Goal: Information Seeking & Learning: Learn about a topic

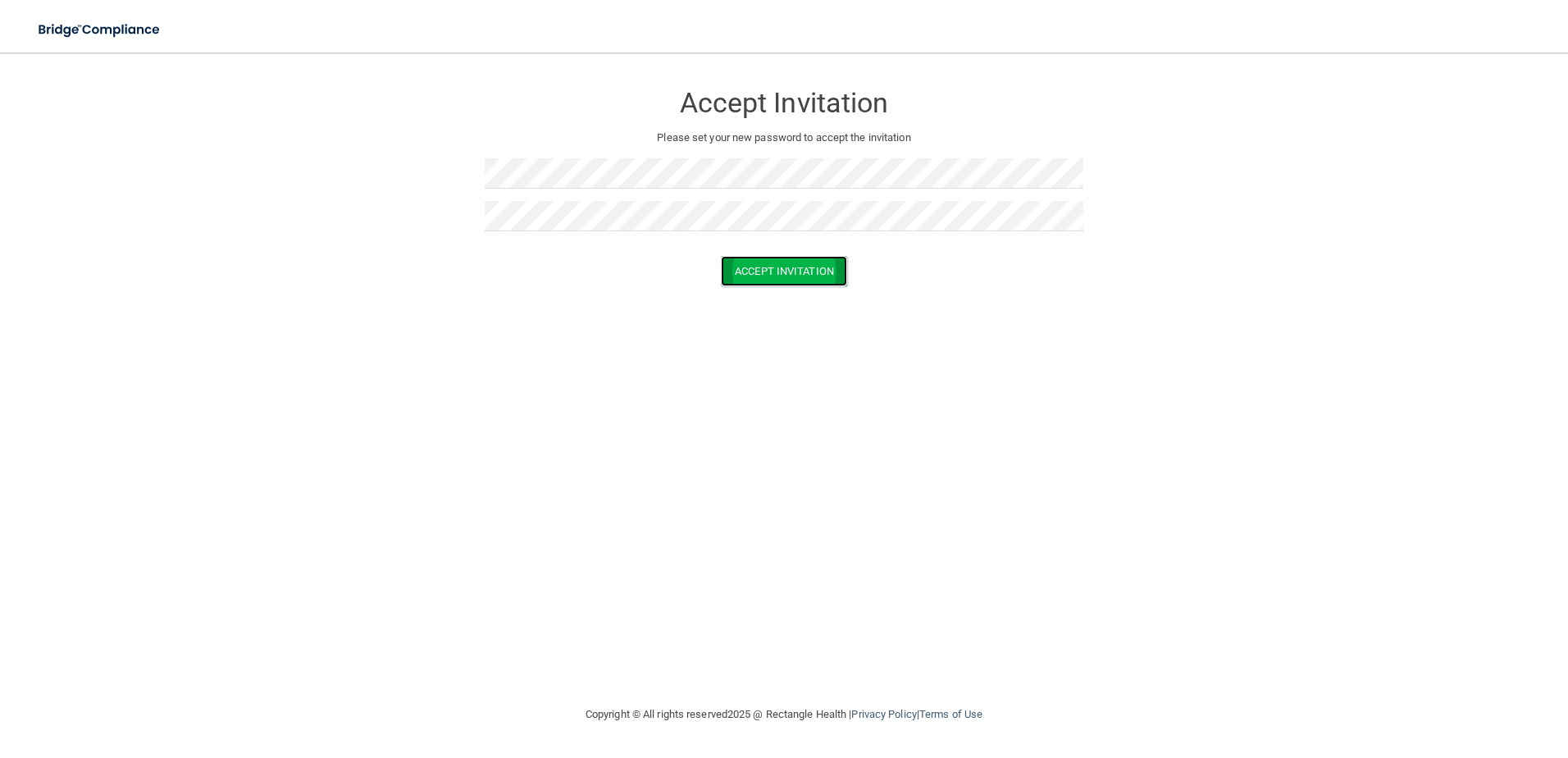
click at [782, 272] on button "Accept Invitation" at bounding box center [784, 271] width 127 height 30
click at [768, 295] on button "Accept Invitation" at bounding box center [784, 295] width 127 height 30
click at [782, 296] on button "Accept Invitation" at bounding box center [784, 295] width 127 height 30
click at [768, 296] on button "Accept Invitation" at bounding box center [784, 295] width 127 height 30
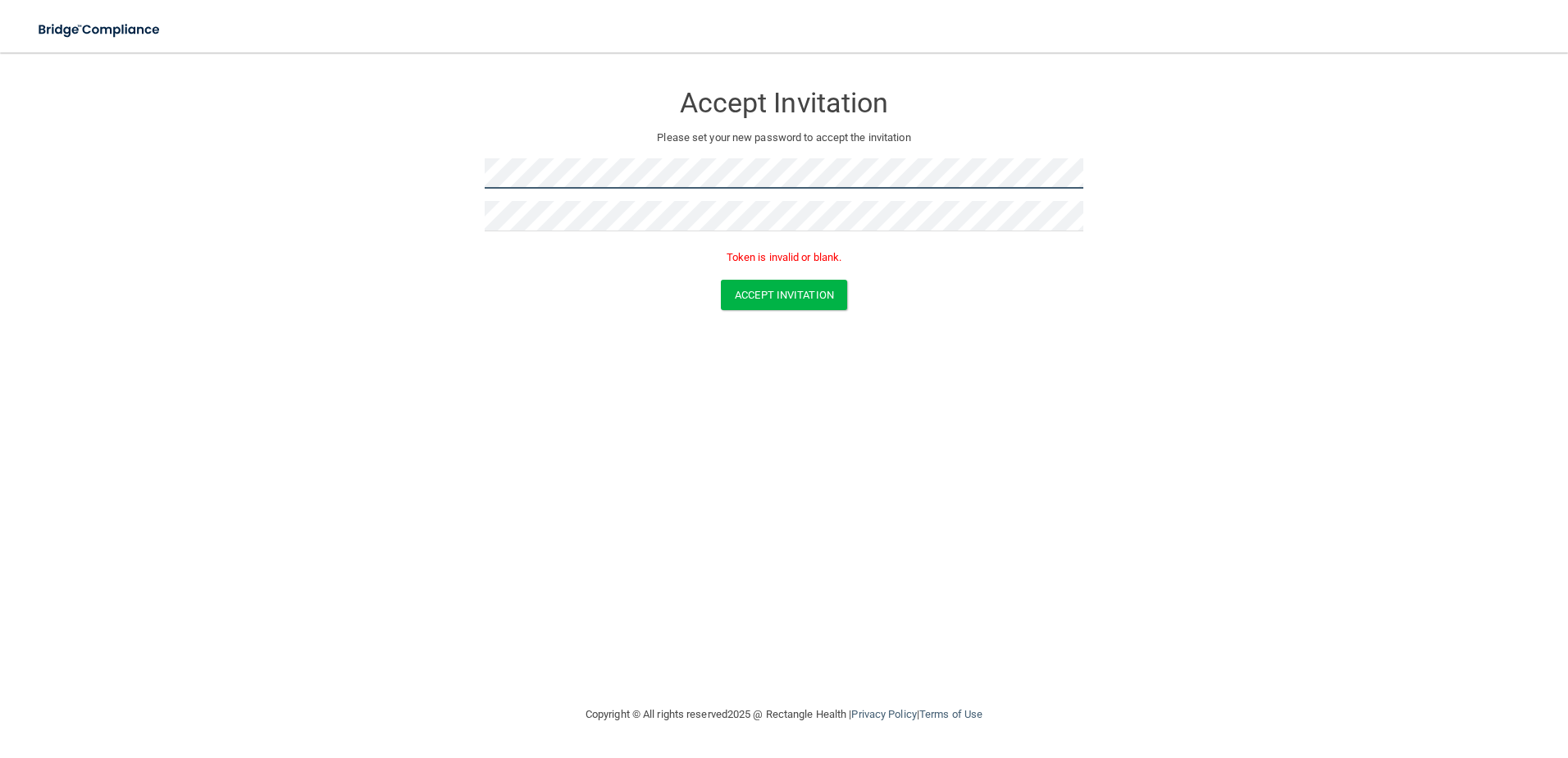
click at [293, 161] on form "Accept Invitation Please set your new password to accept the invitation Token i…" at bounding box center [784, 199] width 1503 height 261
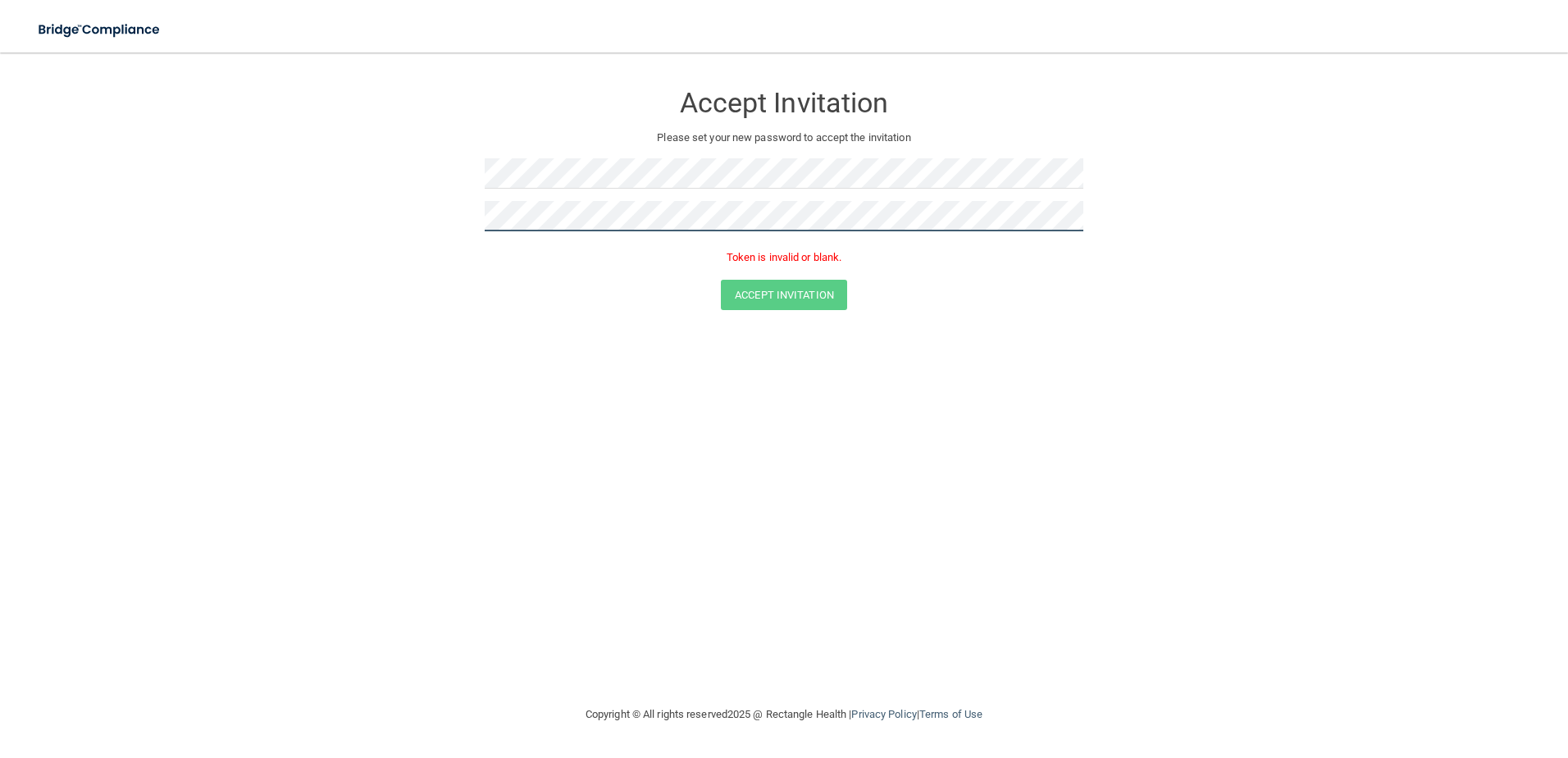
click at [7, 125] on main "Accept Invitation Please set your new password to accept the invitation Token i…" at bounding box center [784, 406] width 1568 height 706
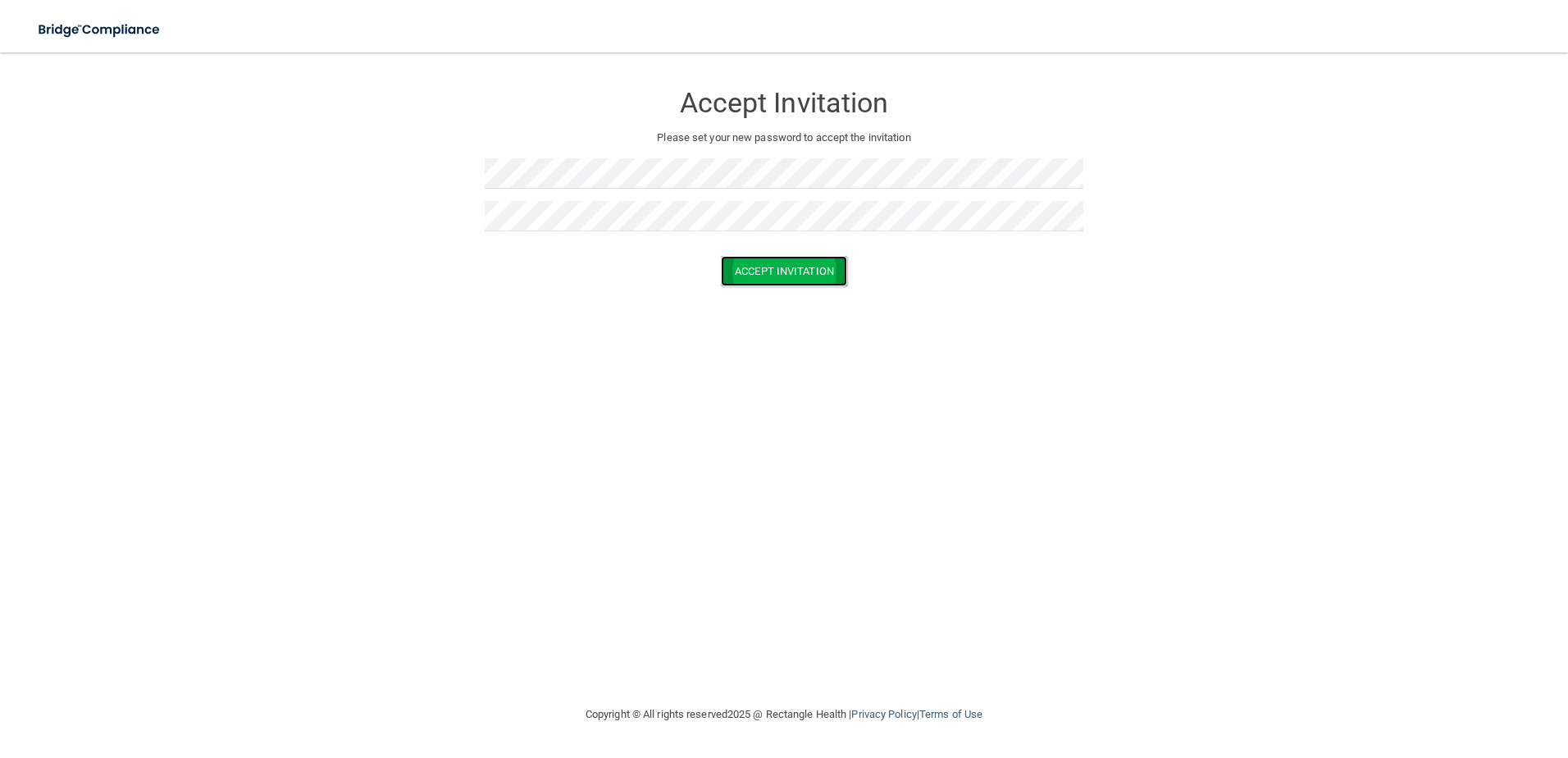
click at [794, 268] on button "Accept Invitation" at bounding box center [784, 271] width 127 height 30
click at [776, 299] on button "Accept Invitation" at bounding box center [784, 295] width 127 height 30
click at [770, 308] on button "Accept Invitation" at bounding box center [784, 295] width 127 height 30
click at [774, 299] on button "Accept Invitation" at bounding box center [784, 295] width 127 height 30
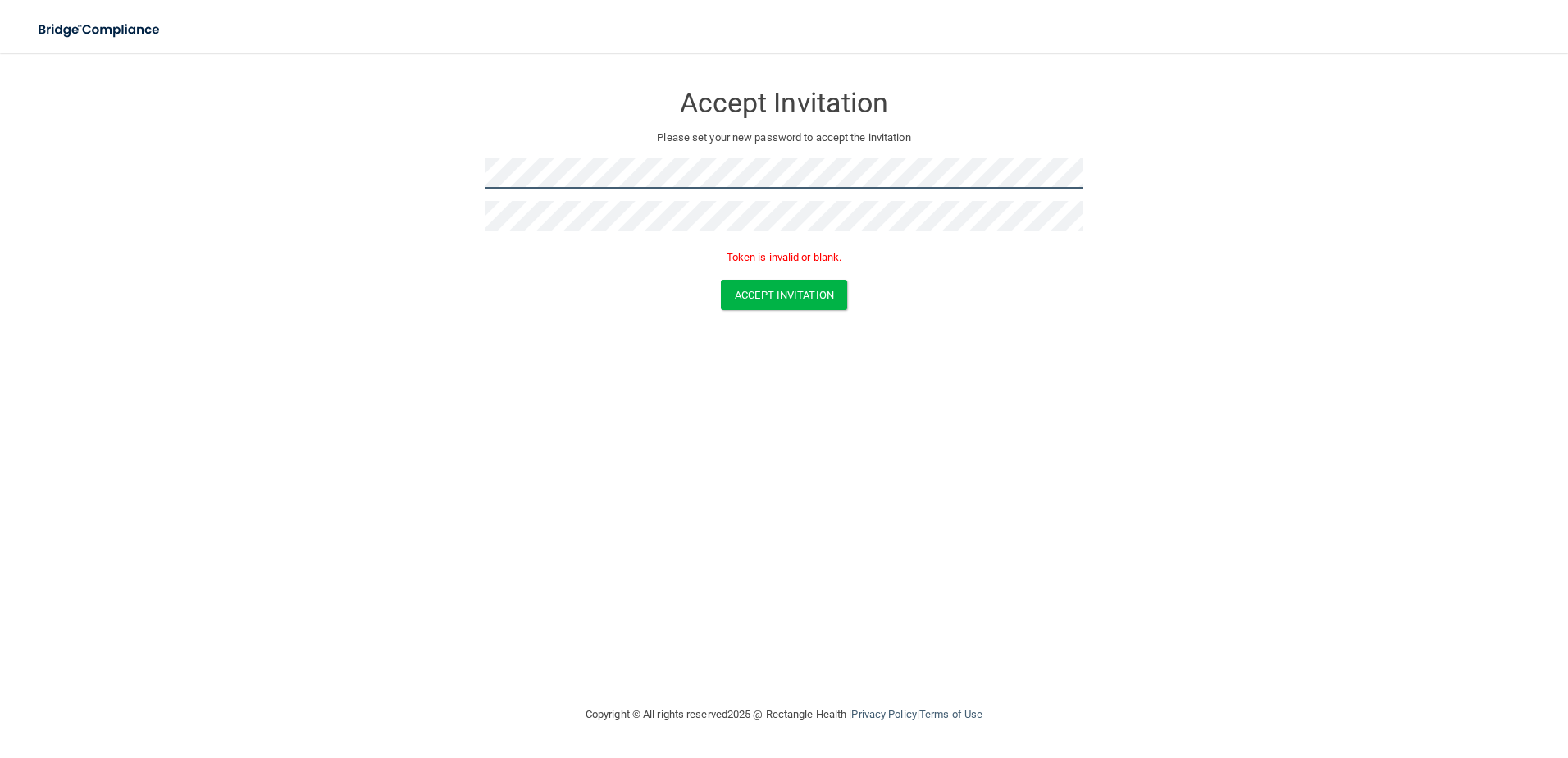
click at [339, 180] on form "Accept Invitation Please set your new password to accept the invitation Token i…" at bounding box center [784, 199] width 1503 height 261
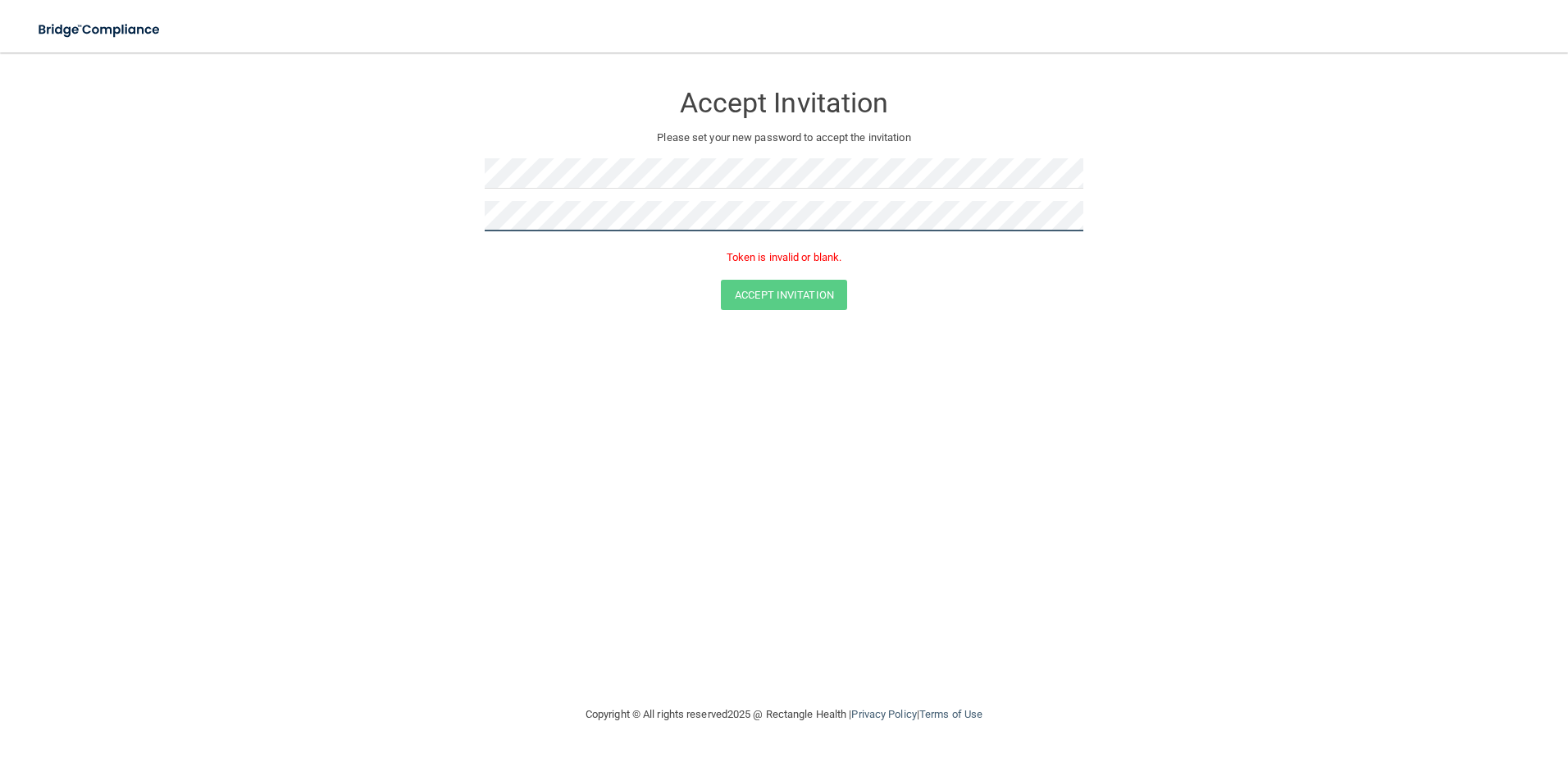
click at [321, 220] on form "Accept Invitation Please set your new password to accept the invitation Token i…" at bounding box center [784, 199] width 1503 height 261
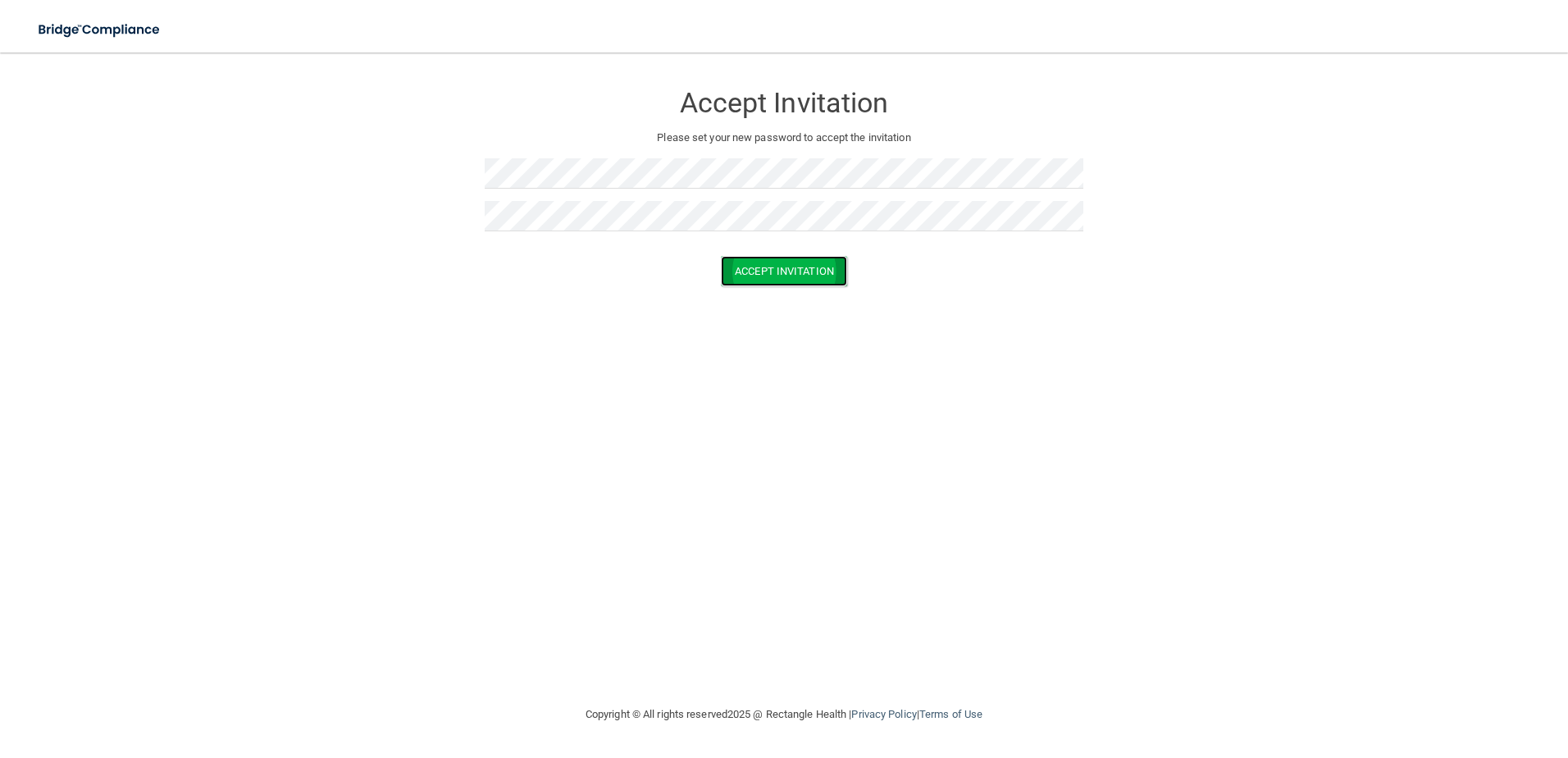
click at [797, 275] on button "Accept Invitation" at bounding box center [784, 271] width 127 height 30
click at [778, 293] on button "Accept Invitation" at bounding box center [784, 295] width 127 height 30
click at [770, 265] on button "Accept Invitation" at bounding box center [784, 271] width 127 height 30
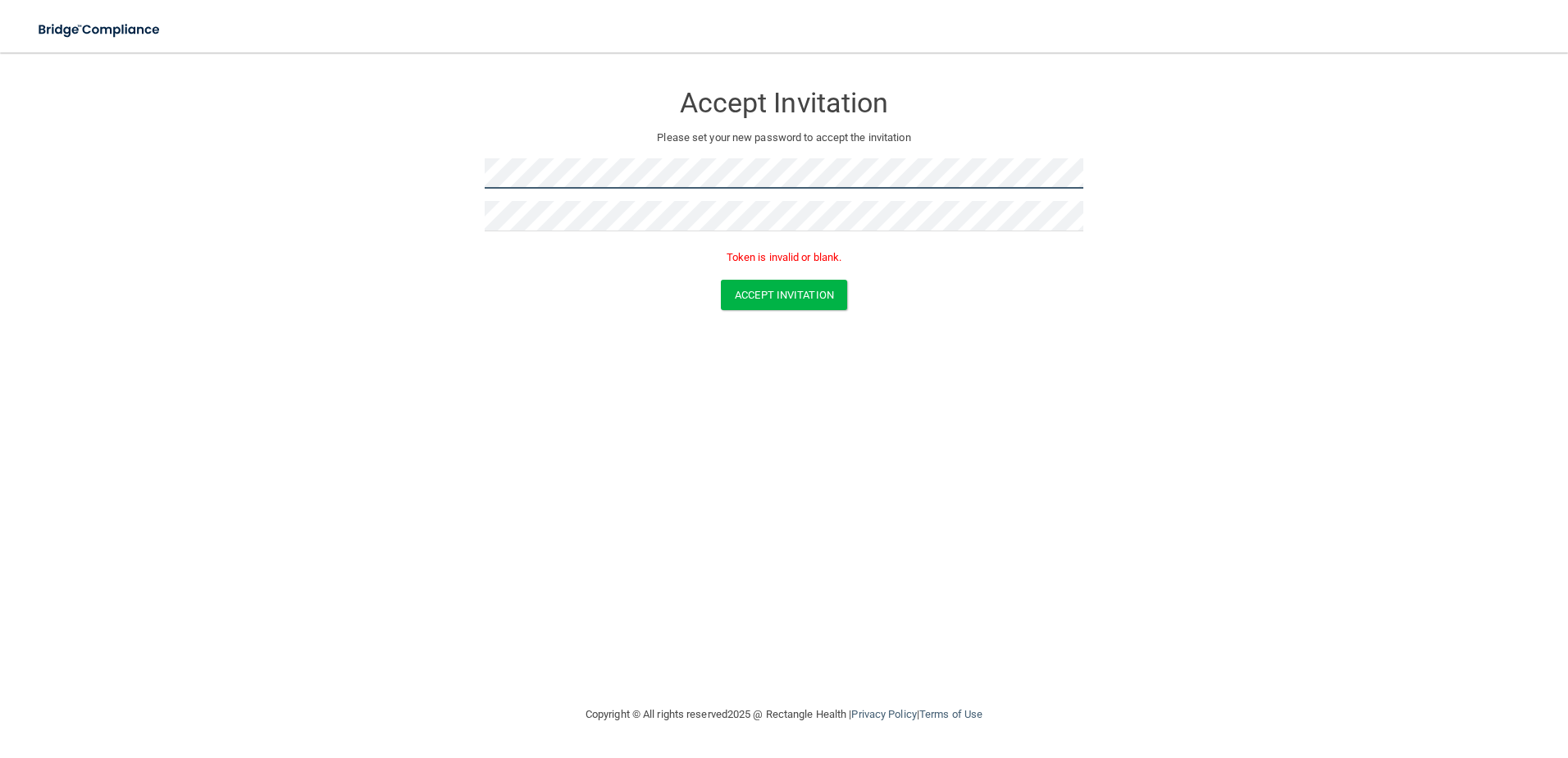
drag, startPoint x: 574, startPoint y: 157, endPoint x: 349, endPoint y: 157, distance: 225.0
click at [369, 169] on form "Accept Invitation Please set your new password to accept the invitation Token i…" at bounding box center [784, 199] width 1503 height 261
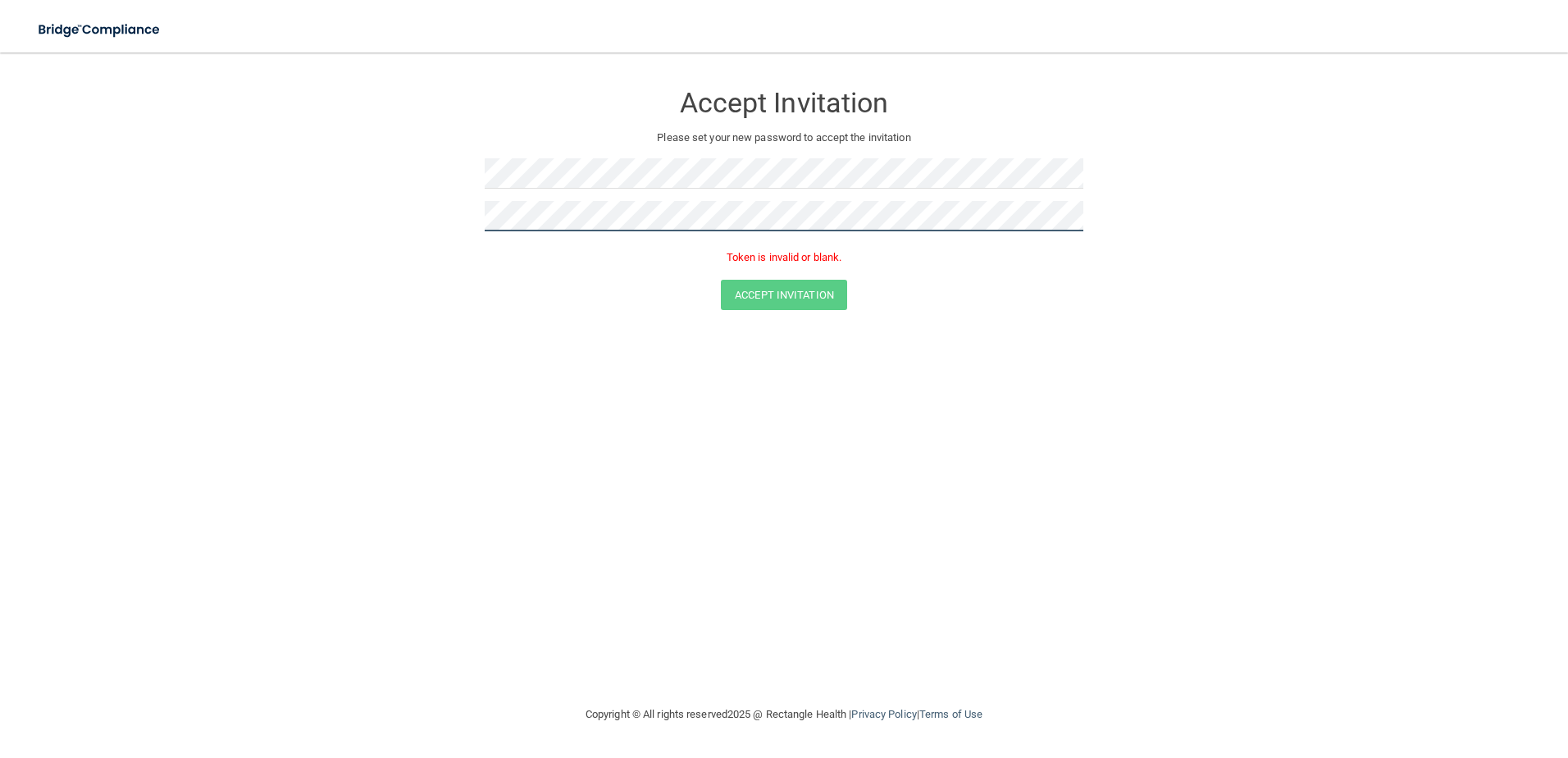
click at [301, 220] on form "Accept Invitation Please set your new password to accept the invitation Token i…" at bounding box center [784, 199] width 1503 height 261
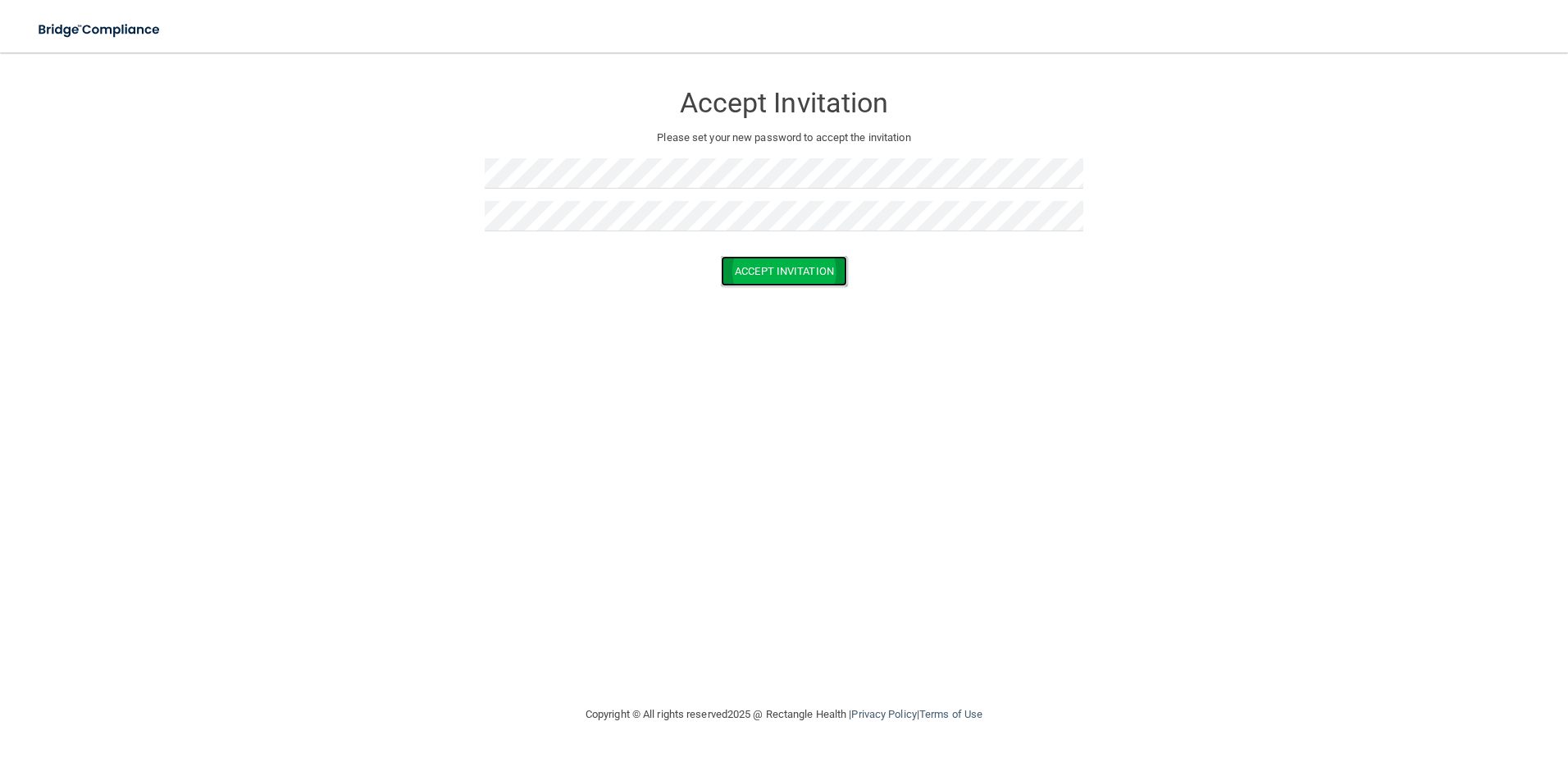
click at [774, 269] on button "Accept Invitation" at bounding box center [784, 271] width 127 height 30
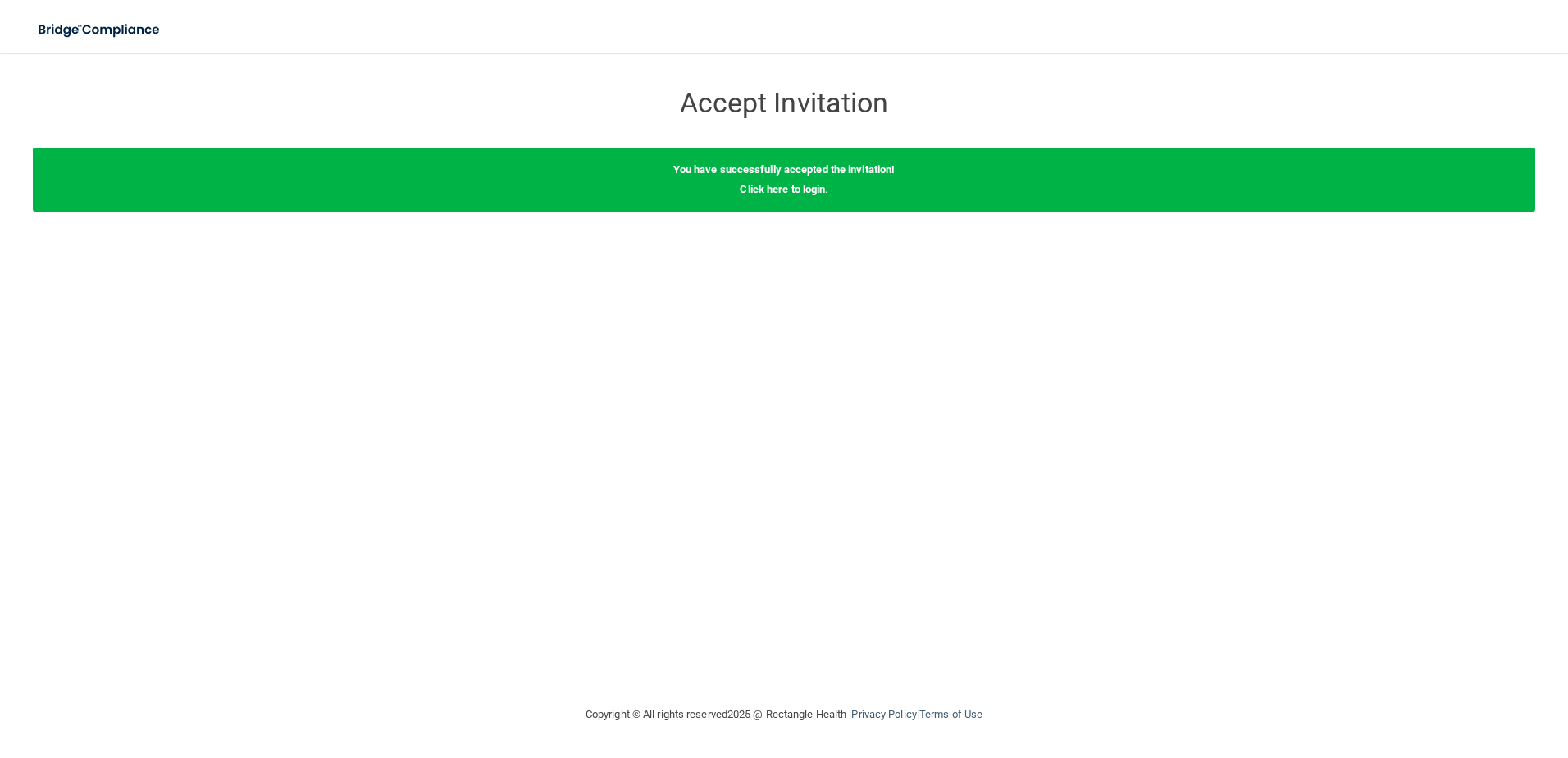
click at [789, 195] on link "Click here to login" at bounding box center [783, 189] width 85 height 13
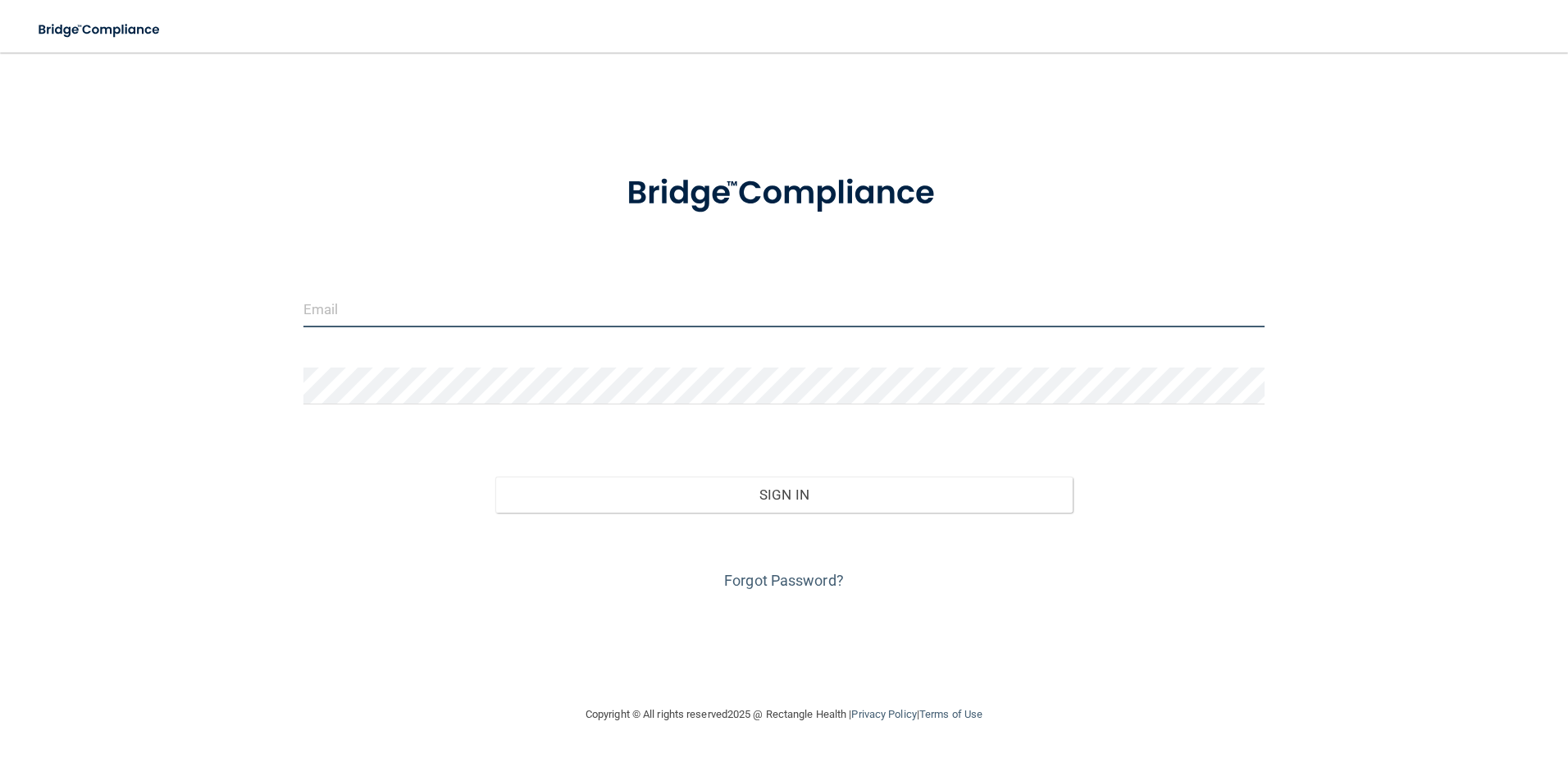
click at [308, 303] on input "email" at bounding box center [784, 309] width 962 height 37
type input "[EMAIL_ADDRESS][DOMAIN_NAME]"
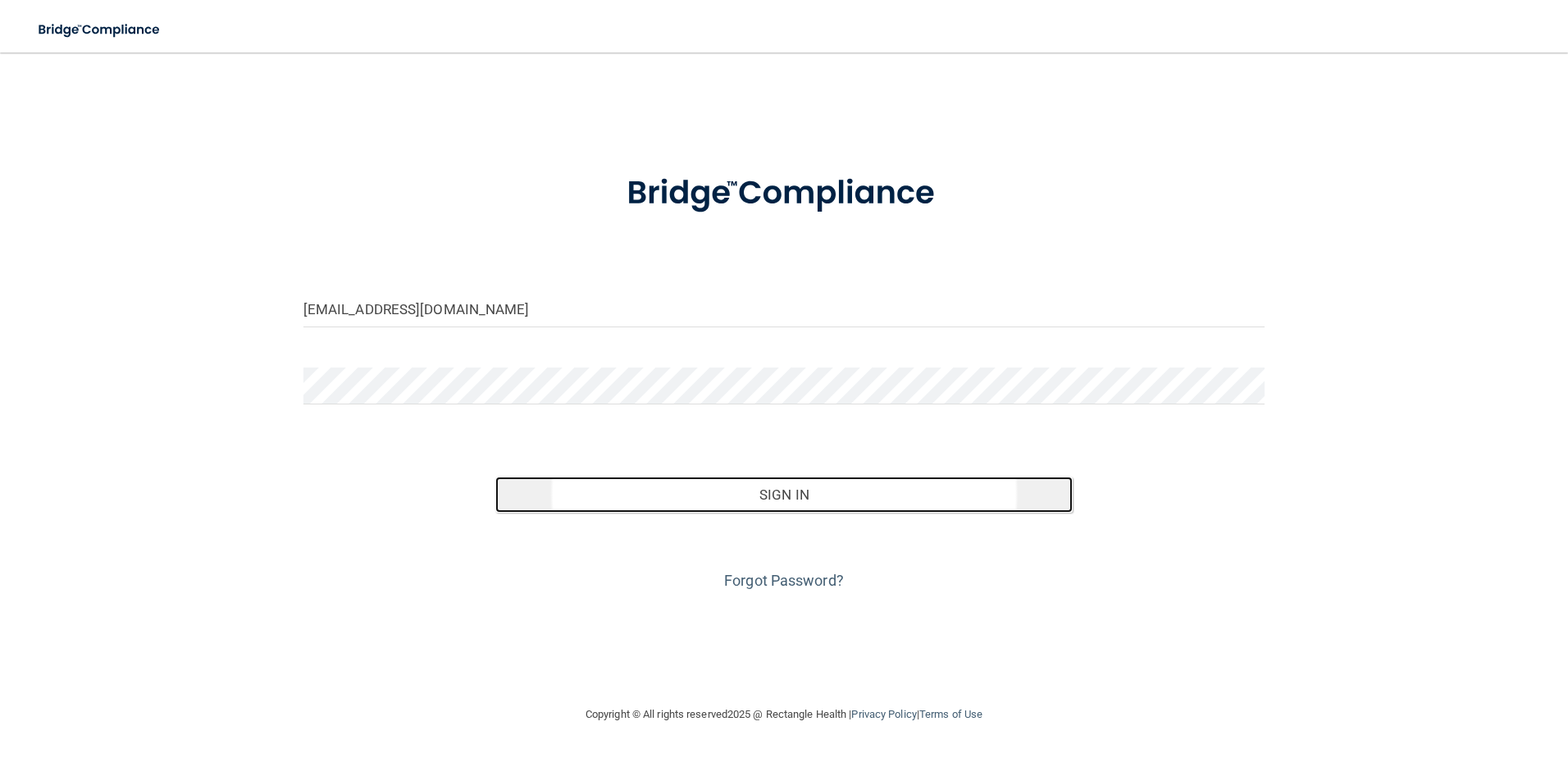
click at [788, 498] on button "Sign In" at bounding box center [784, 495] width 577 height 36
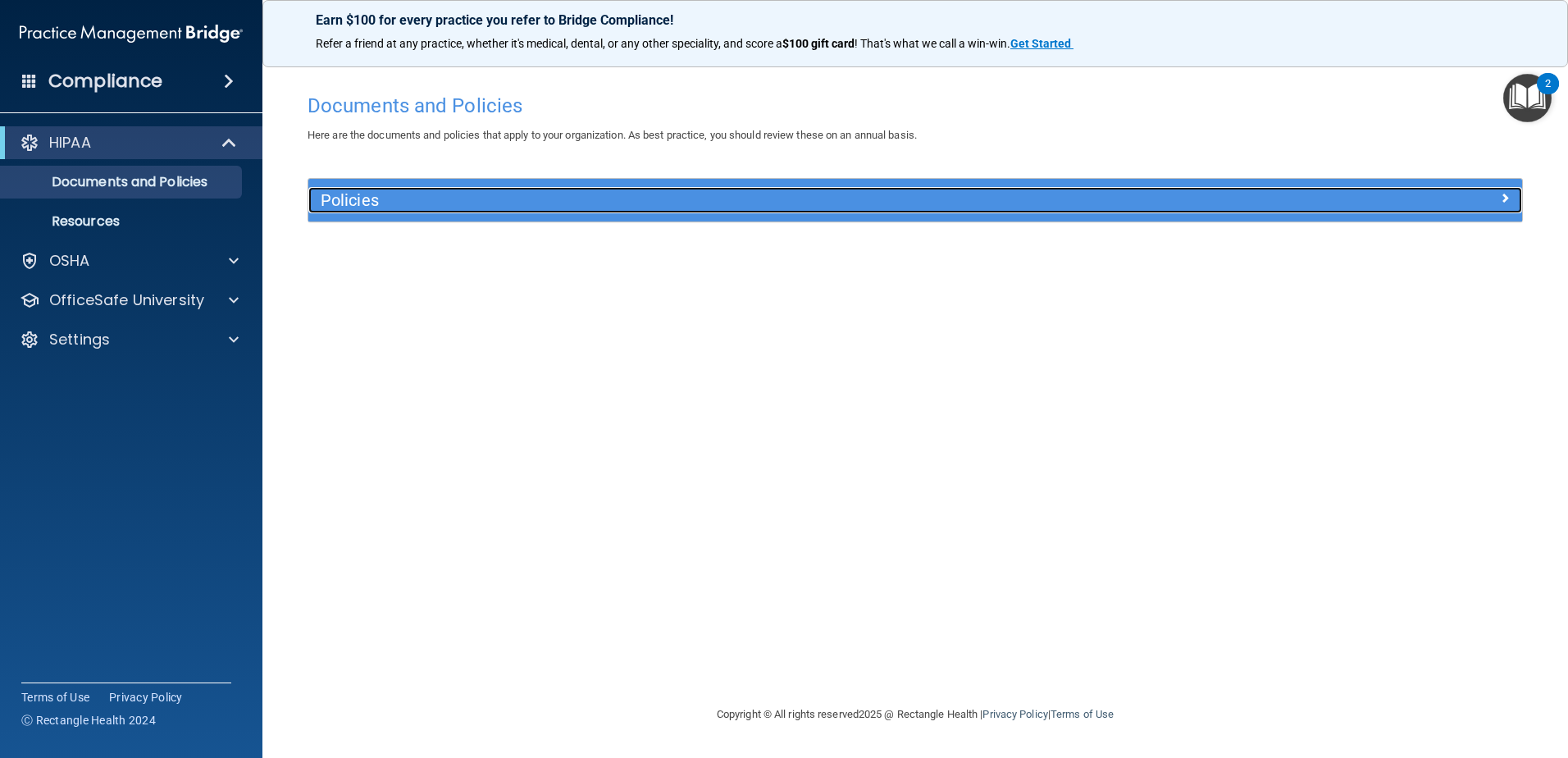
click at [1504, 201] on span at bounding box center [1505, 197] width 10 height 19
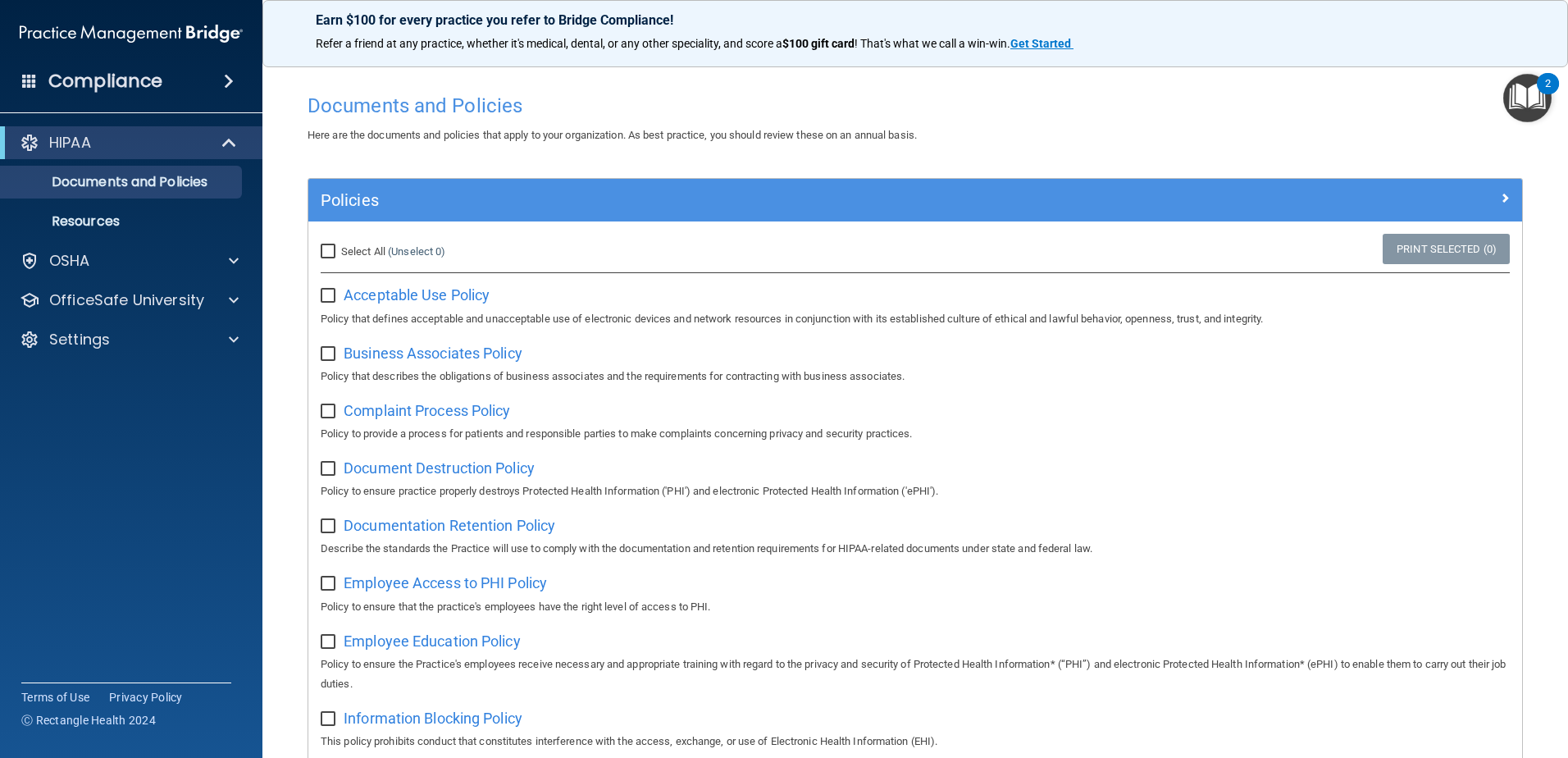
click at [226, 83] on span at bounding box center [229, 80] width 10 height 19
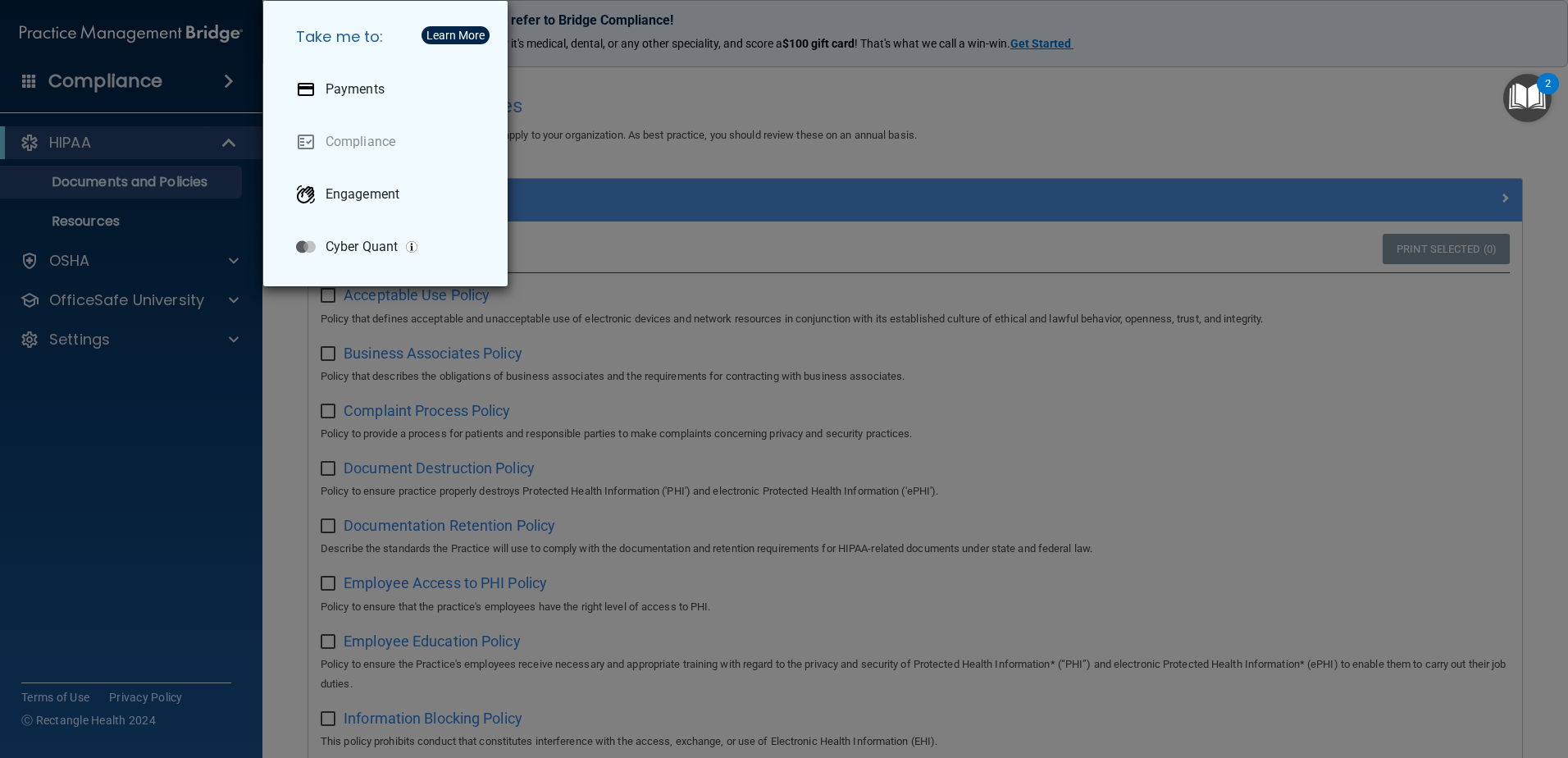
click at [81, 259] on div "Take me to: Payments Compliance Engagement Cyber Quant" at bounding box center [784, 379] width 1568 height 758
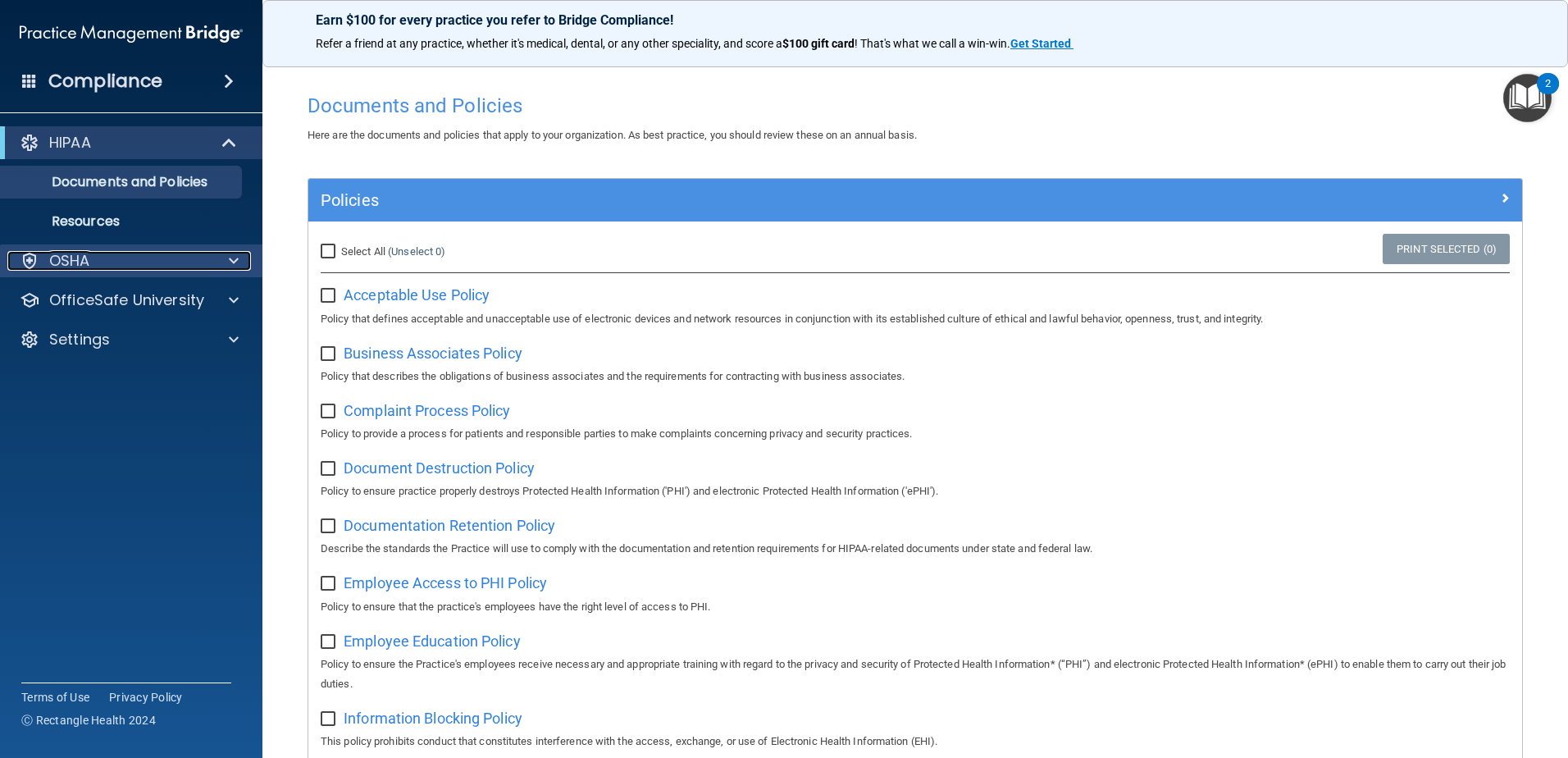
click at [237, 260] on span at bounding box center [234, 260] width 10 height 19
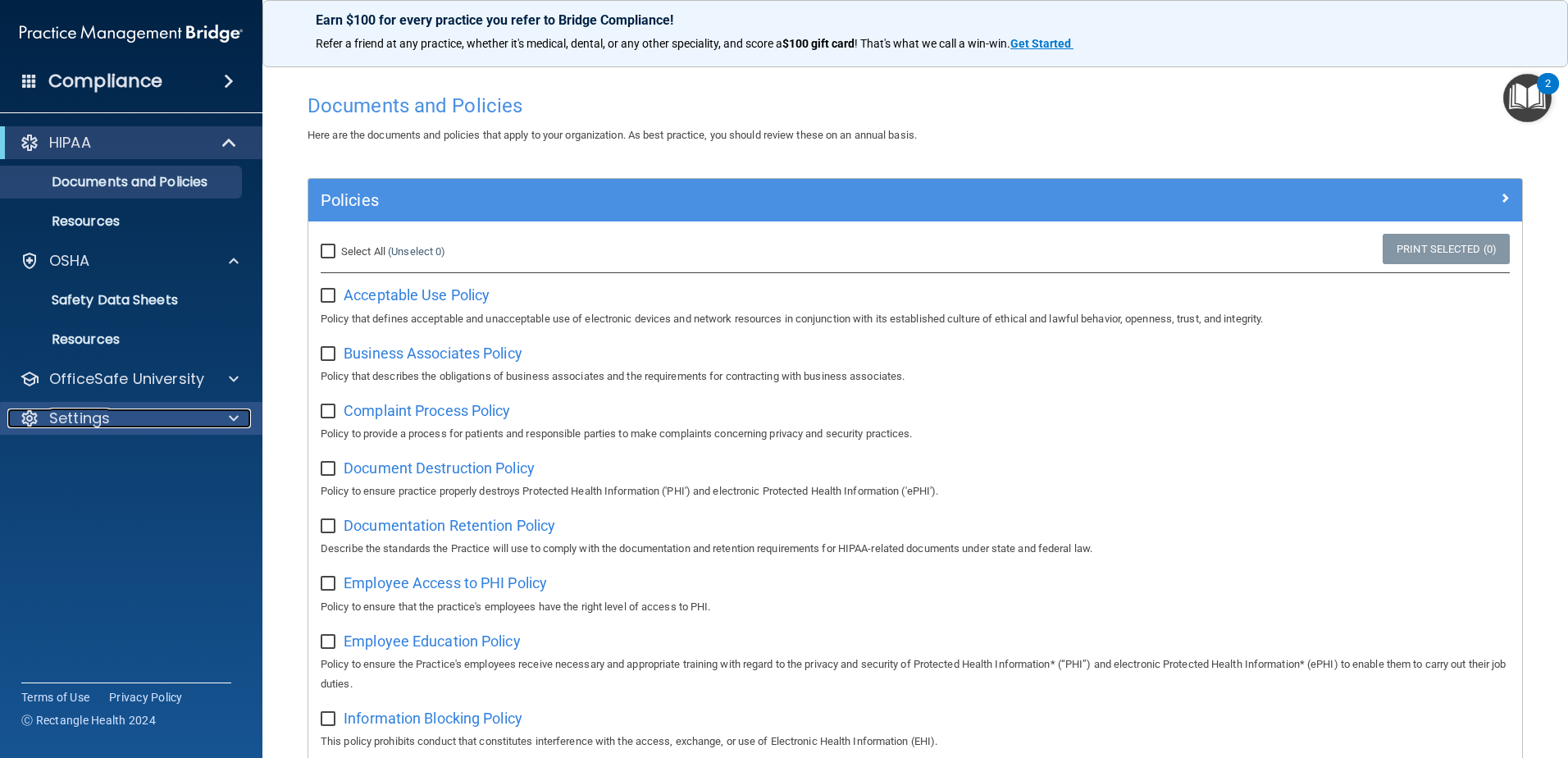
click at [122, 418] on div "Settings" at bounding box center [109, 418] width 204 height 19
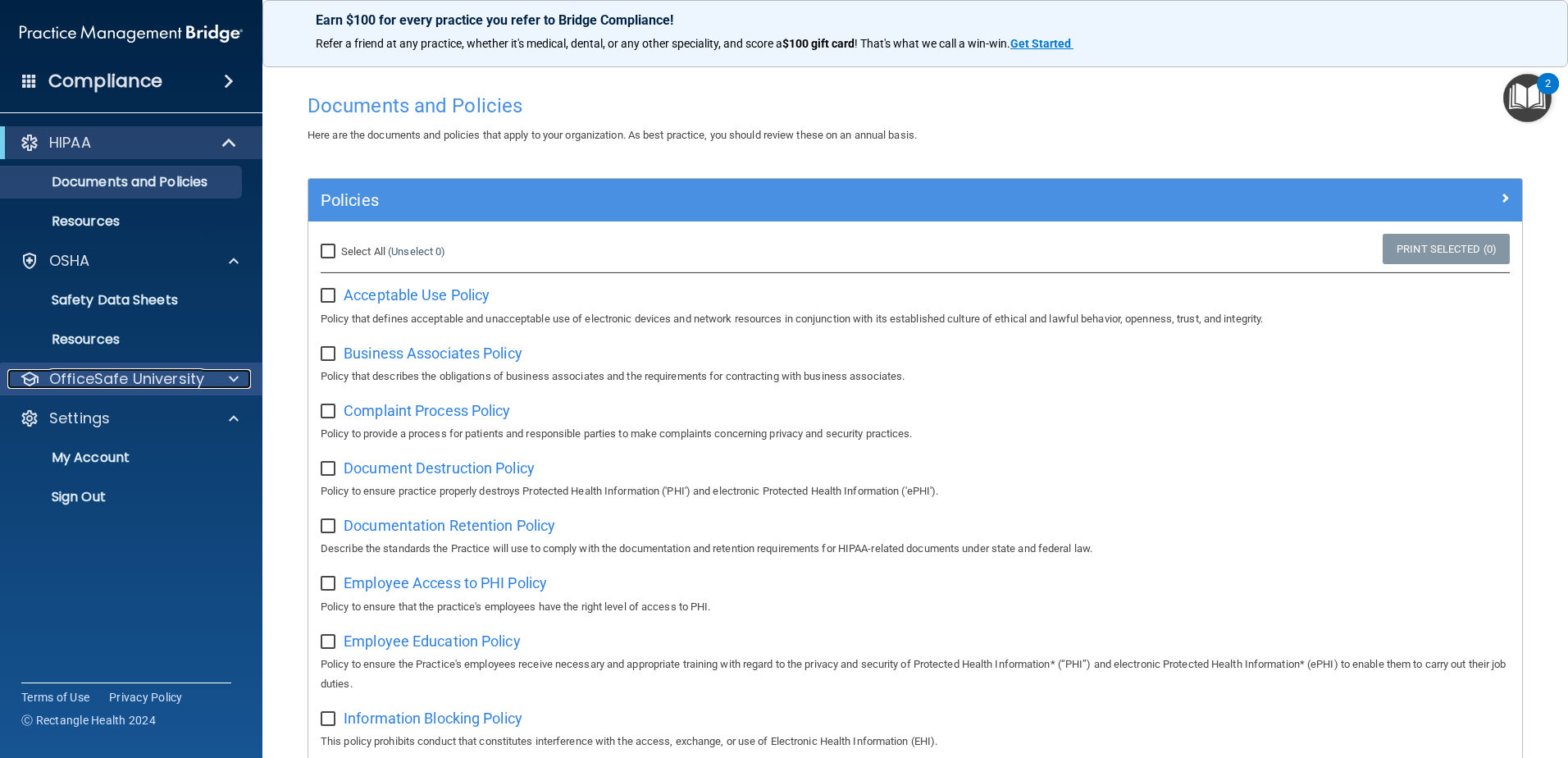
click at [186, 374] on p "OfficeSafe University" at bounding box center [127, 378] width 155 height 19
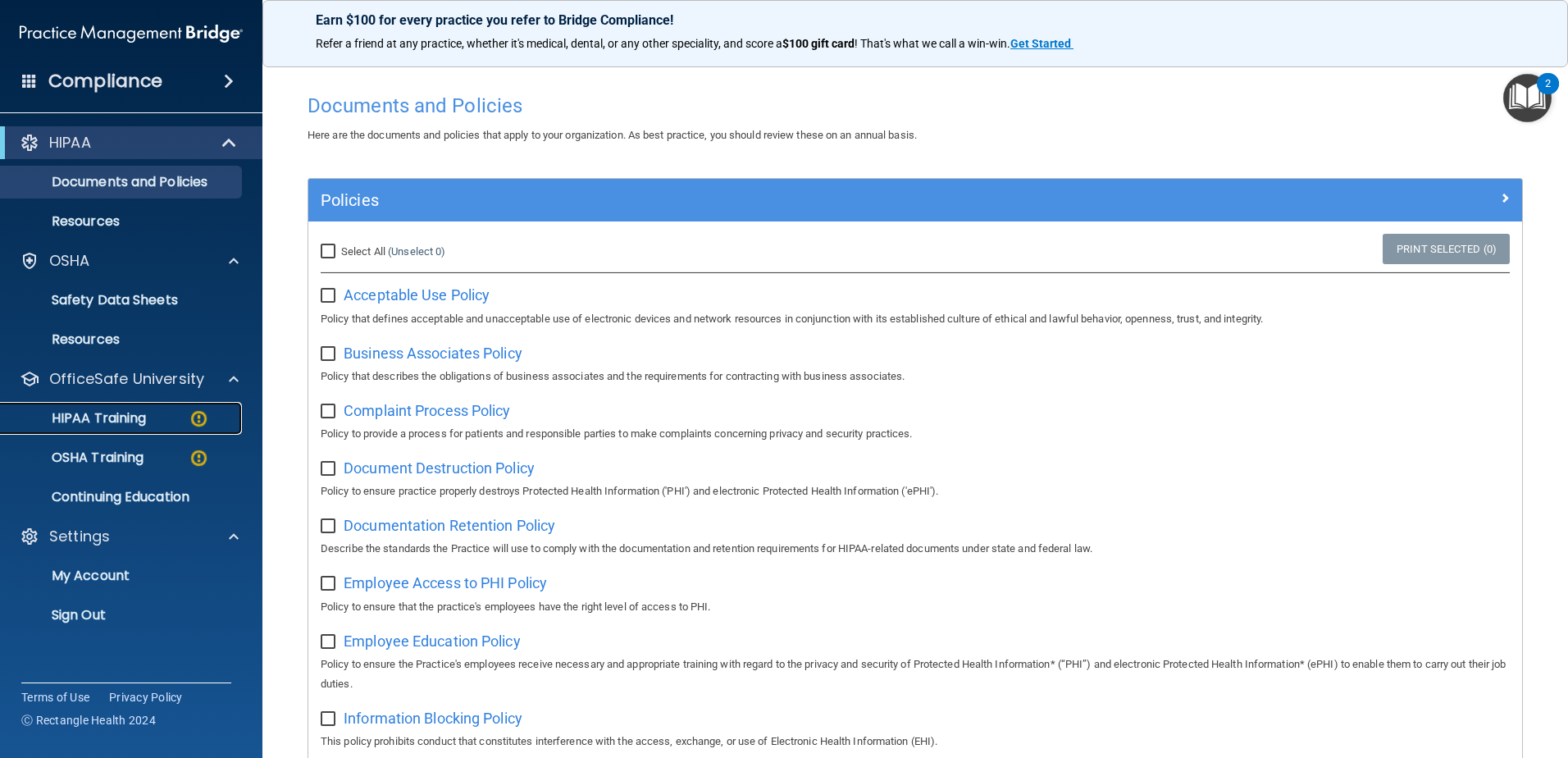
click at [131, 418] on p "HIPAA Training" at bounding box center [78, 418] width 135 height 17
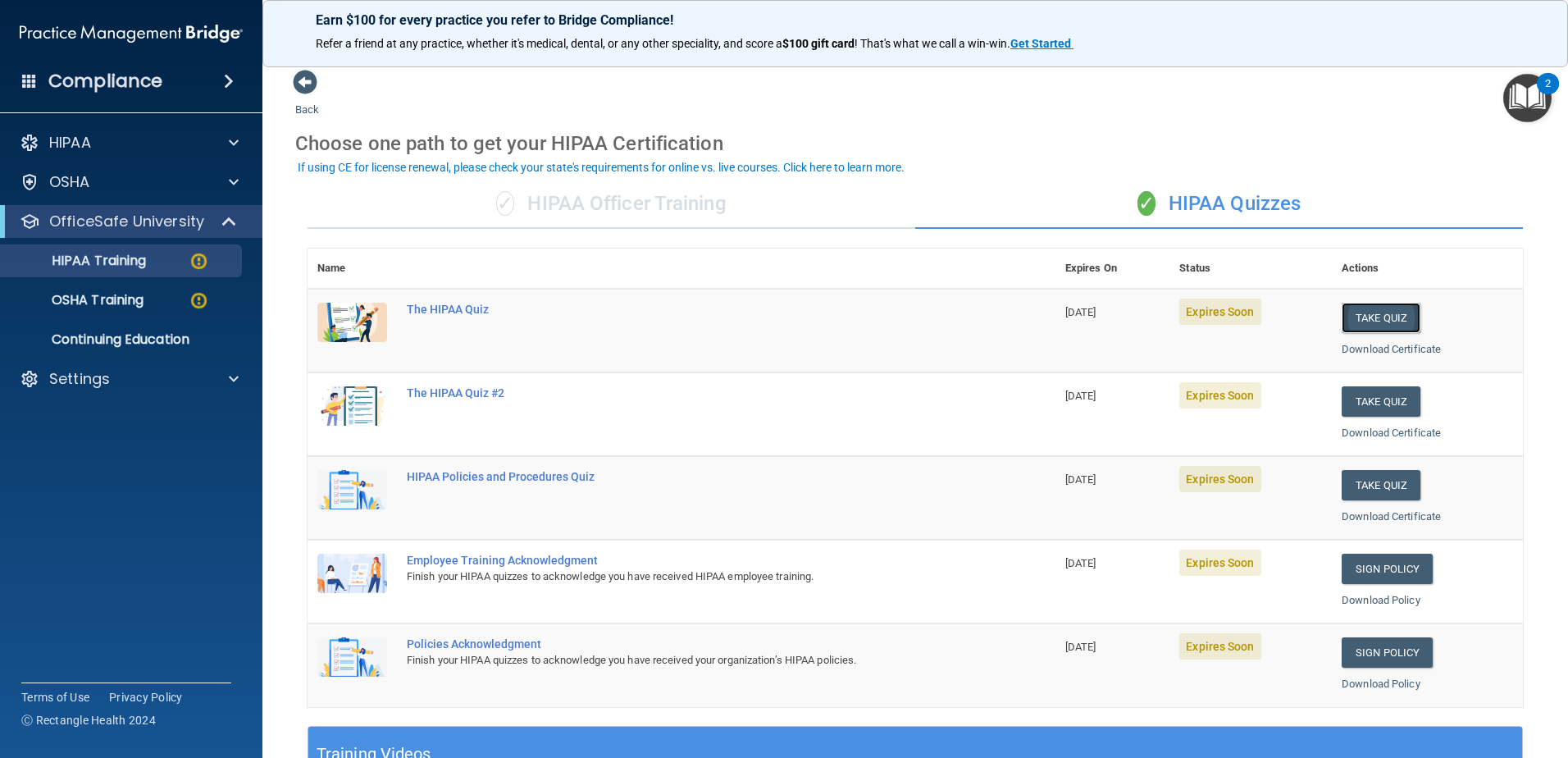
click at [1362, 309] on button "Take Quiz" at bounding box center [1381, 318] width 79 height 30
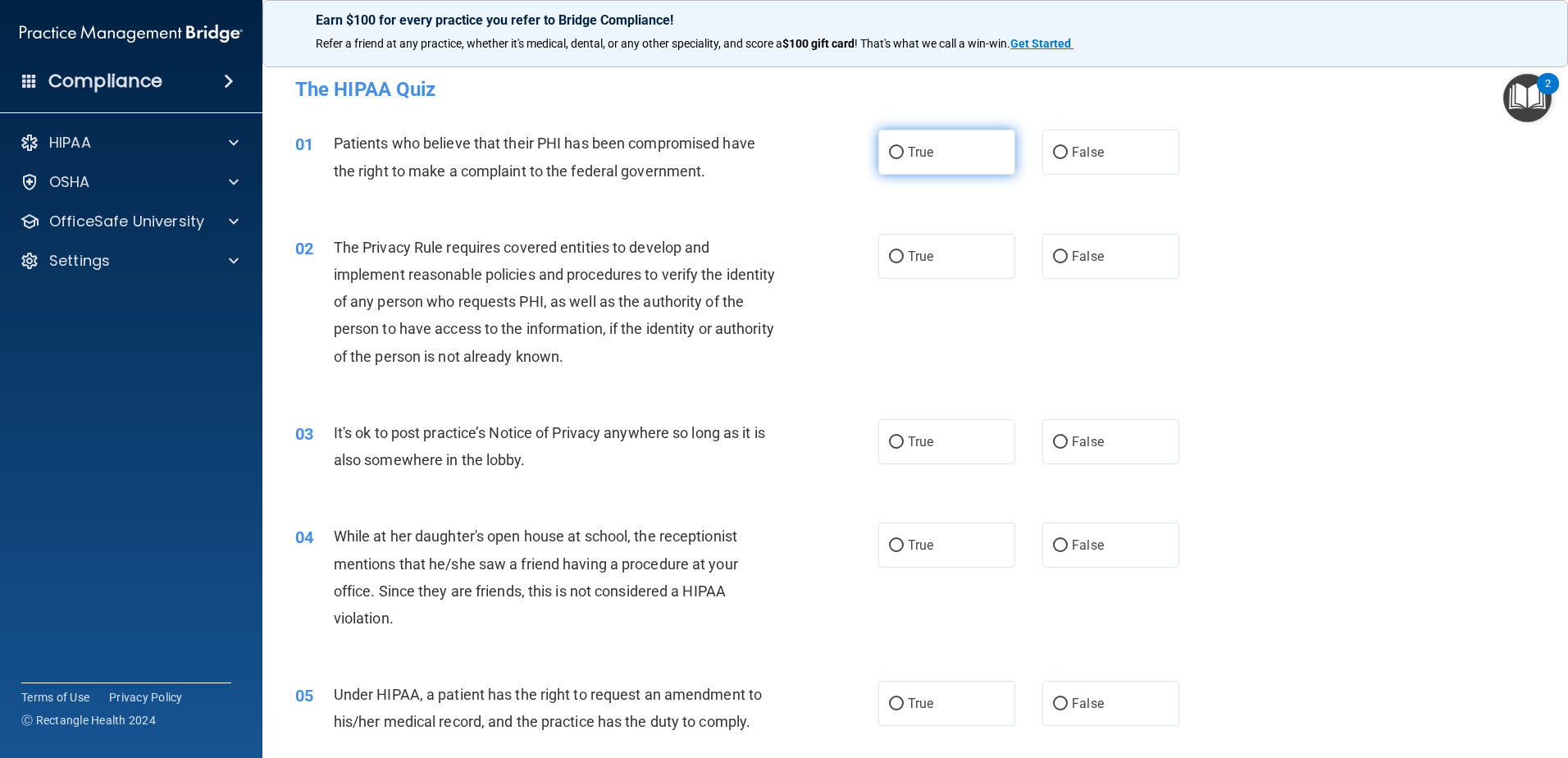
click at [894, 149] on input "True" at bounding box center [897, 153] width 15 height 13
radio input "true"
click at [889, 262] on input "True" at bounding box center [897, 257] width 15 height 13
radio input "true"
click at [1056, 439] on input "False" at bounding box center [1060, 443] width 15 height 13
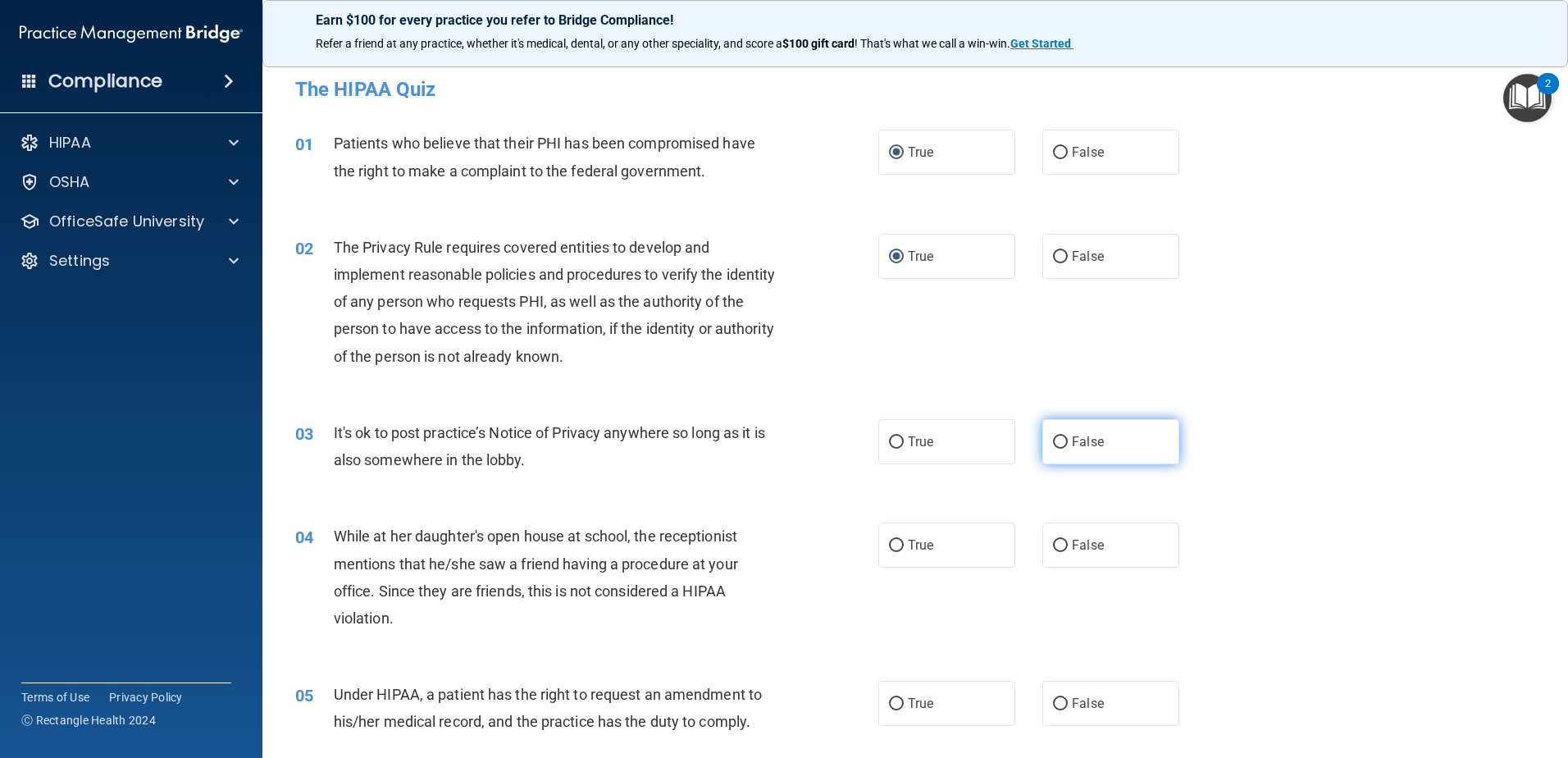
radio input "true"
drag, startPoint x: 1055, startPoint y: 546, endPoint x: 1053, endPoint y: 535, distance: 11.2
click at [1054, 546] on input "False" at bounding box center [1060, 546] width 15 height 13
radio input "true"
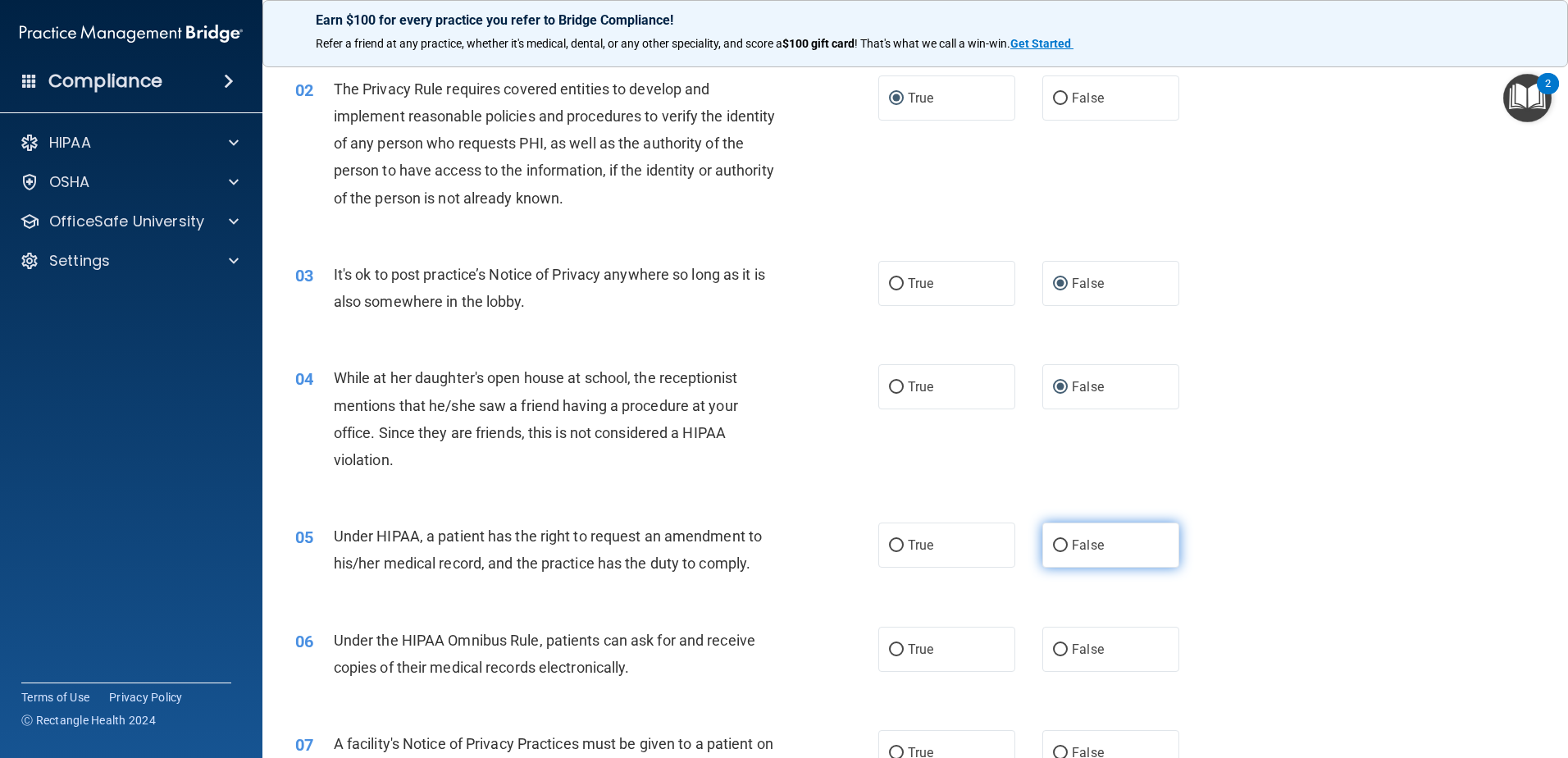
scroll to position [164, 0]
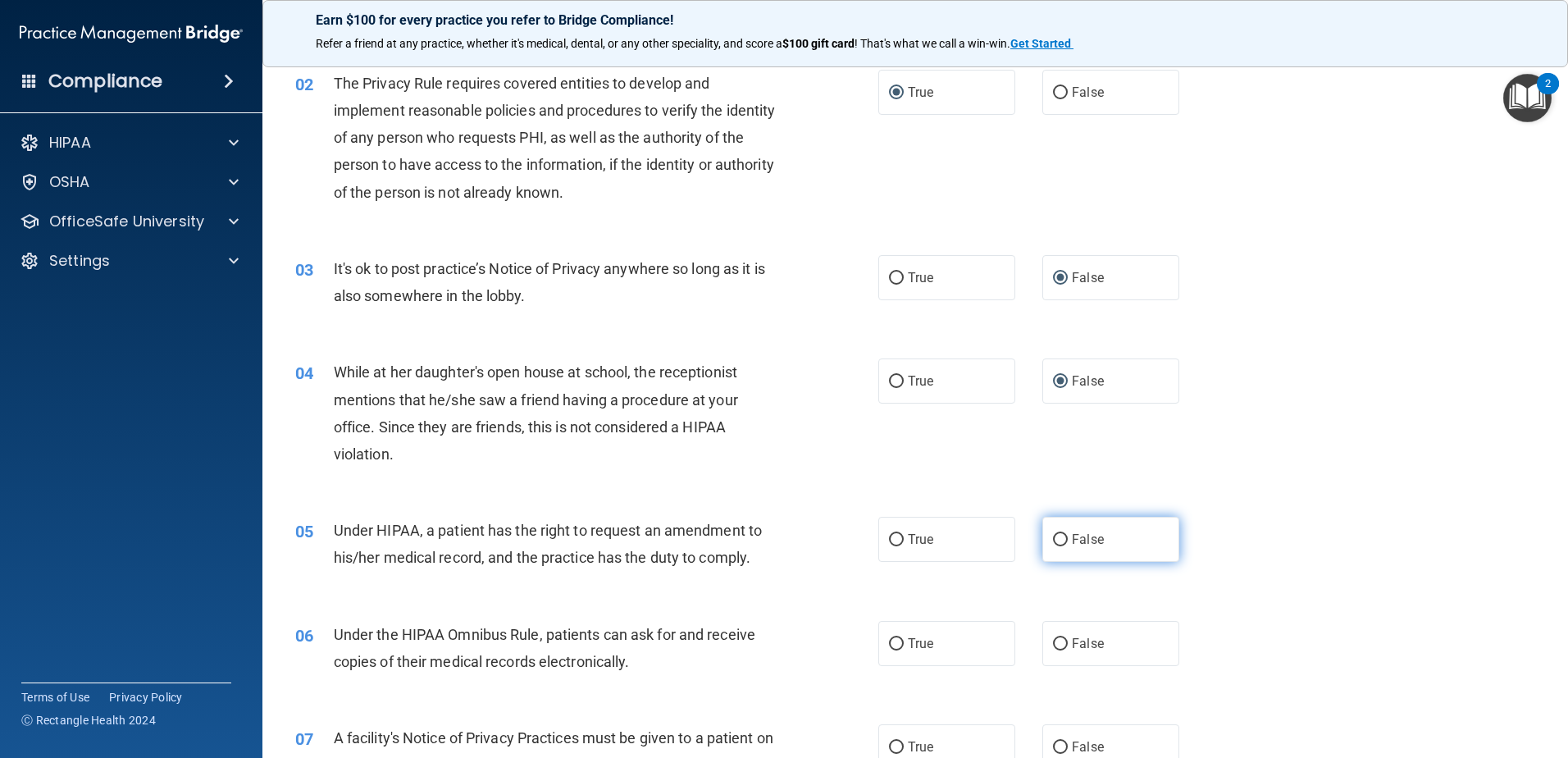
click at [1056, 534] on input "False" at bounding box center [1060, 540] width 15 height 13
radio input "true"
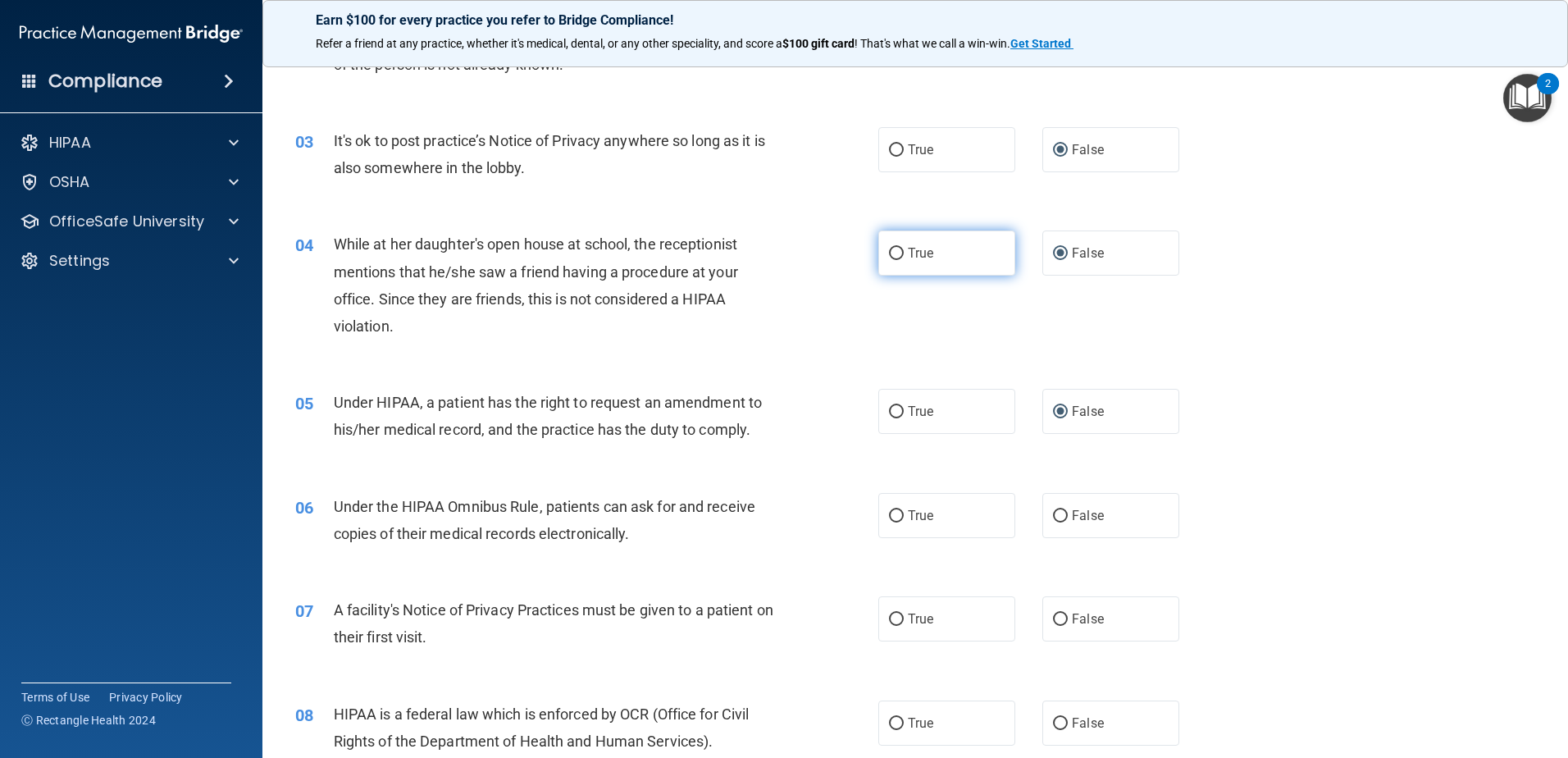
scroll to position [328, 0]
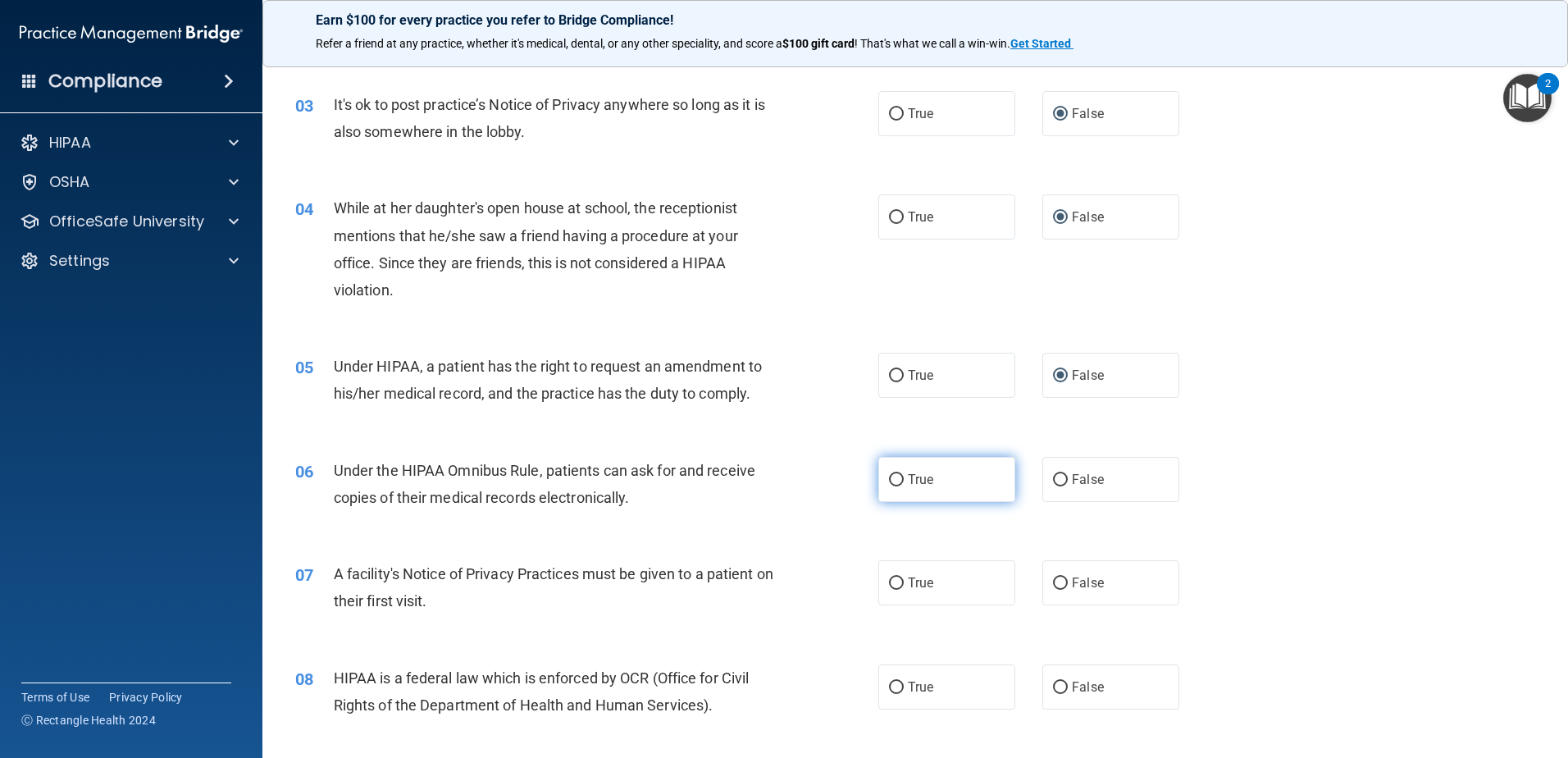
click at [889, 477] on input "True" at bounding box center [897, 480] width 15 height 13
radio input "true"
click at [889, 582] on input "True" at bounding box center [897, 584] width 15 height 13
radio input "true"
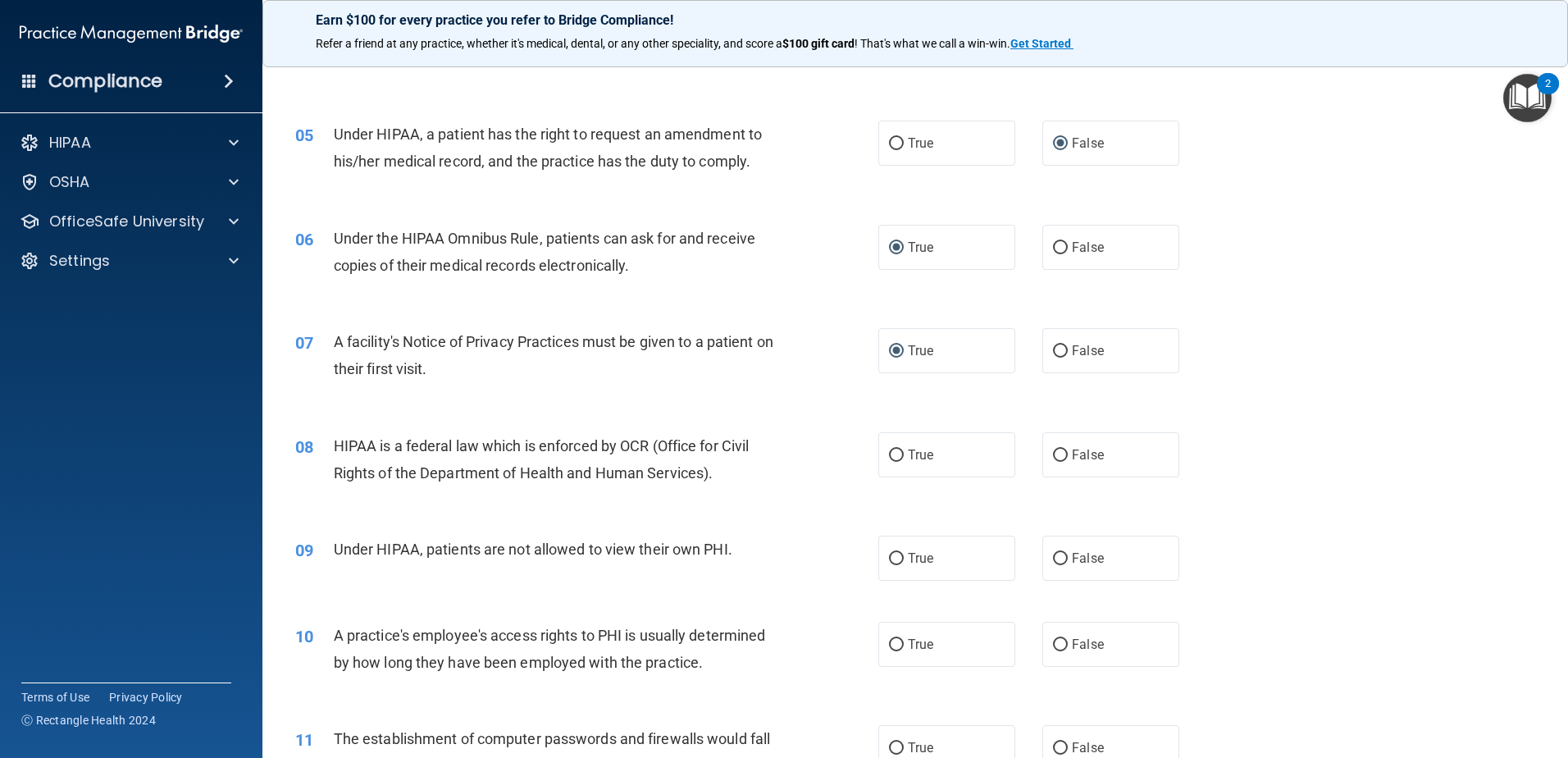
scroll to position [574, 0]
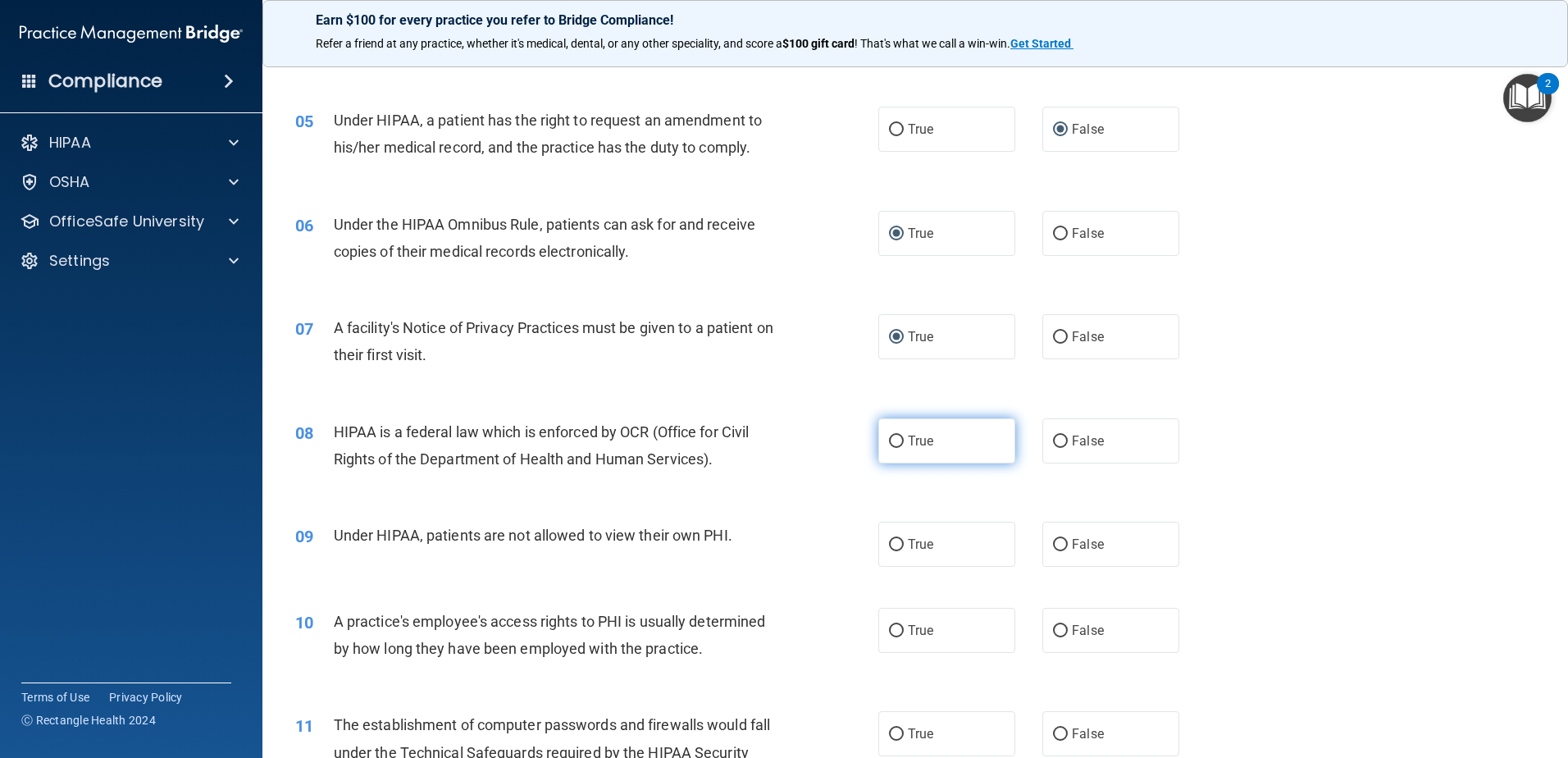
click at [896, 441] on input "True" at bounding box center [897, 442] width 15 height 13
radio input "true"
click at [1056, 548] on input "False" at bounding box center [1060, 545] width 15 height 13
radio input "true"
click at [1053, 634] on input "False" at bounding box center [1060, 631] width 15 height 13
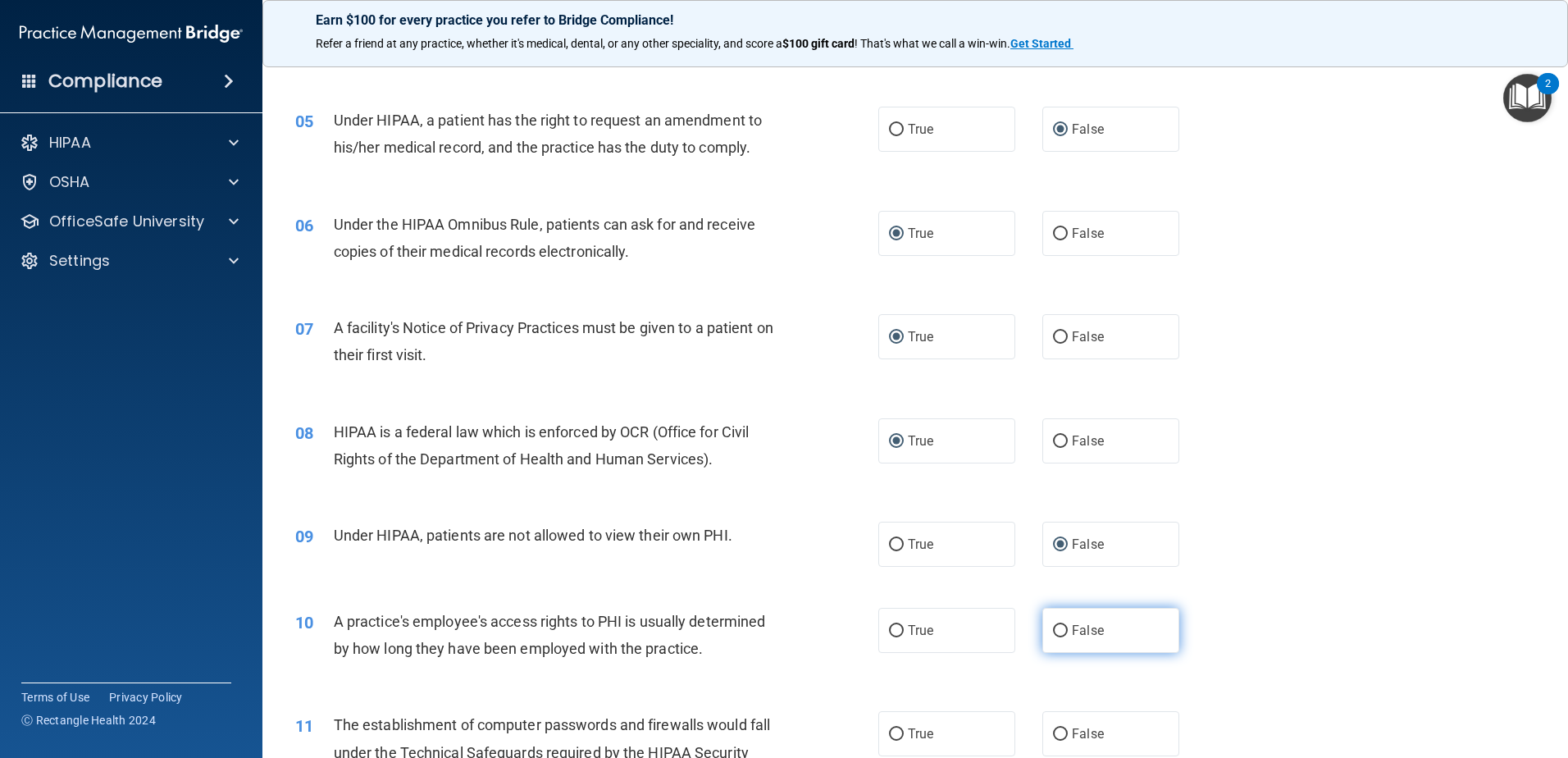
radio input "true"
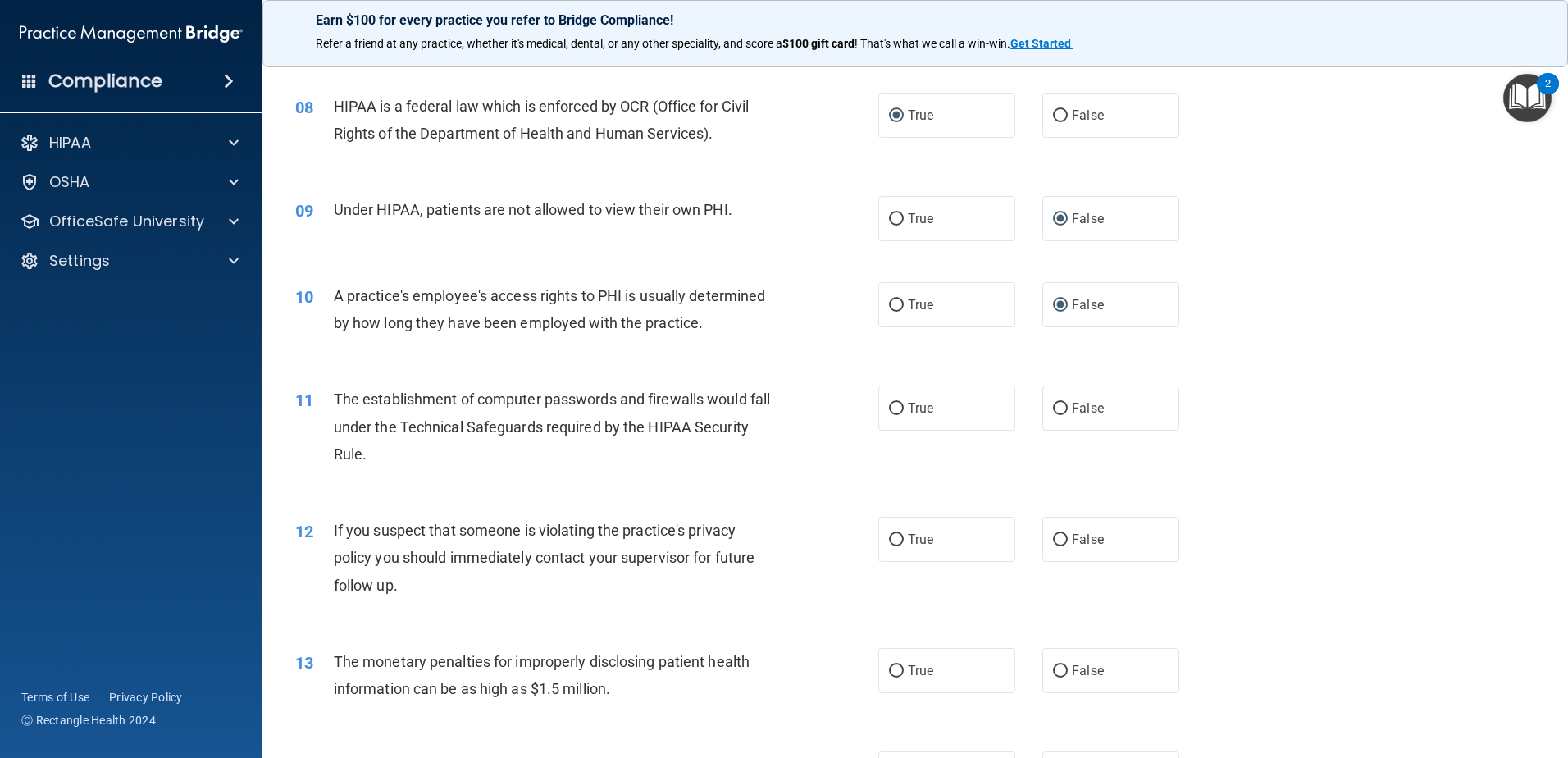
scroll to position [902, 0]
click at [893, 408] on input "True" at bounding box center [897, 407] width 15 height 13
radio input "true"
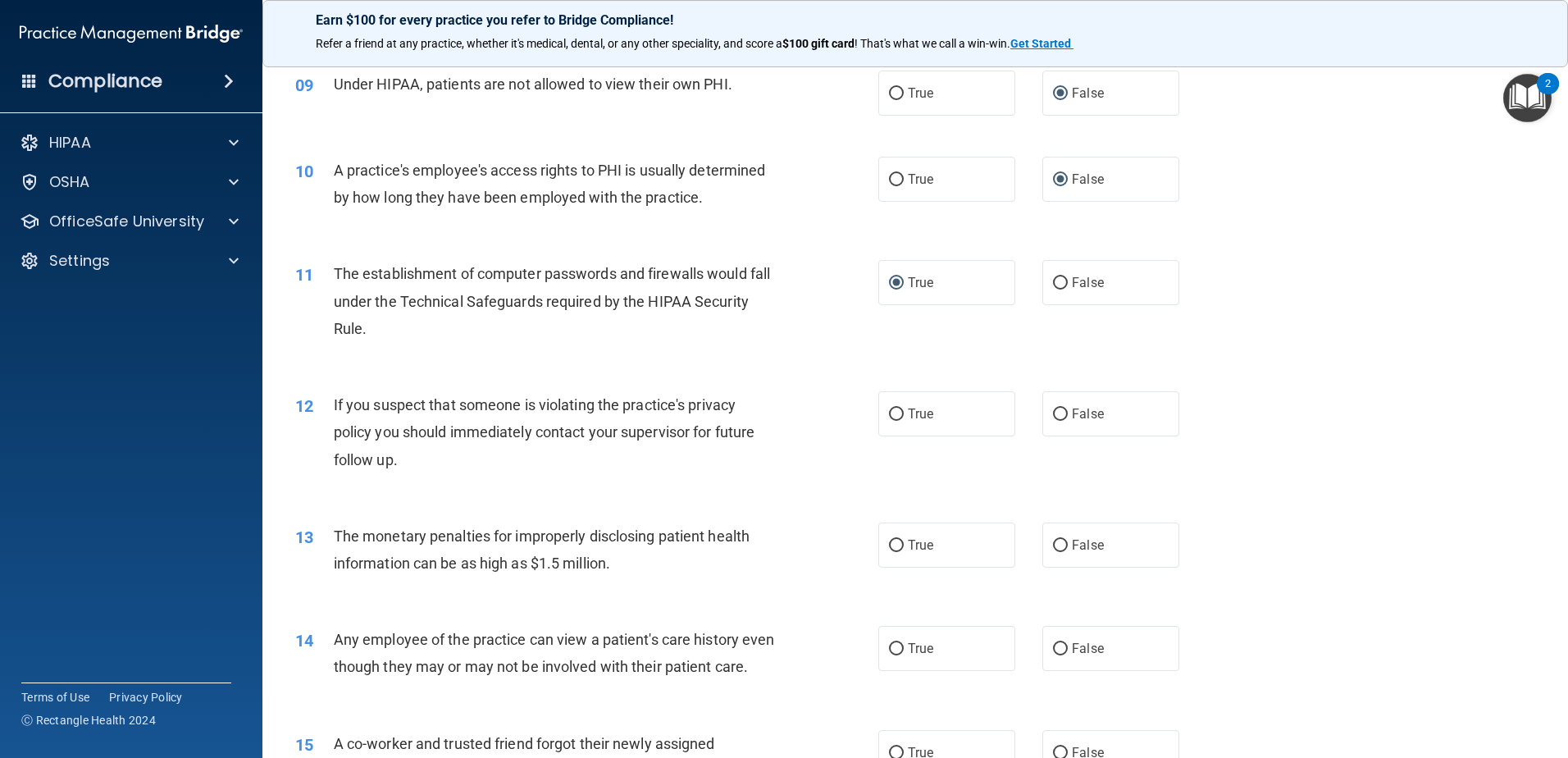
scroll to position [1067, 0]
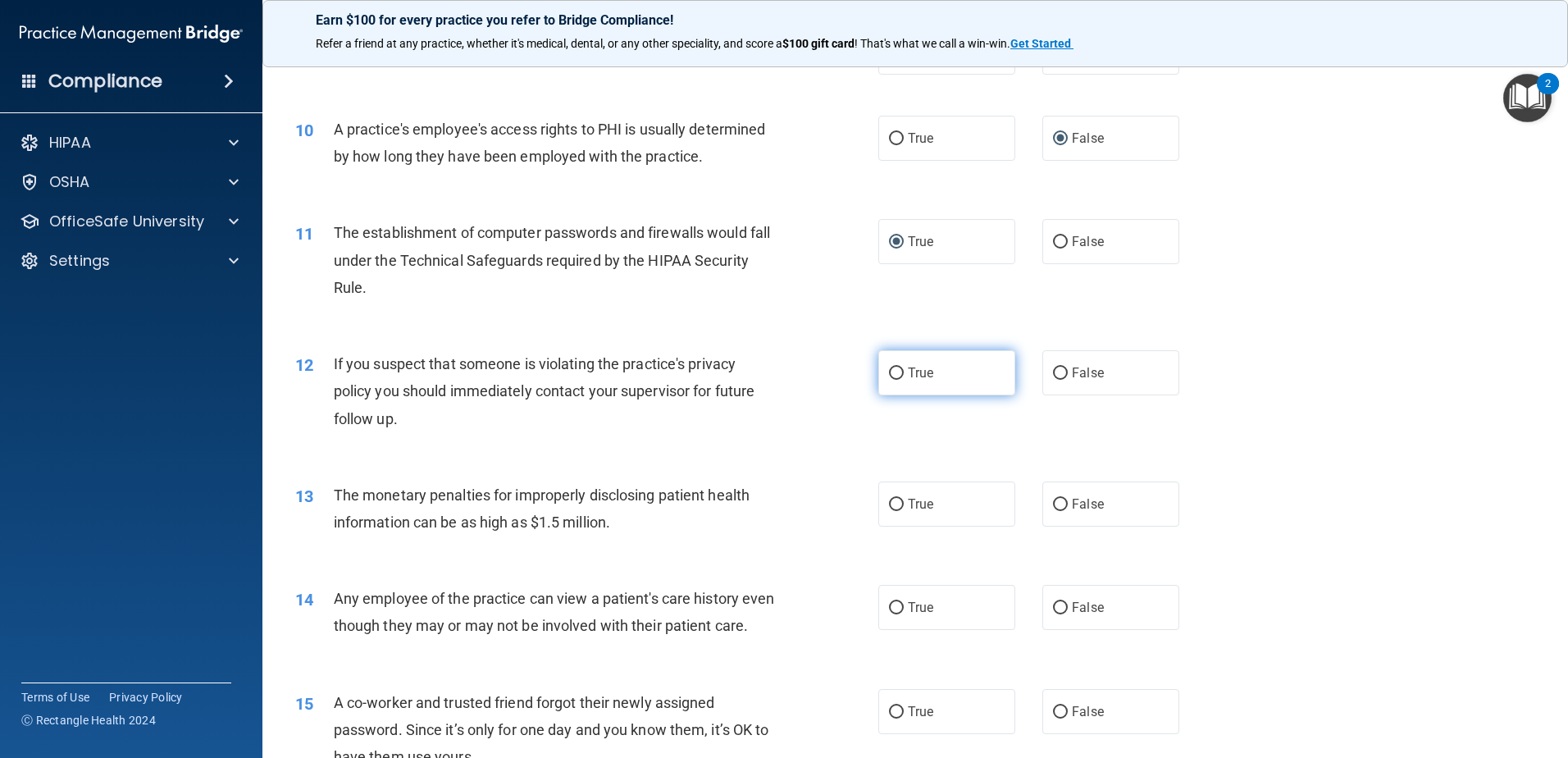
click at [889, 373] on input "True" at bounding box center [897, 373] width 15 height 13
radio input "true"
click at [892, 508] on input "True" at bounding box center [897, 505] width 15 height 13
radio input "true"
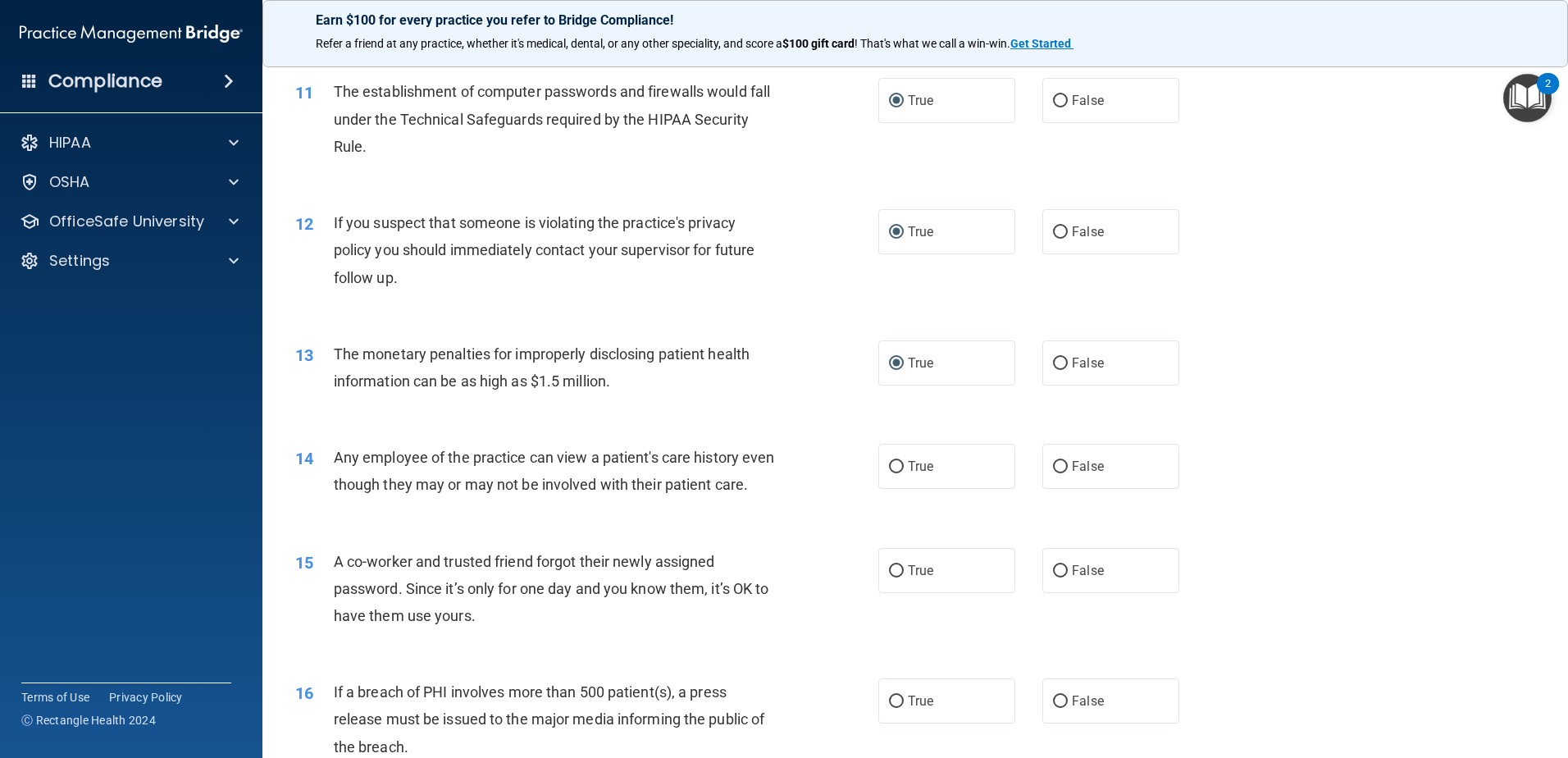
scroll to position [1231, 0]
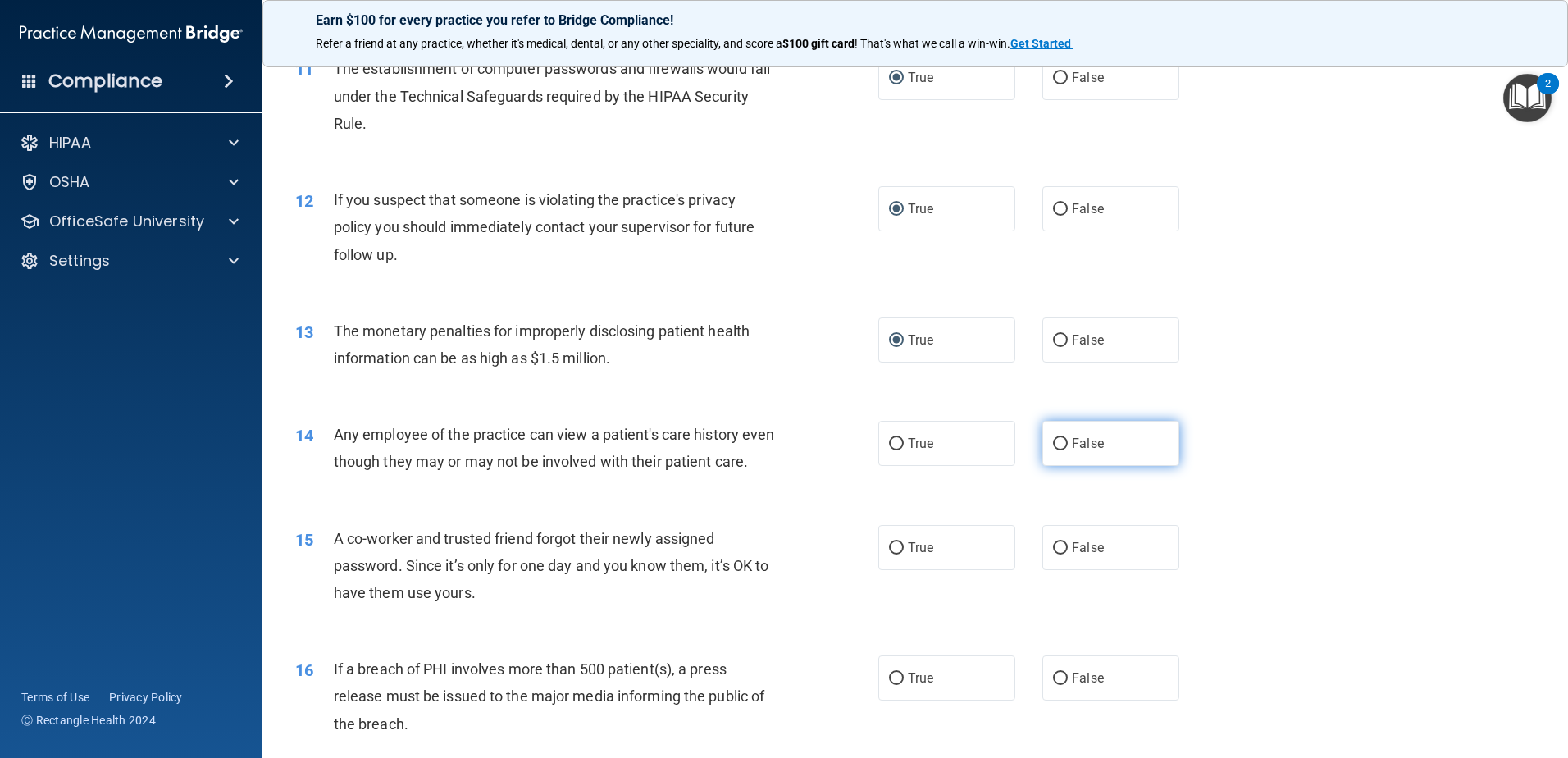
click at [1053, 439] on input "False" at bounding box center [1060, 444] width 15 height 13
radio input "true"
drag, startPoint x: 1051, startPoint y: 573, endPoint x: 1040, endPoint y: 568, distance: 12.1
click at [1053, 554] on input "False" at bounding box center [1060, 548] width 15 height 13
radio input "true"
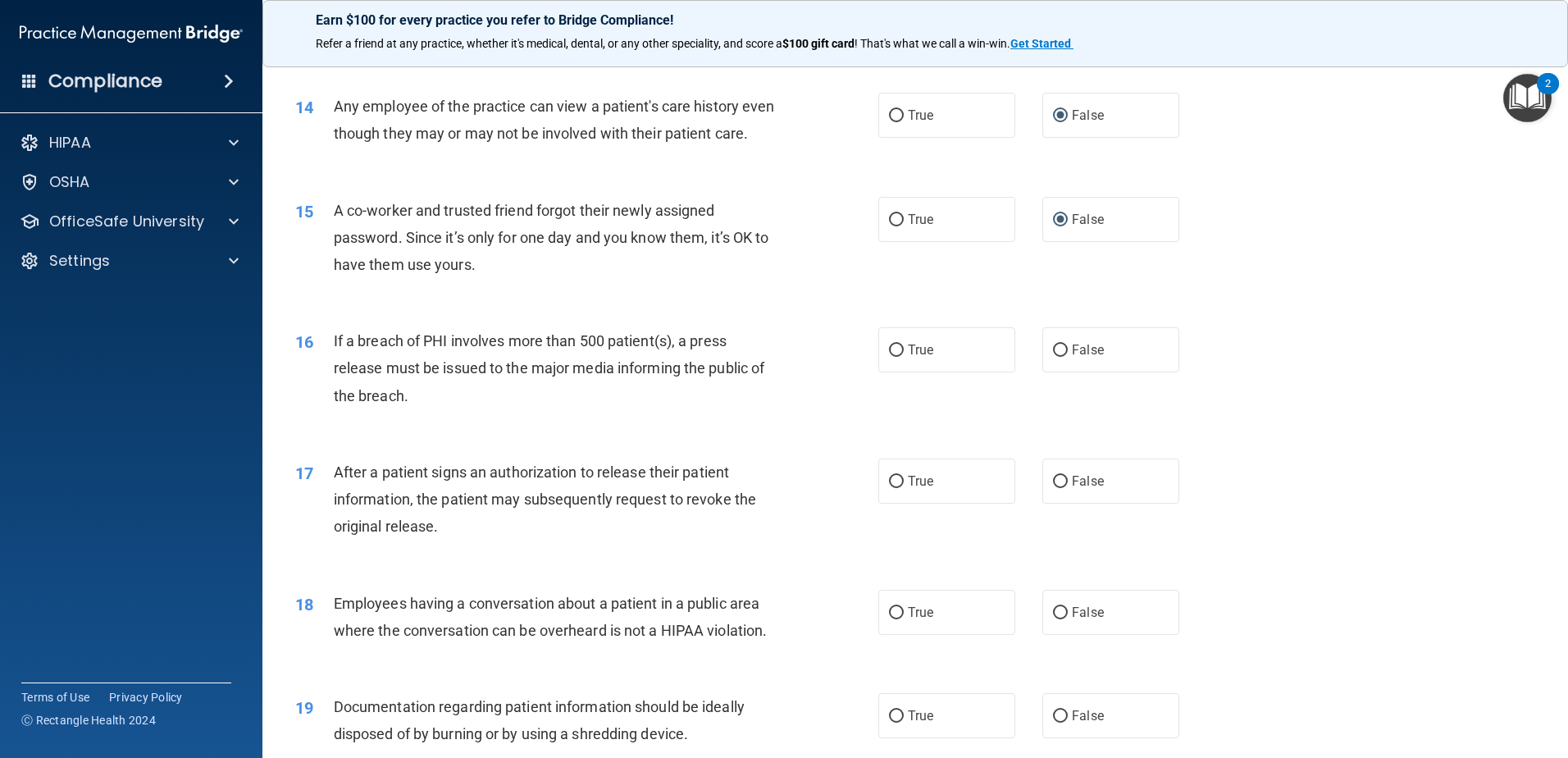
scroll to position [1641, 0]
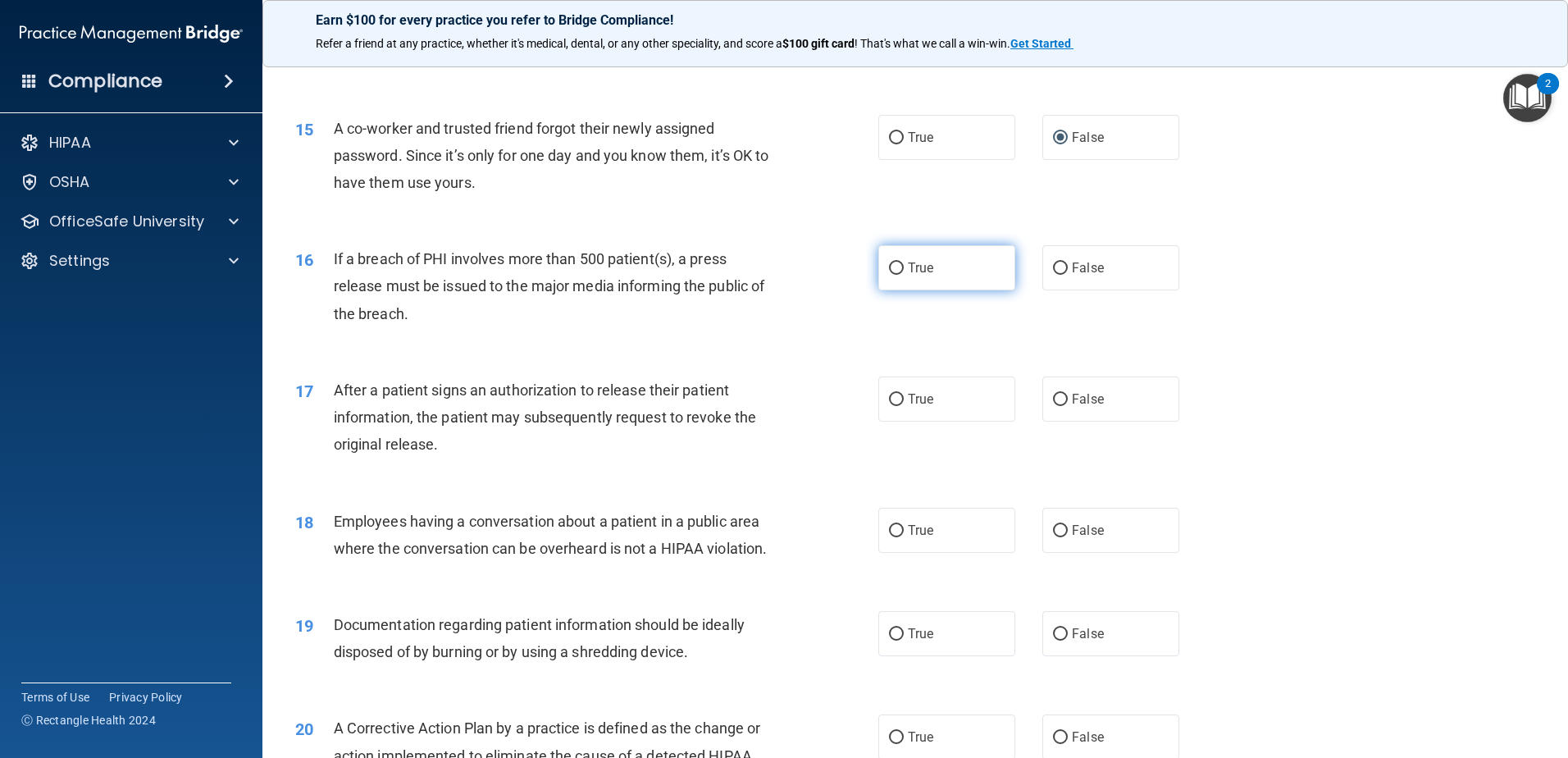
click at [889, 275] on input "True" at bounding box center [897, 268] width 15 height 13
radio input "true"
click at [896, 406] on input "True" at bounding box center [897, 400] width 15 height 13
radio input "true"
click at [894, 537] on input "True" at bounding box center [897, 531] width 15 height 13
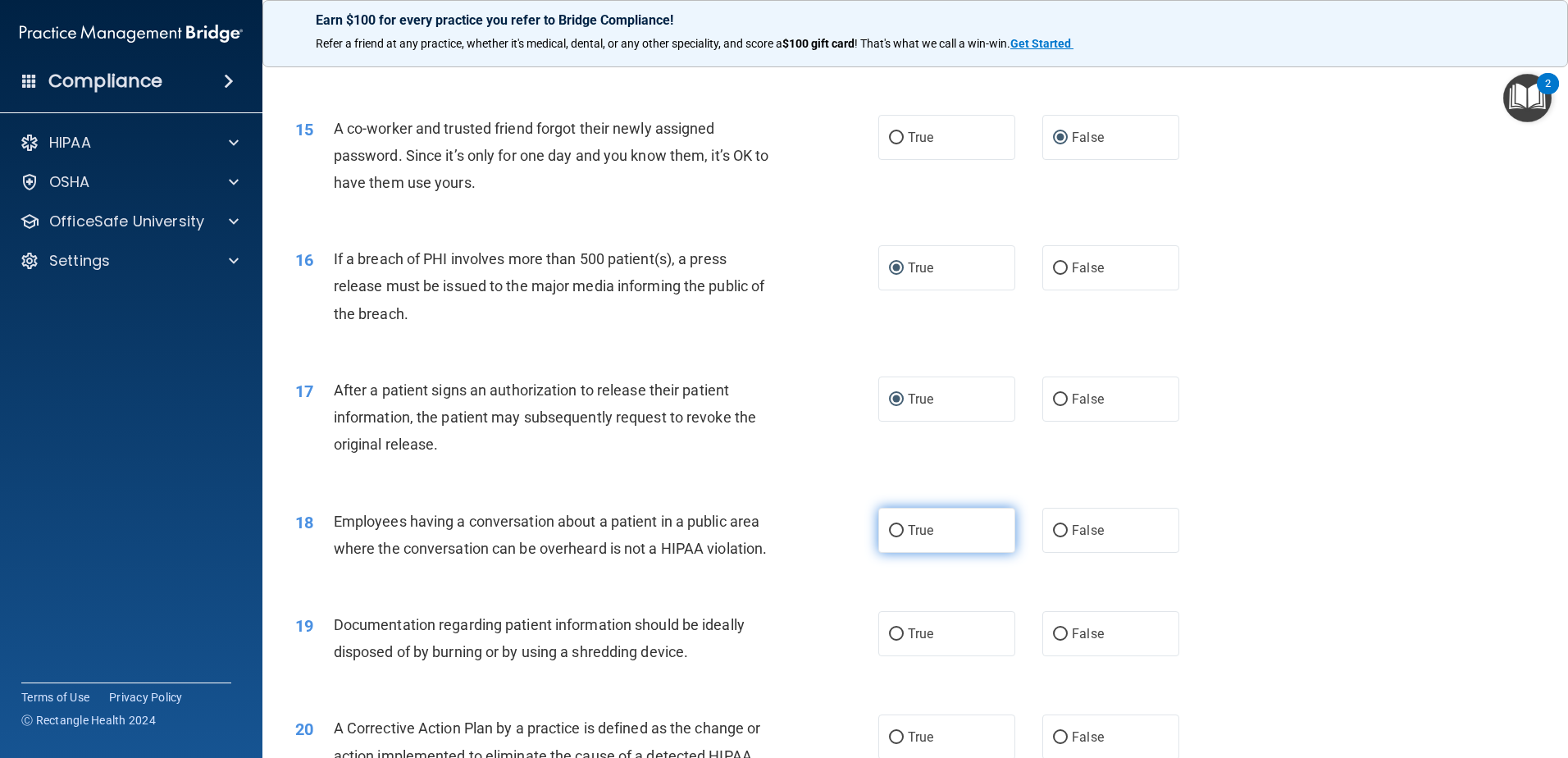
radio input "true"
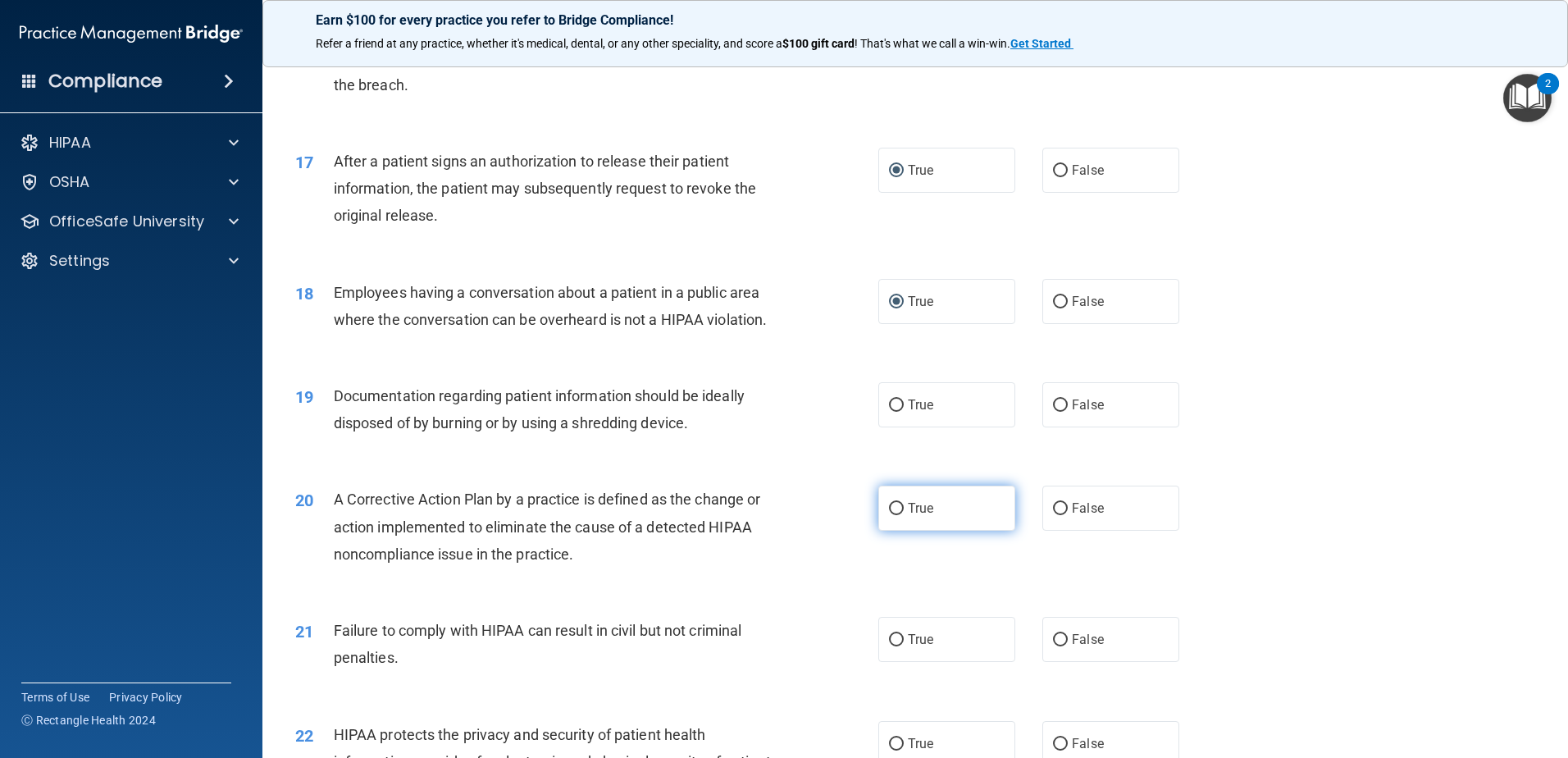
scroll to position [1887, 0]
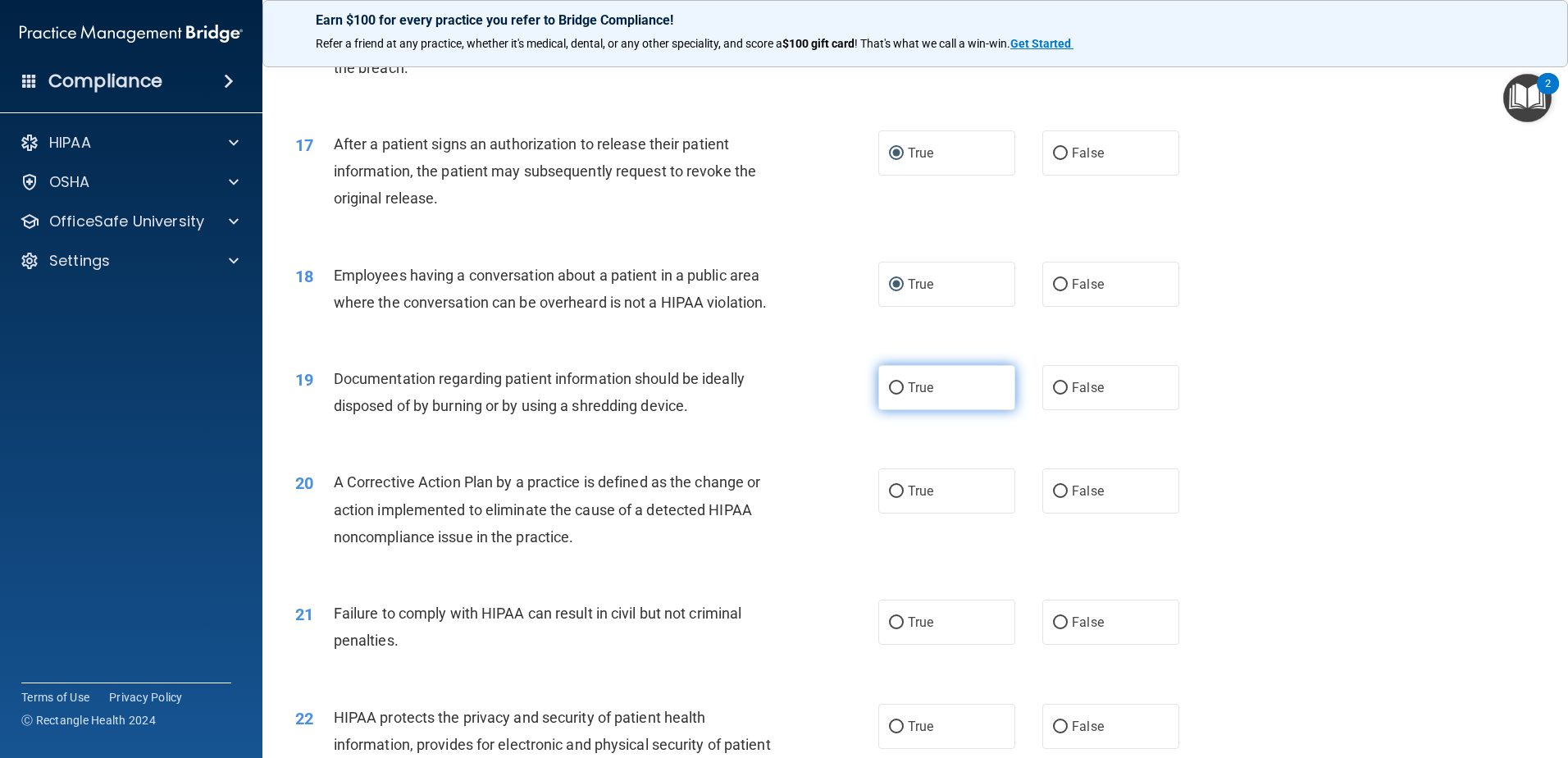
click at [892, 395] on input "True" at bounding box center [897, 388] width 15 height 13
radio input "true"
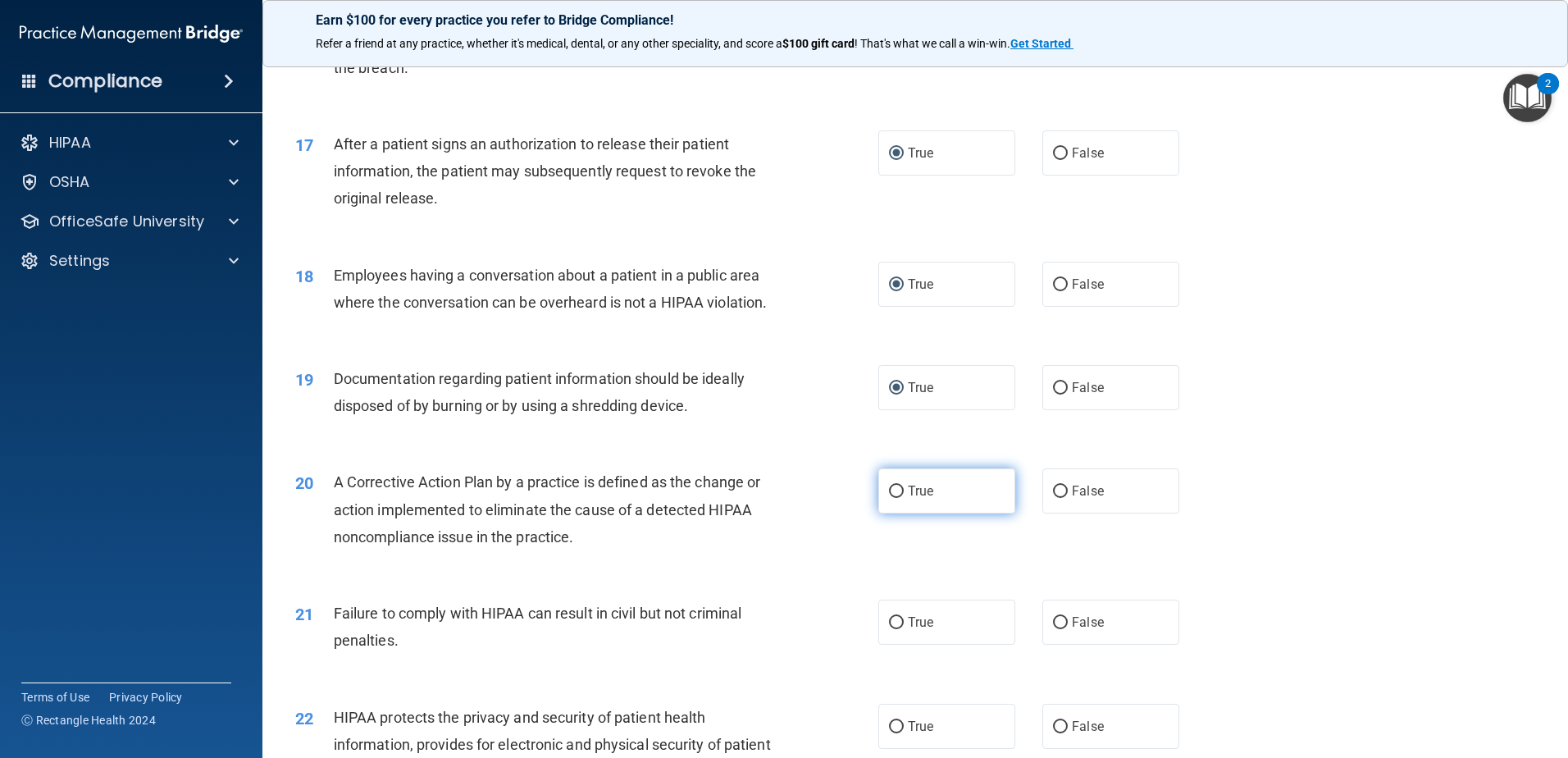
click at [889, 498] on input "True" at bounding box center [897, 491] width 15 height 13
radio input "true"
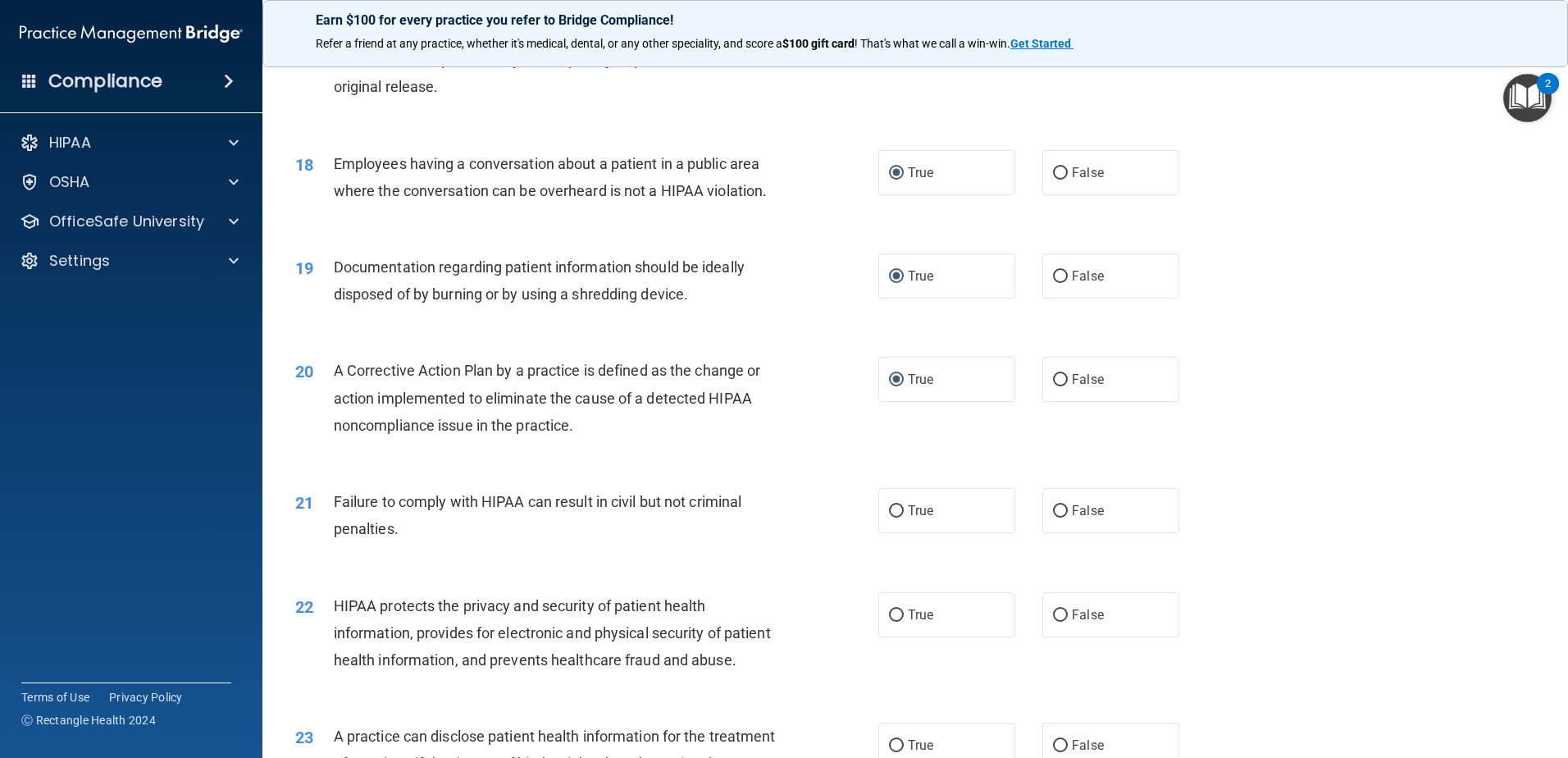
scroll to position [2051, 0]
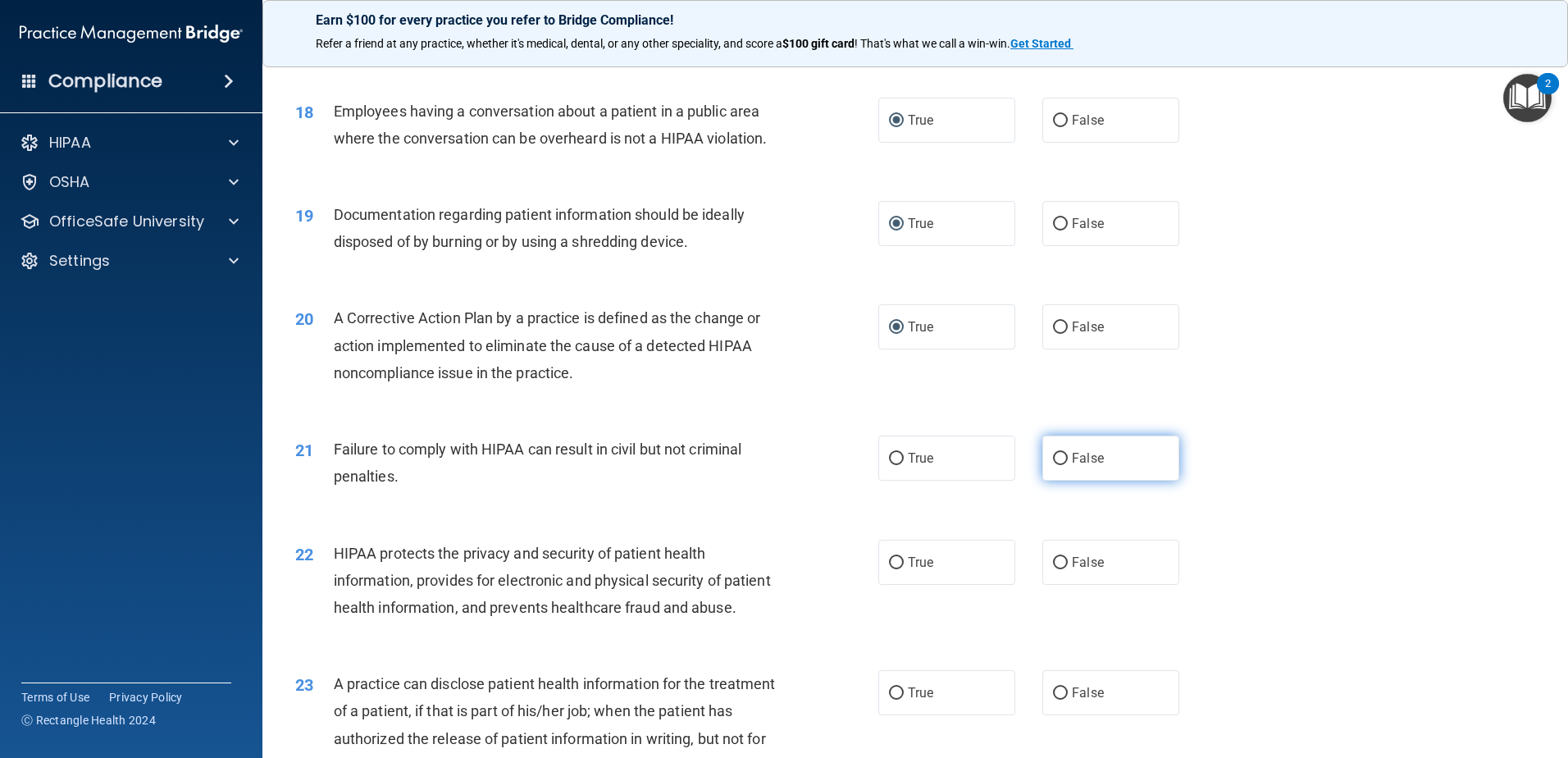
click at [1053, 465] on input "False" at bounding box center [1060, 459] width 15 height 13
radio input "true"
click at [892, 569] on input "True" at bounding box center [897, 563] width 15 height 13
radio input "true"
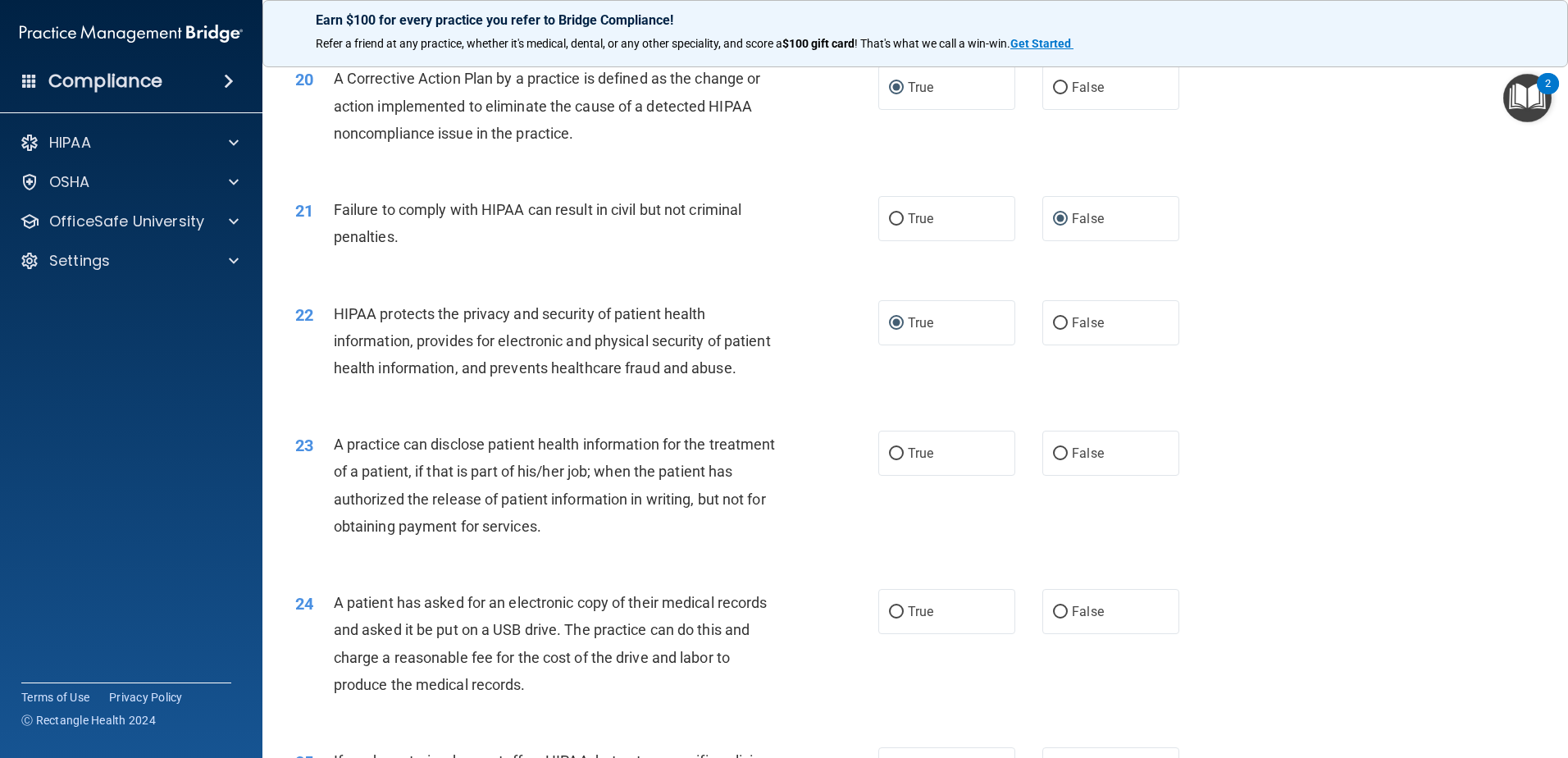
scroll to position [2297, 0]
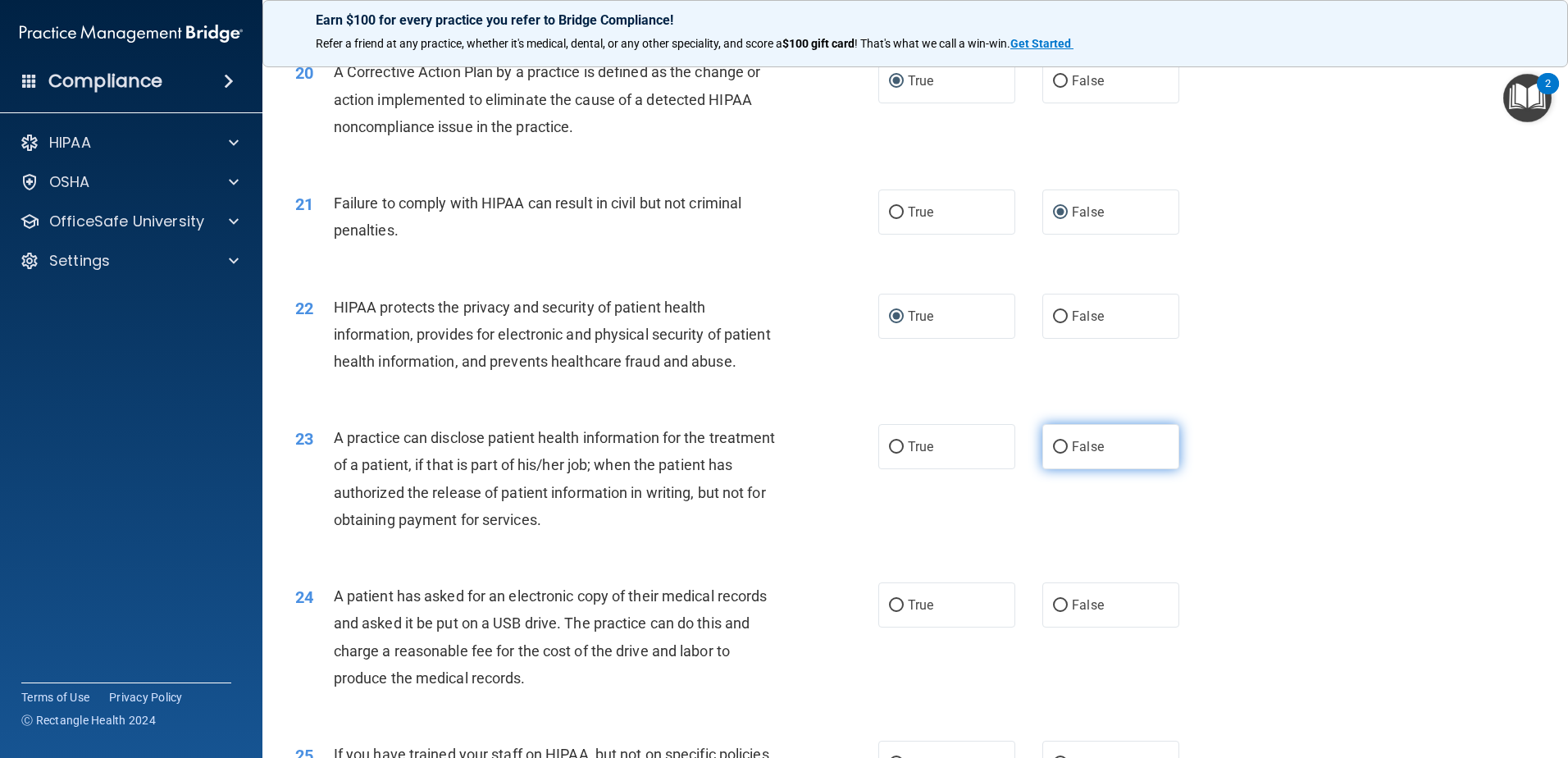
click at [1053, 454] on input "False" at bounding box center [1060, 447] width 15 height 13
radio input "true"
click at [891, 612] on input "True" at bounding box center [897, 605] width 15 height 13
radio input "true"
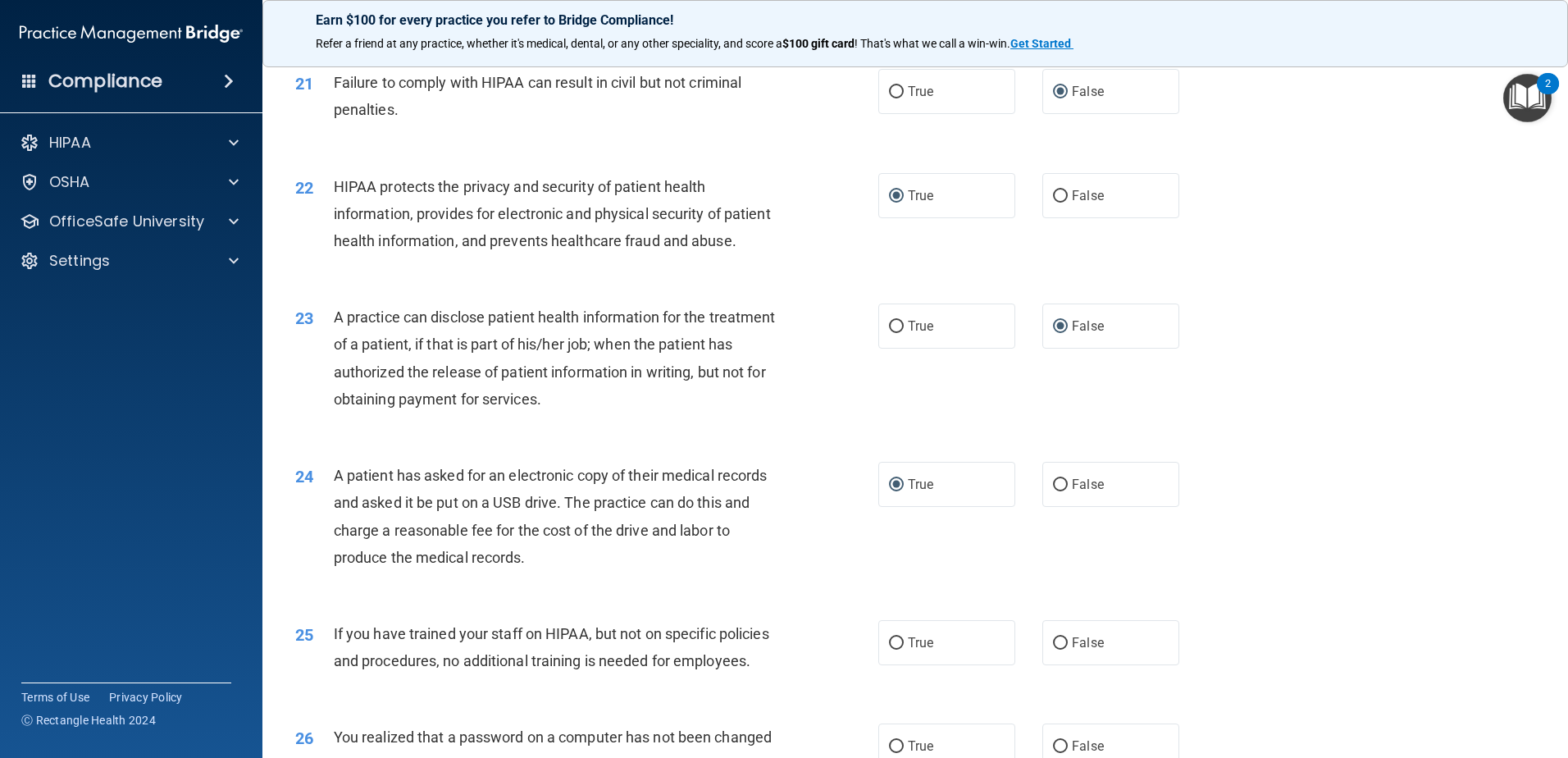
scroll to position [2461, 0]
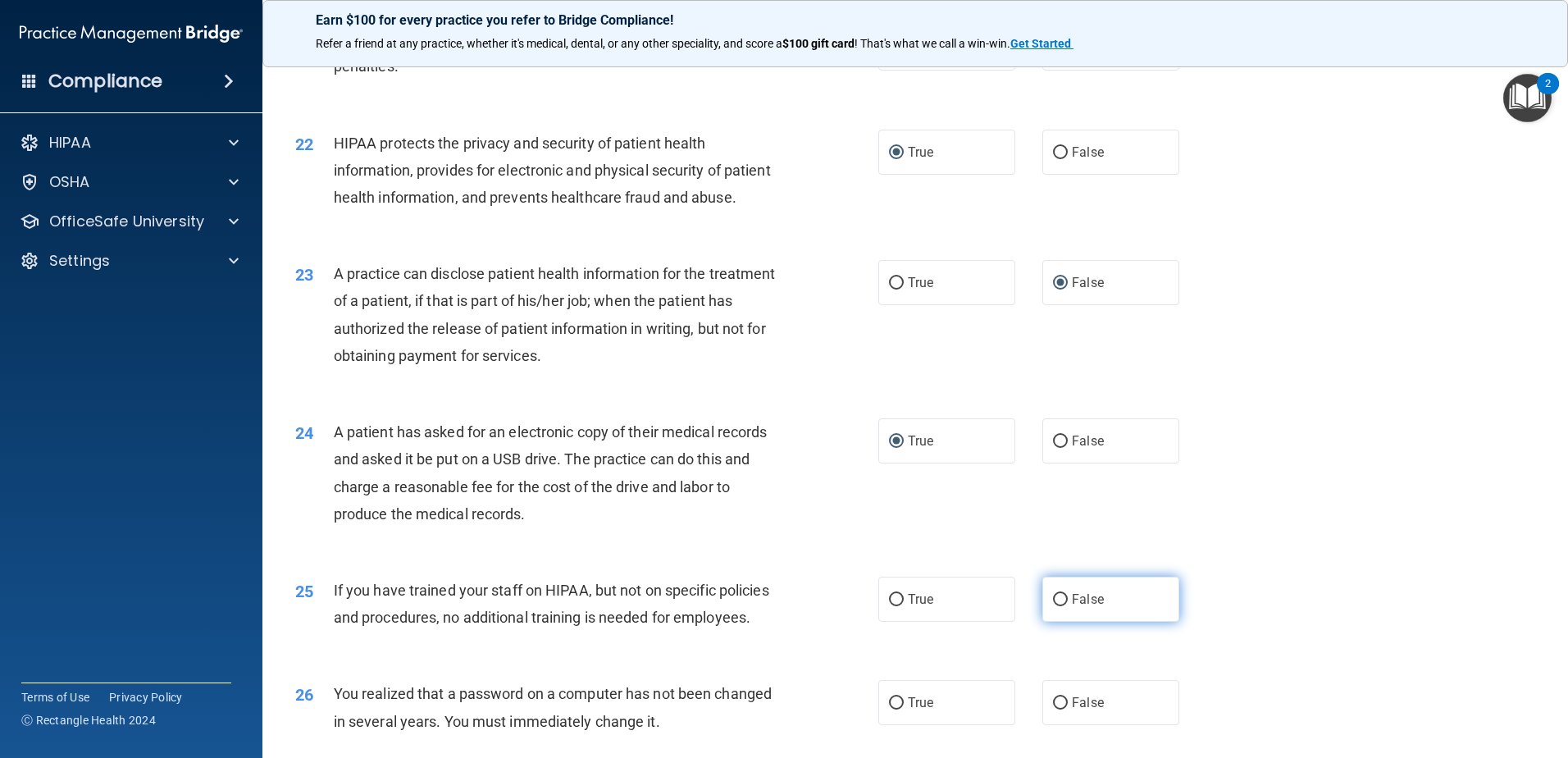
click at [1053, 606] on input "False" at bounding box center [1060, 600] width 15 height 13
radio input "true"
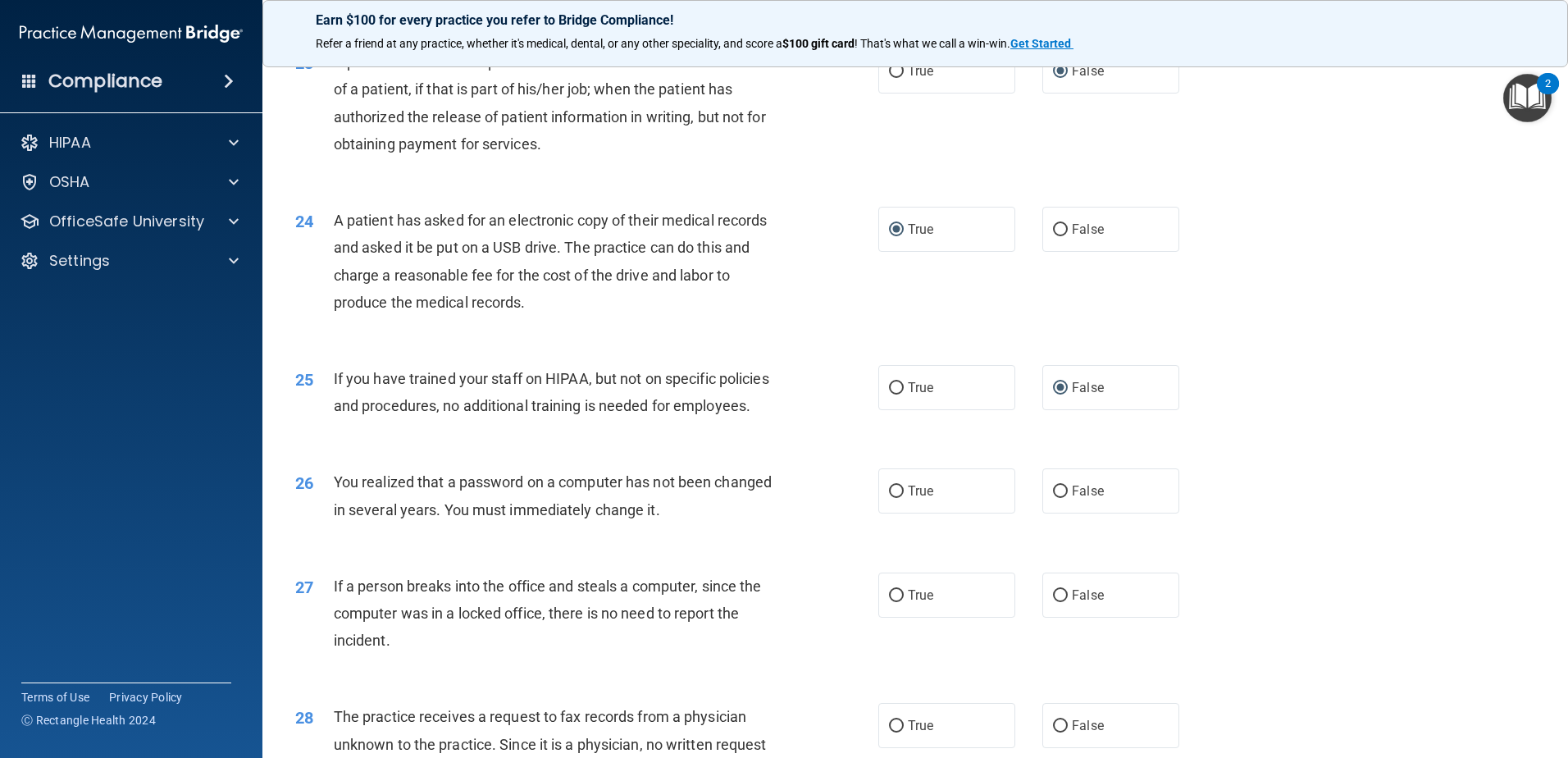
scroll to position [2708, 0]
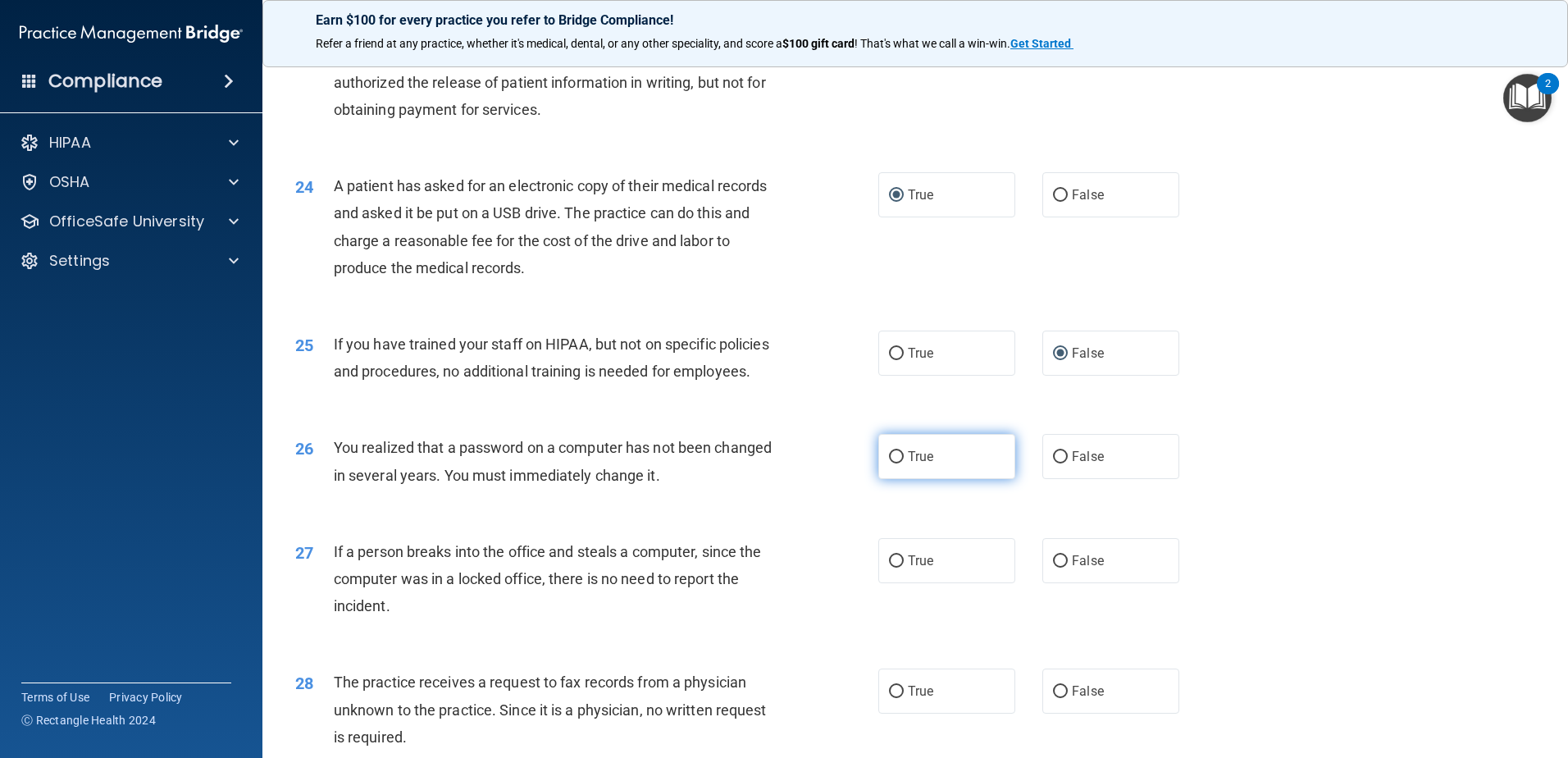
click at [892, 464] on input "True" at bounding box center [897, 457] width 15 height 13
radio input "true"
click at [1053, 568] on input "False" at bounding box center [1060, 561] width 15 height 13
radio input "true"
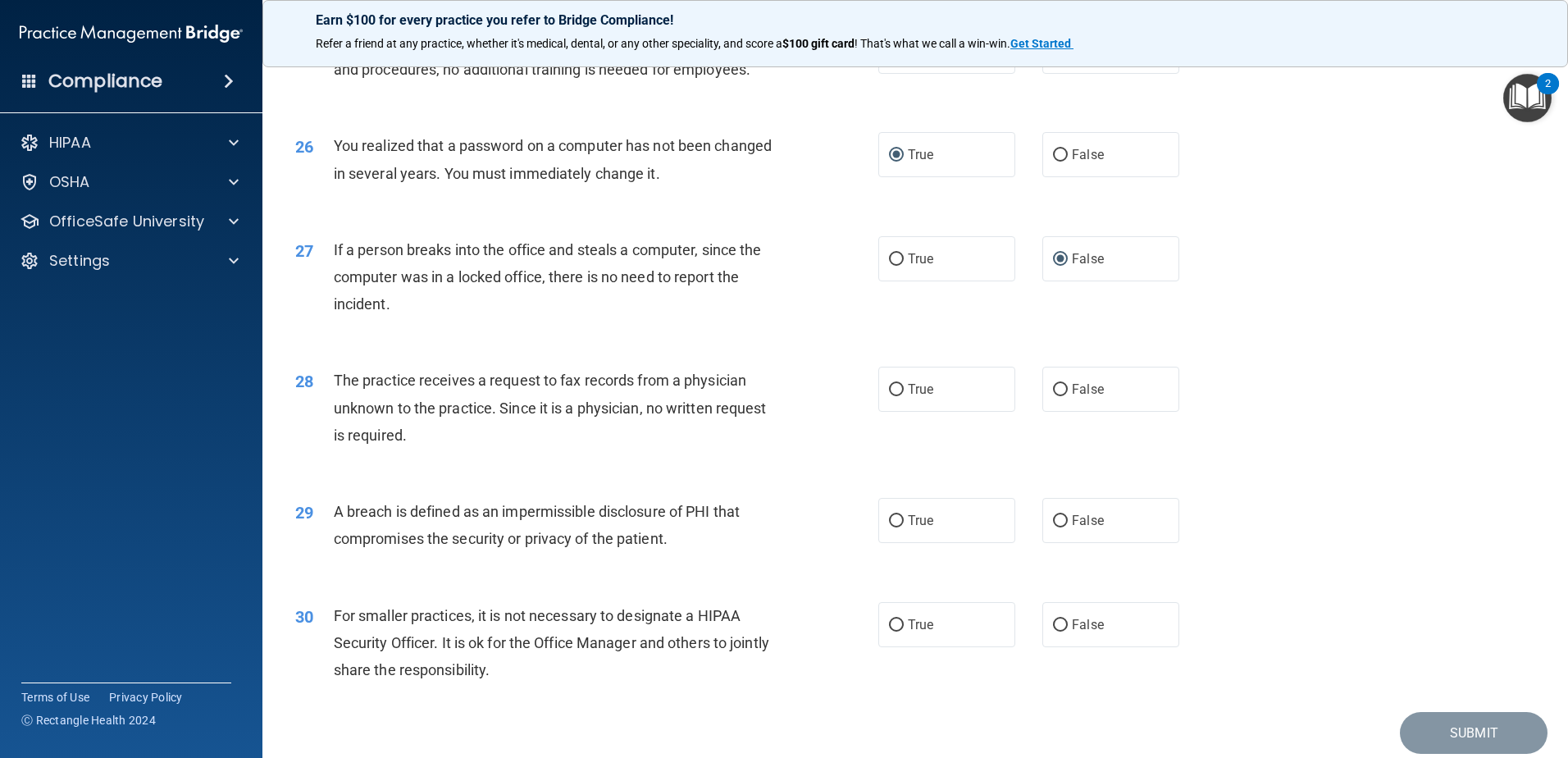
scroll to position [3035, 0]
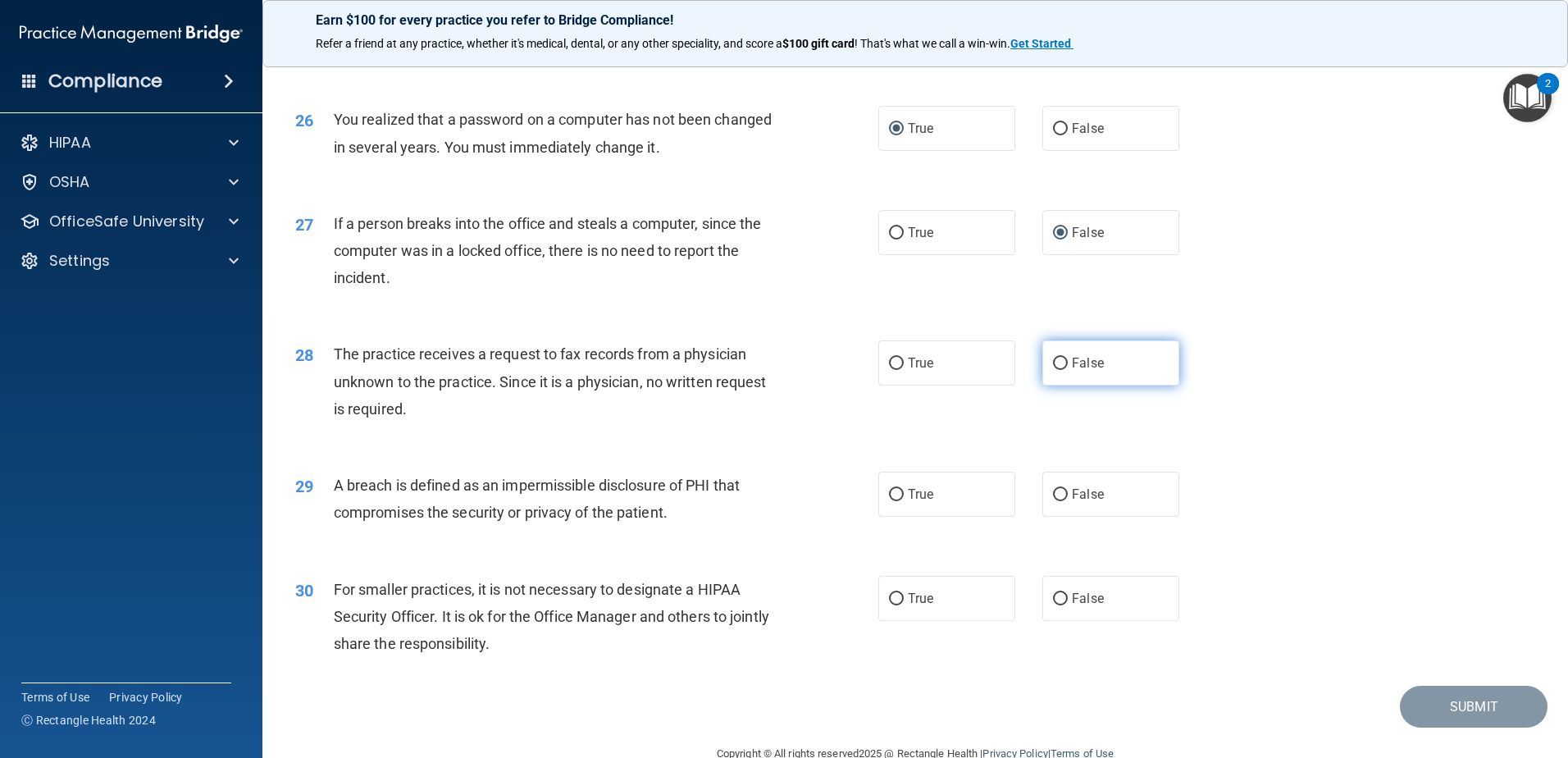
click at [1055, 370] on input "False" at bounding box center [1060, 364] width 15 height 13
radio input "true"
click at [889, 501] on input "True" at bounding box center [897, 495] width 15 height 13
radio input "true"
click at [1060, 621] on label "False" at bounding box center [1110, 599] width 137 height 45
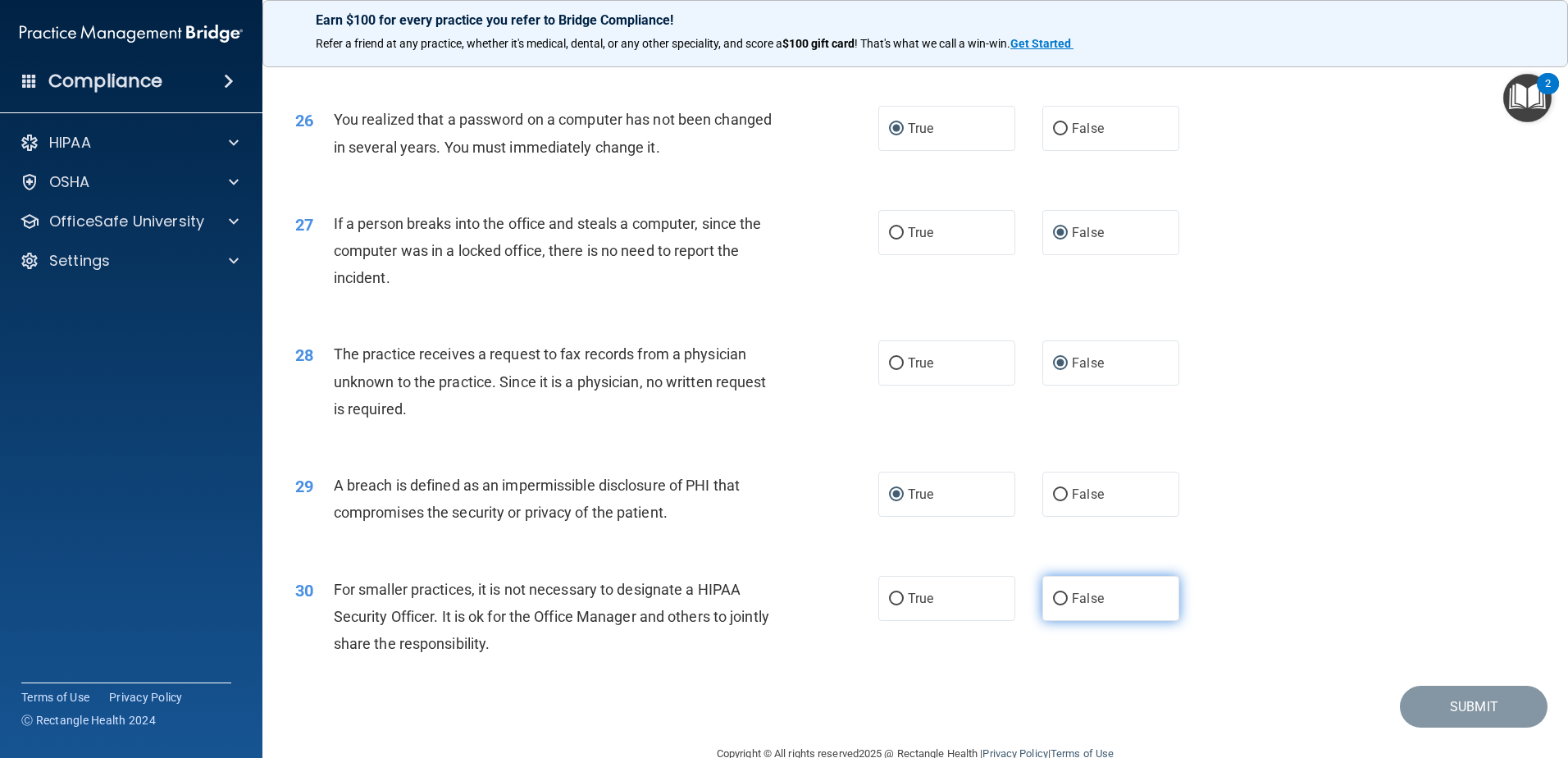
click at [1060, 605] on input "False" at bounding box center [1060, 599] width 15 height 13
radio input "true"
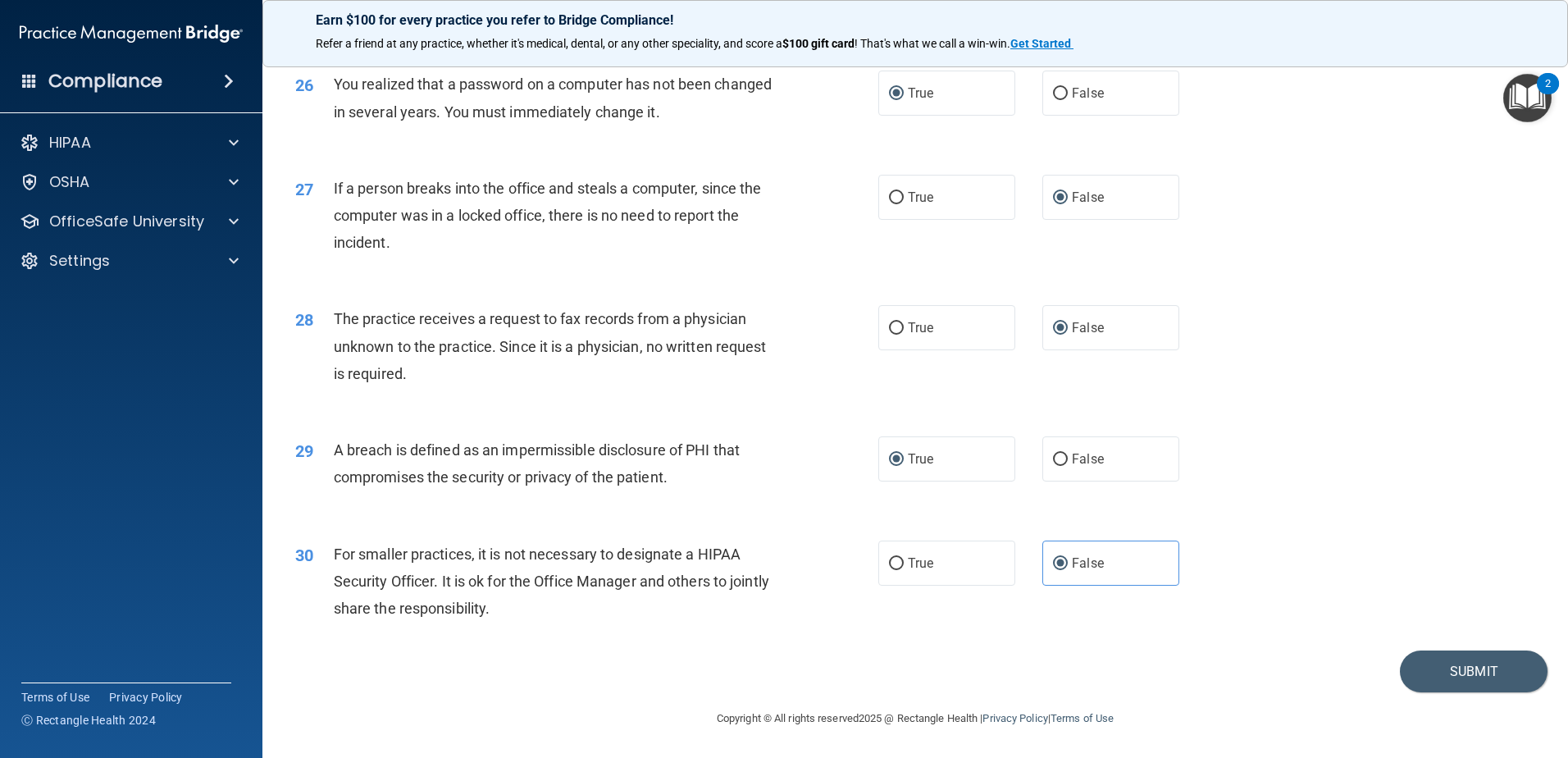
scroll to position [3152, 0]
click at [1442, 672] on button "Submit" at bounding box center [1473, 672] width 147 height 42
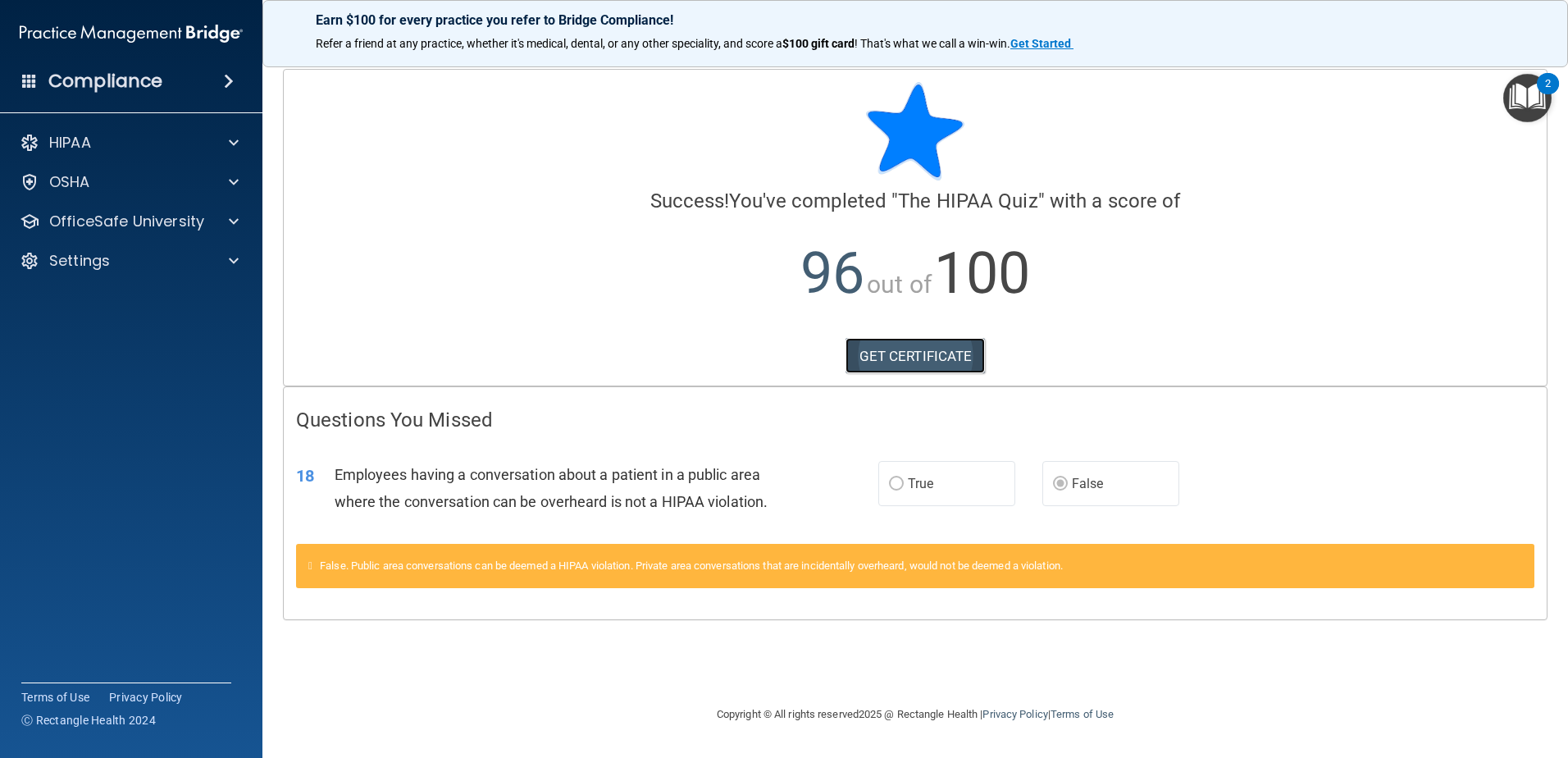
click at [918, 350] on link "GET CERTIFICATE" at bounding box center [915, 356] width 140 height 36
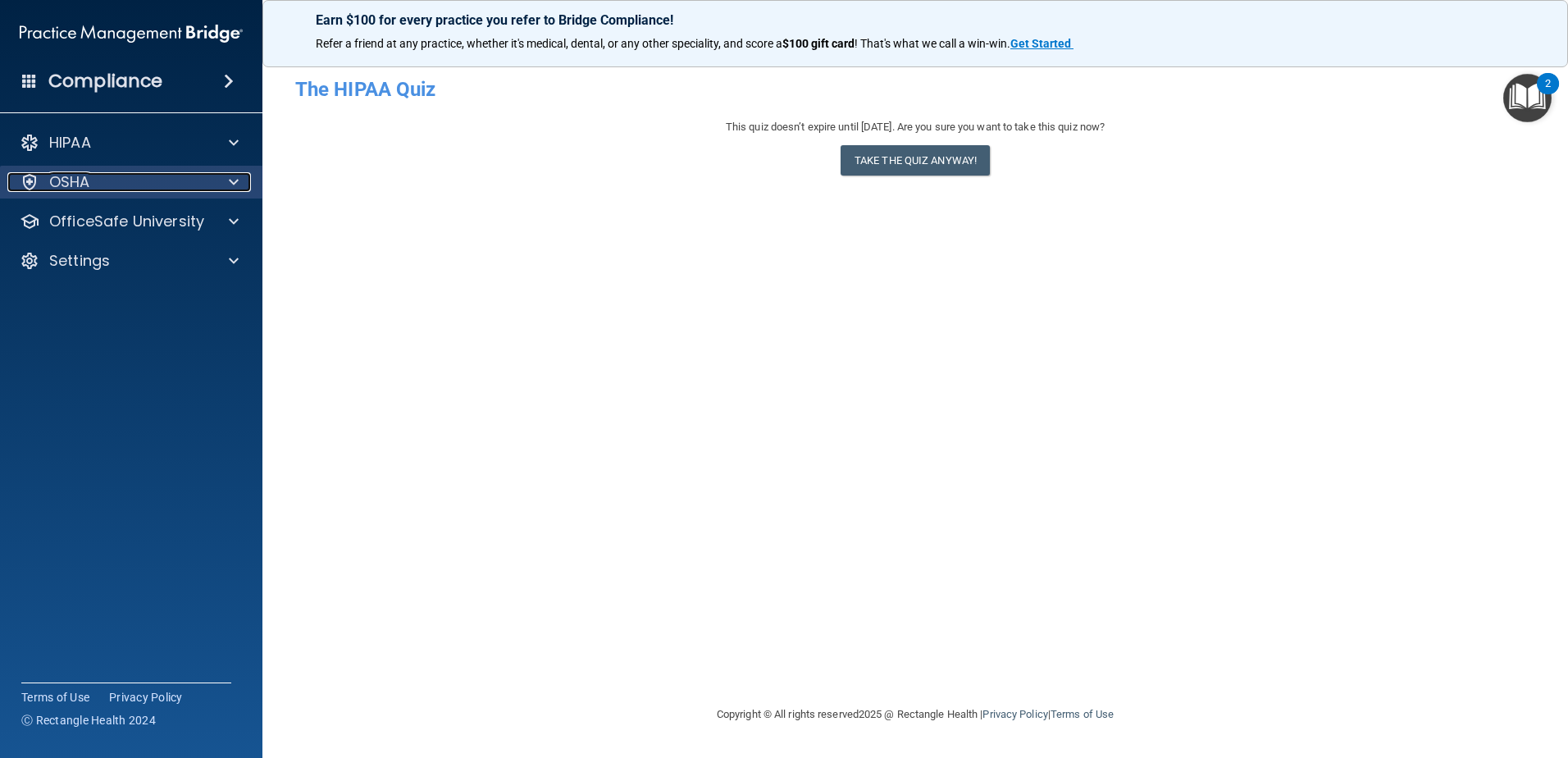
click at [230, 182] on span at bounding box center [234, 181] width 10 height 19
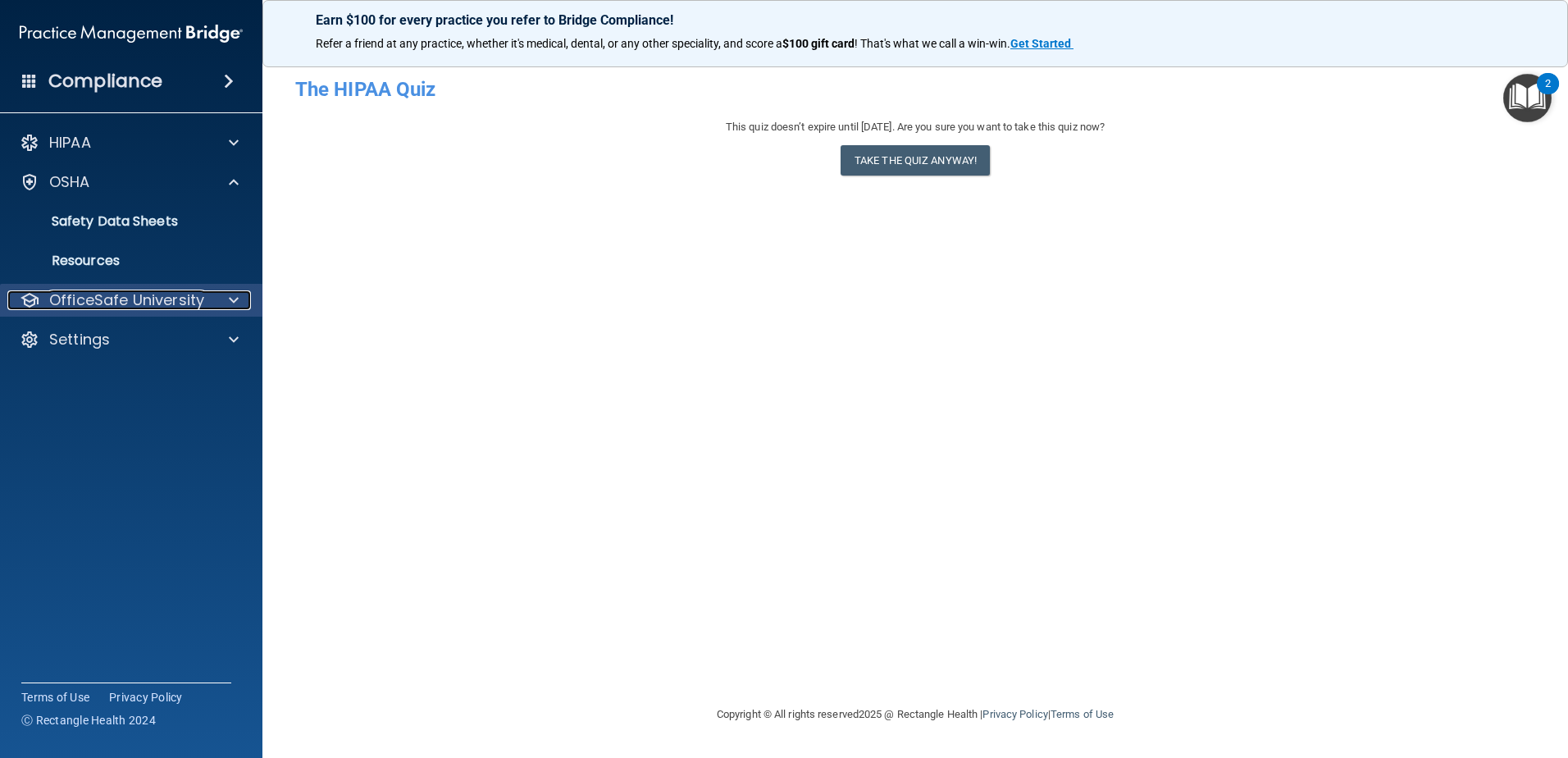
click at [231, 299] on span at bounding box center [234, 299] width 10 height 19
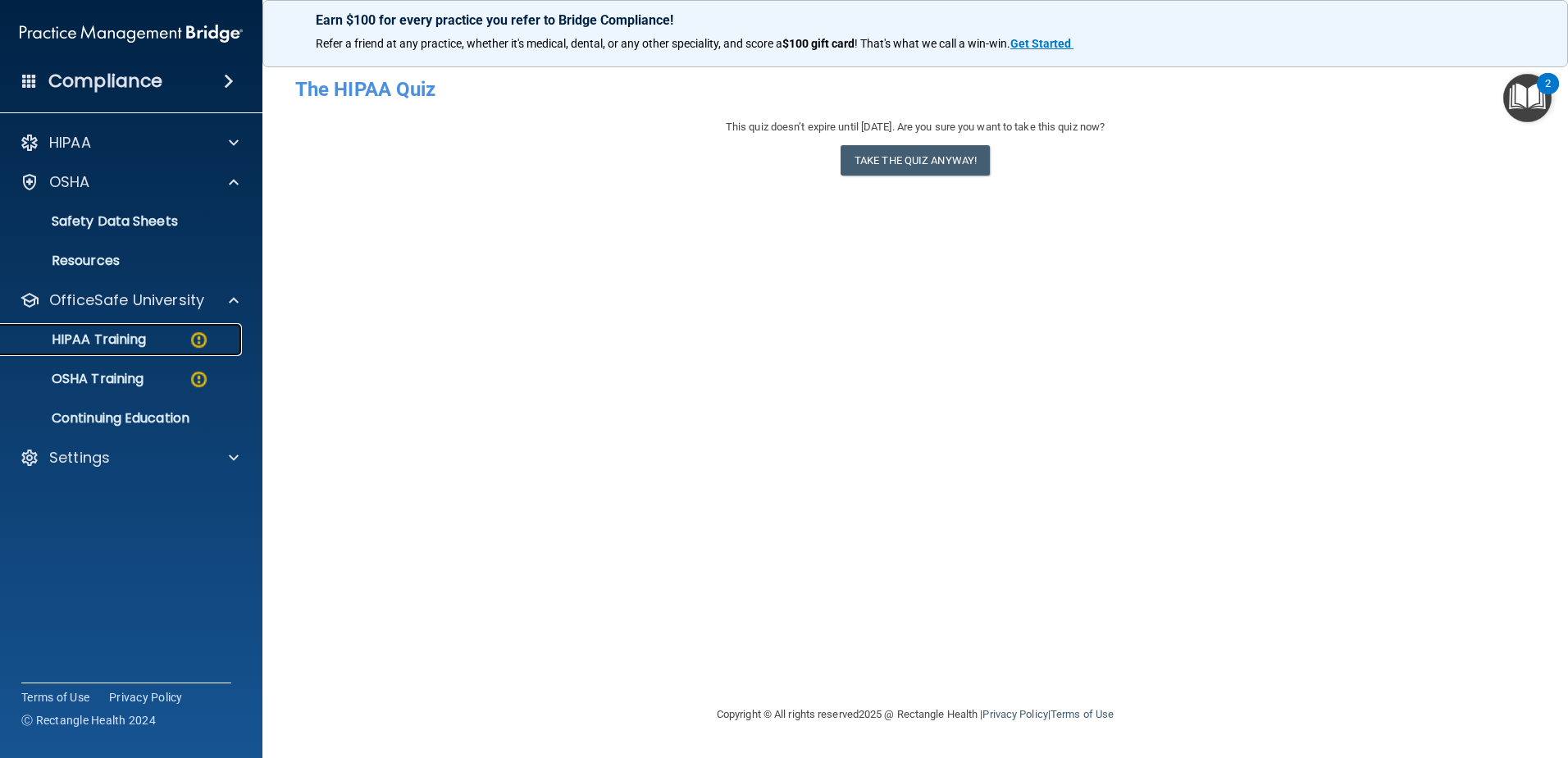
click at [136, 340] on p "HIPAA Training" at bounding box center [78, 340] width 135 height 17
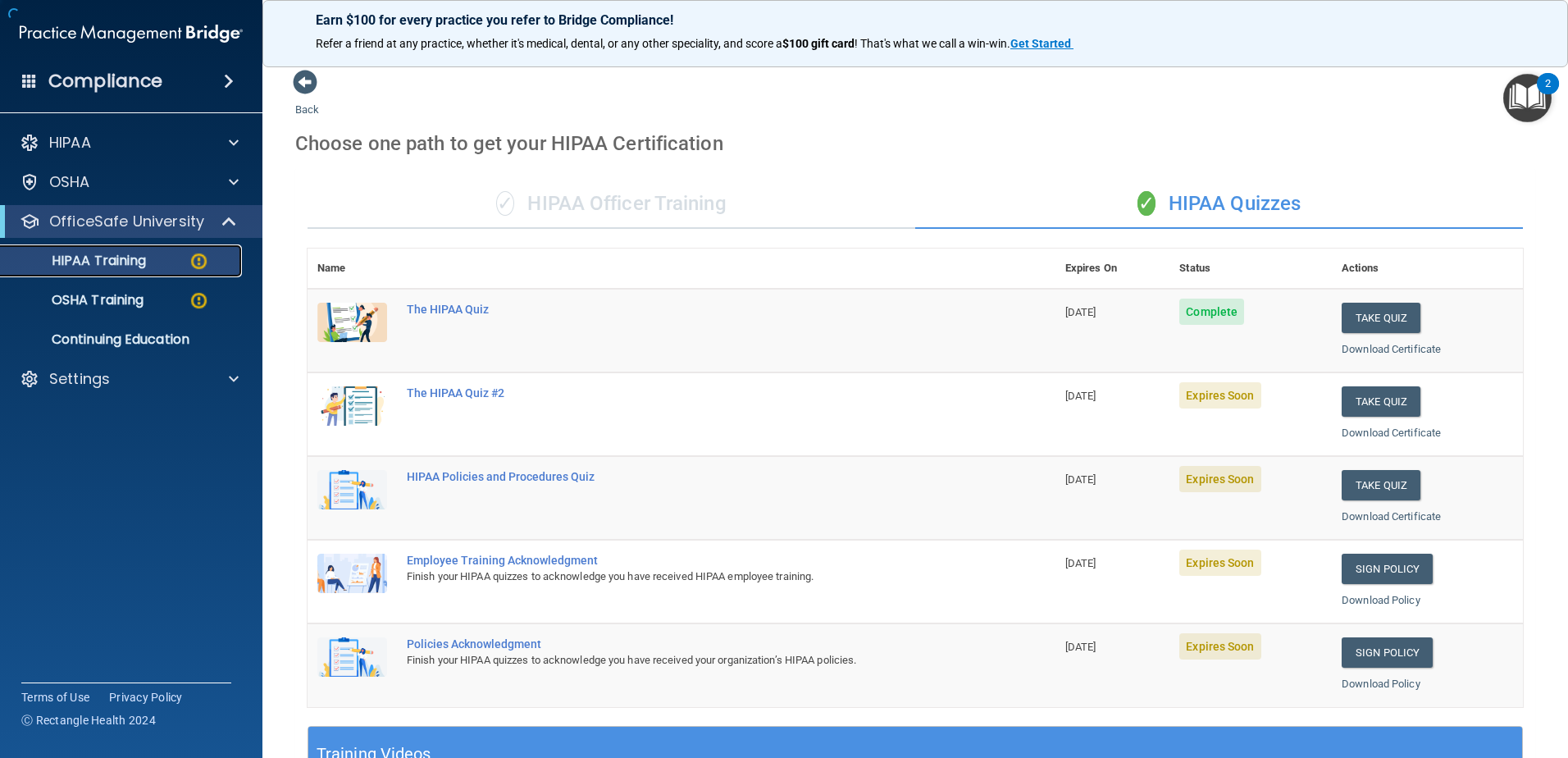
click at [199, 262] on img at bounding box center [199, 261] width 20 height 20
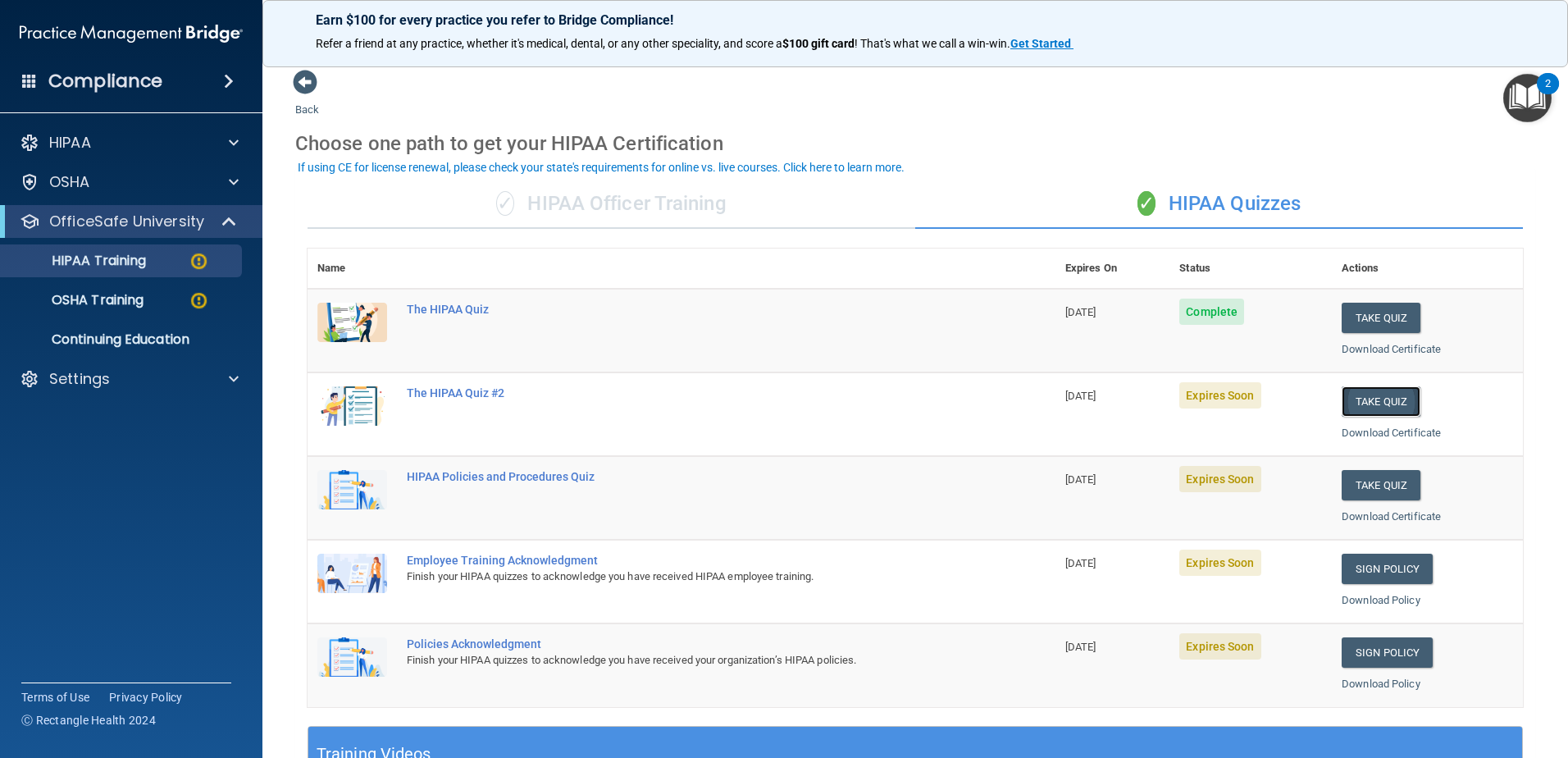
click at [1368, 401] on button "Take Quiz" at bounding box center [1381, 402] width 79 height 30
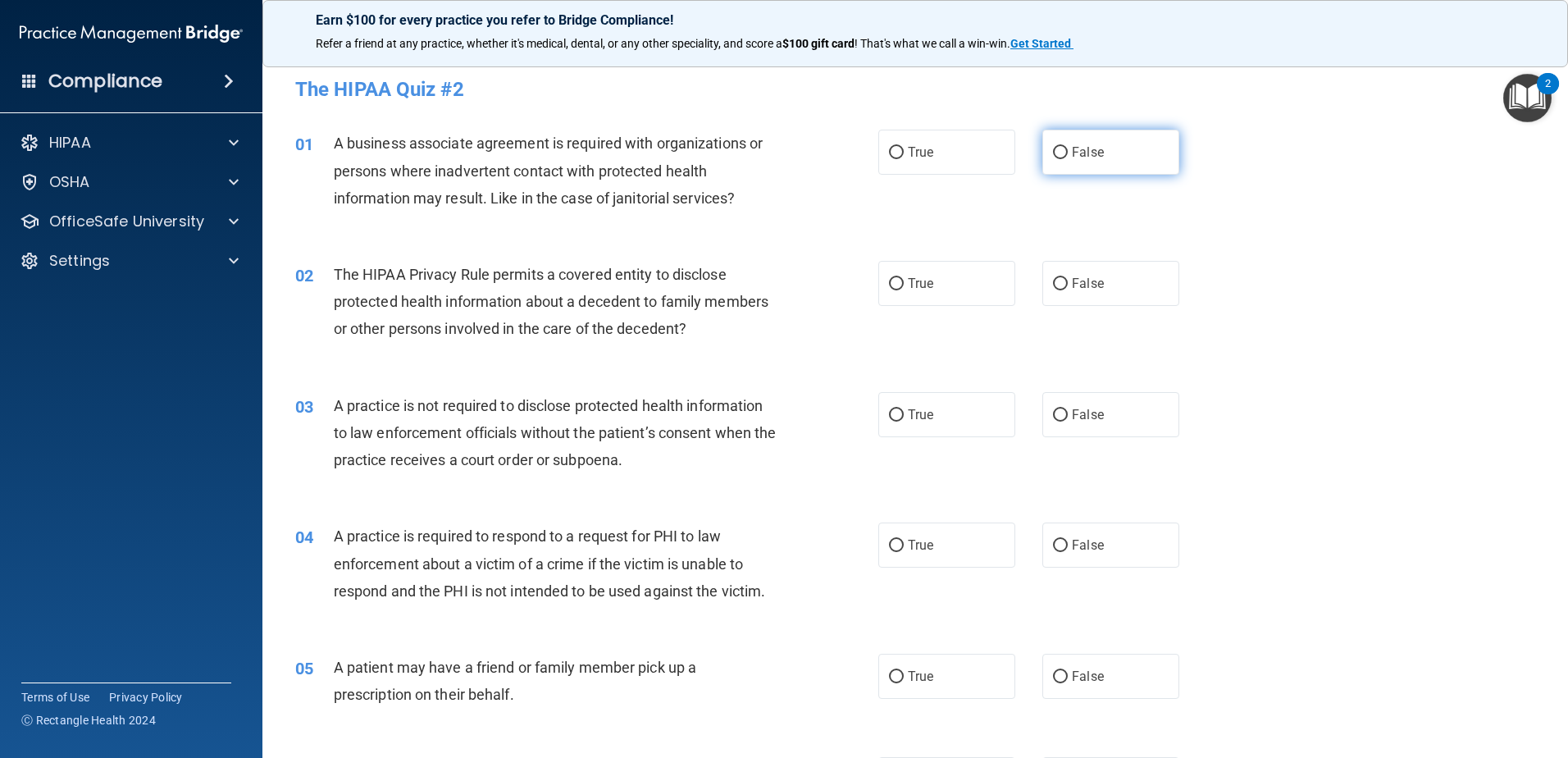
click at [1053, 150] on input "False" at bounding box center [1060, 153] width 15 height 13
radio input "true"
click at [889, 288] on input "True" at bounding box center [897, 284] width 15 height 13
radio input "true"
click at [1053, 279] on input "False" at bounding box center [1060, 284] width 15 height 13
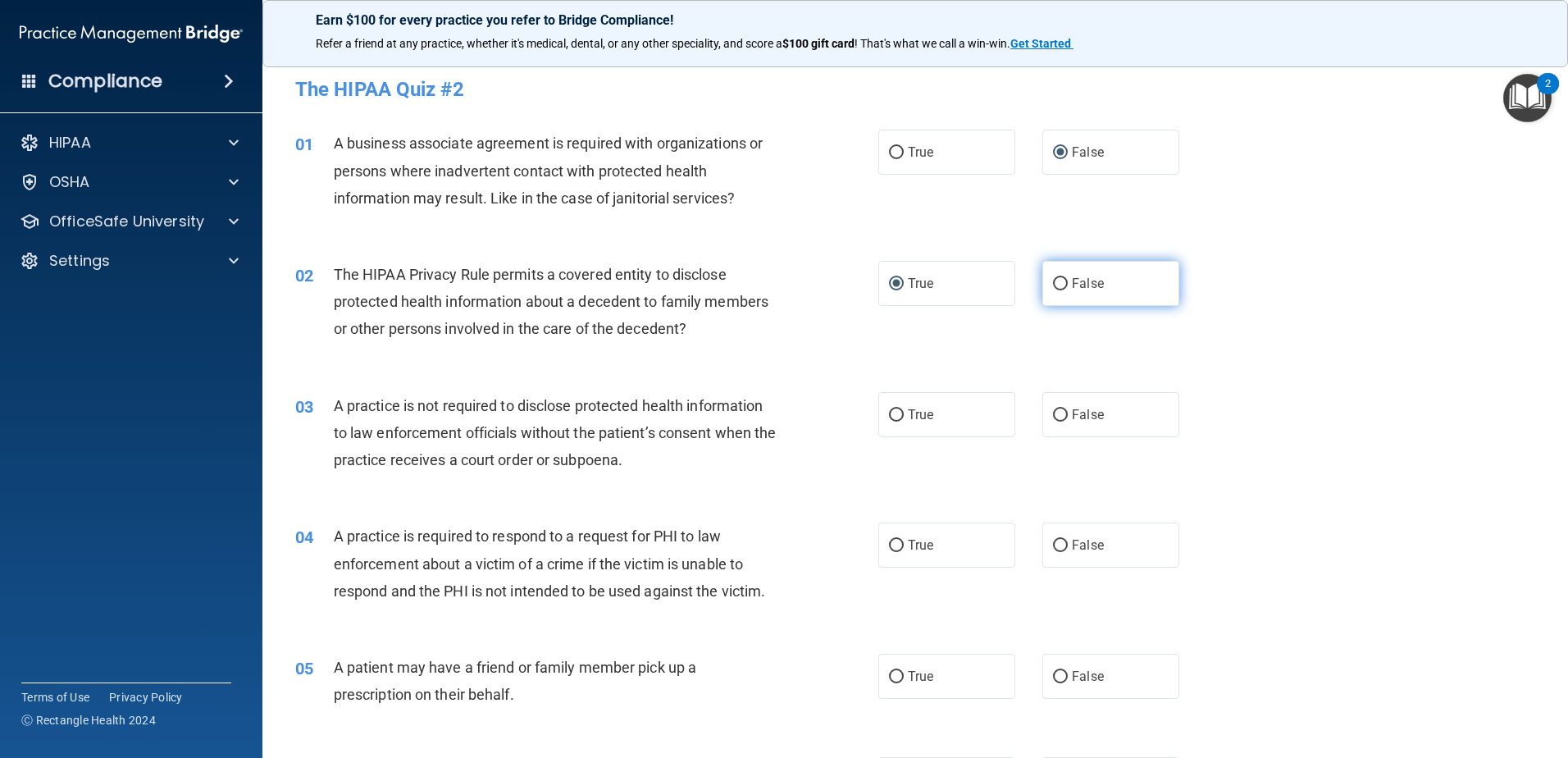
radio input "true"
radio input "false"
click at [889, 415] on input "True" at bounding box center [897, 415] width 15 height 13
radio input "true"
click at [891, 546] on input "True" at bounding box center [897, 546] width 15 height 13
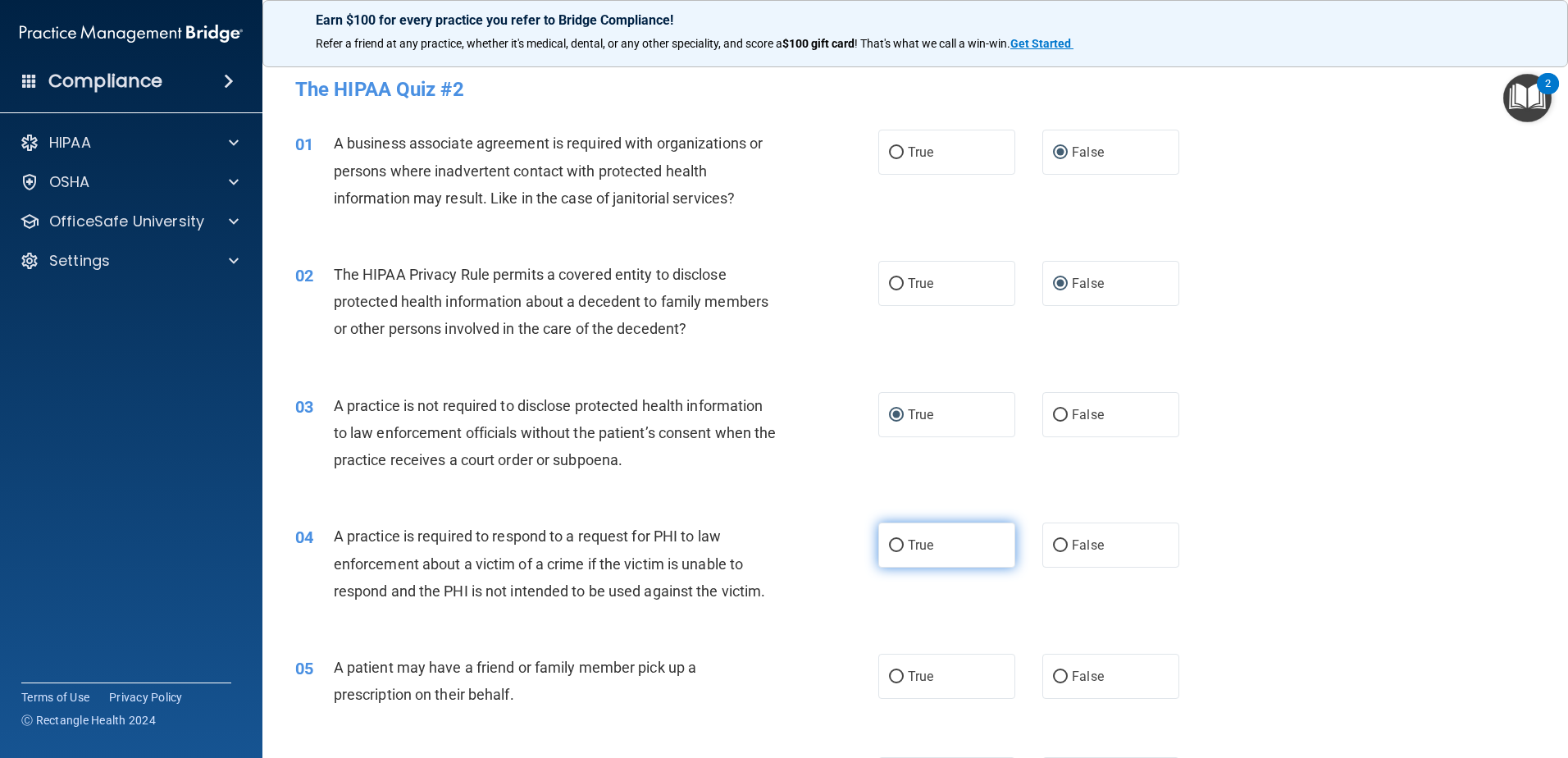
radio input "true"
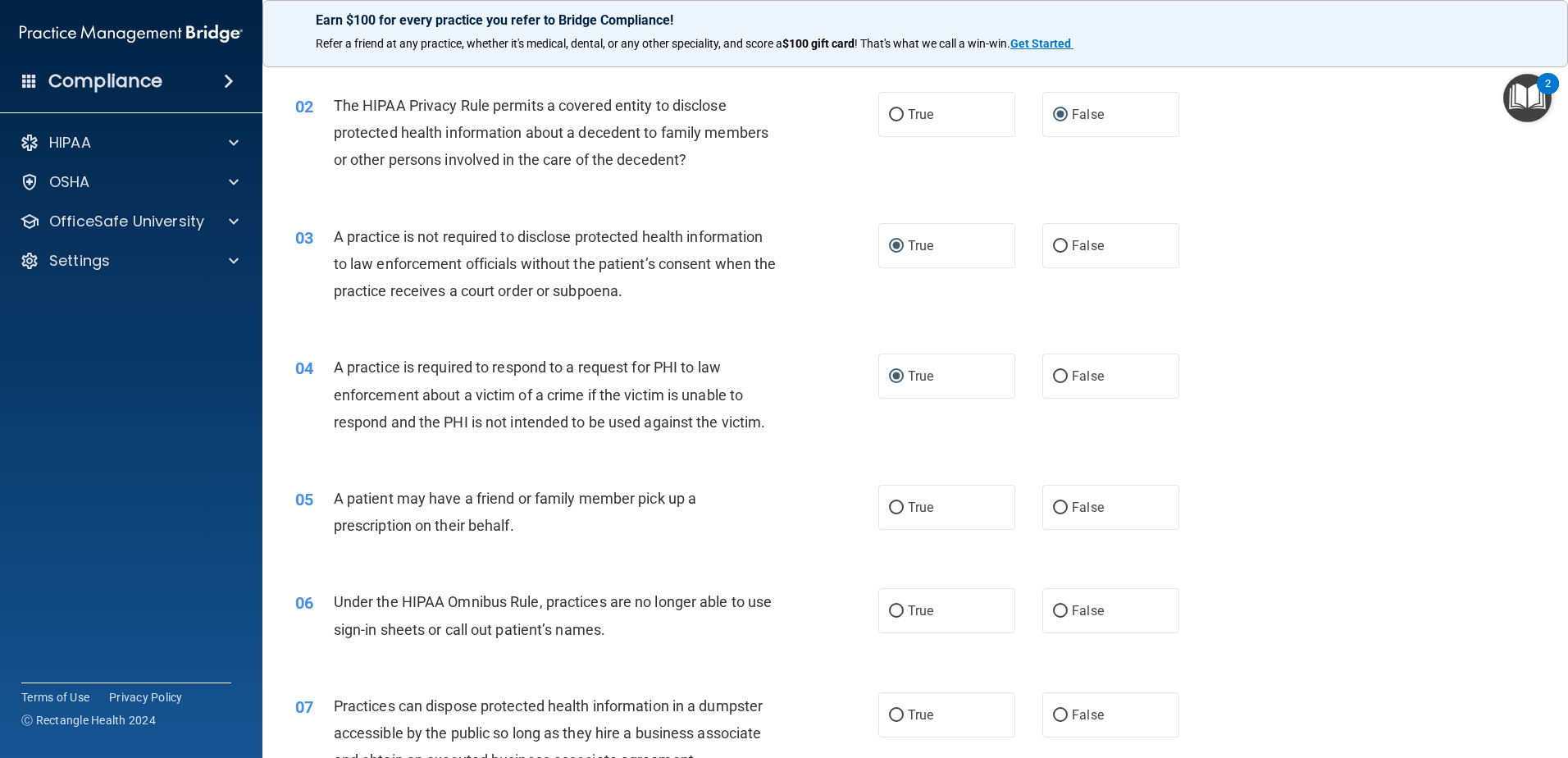
scroll to position [247, 0]
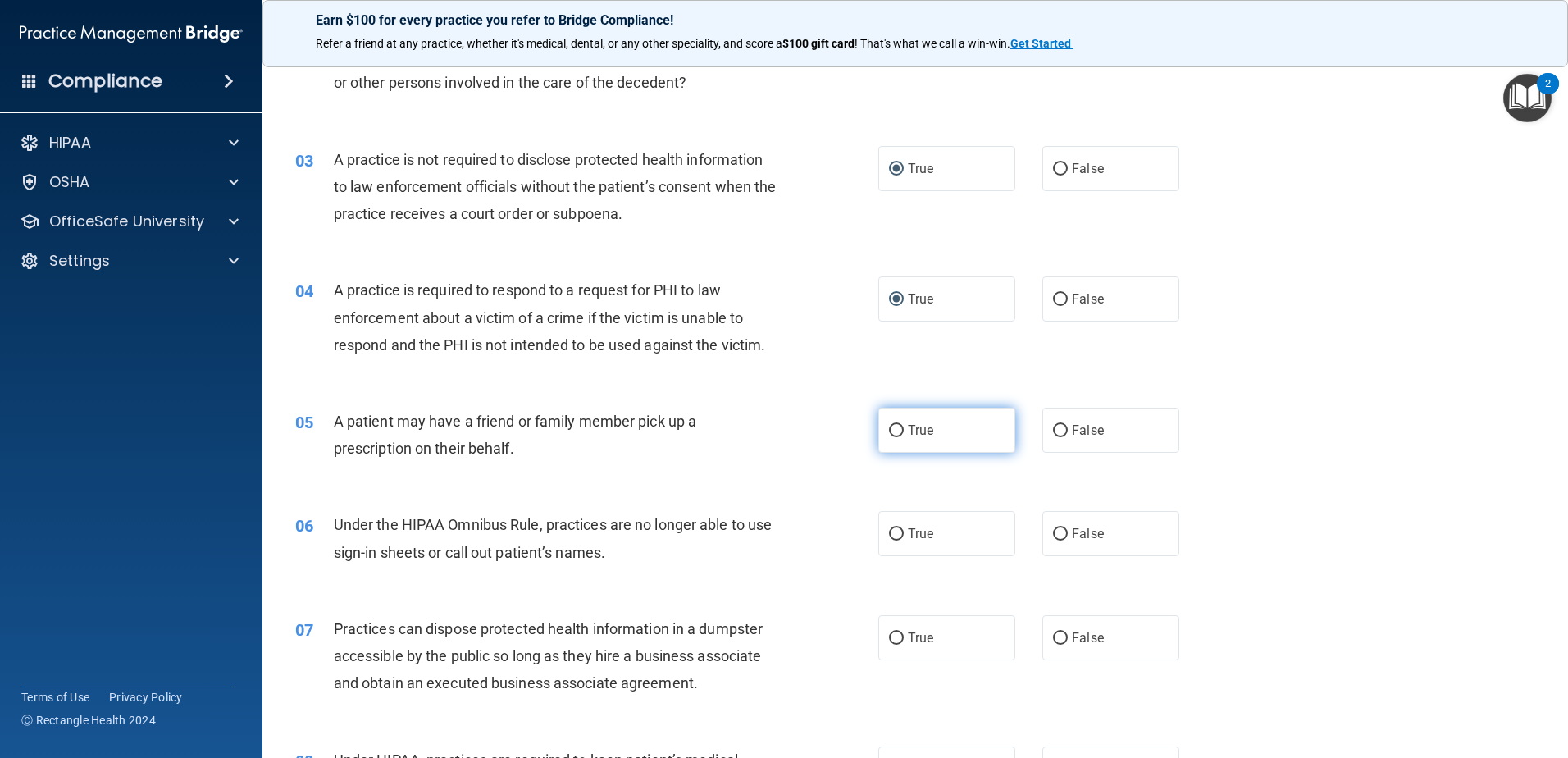
click at [889, 432] on input "True" at bounding box center [897, 431] width 15 height 13
radio input "true"
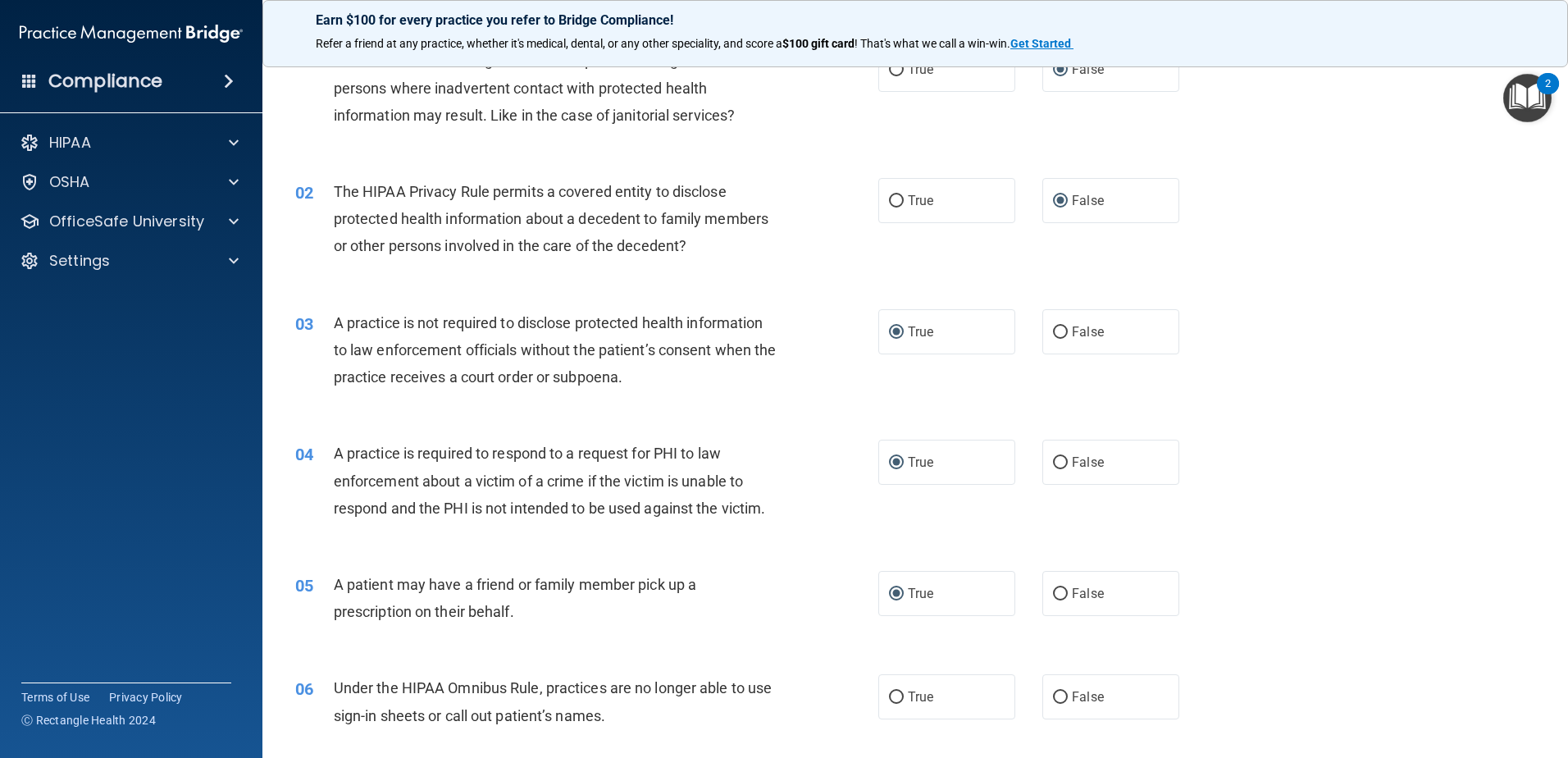
scroll to position [82, 0]
click at [1054, 330] on input "False" at bounding box center [1060, 333] width 15 height 13
radio input "true"
radio input "false"
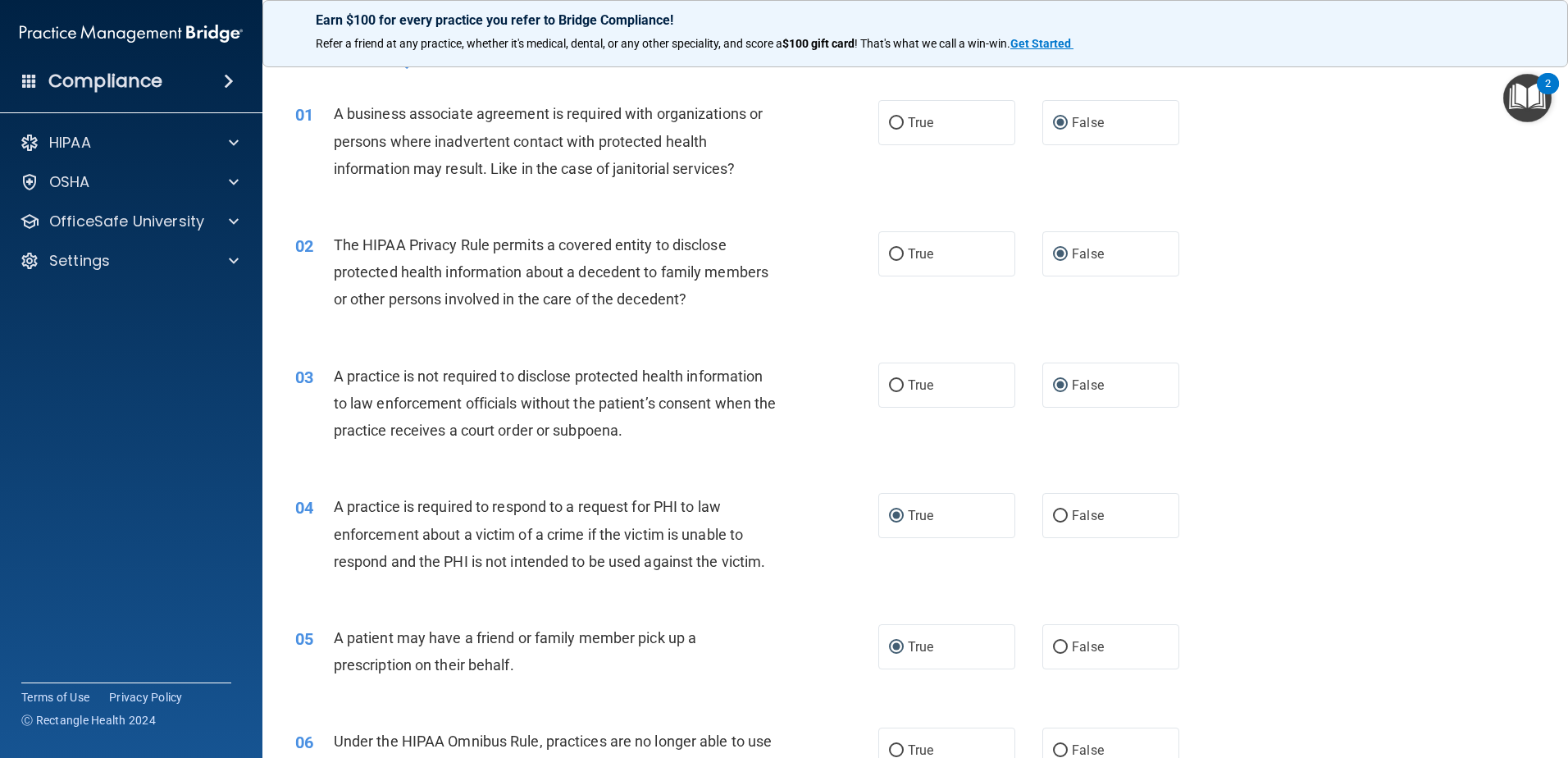
scroll to position [0, 0]
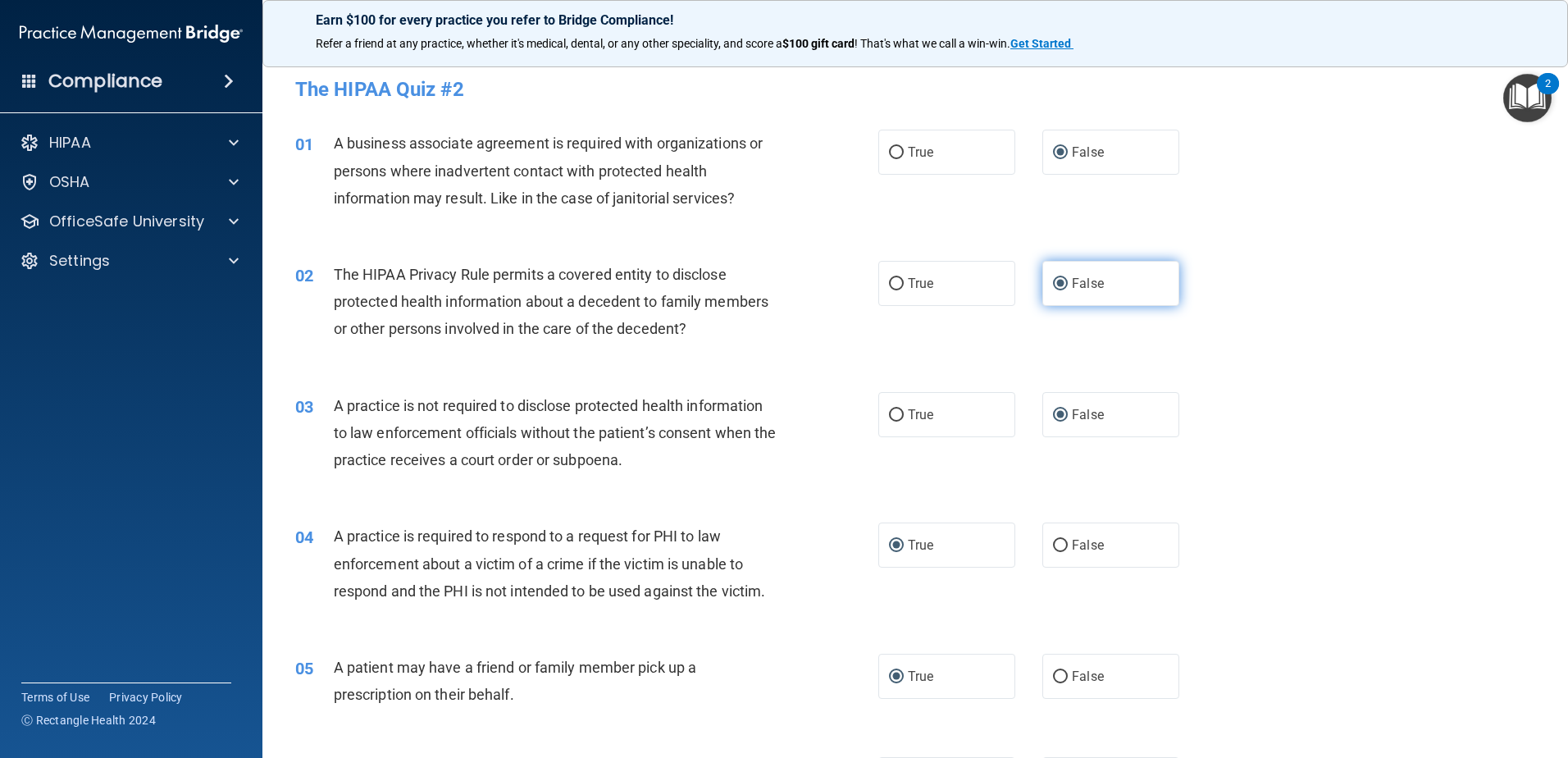
click at [1053, 279] on input "False" at bounding box center [1060, 284] width 15 height 13
click at [889, 282] on input "True" at bounding box center [897, 284] width 15 height 13
radio input "true"
radio input "false"
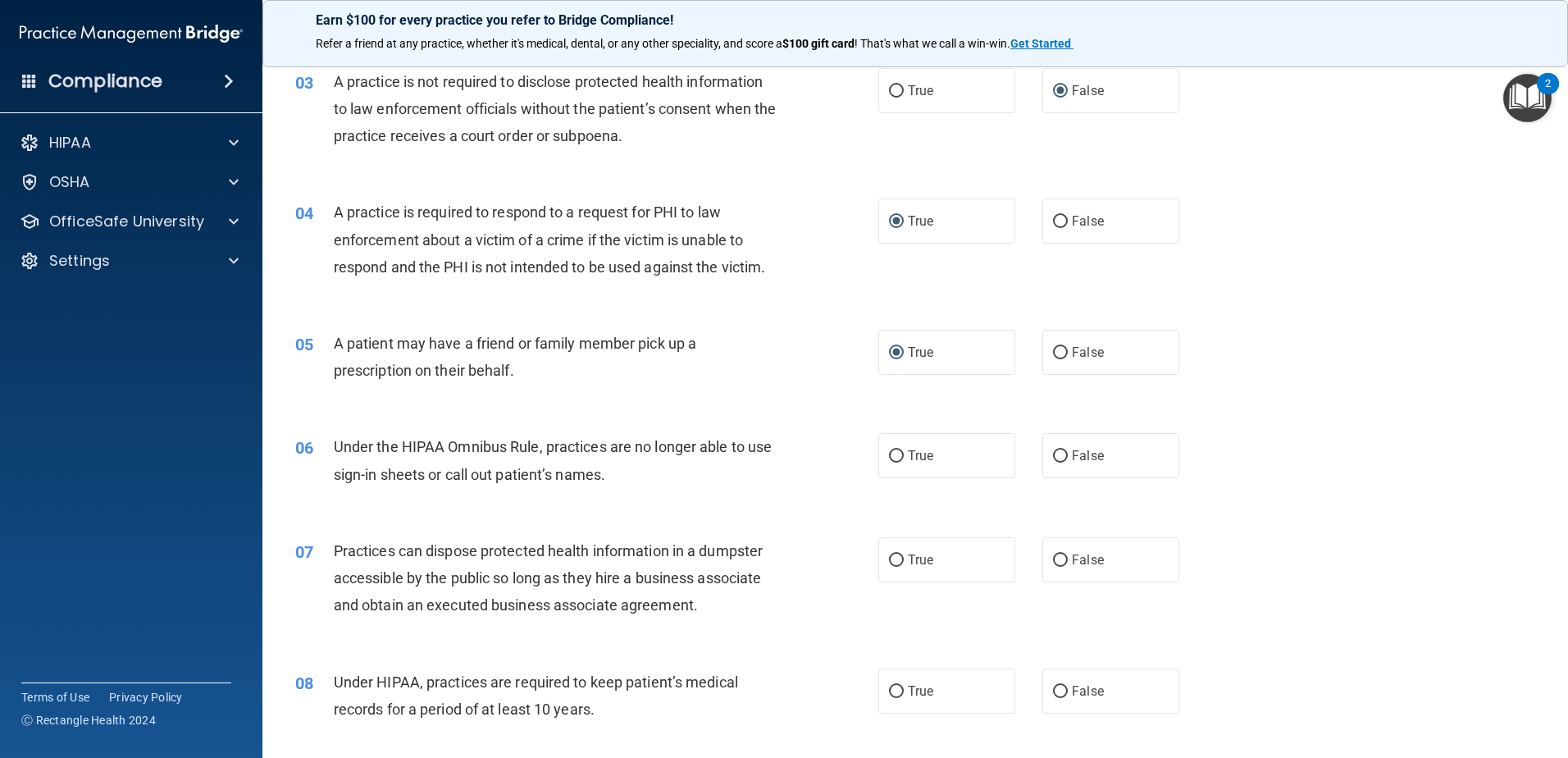
scroll to position [328, 0]
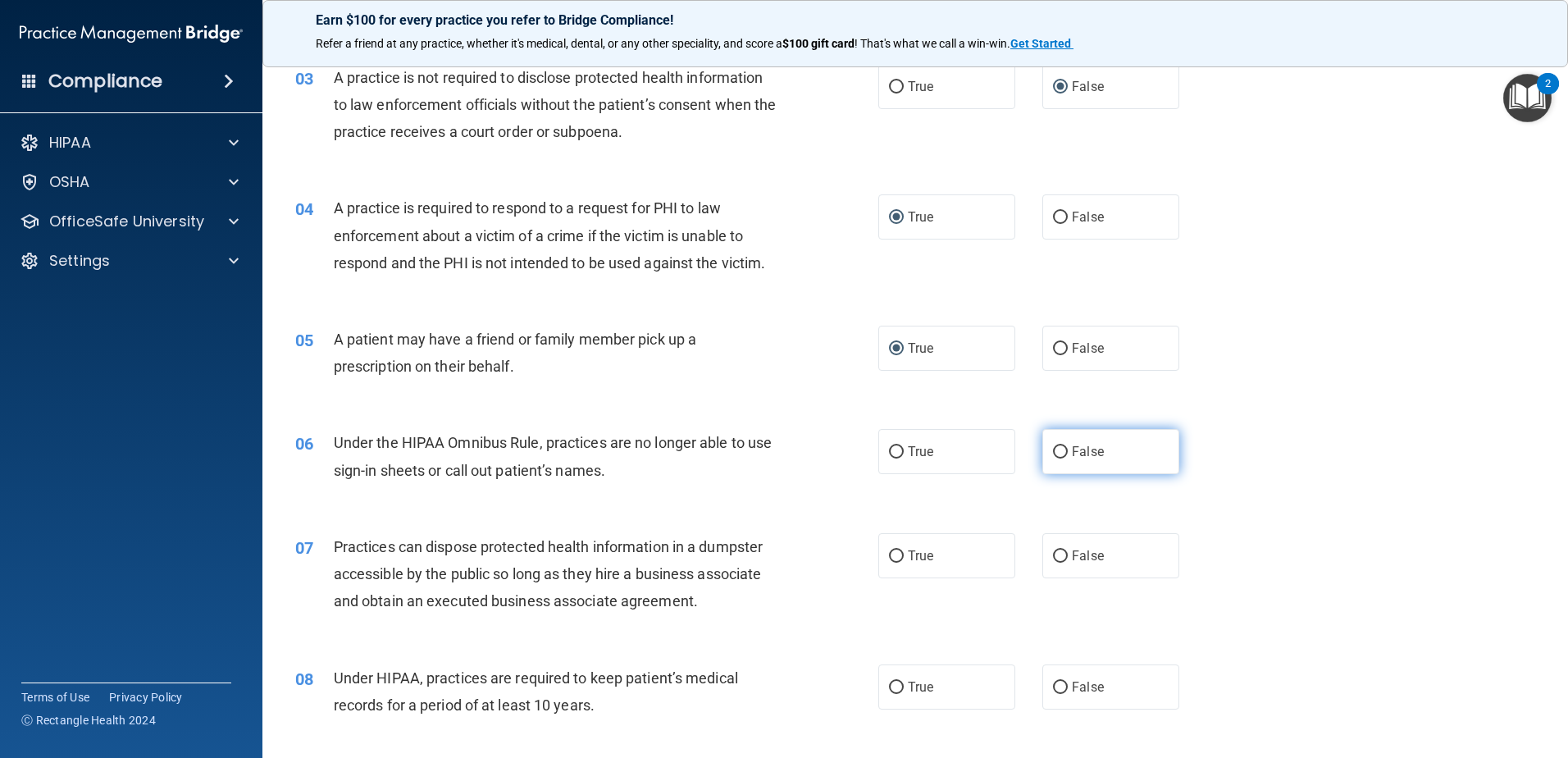
click at [1053, 449] on input "False" at bounding box center [1060, 452] width 15 height 13
radio input "true"
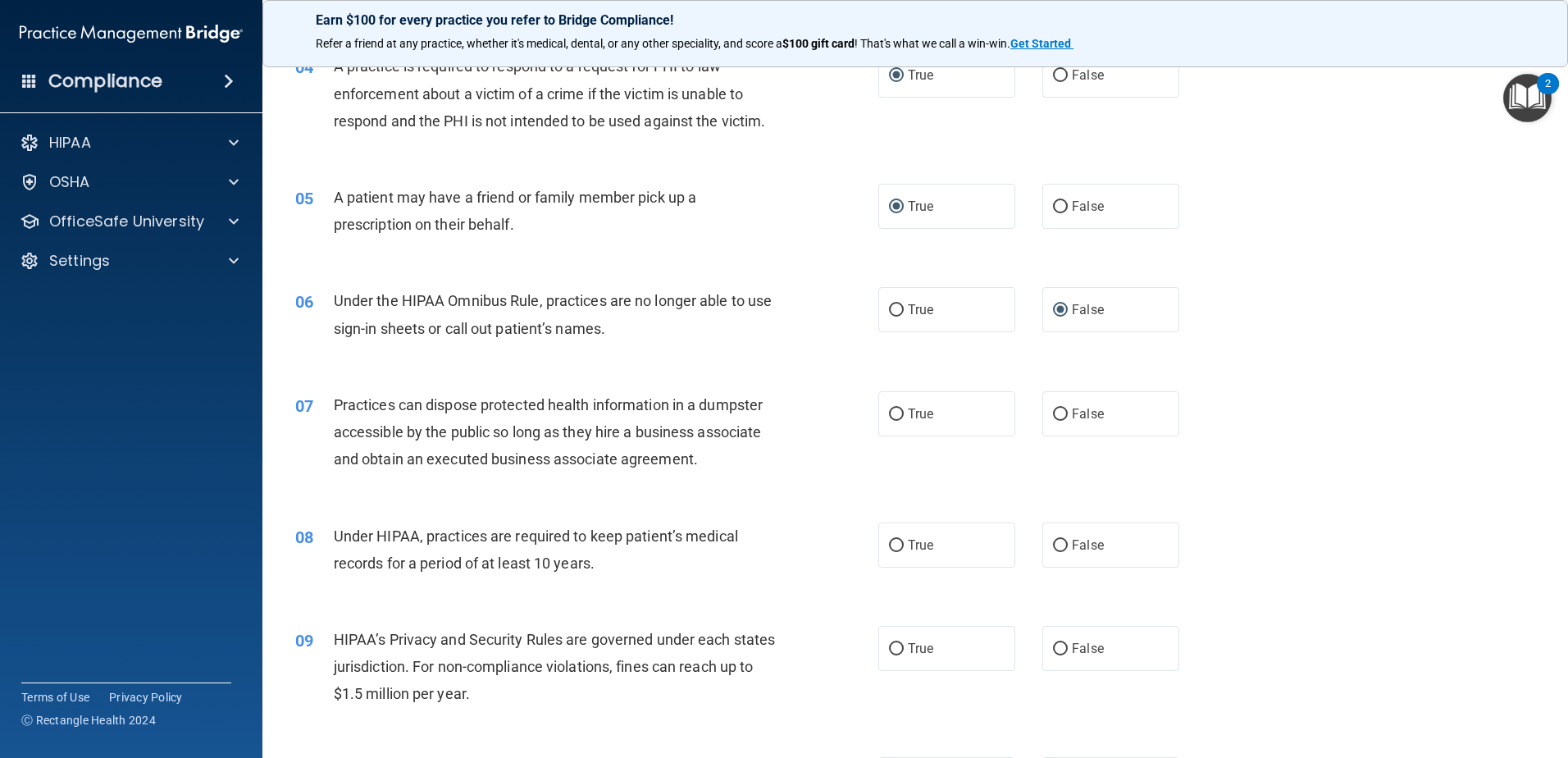
scroll to position [492, 0]
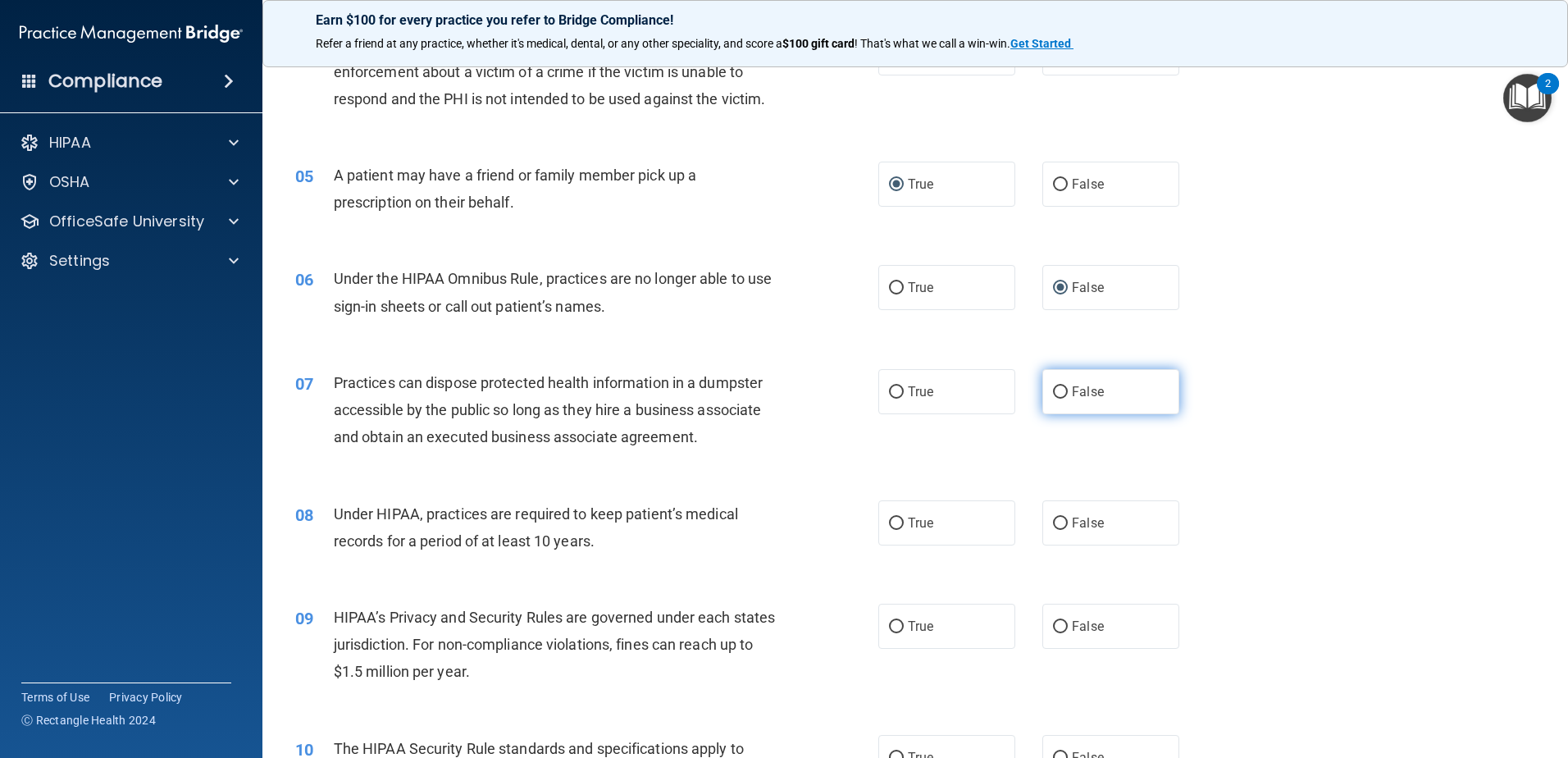
click at [1053, 389] on input "False" at bounding box center [1060, 392] width 15 height 13
radio input "true"
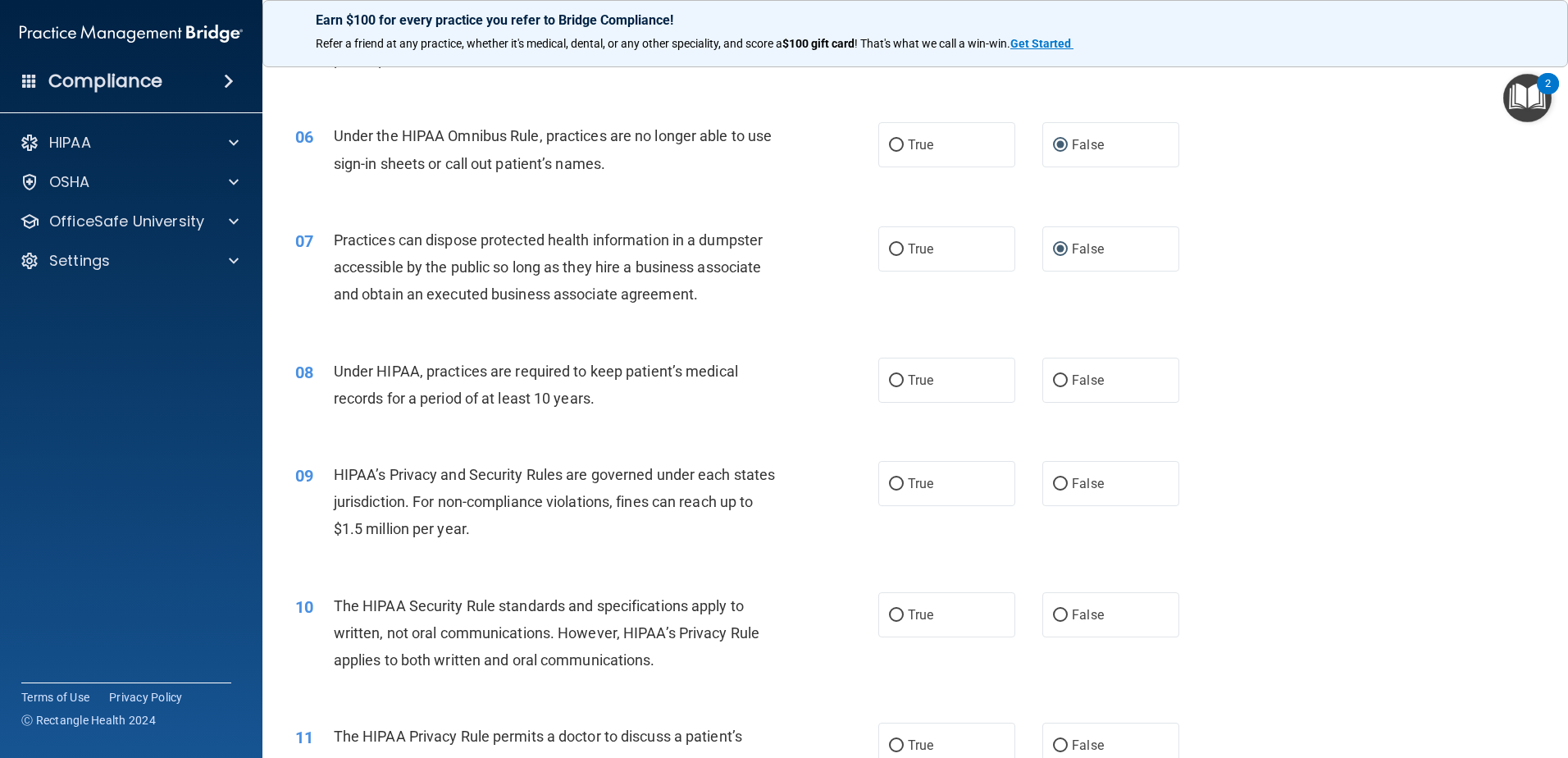
scroll to position [657, 0]
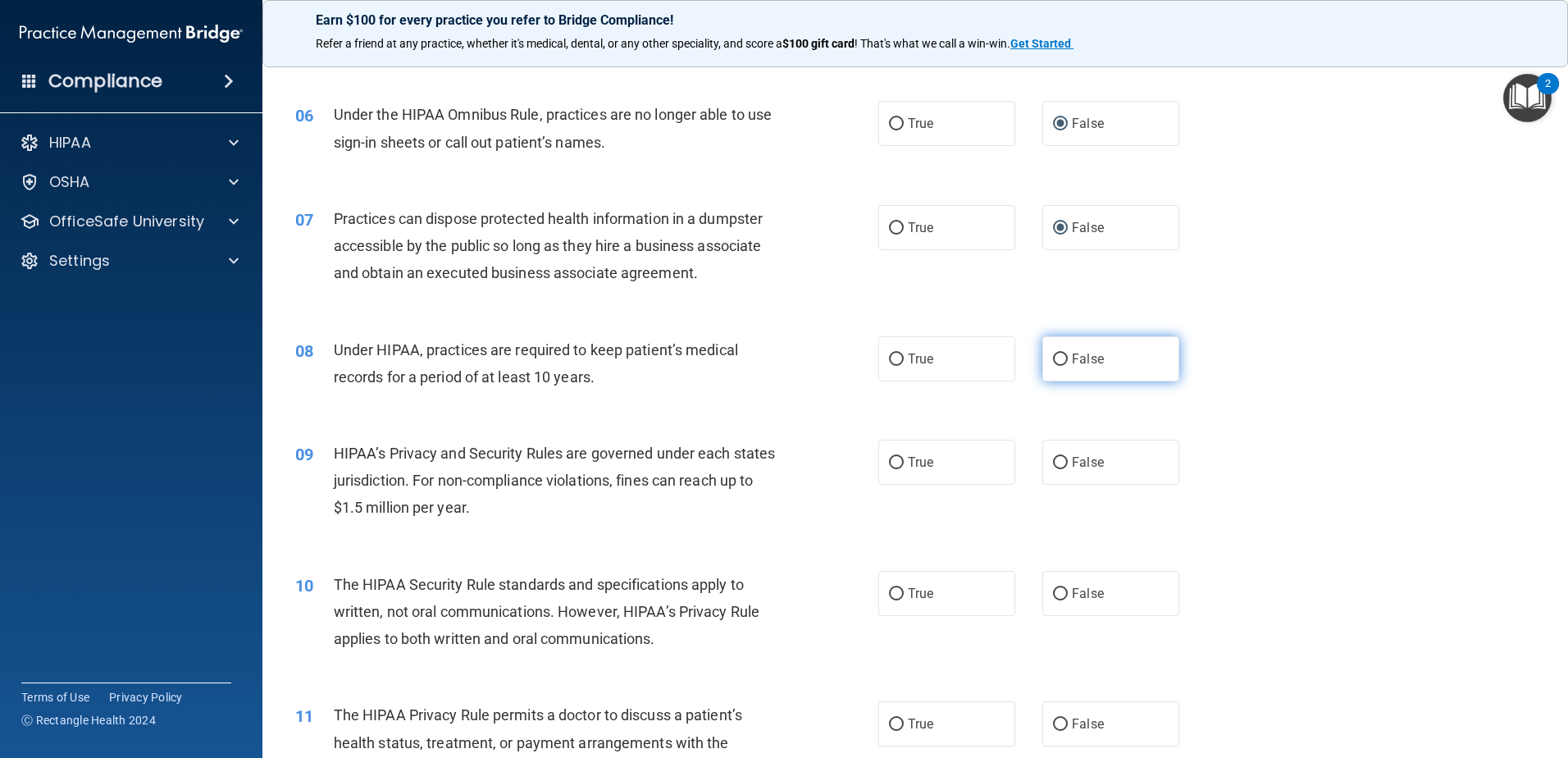
click at [1061, 354] on label "False" at bounding box center [1110, 359] width 137 height 45
click at [1061, 354] on input "False" at bounding box center [1060, 360] width 15 height 13
radio input "true"
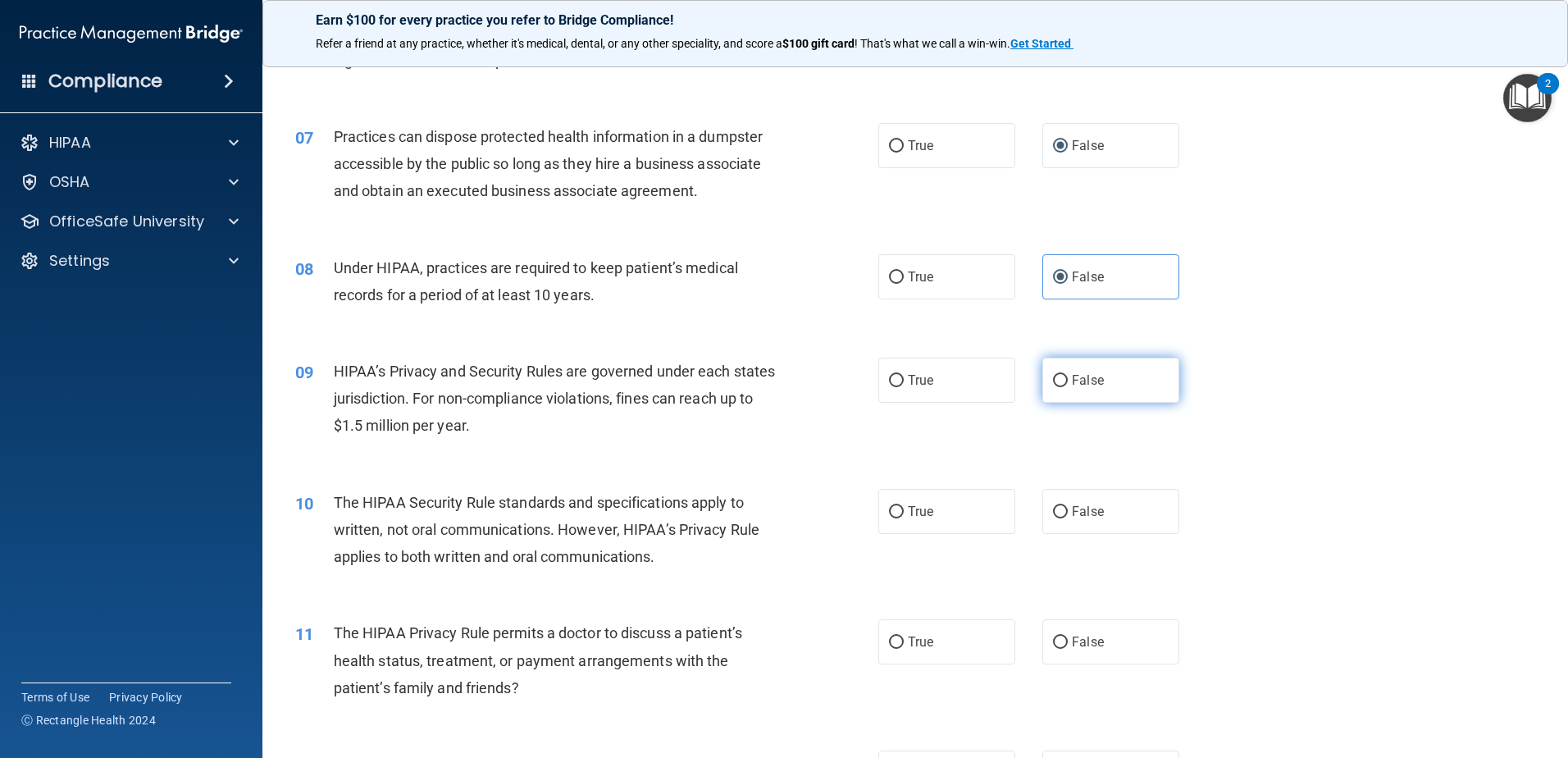
click at [1053, 382] on input "False" at bounding box center [1060, 381] width 15 height 13
radio input "true"
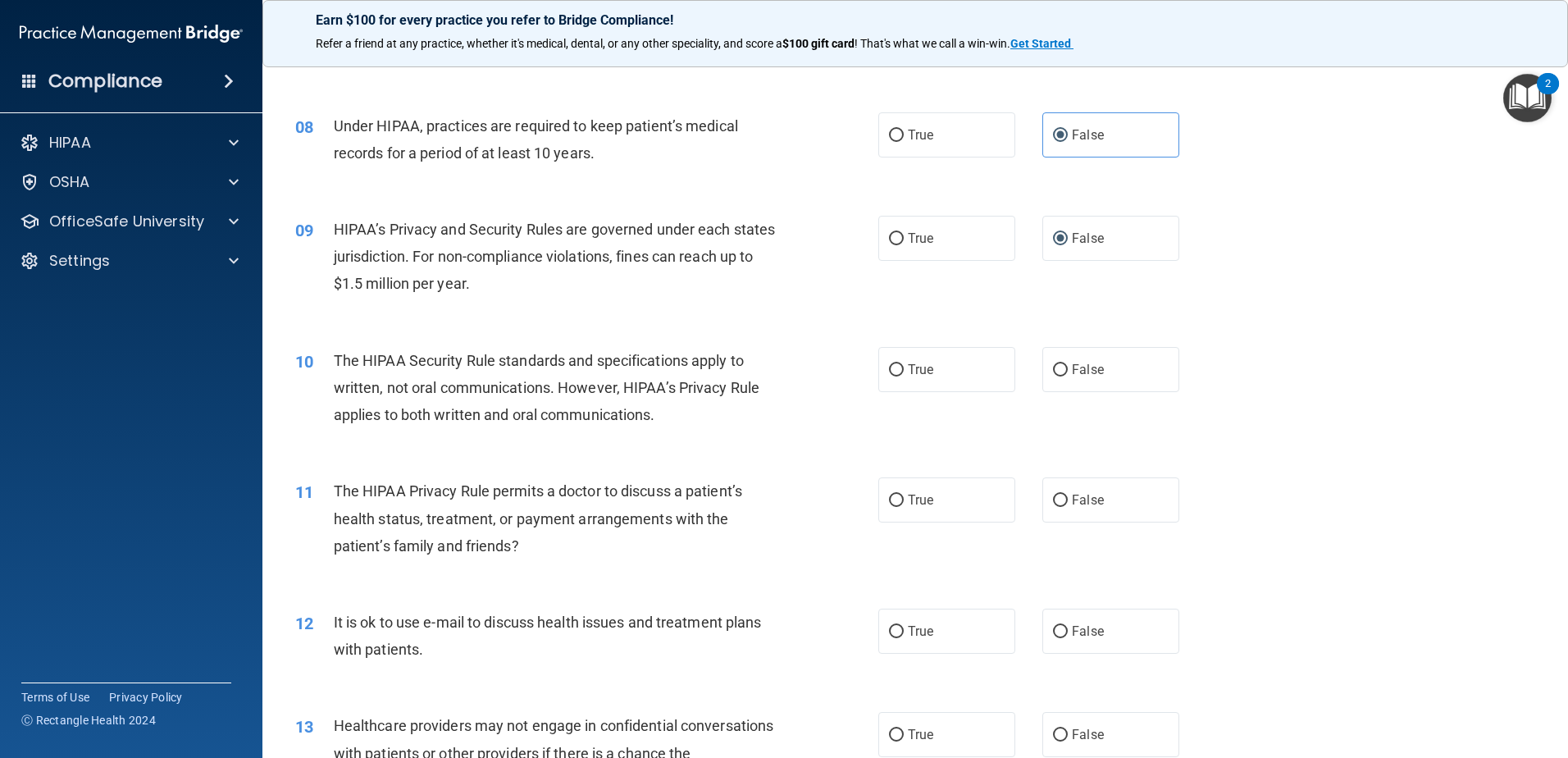
scroll to position [902, 0]
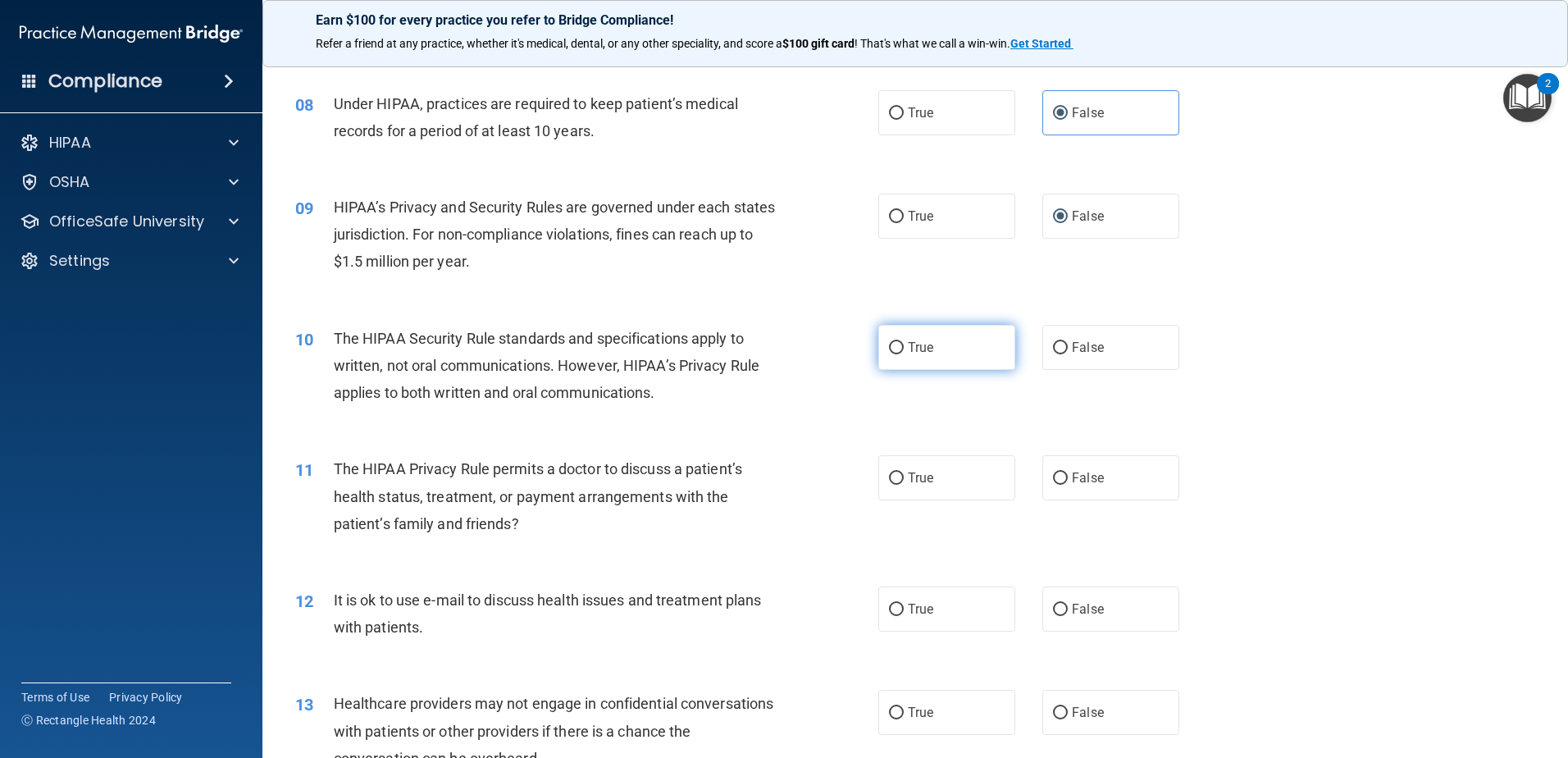
click at [889, 348] on input "True" at bounding box center [897, 348] width 15 height 13
radio input "true"
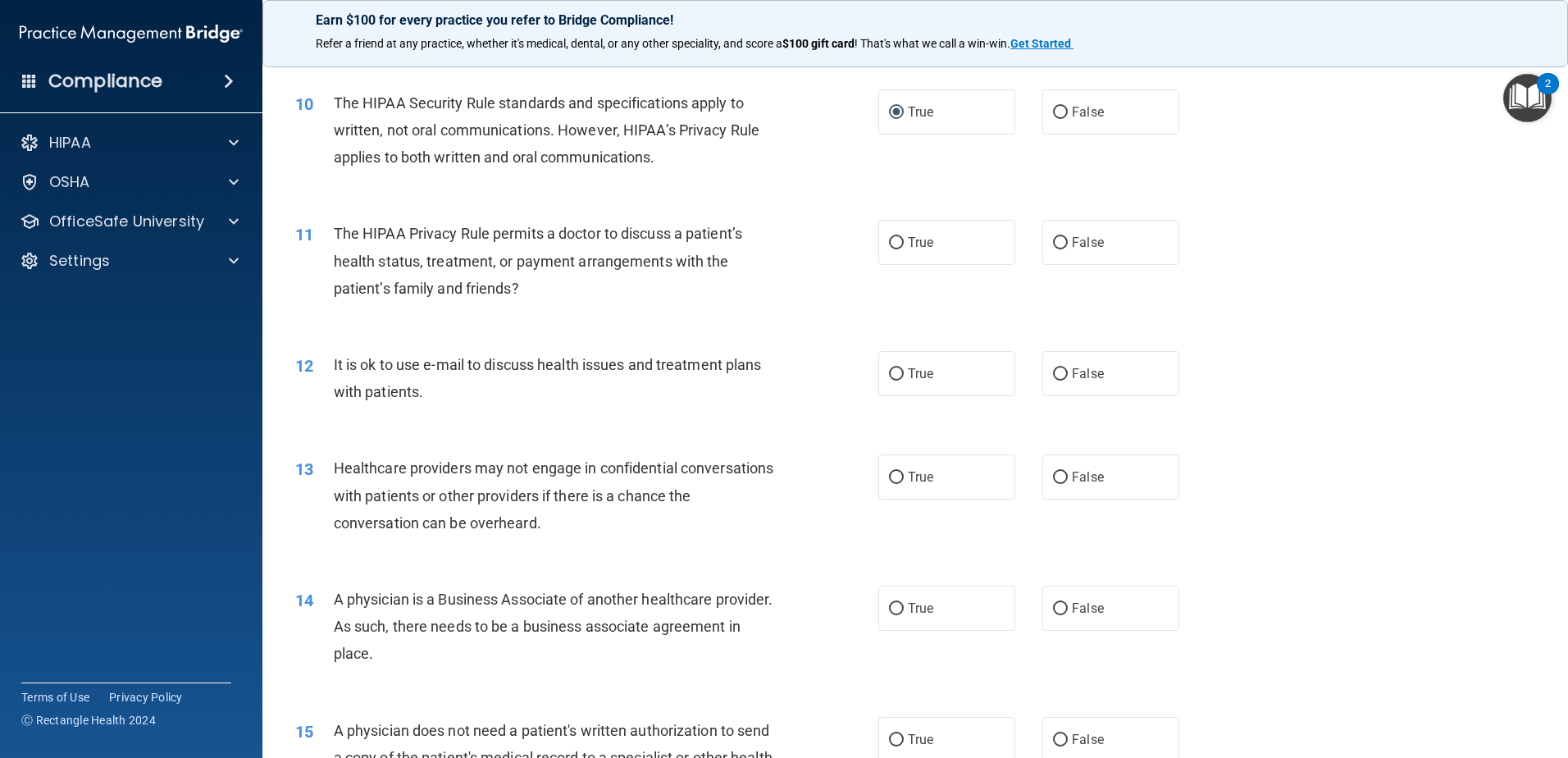
scroll to position [1149, 0]
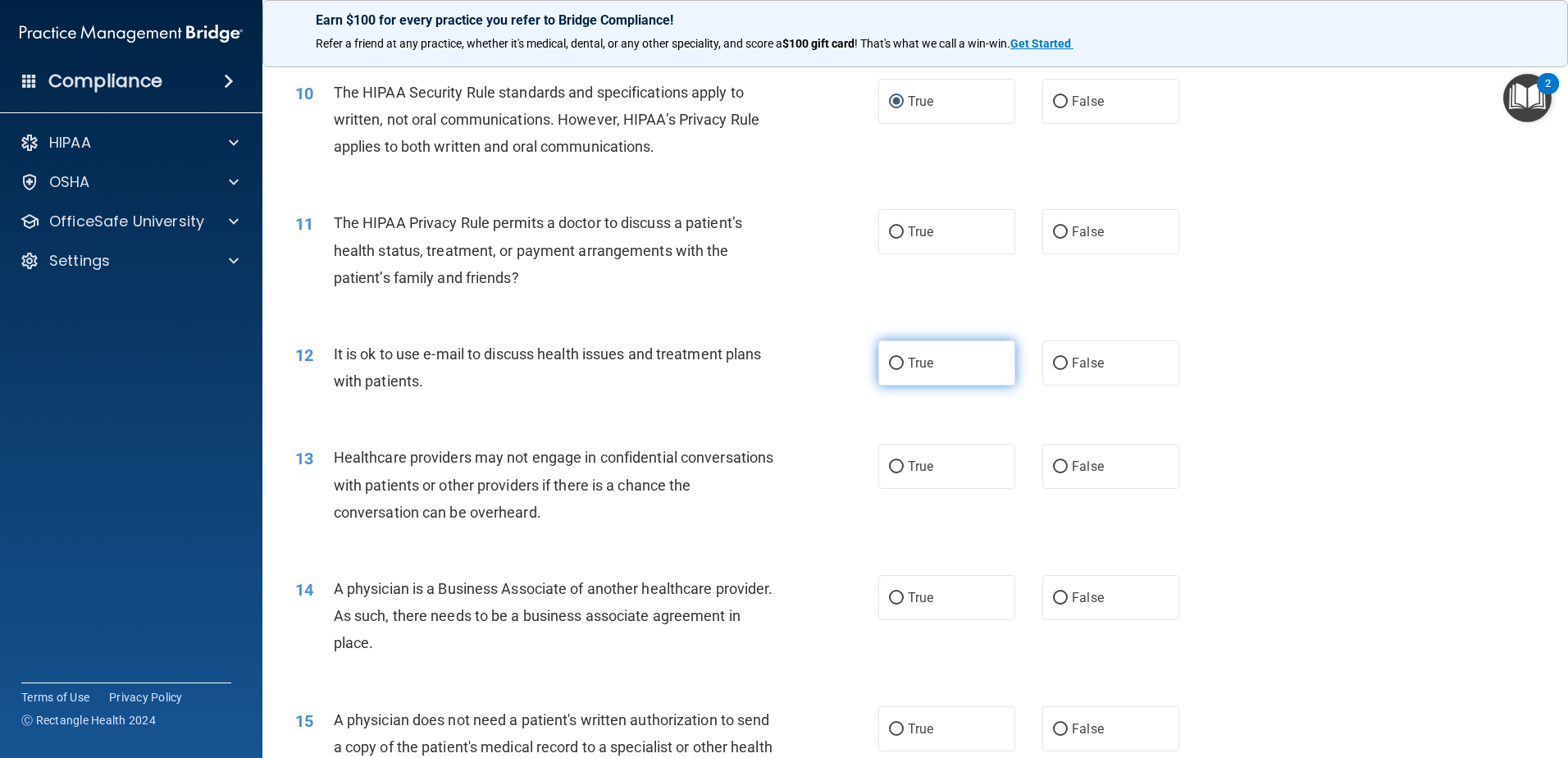
click at [892, 363] on input "True" at bounding box center [897, 364] width 15 height 13
radio input "true"
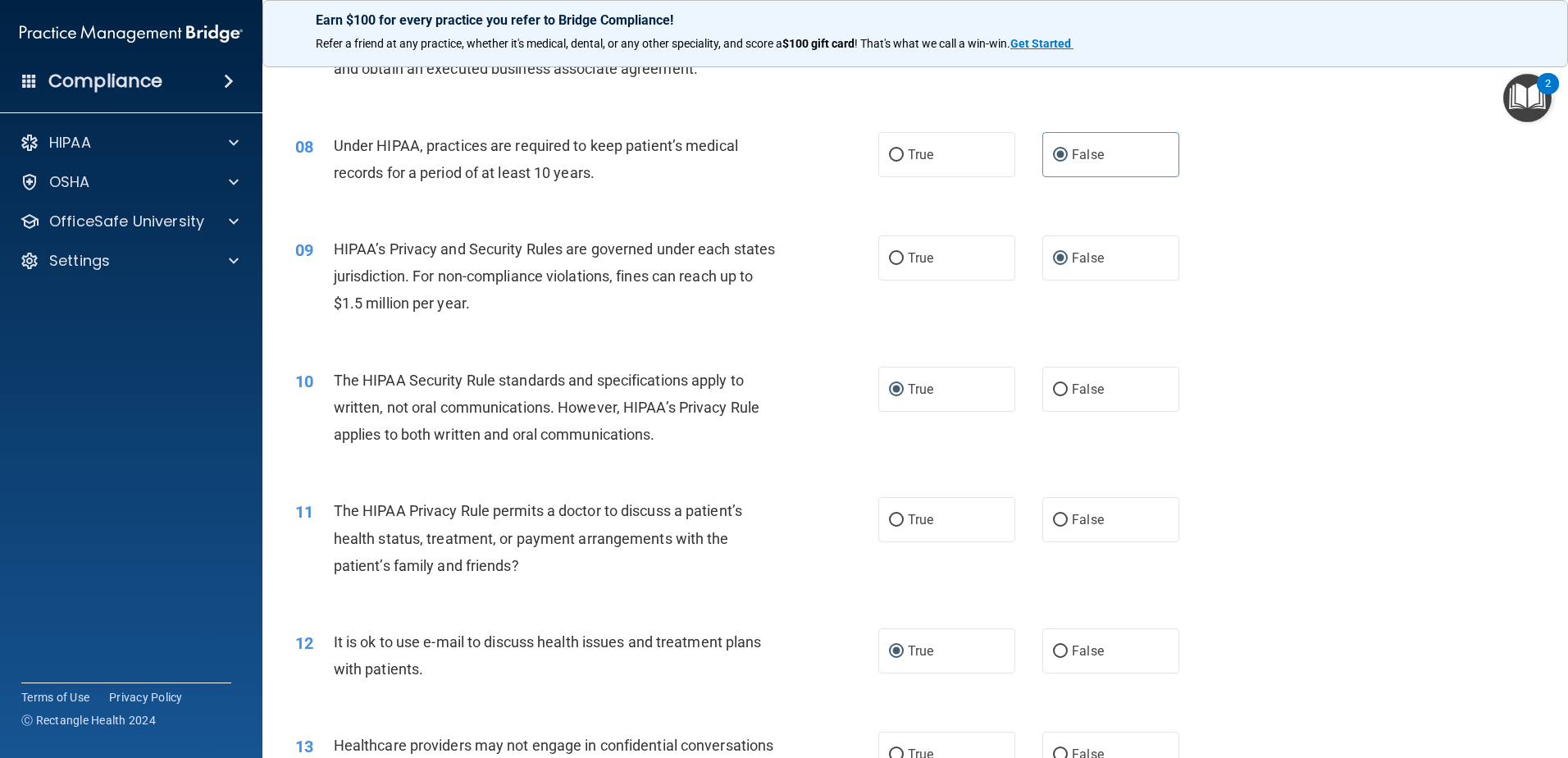
scroll to position [902, 0]
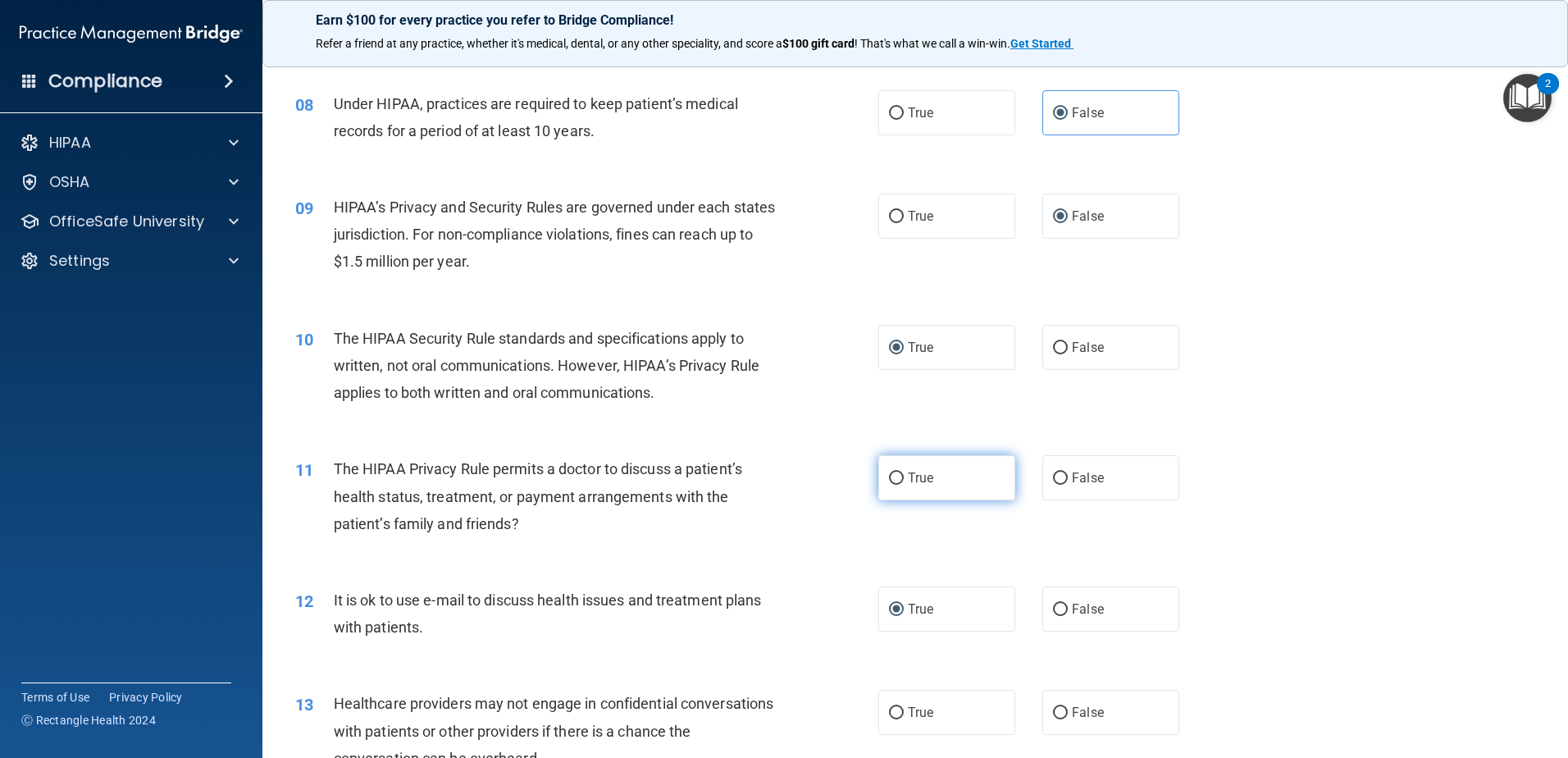
click at [889, 477] on input "True" at bounding box center [897, 479] width 15 height 13
radio input "true"
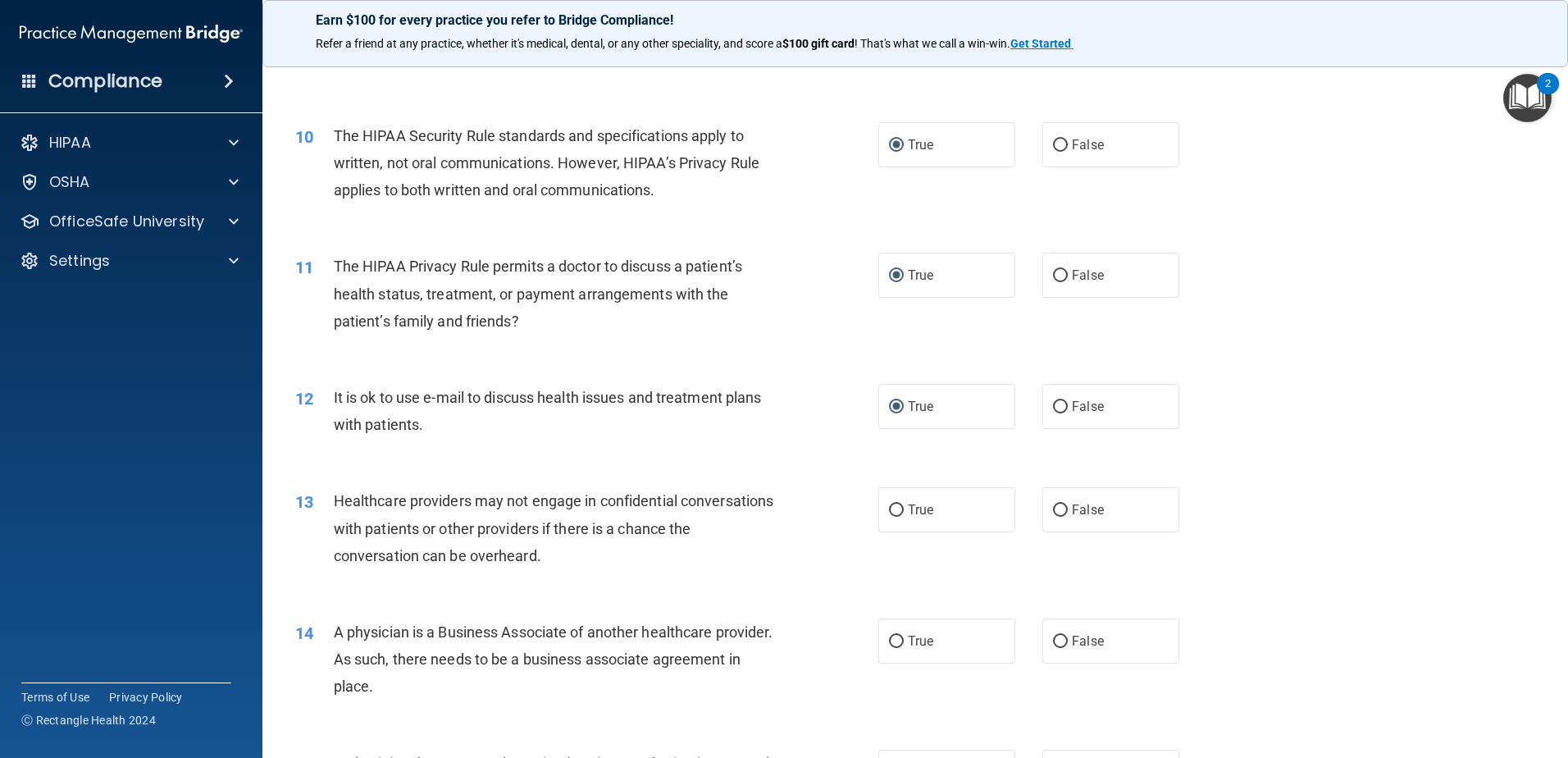
scroll to position [1149, 0]
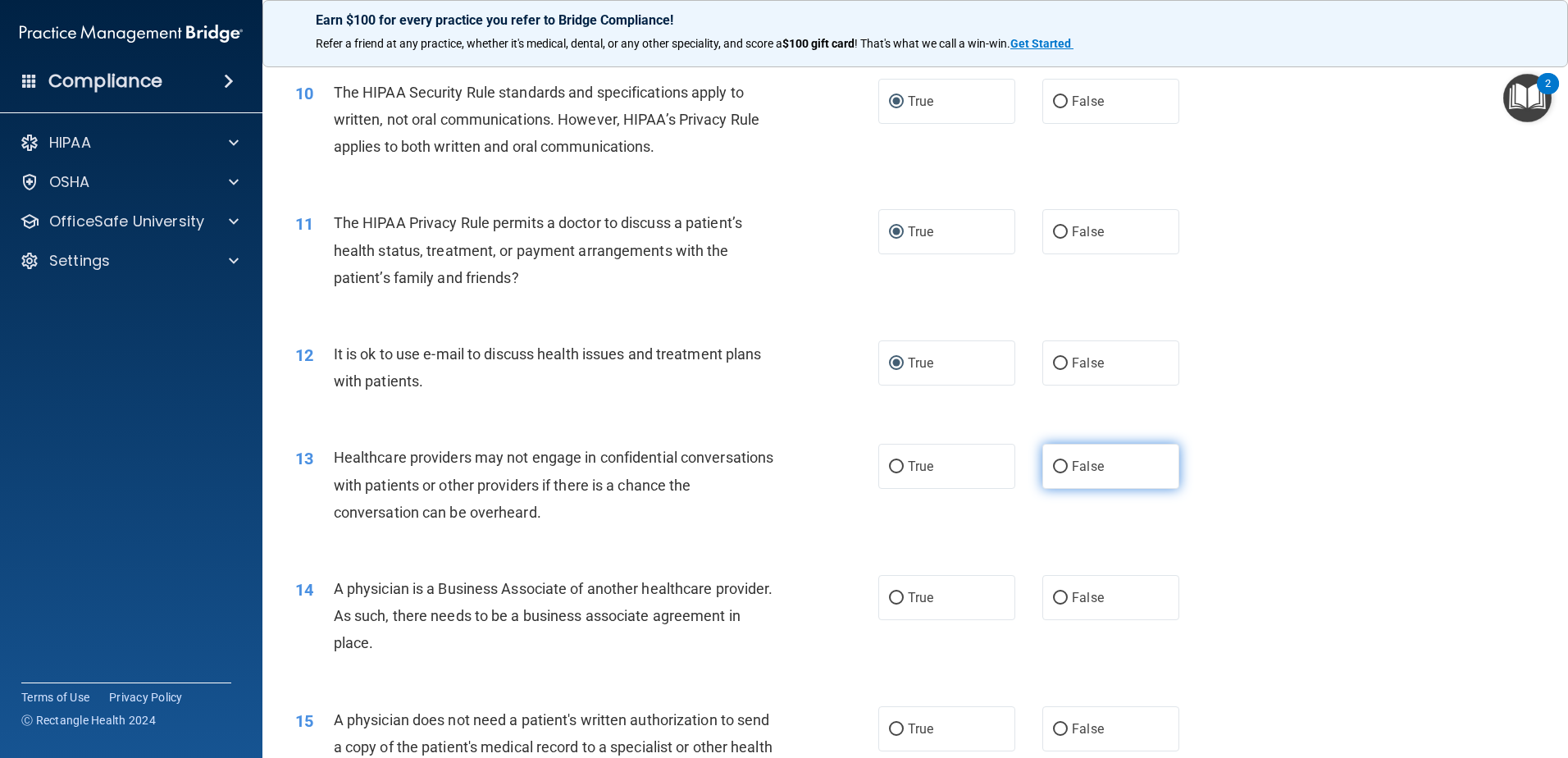
click at [1053, 466] on input "False" at bounding box center [1060, 467] width 15 height 13
radio input "true"
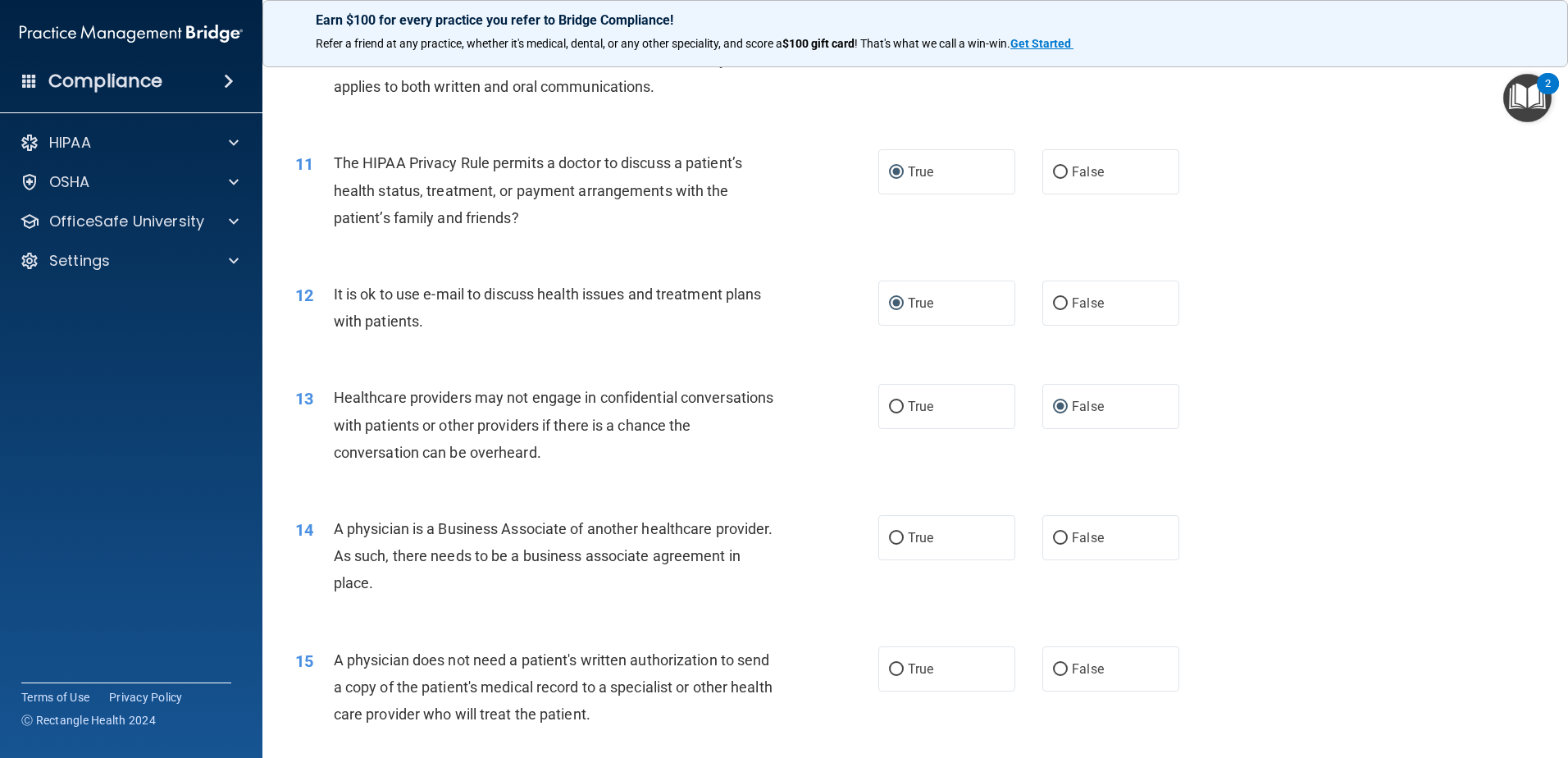
scroll to position [1394, 0]
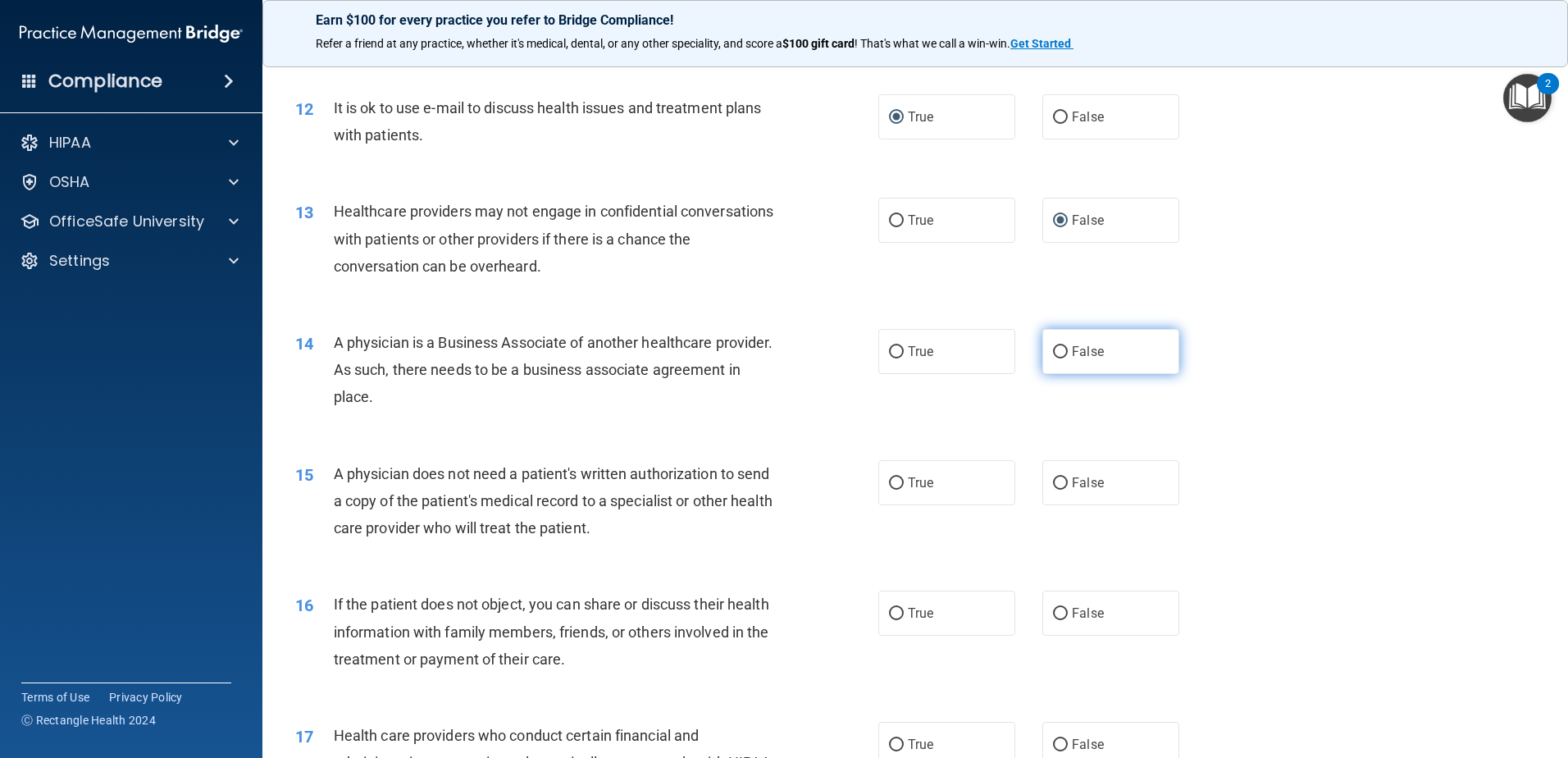
click at [1053, 354] on input "False" at bounding box center [1060, 352] width 15 height 13
radio input "true"
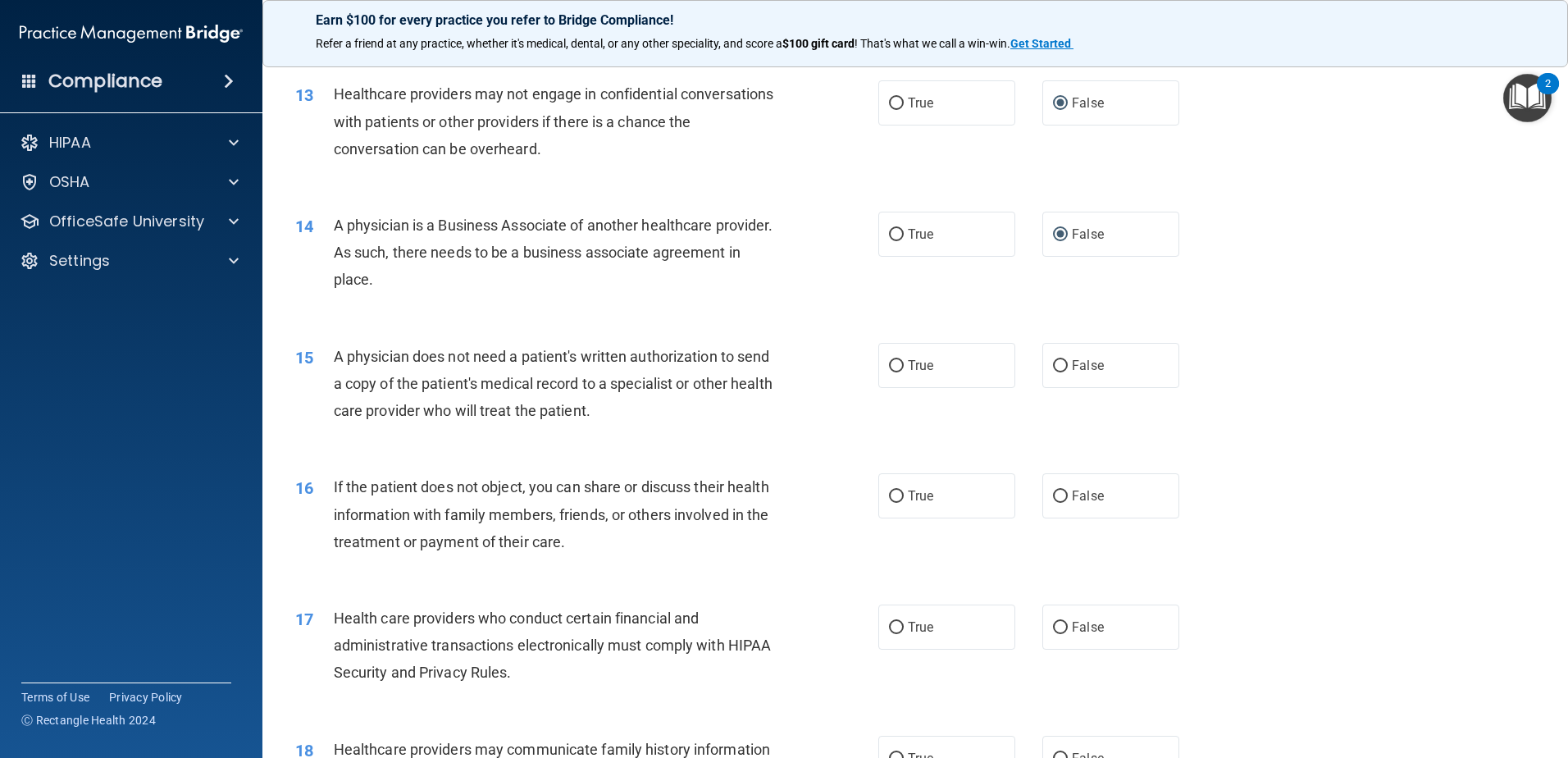
scroll to position [1559, 0]
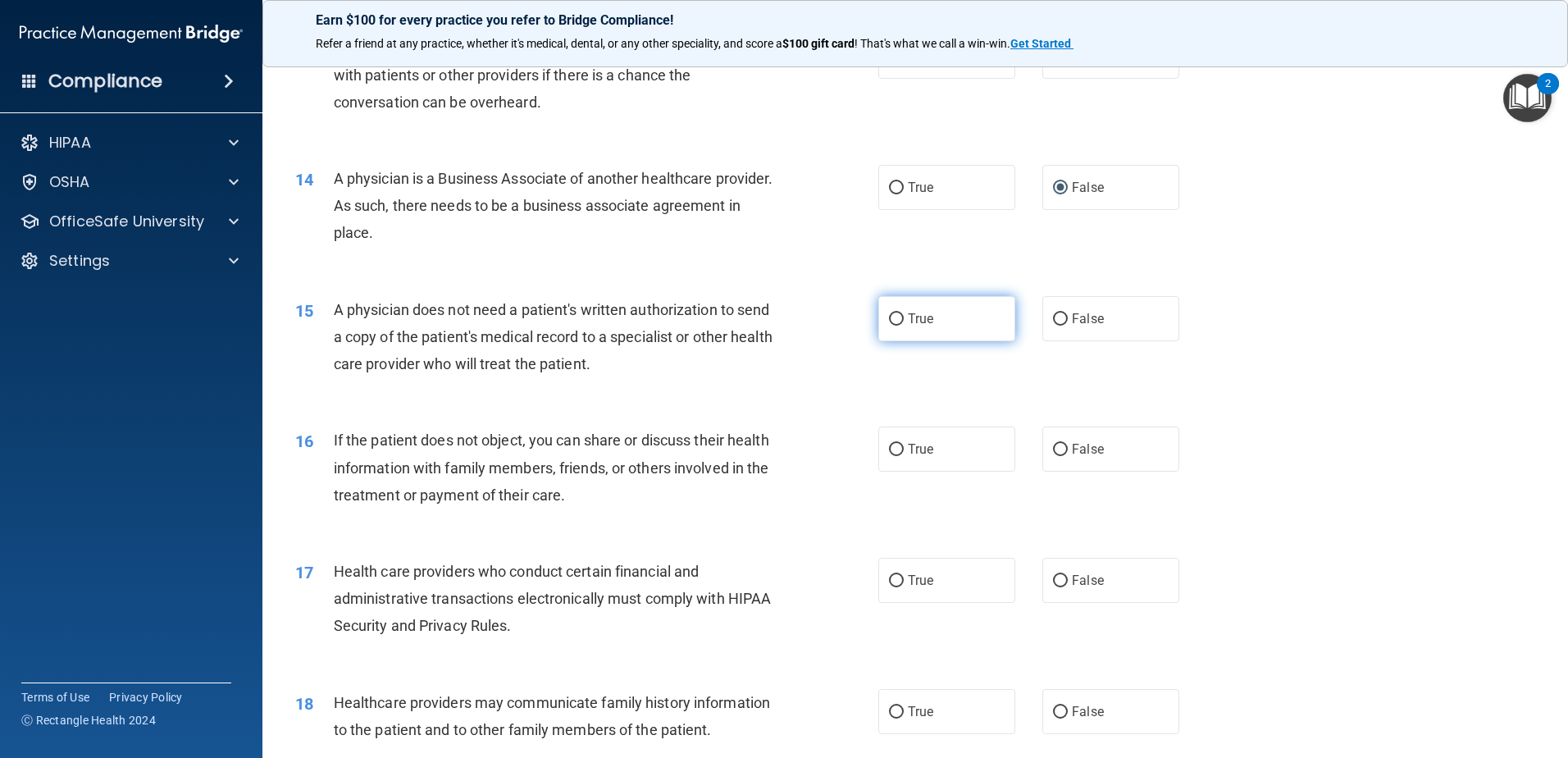
click at [889, 323] on input "True" at bounding box center [897, 319] width 15 height 13
radio input "true"
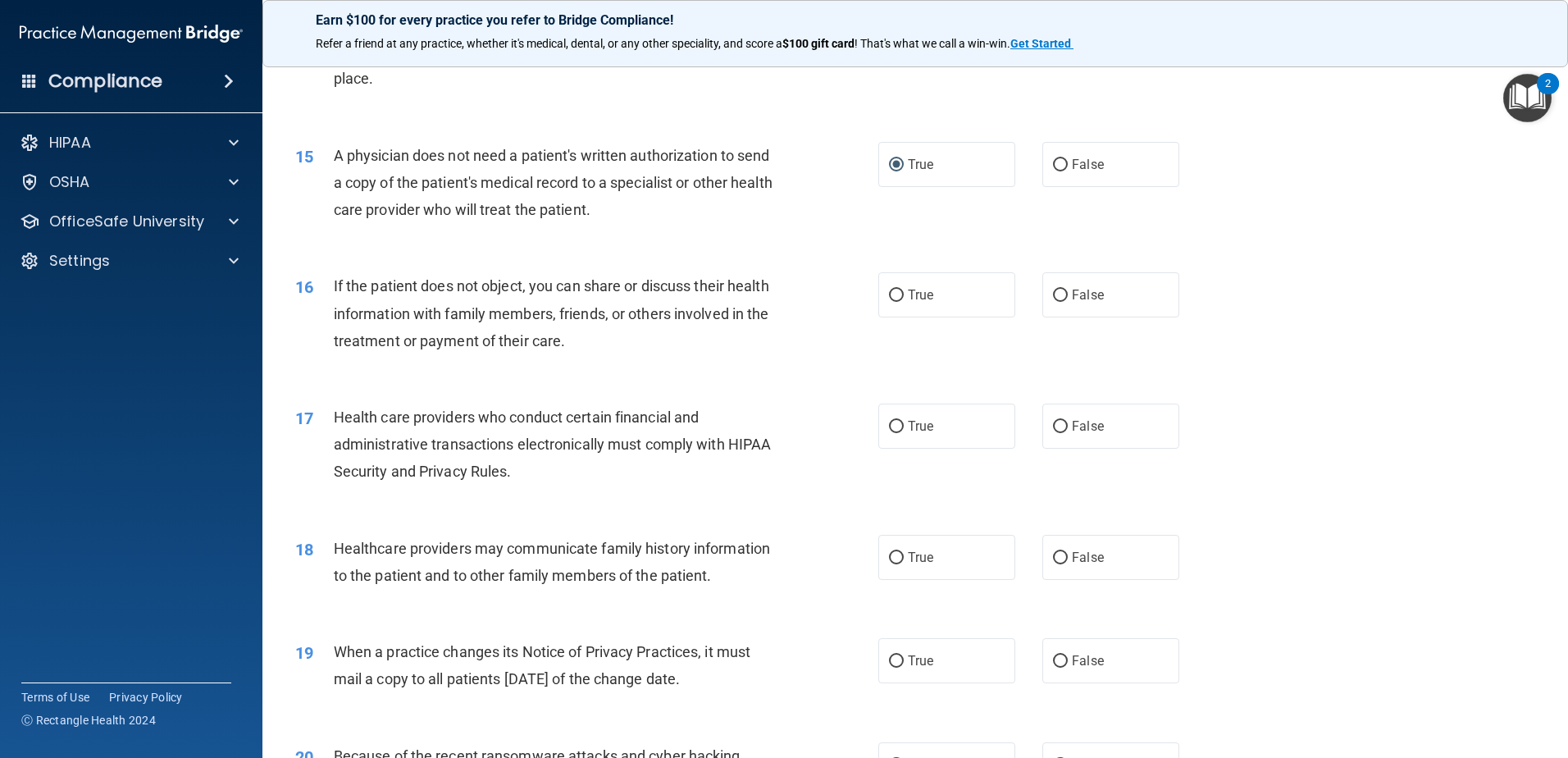
scroll to position [1805, 0]
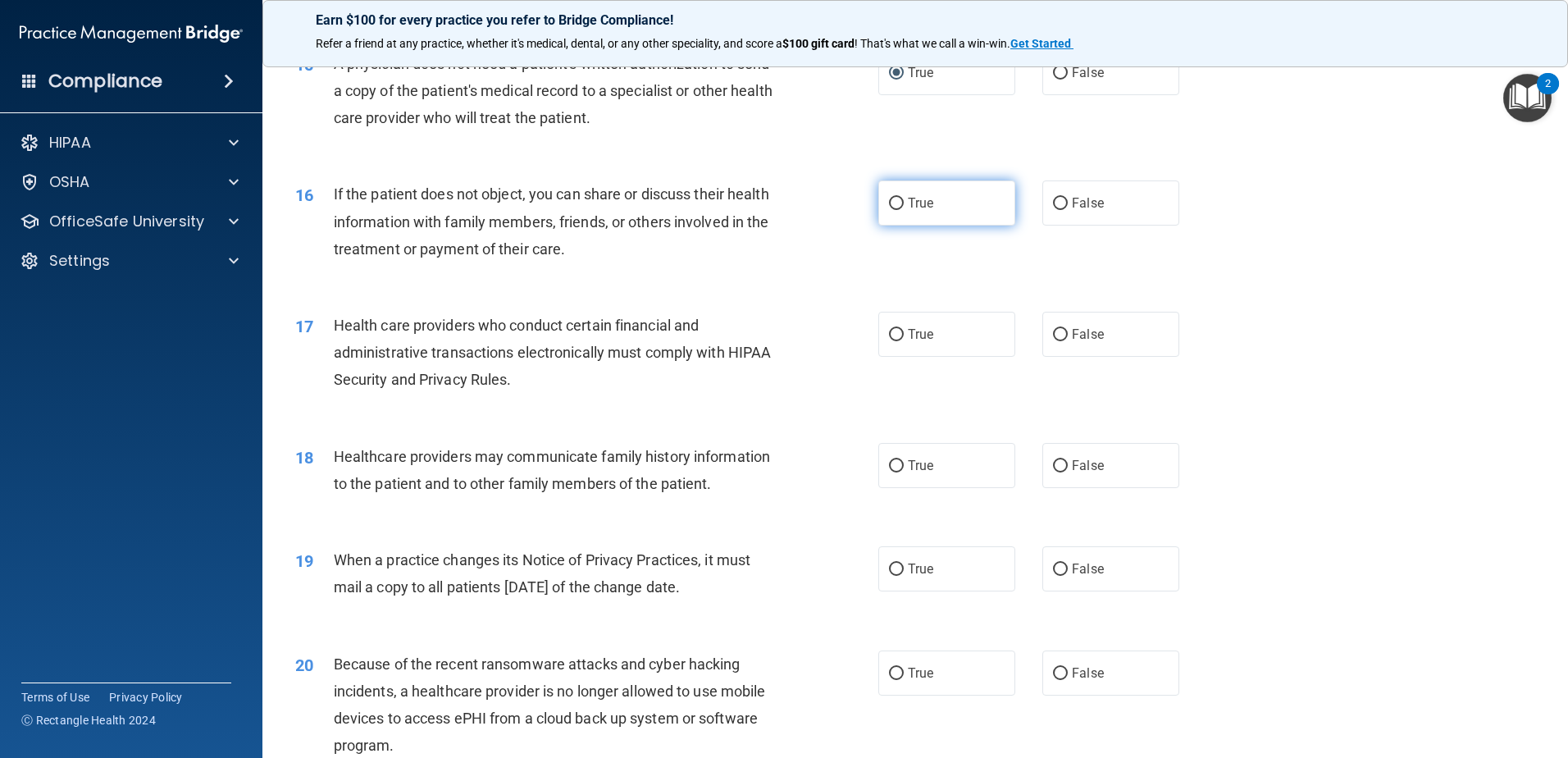
click at [898, 203] on label "True" at bounding box center [946, 203] width 137 height 45
click at [898, 203] on input "True" at bounding box center [897, 204] width 15 height 13
radio input "true"
drag, startPoint x: 895, startPoint y: 330, endPoint x: 877, endPoint y: 337, distance: 19.3
click at [896, 330] on input "True" at bounding box center [897, 335] width 15 height 13
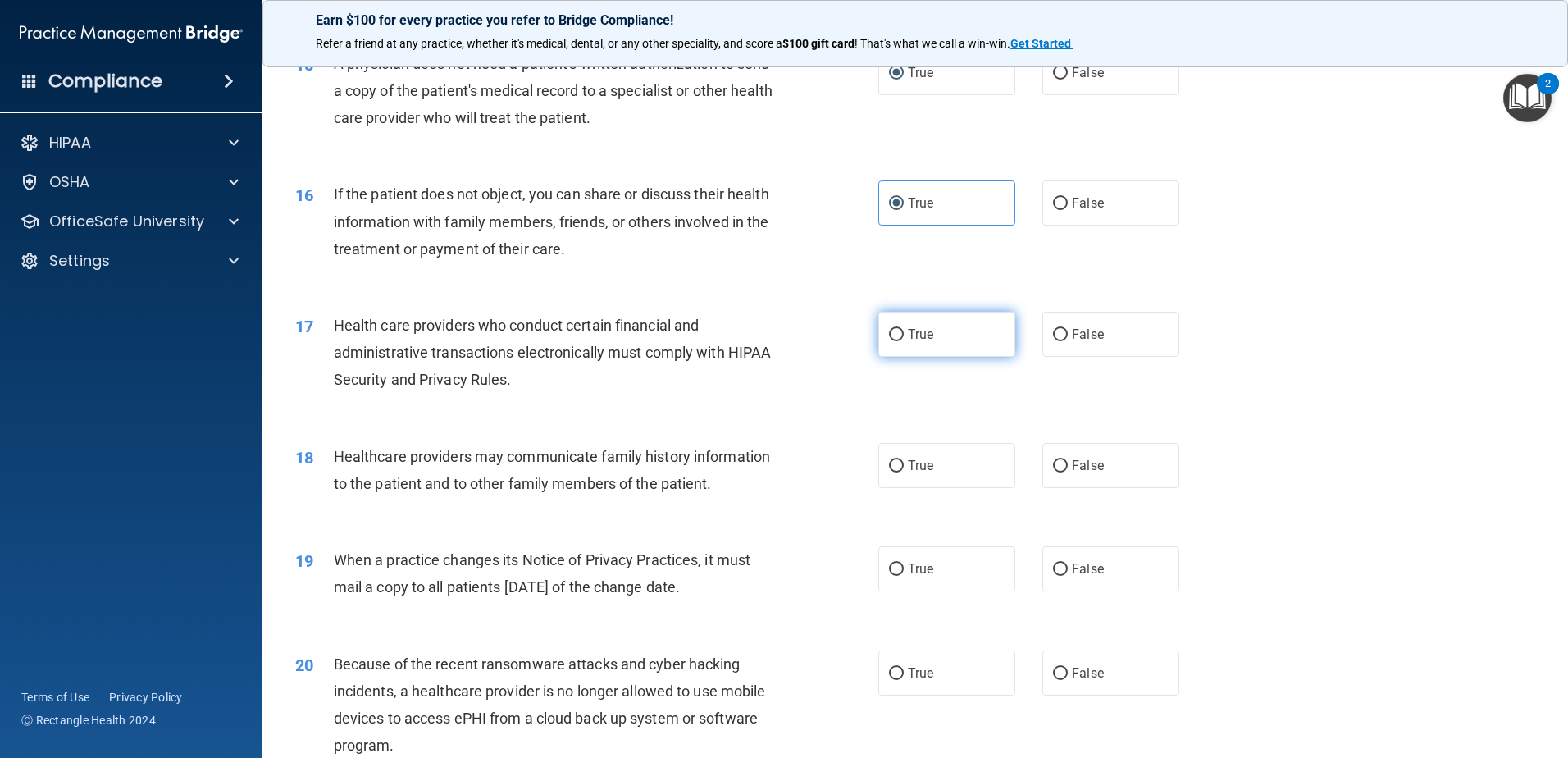
radio input "true"
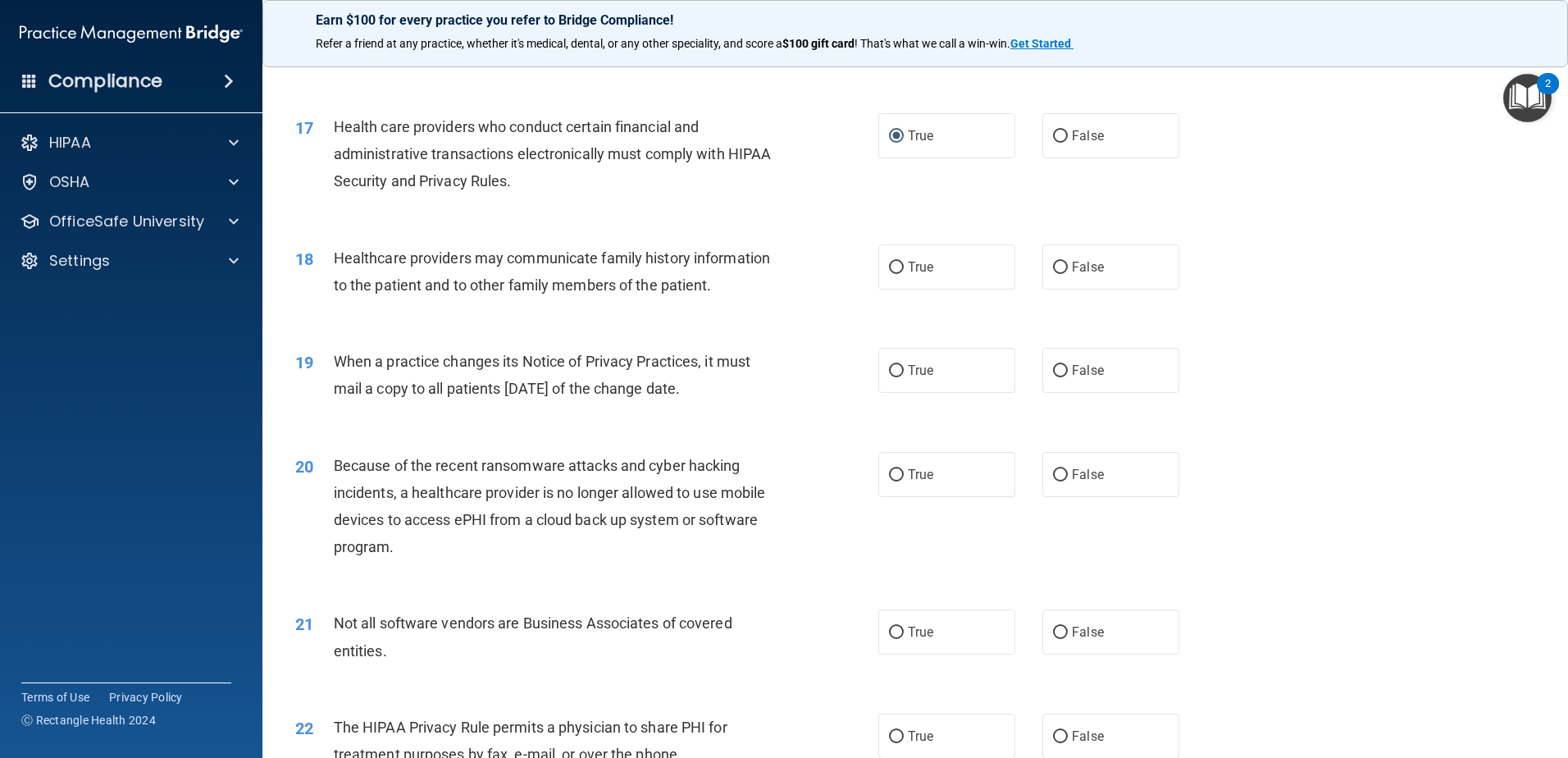
scroll to position [2051, 0]
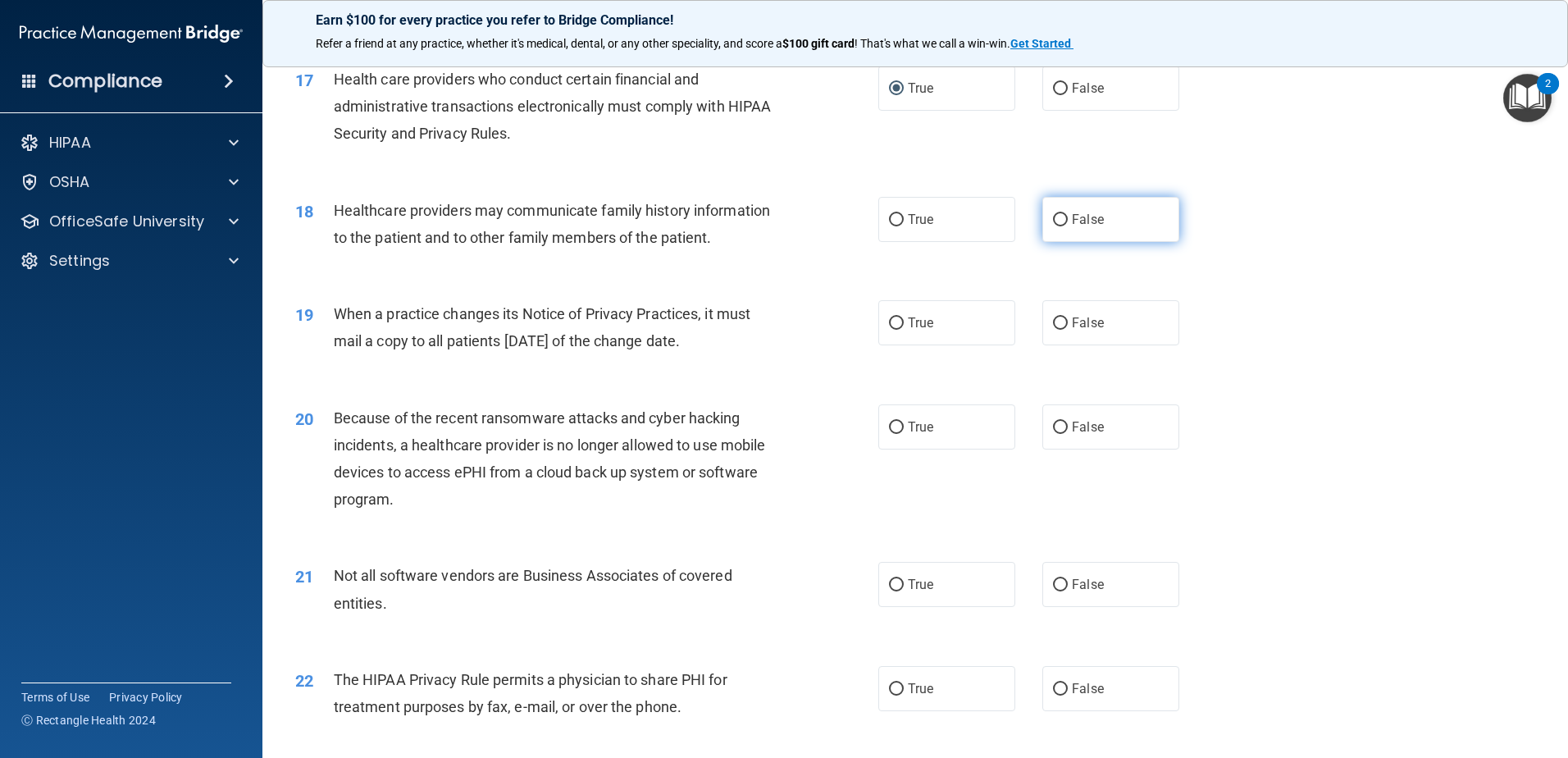
click at [1054, 220] on input "False" at bounding box center [1060, 220] width 15 height 13
radio input "true"
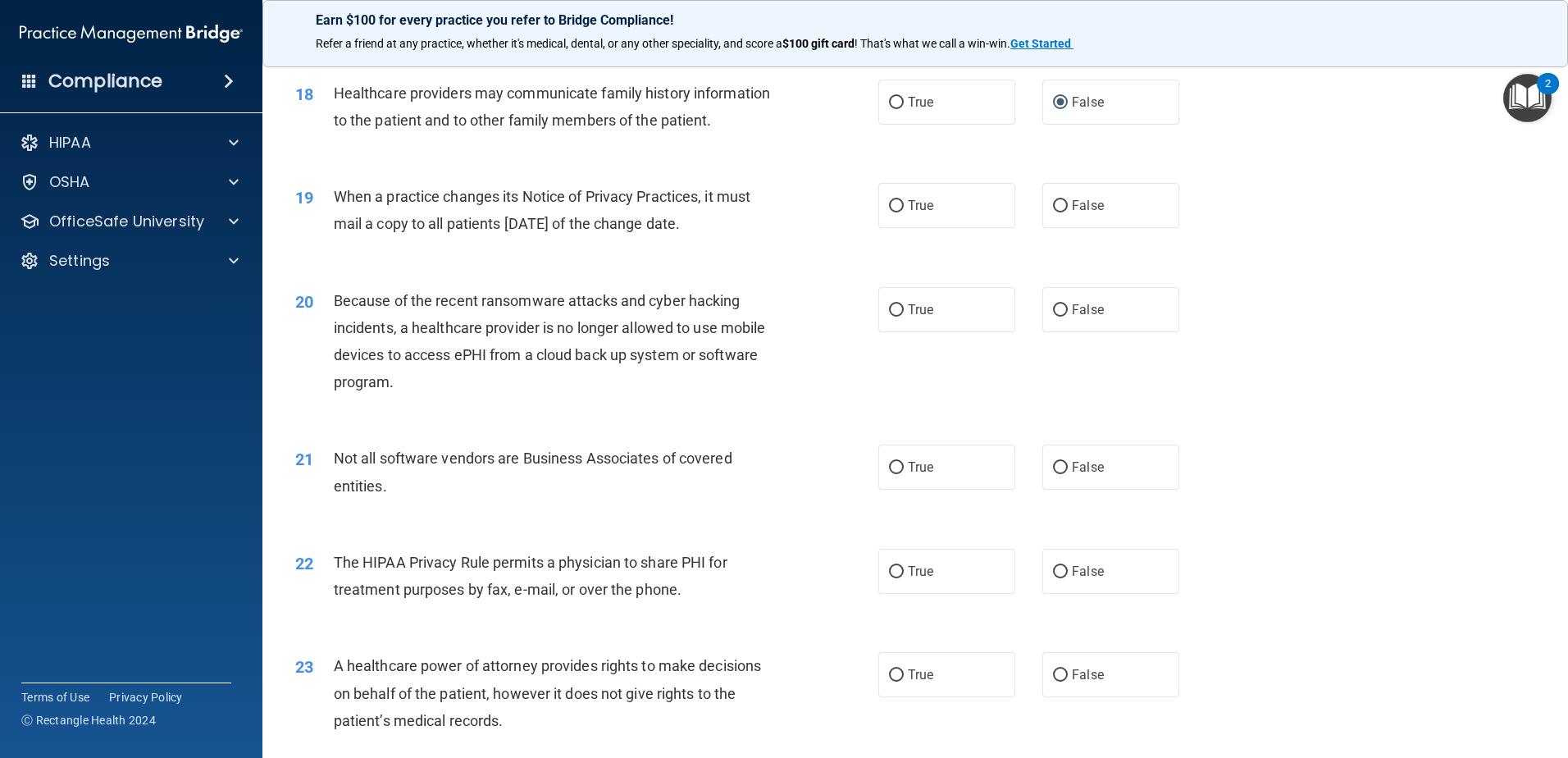
scroll to position [2215, 0]
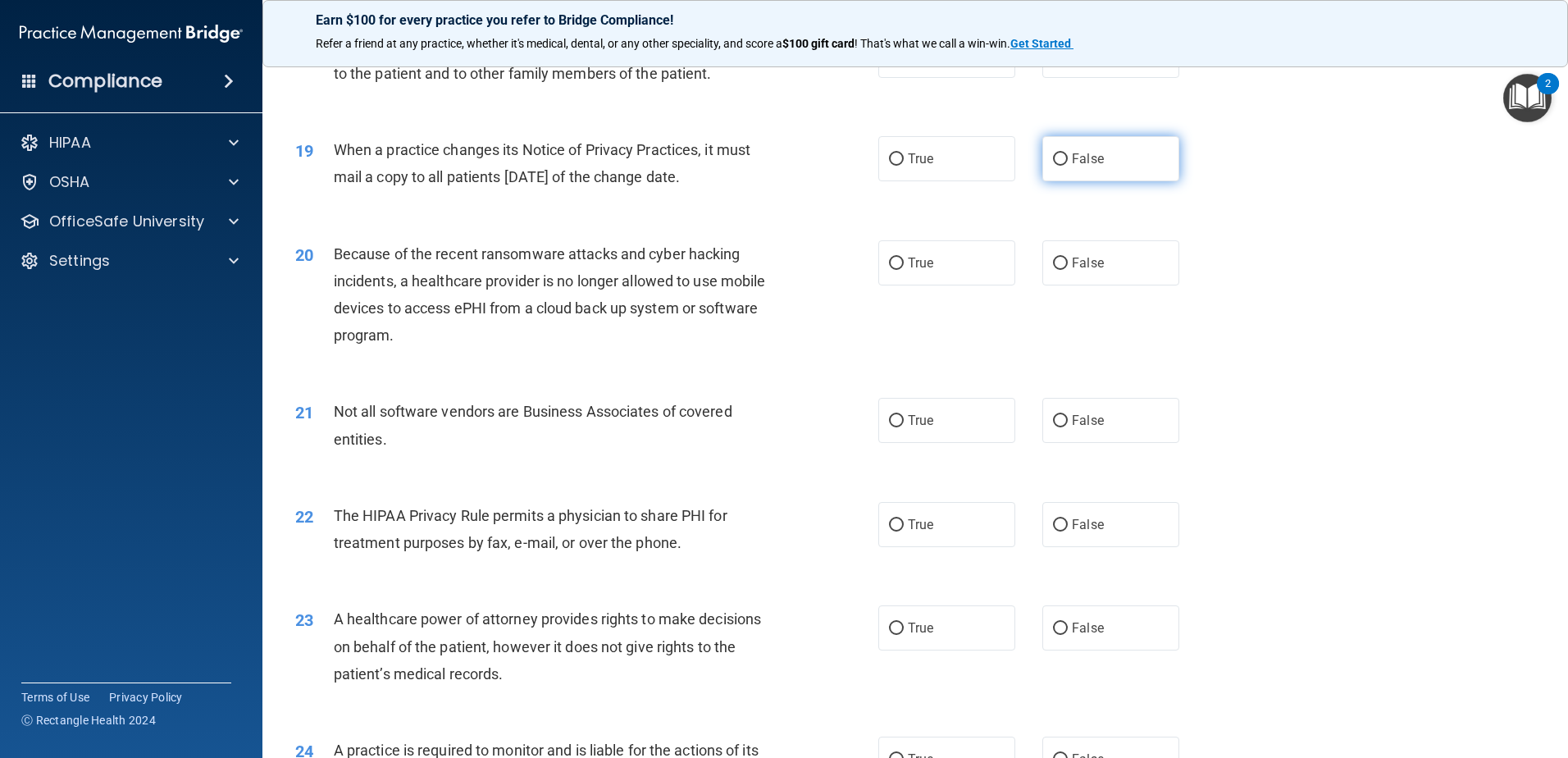
click at [1054, 158] on input "False" at bounding box center [1060, 159] width 15 height 13
radio input "true"
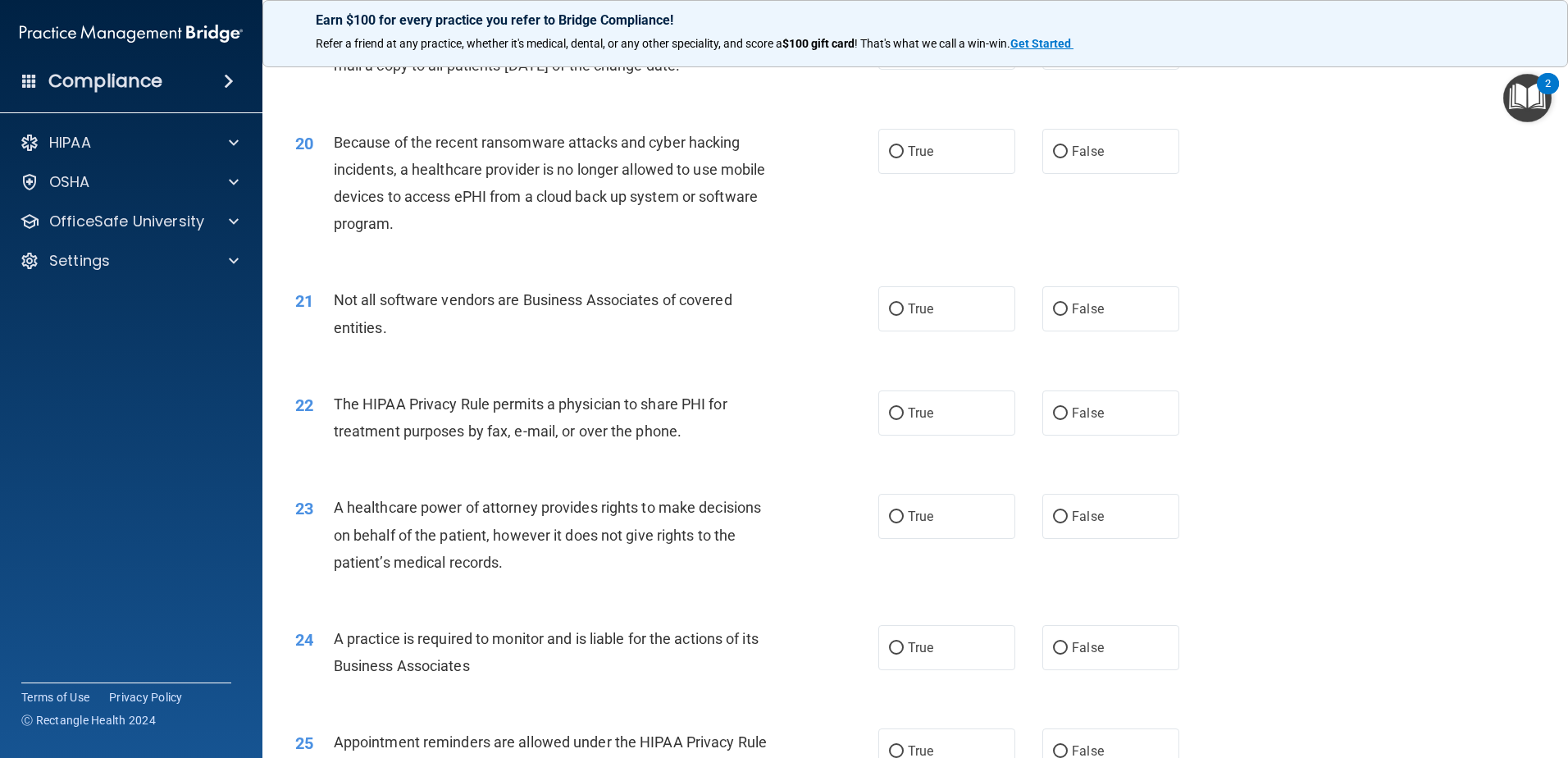
scroll to position [2297, 0]
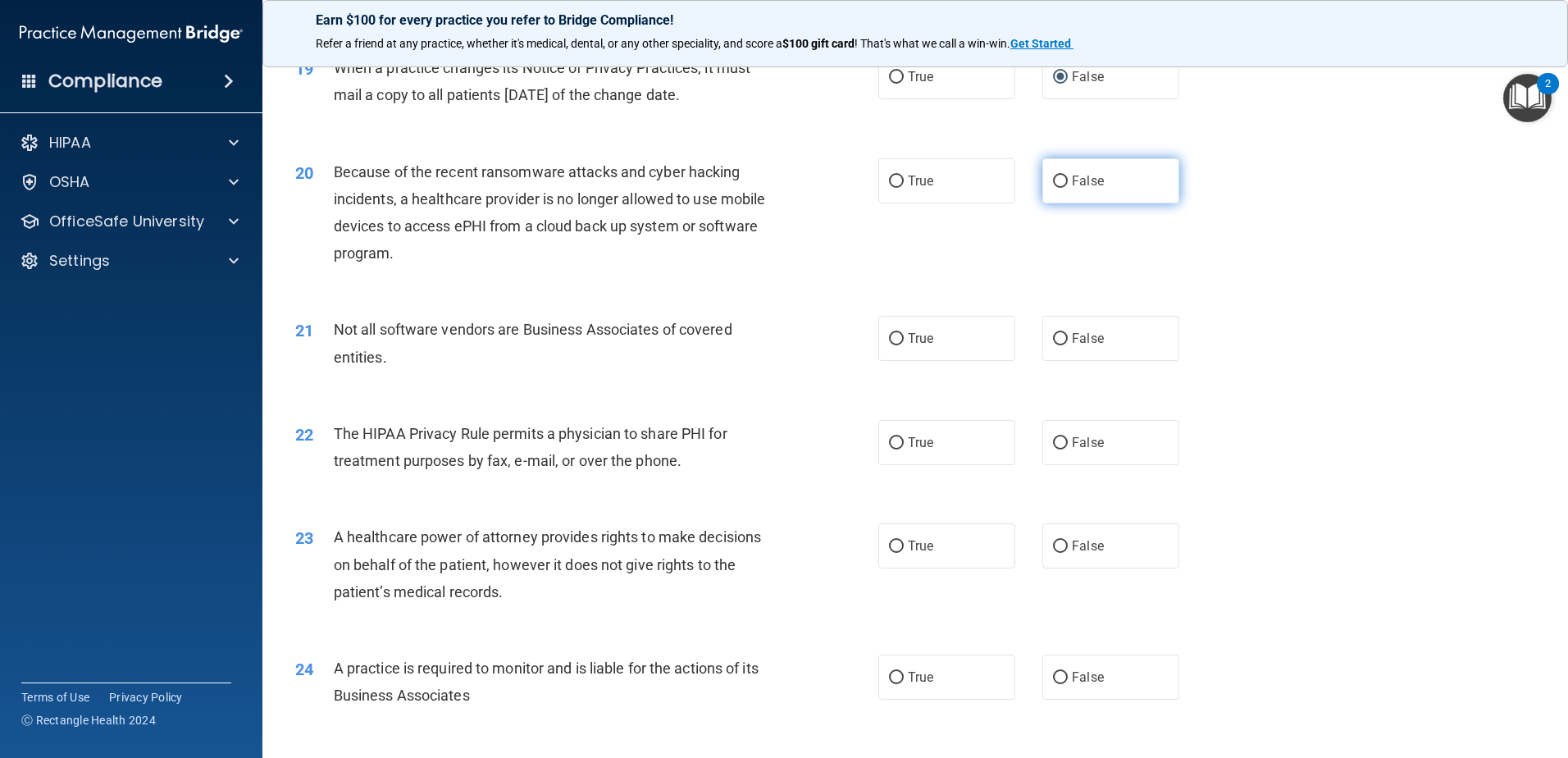
click at [1055, 179] on input "False" at bounding box center [1060, 181] width 15 height 13
radio input "true"
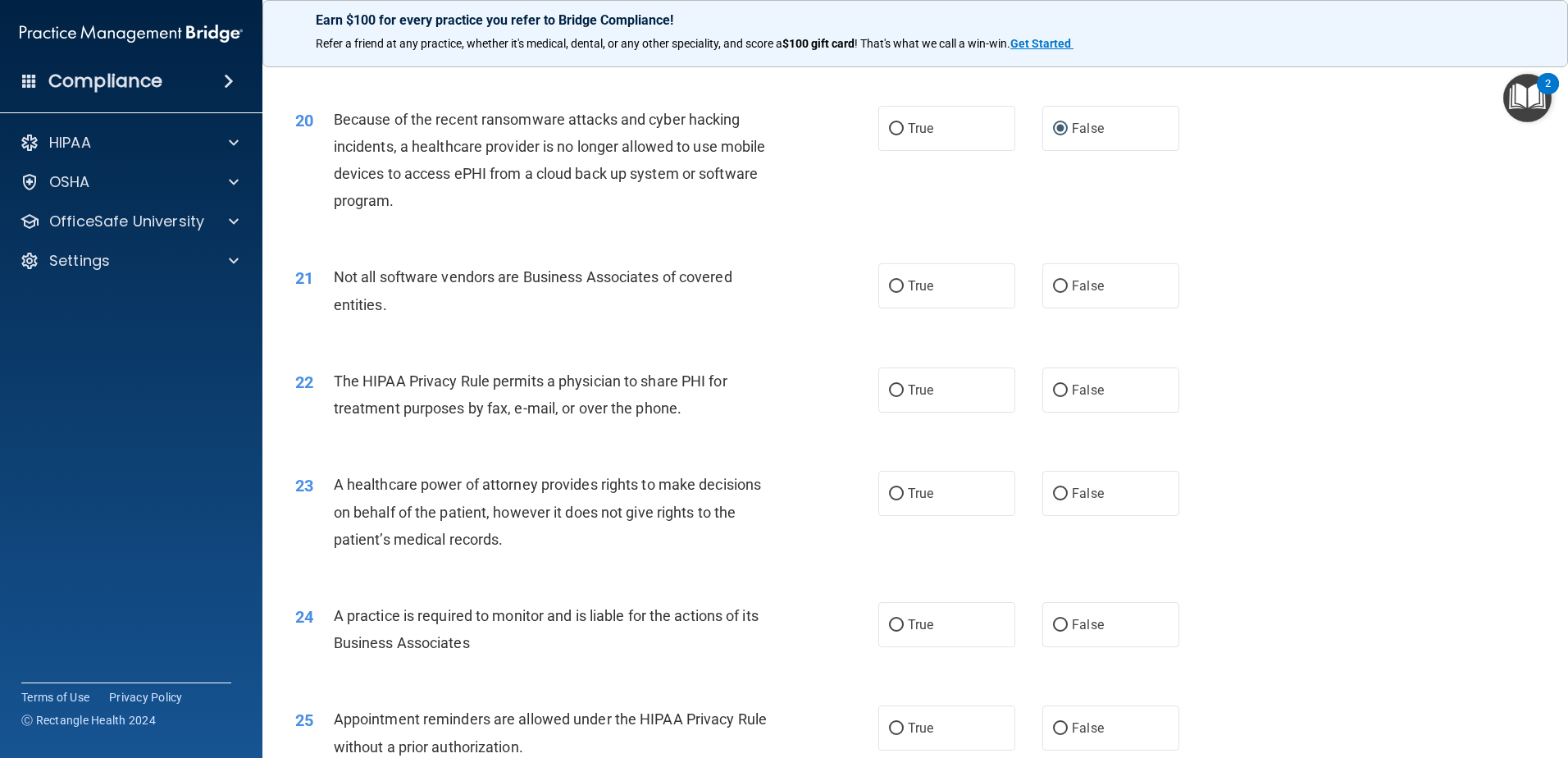
scroll to position [2380, 0]
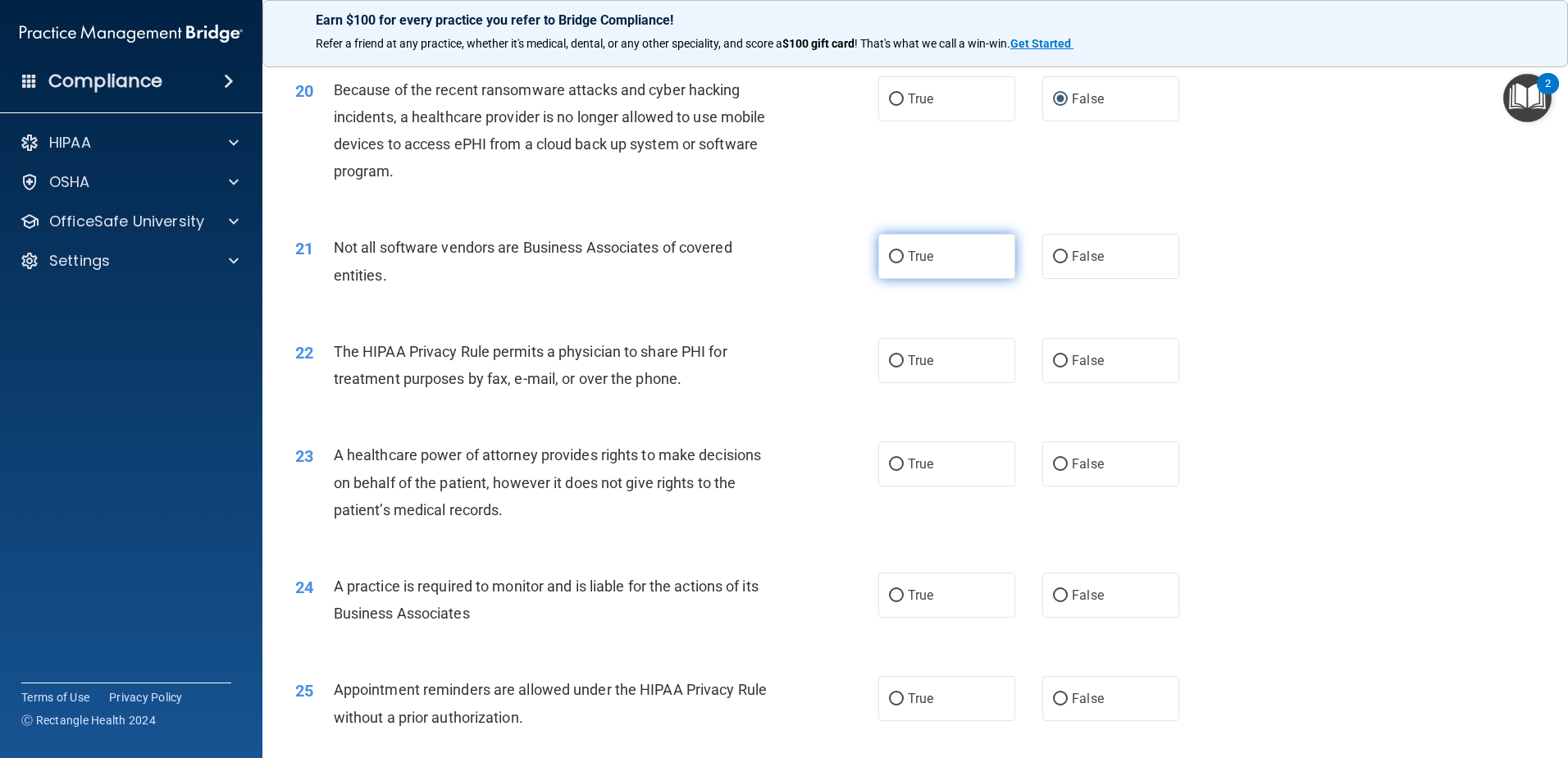
click at [889, 255] on input "True" at bounding box center [897, 257] width 15 height 13
radio input "true"
click at [889, 363] on input "True" at bounding box center [897, 361] width 15 height 13
radio input "true"
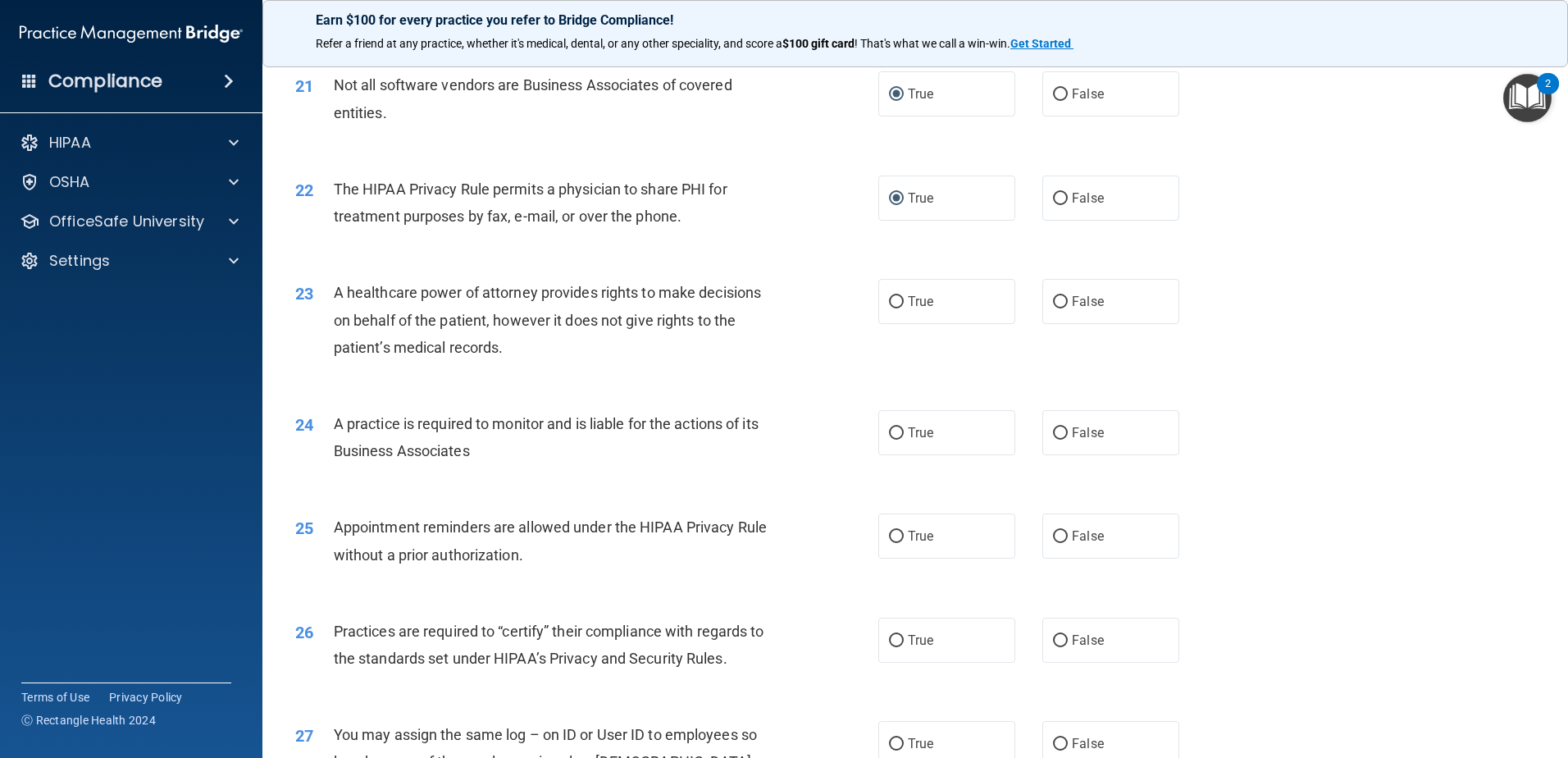
scroll to position [2543, 0]
click at [1053, 300] on input "False" at bounding box center [1060, 300] width 15 height 13
radio input "true"
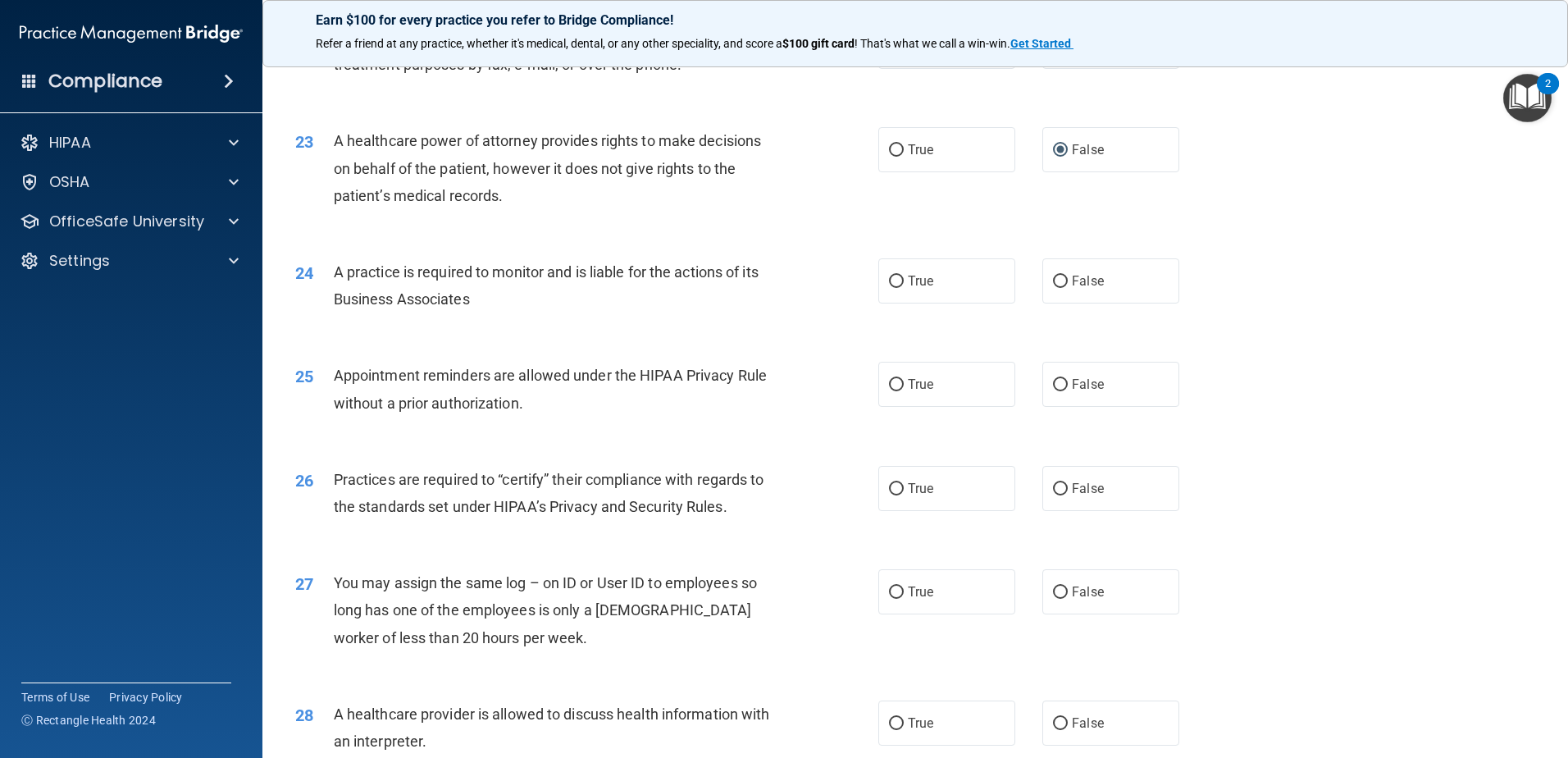
scroll to position [2708, 0]
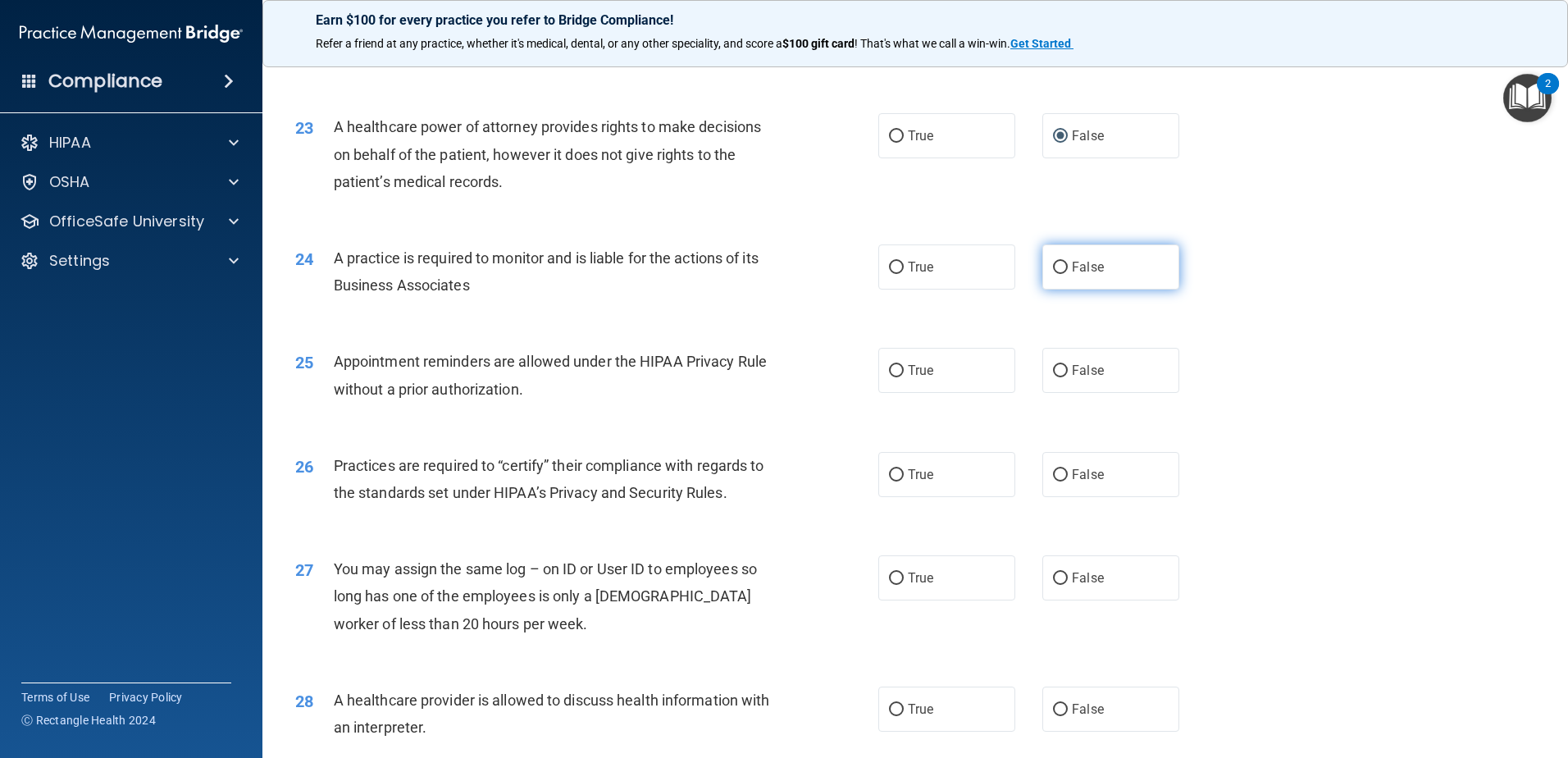
click at [1056, 265] on input "False" at bounding box center [1060, 267] width 15 height 13
radio input "true"
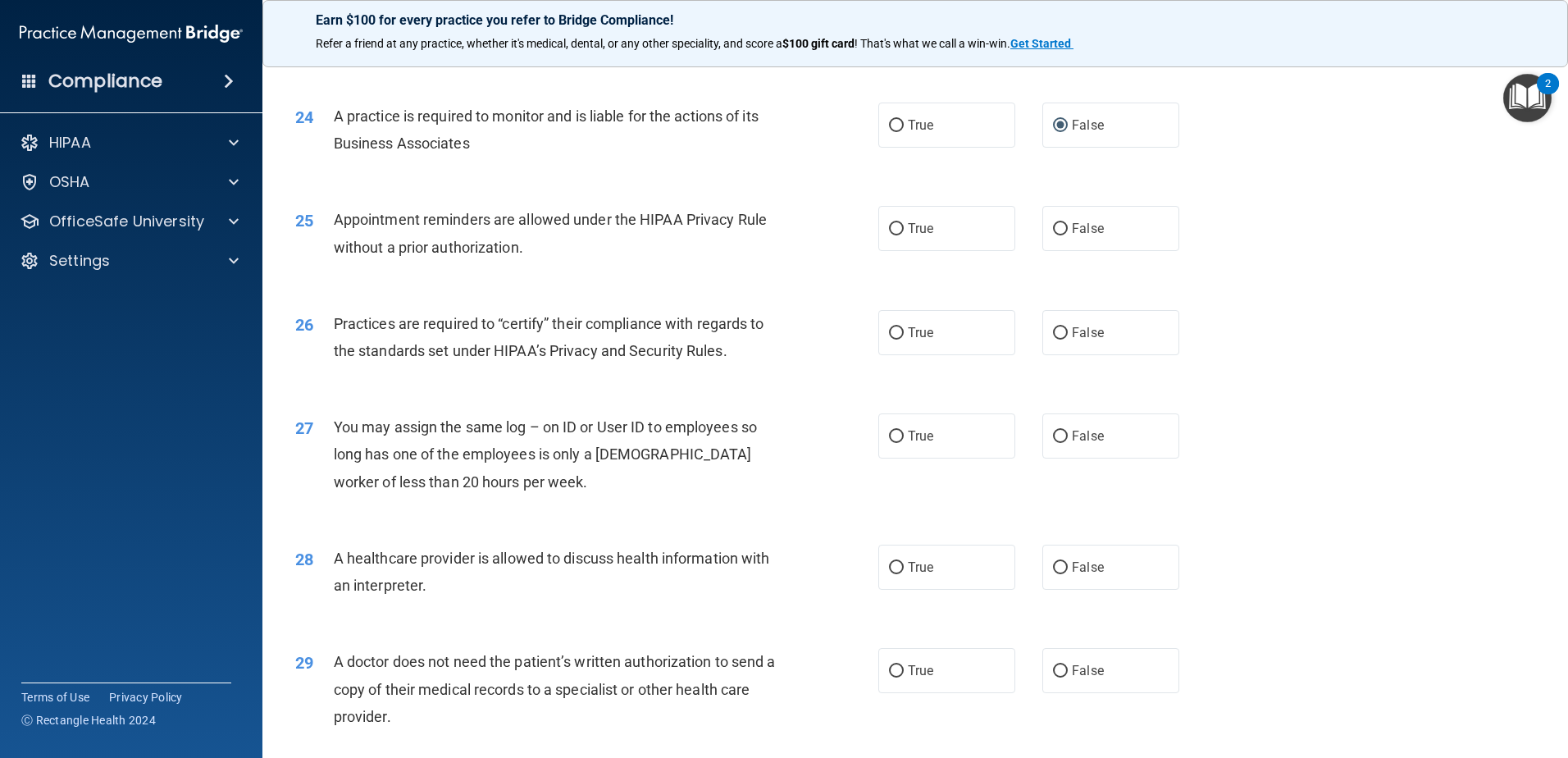
scroll to position [2872, 0]
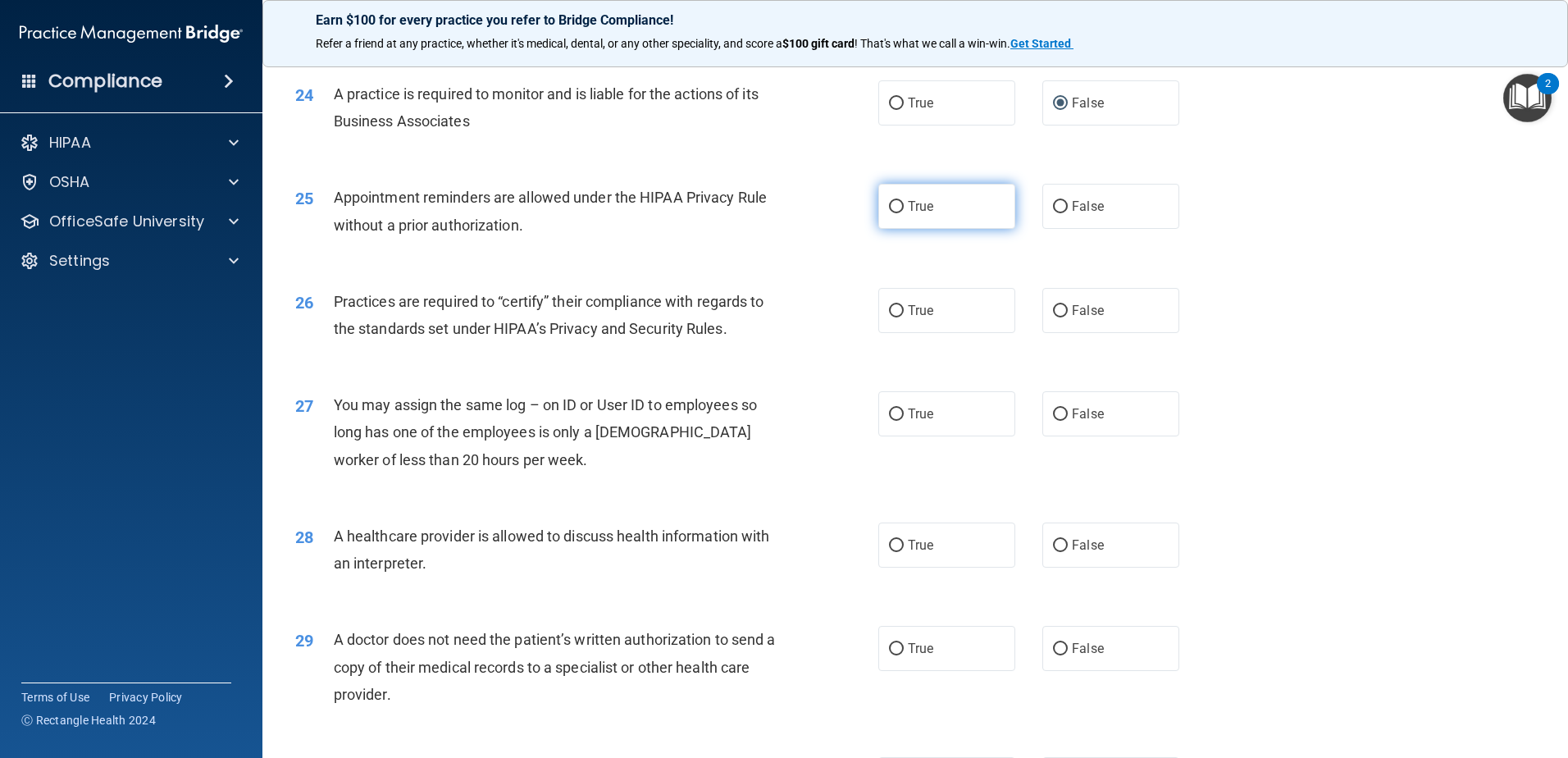
click at [890, 210] on input "True" at bounding box center [897, 207] width 15 height 13
radio input "true"
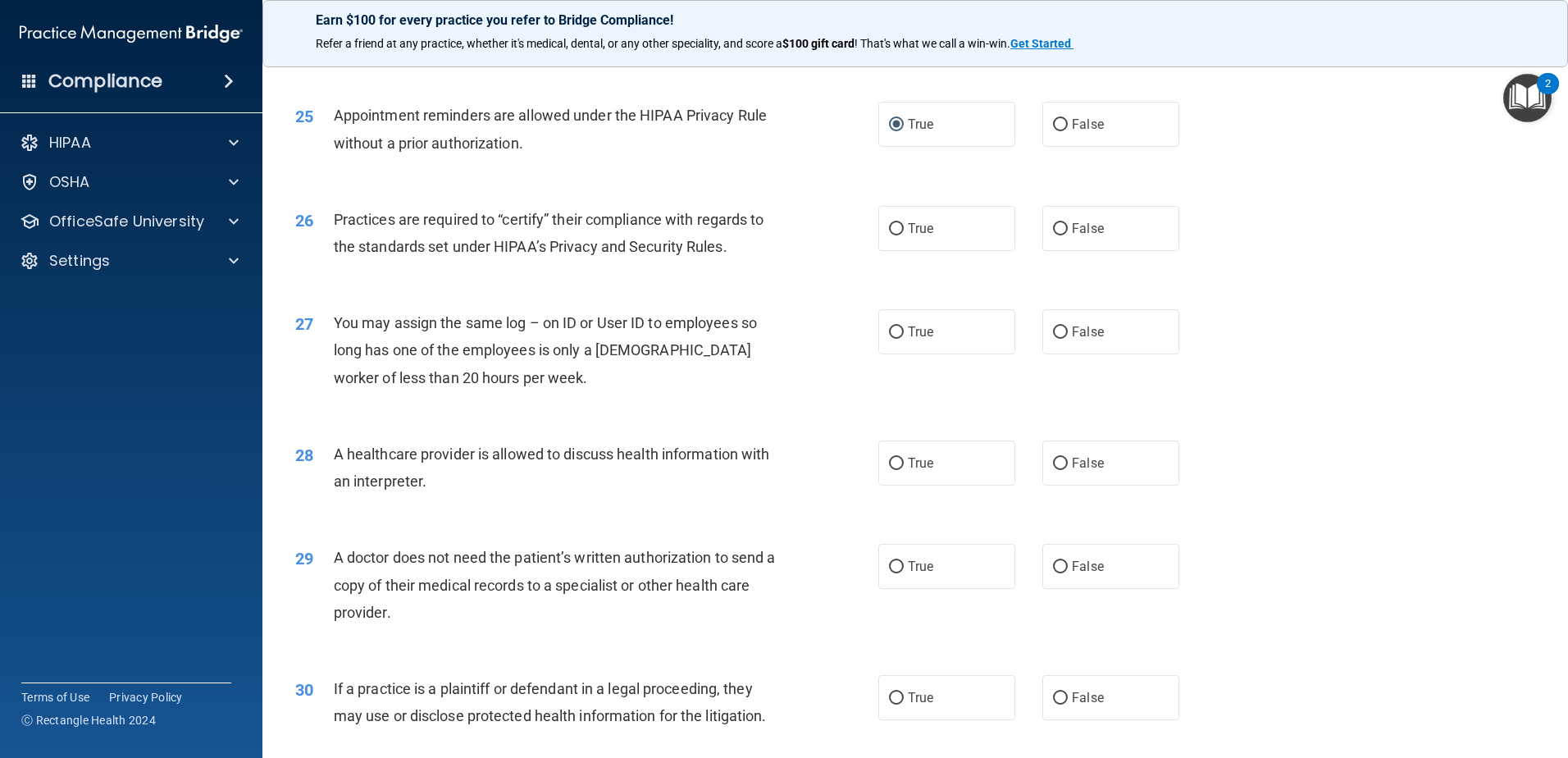
scroll to position [3035, 0]
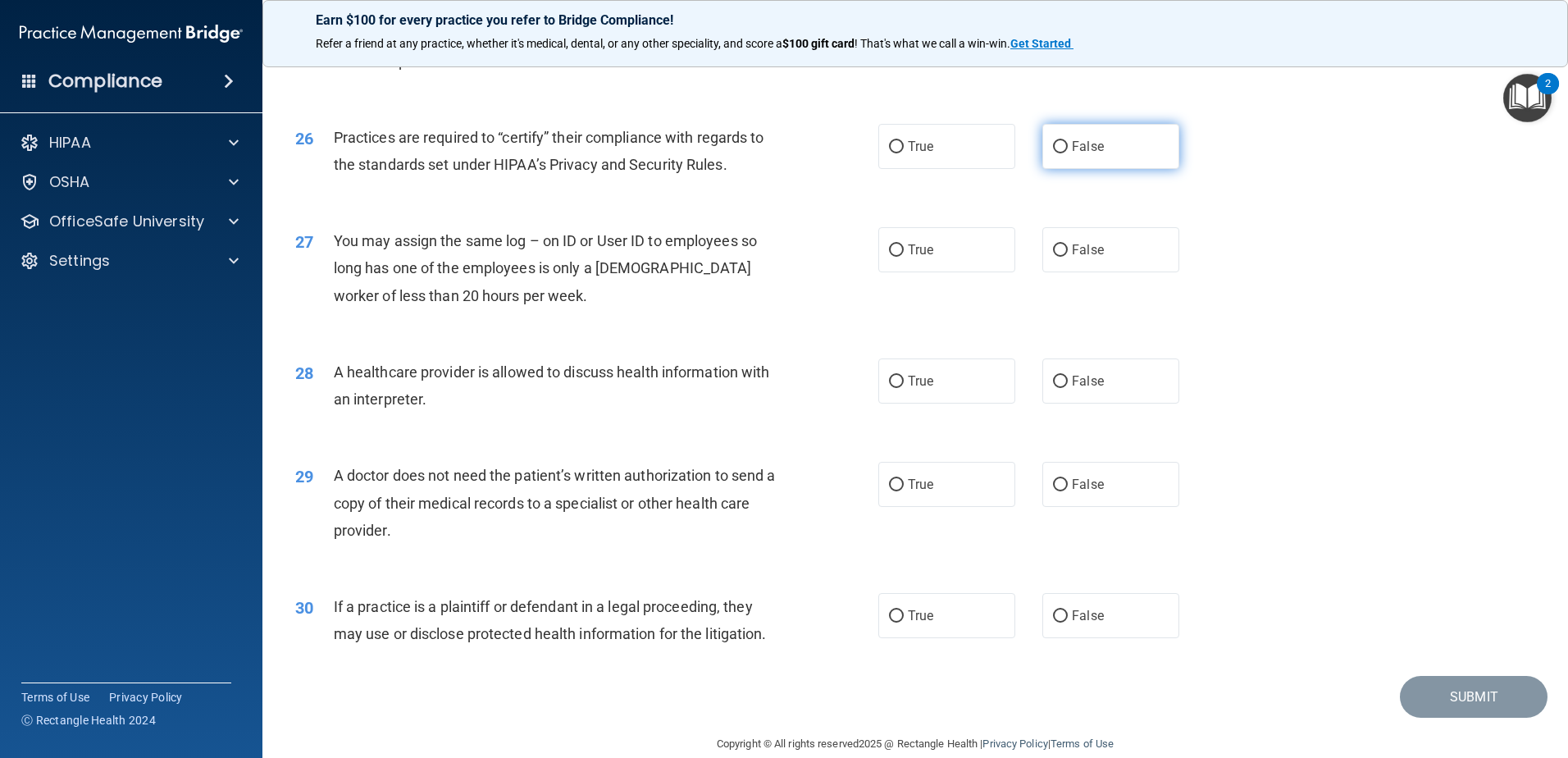
click at [1053, 147] on input "False" at bounding box center [1060, 147] width 15 height 13
radio input "true"
click at [1054, 245] on input "False" at bounding box center [1060, 251] width 15 height 13
radio input "true"
click at [889, 381] on input "True" at bounding box center [897, 382] width 15 height 13
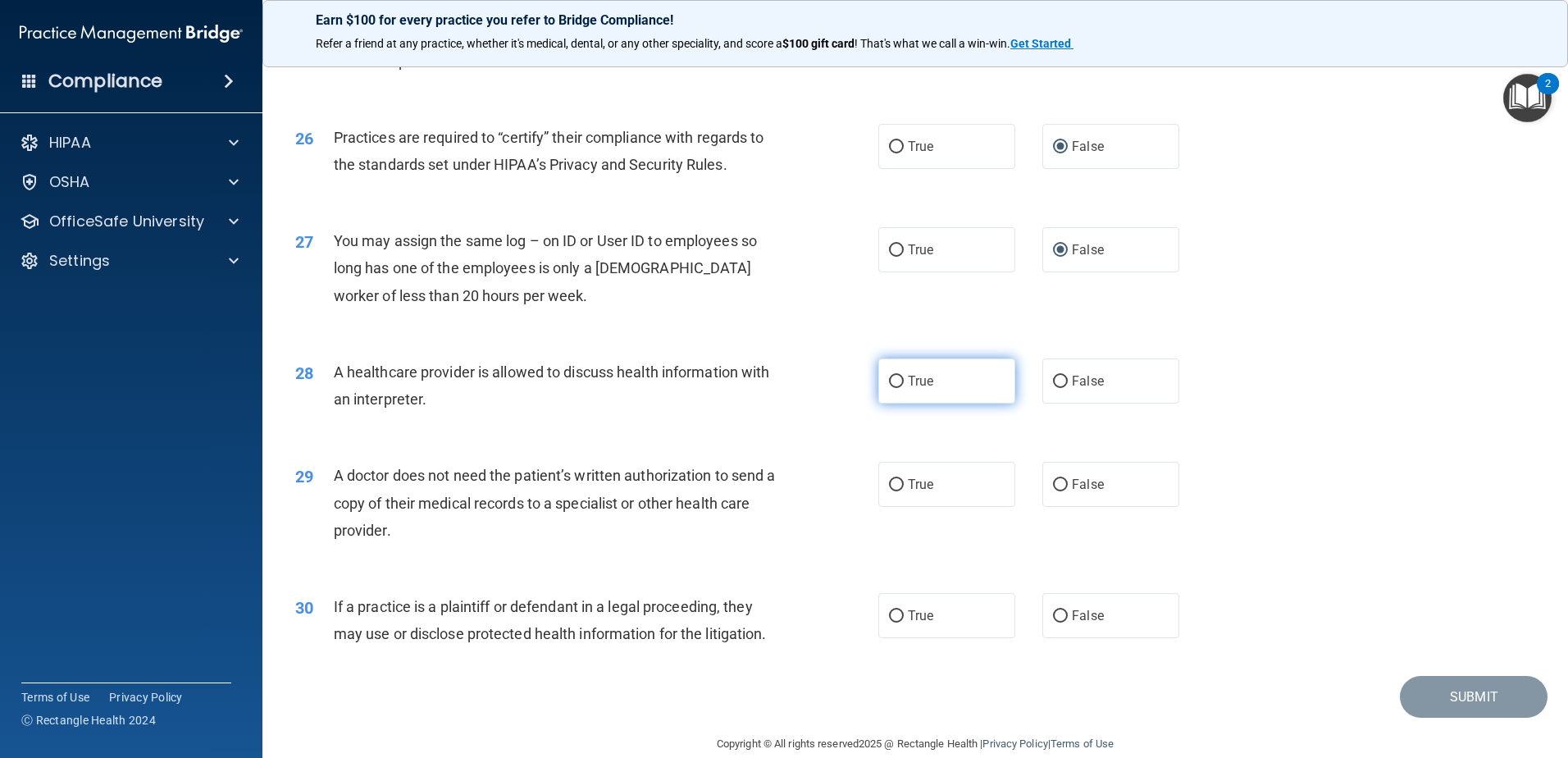
radio input "true"
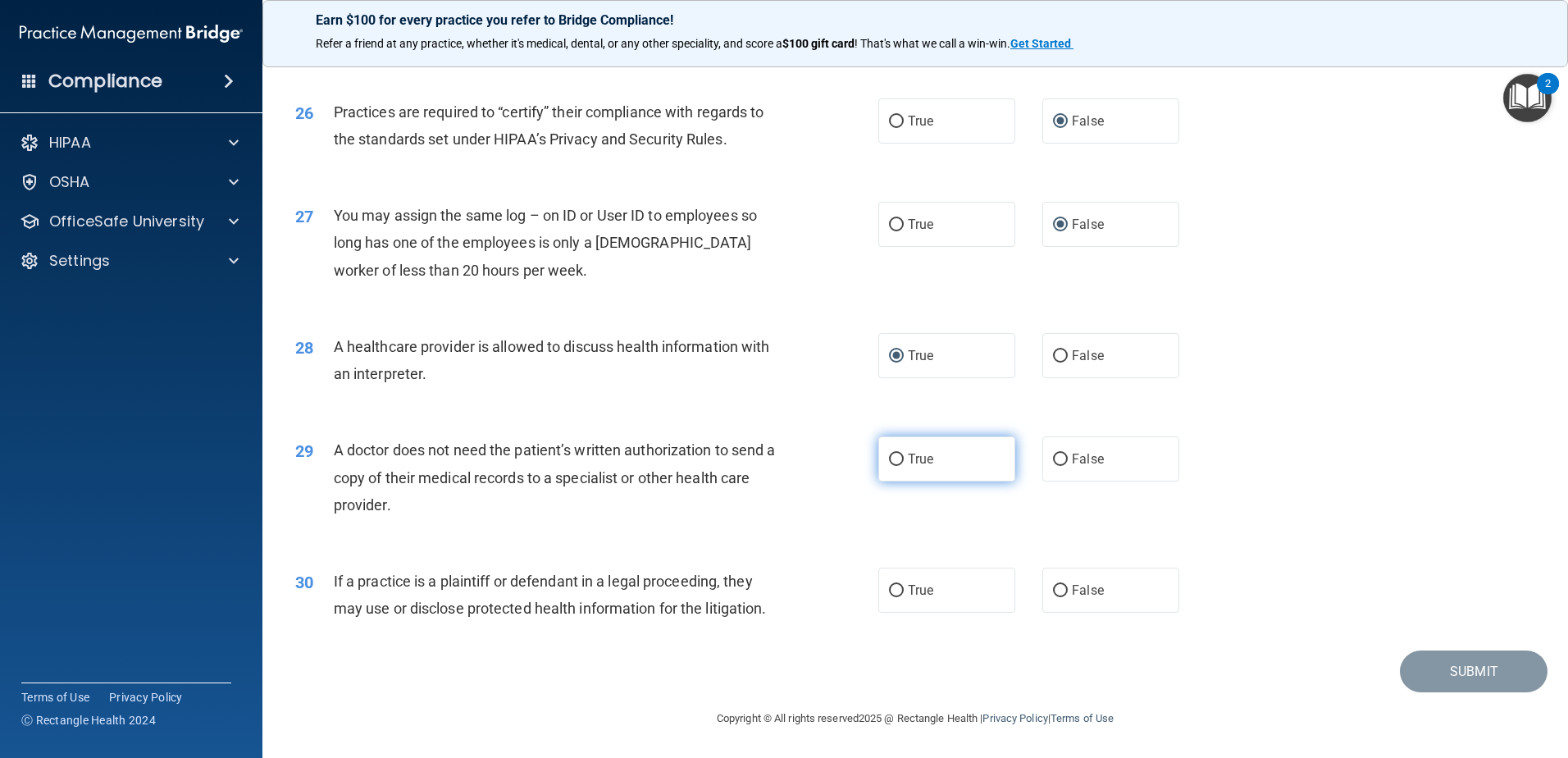
click at [894, 458] on input "True" at bounding box center [897, 459] width 15 height 13
radio input "true"
click at [889, 589] on input "True" at bounding box center [897, 591] width 15 height 13
radio input "true"
click at [1471, 669] on button "Submit" at bounding box center [1473, 672] width 147 height 42
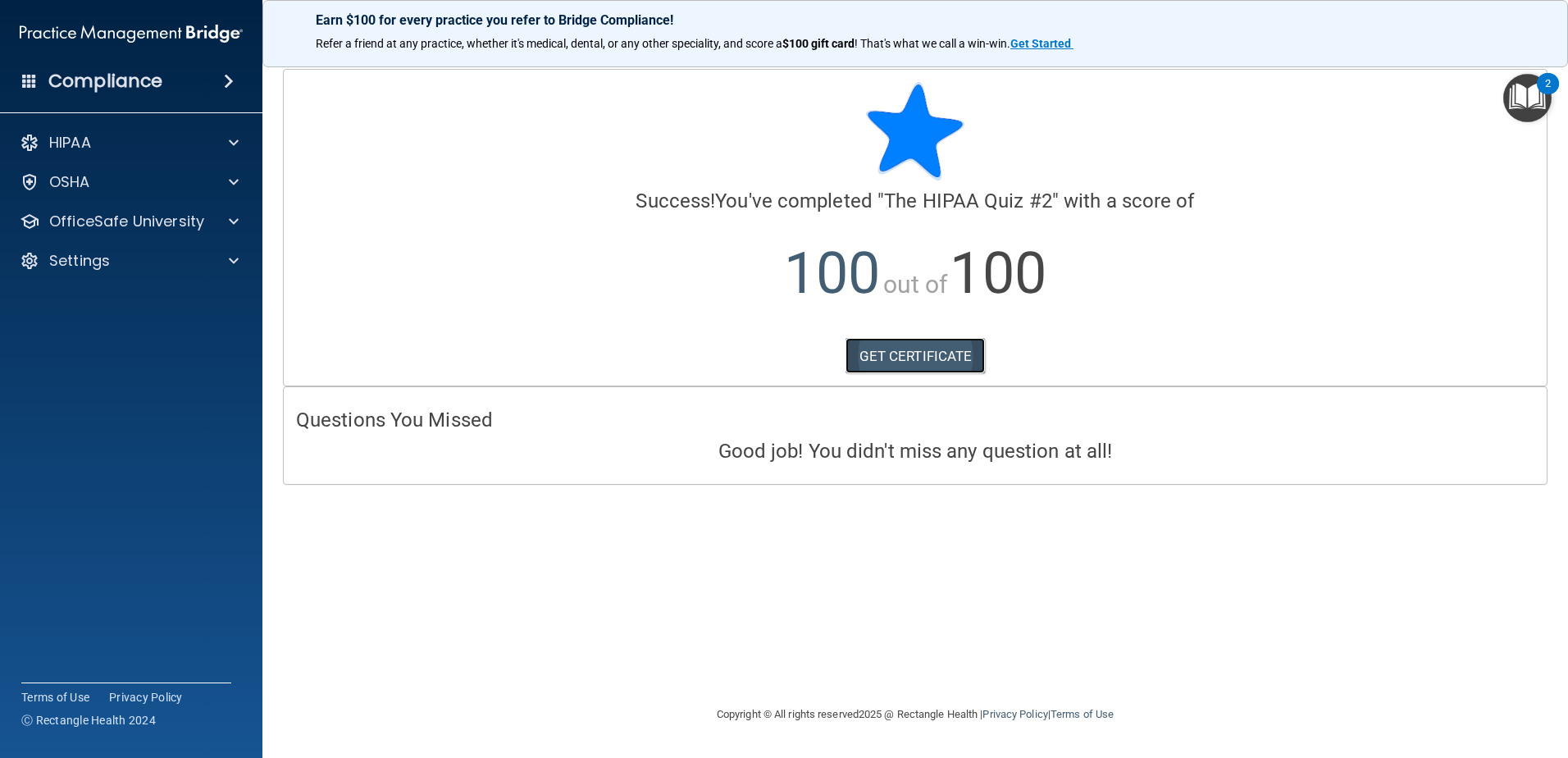
click at [913, 356] on link "GET CERTIFICATE" at bounding box center [915, 356] width 140 height 36
click at [77, 218] on p "OfficeSafe University" at bounding box center [127, 221] width 155 height 19
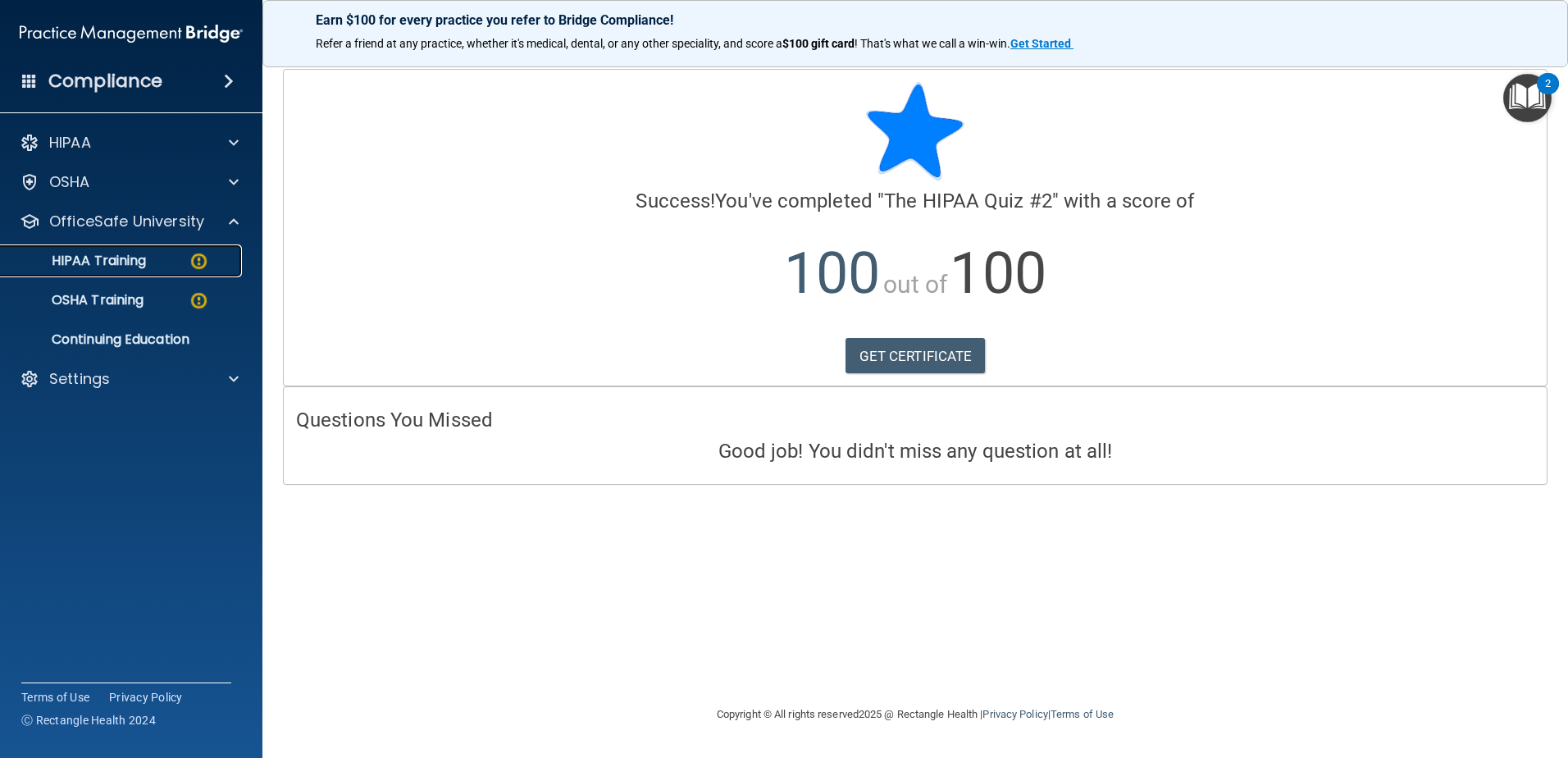
click at [193, 258] on img at bounding box center [199, 261] width 20 height 20
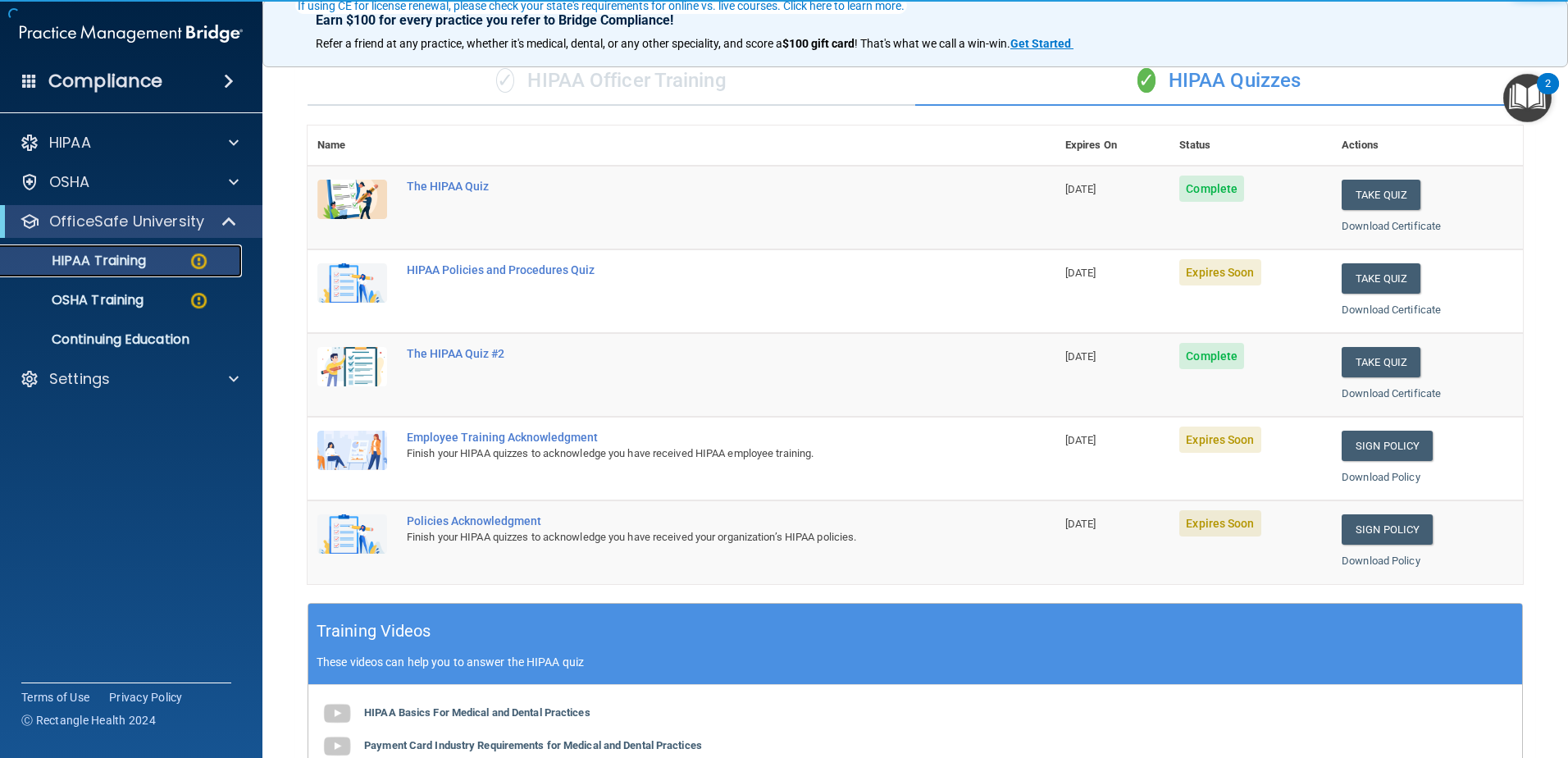
scroll to position [164, 0]
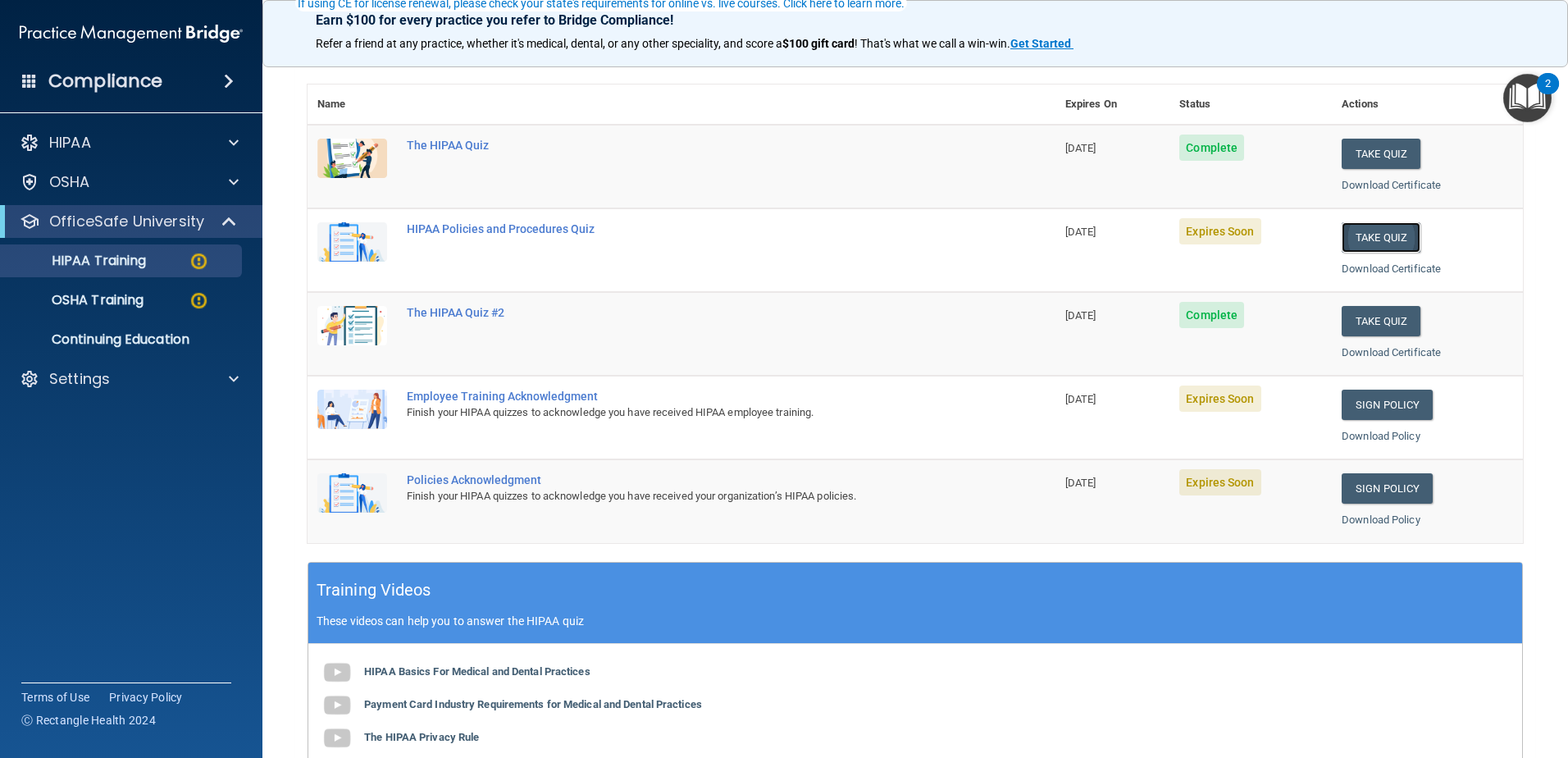
click at [1374, 236] on button "Take Quiz" at bounding box center [1381, 237] width 79 height 30
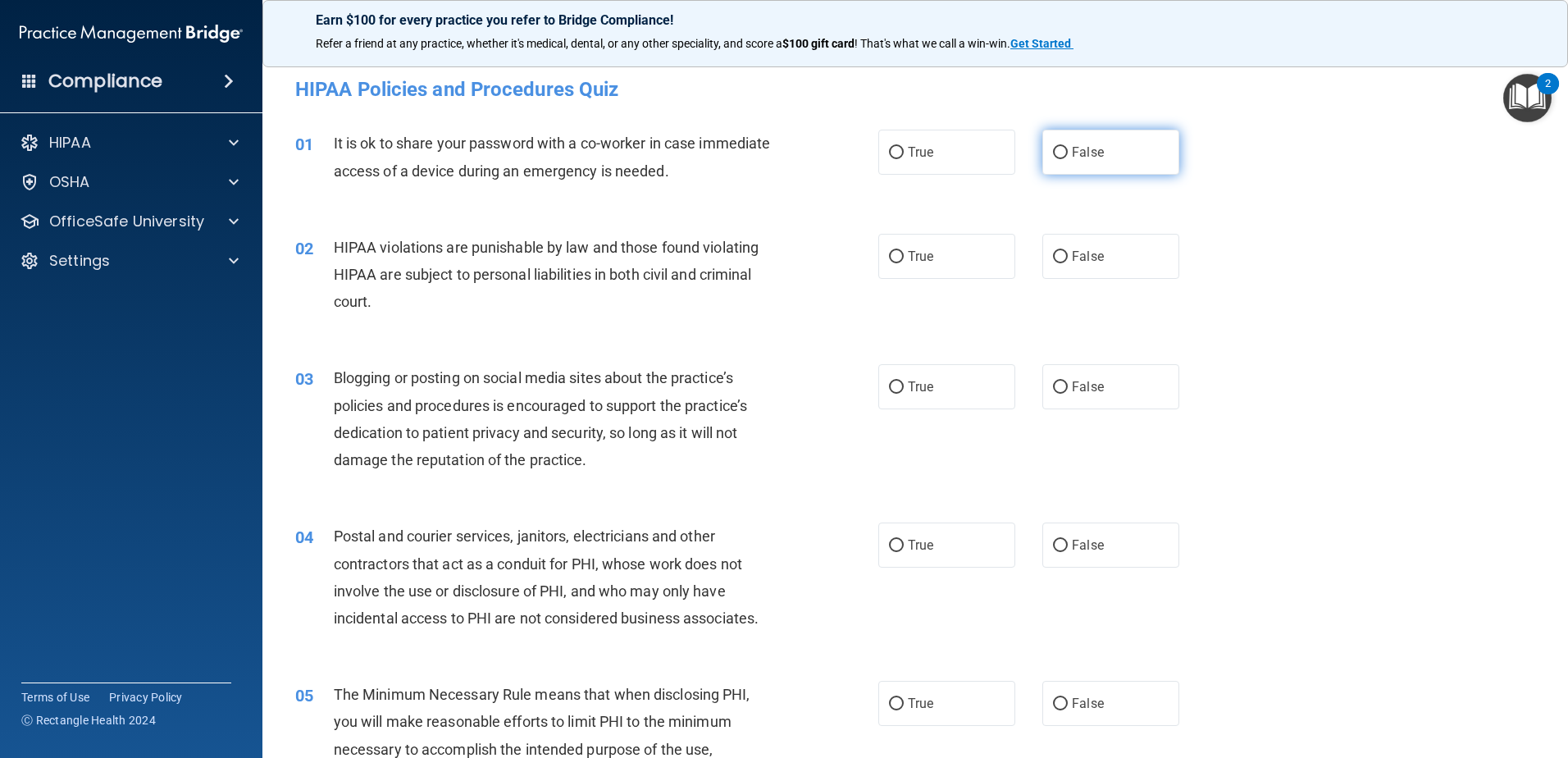
click at [1054, 148] on input "False" at bounding box center [1060, 153] width 15 height 13
radio input "true"
click at [889, 254] on input "True" at bounding box center [897, 257] width 15 height 13
radio input "true"
click at [1053, 382] on input "False" at bounding box center [1060, 387] width 15 height 13
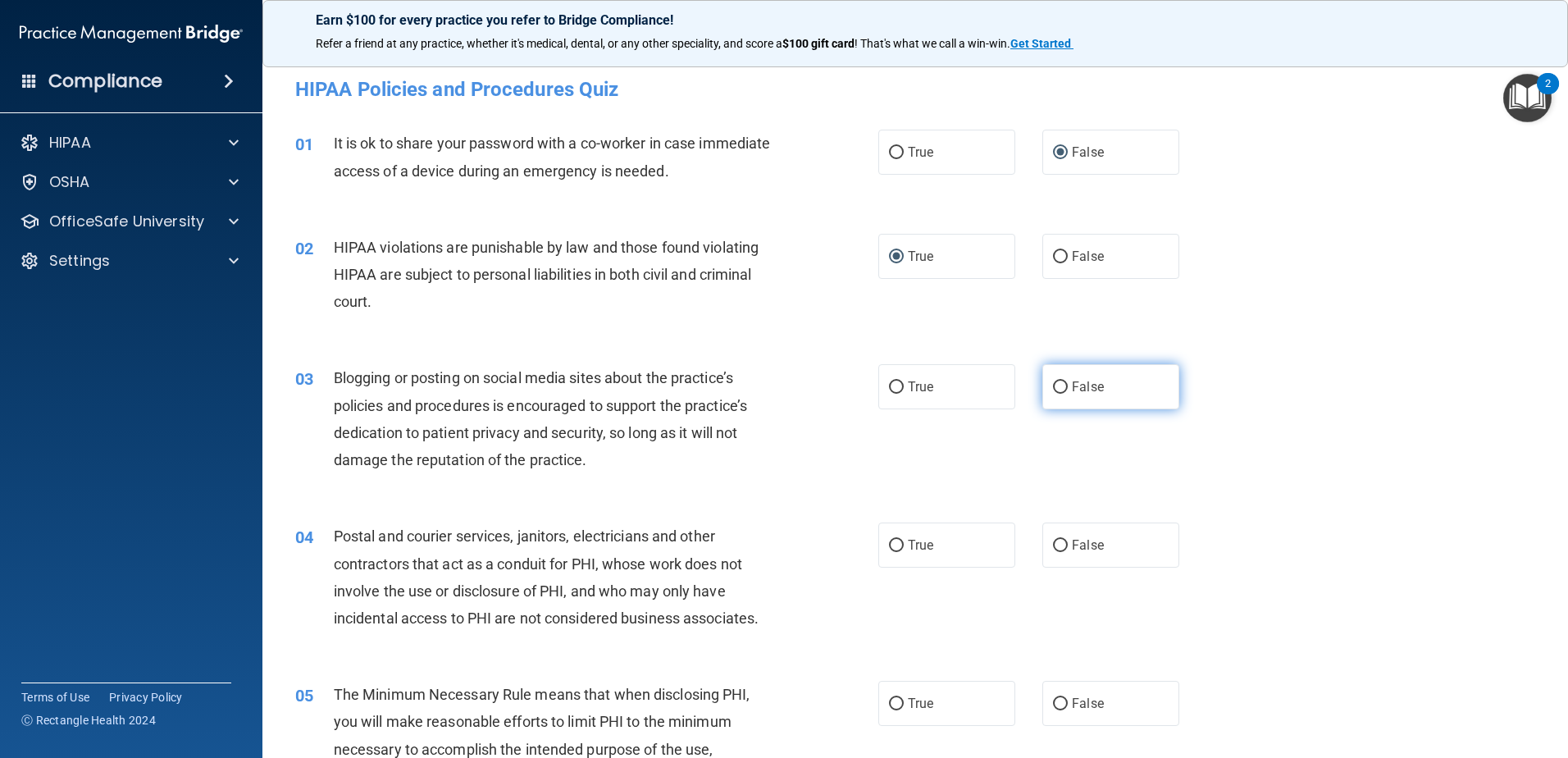
radio input "true"
click at [889, 545] on input "True" at bounding box center [897, 546] width 15 height 13
radio input "true"
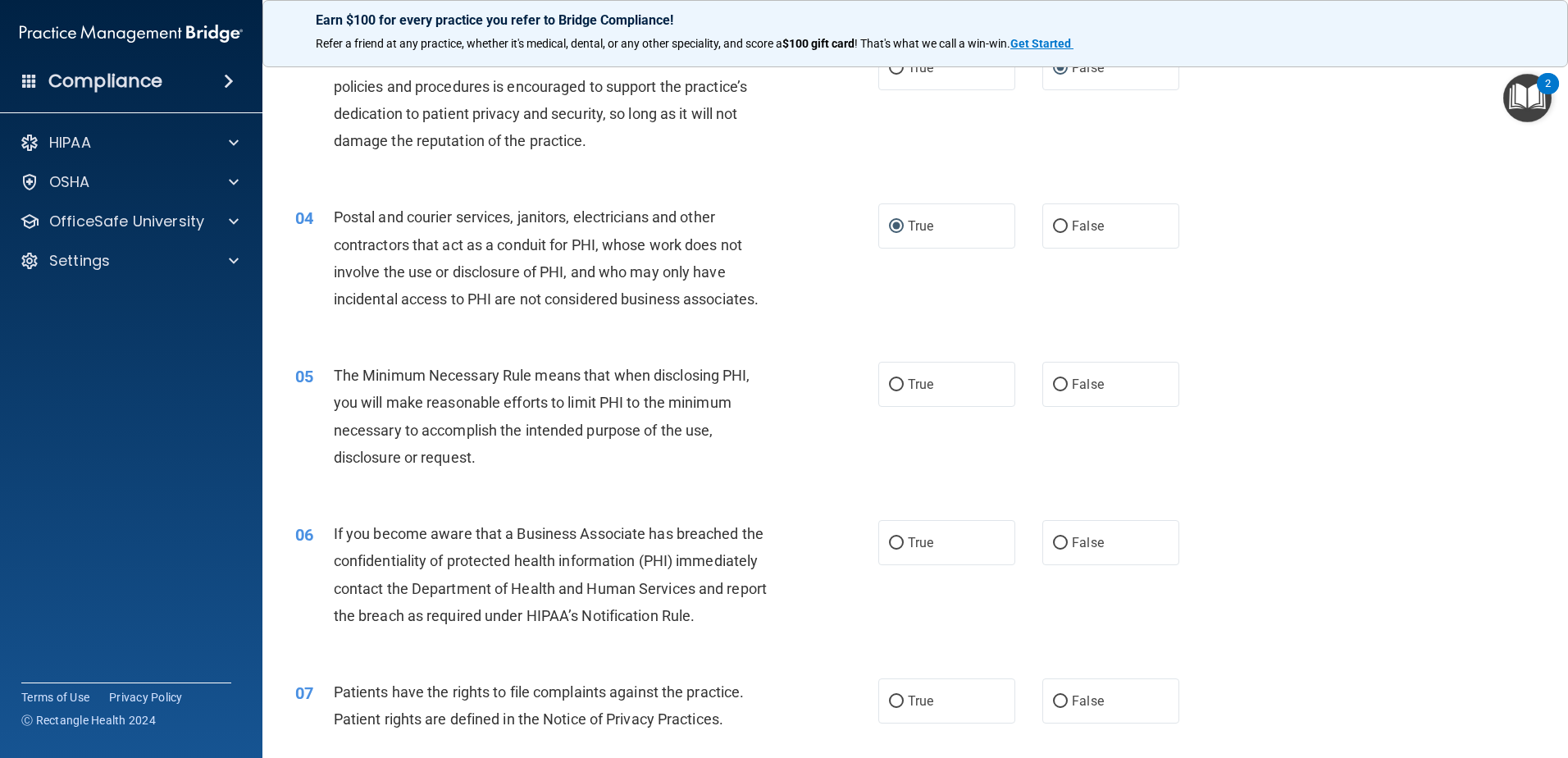
scroll to position [328, 0]
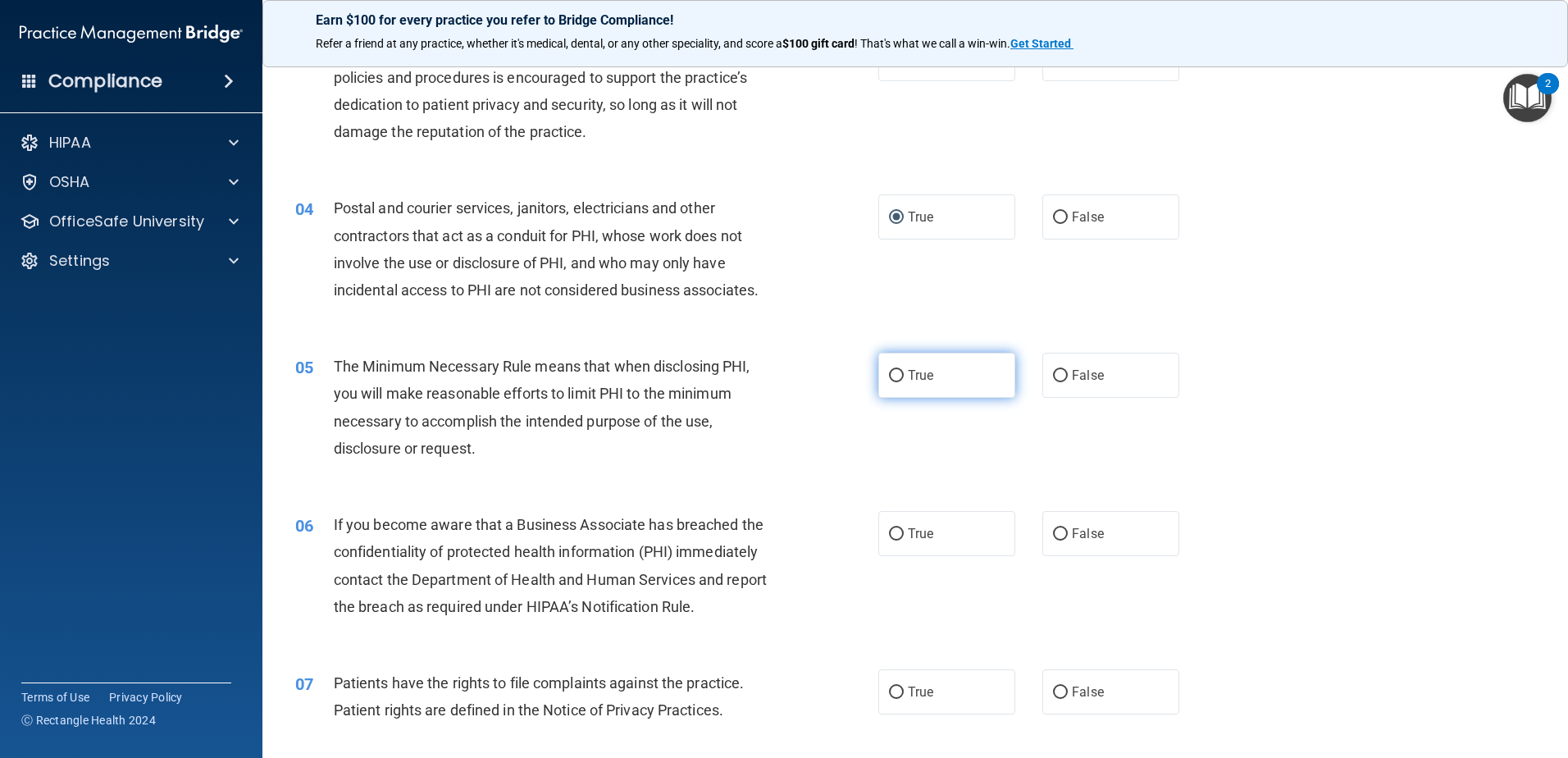
click at [889, 376] on input "True" at bounding box center [897, 376] width 15 height 13
radio input "true"
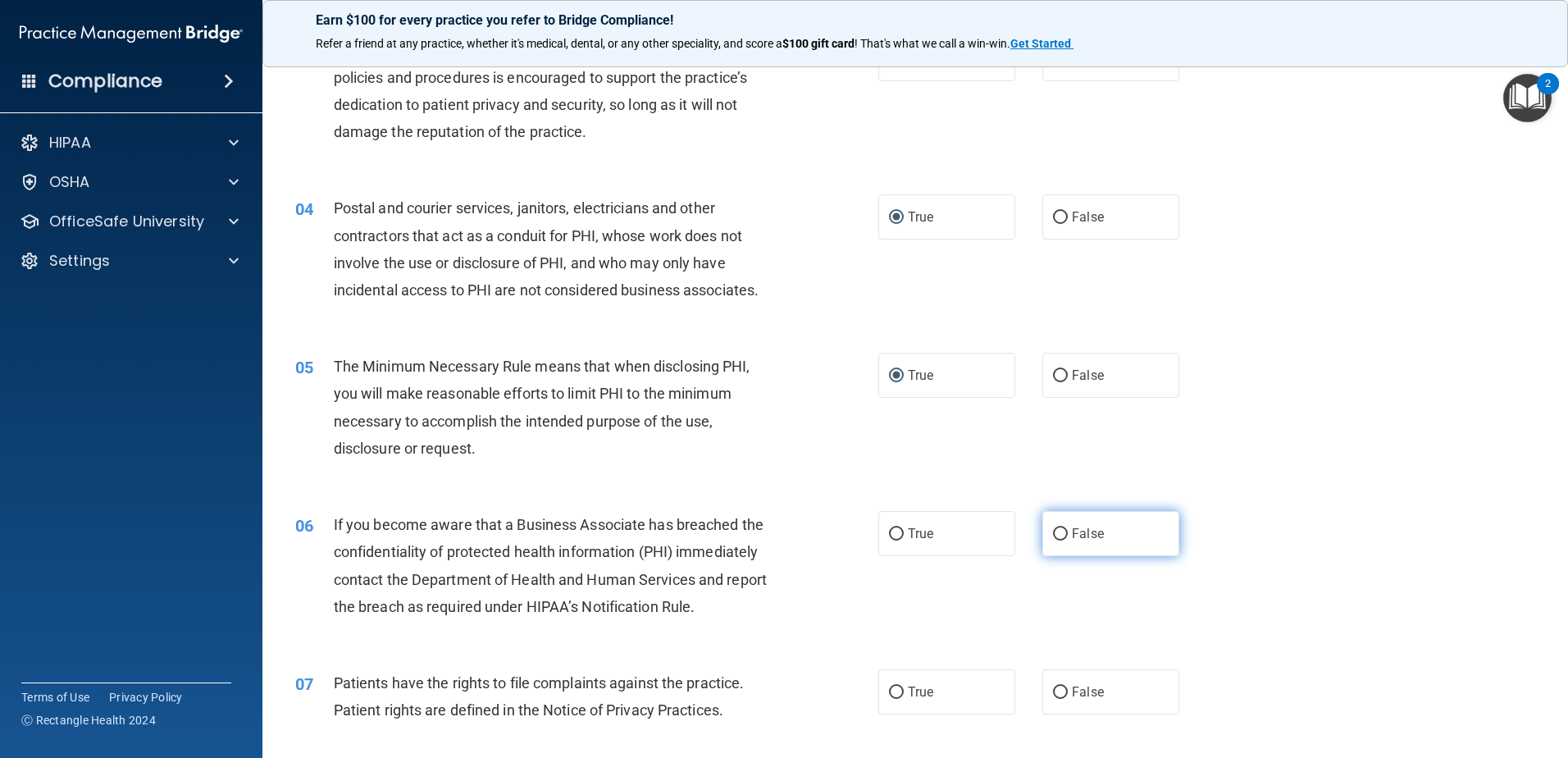
click at [1053, 532] on input "False" at bounding box center [1060, 534] width 15 height 13
radio input "true"
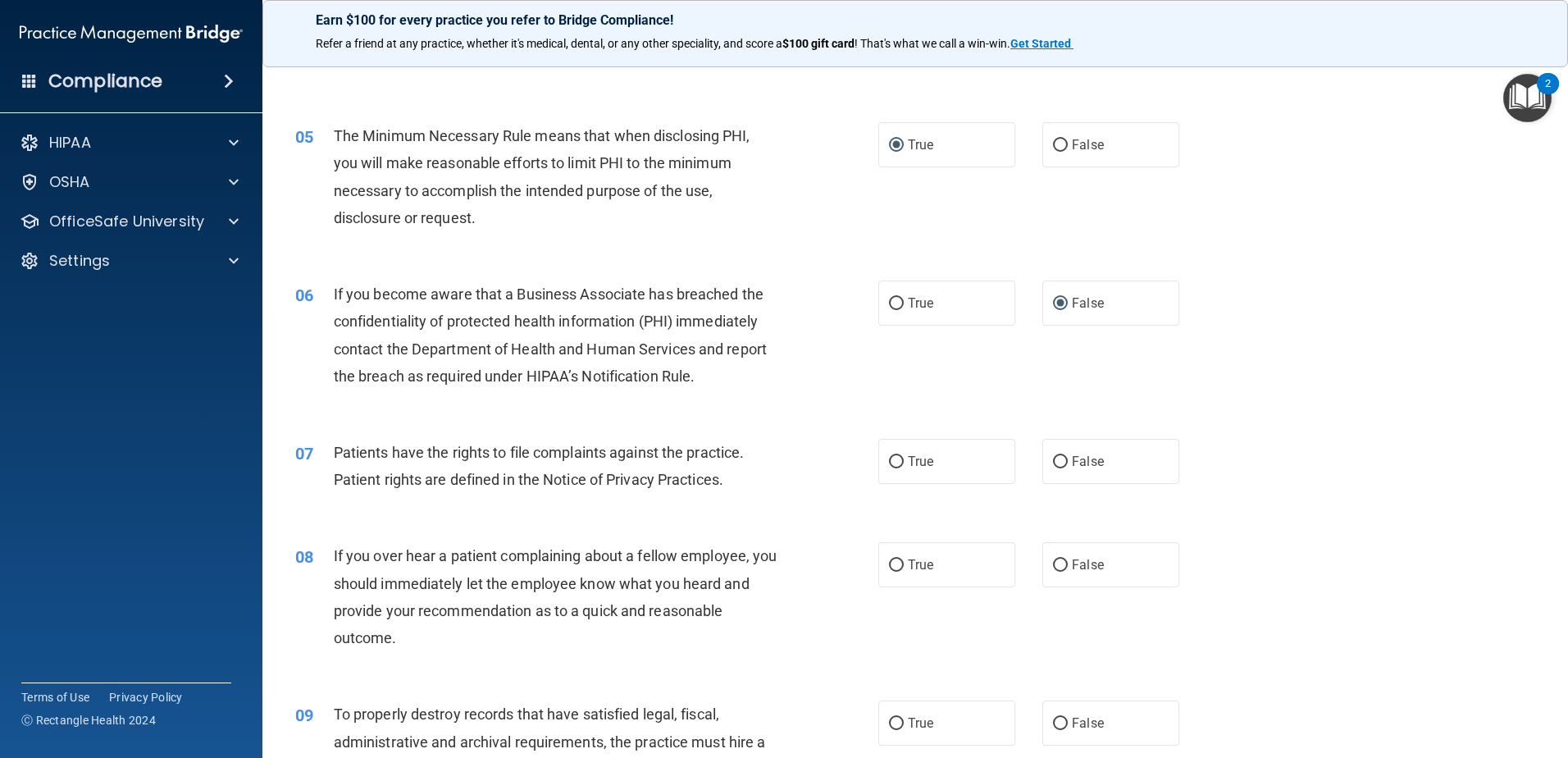
scroll to position [657, 0]
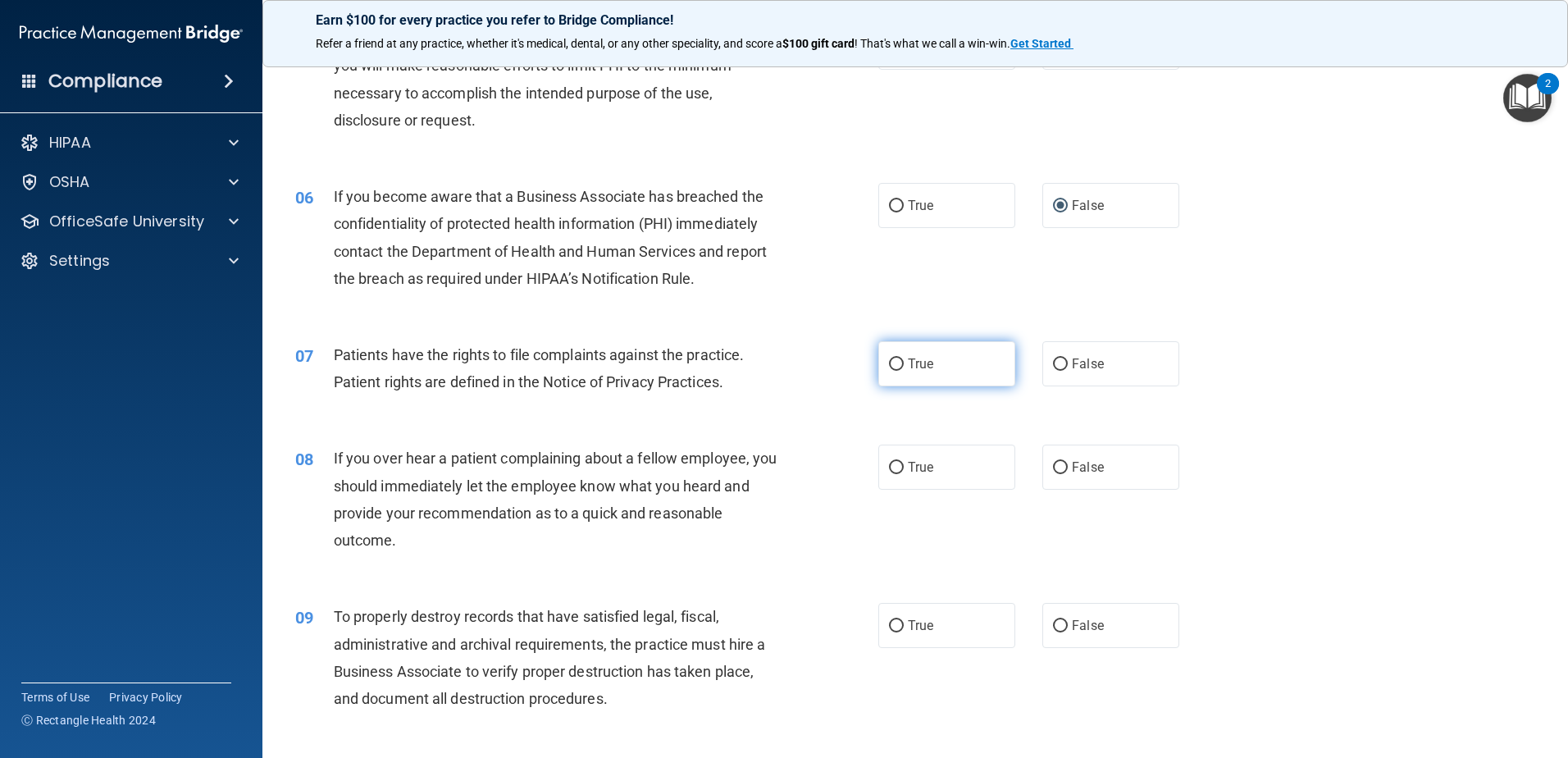
click at [889, 363] on input "True" at bounding box center [897, 365] width 15 height 13
radio input "true"
click at [1055, 463] on input "False" at bounding box center [1060, 468] width 15 height 13
radio input "true"
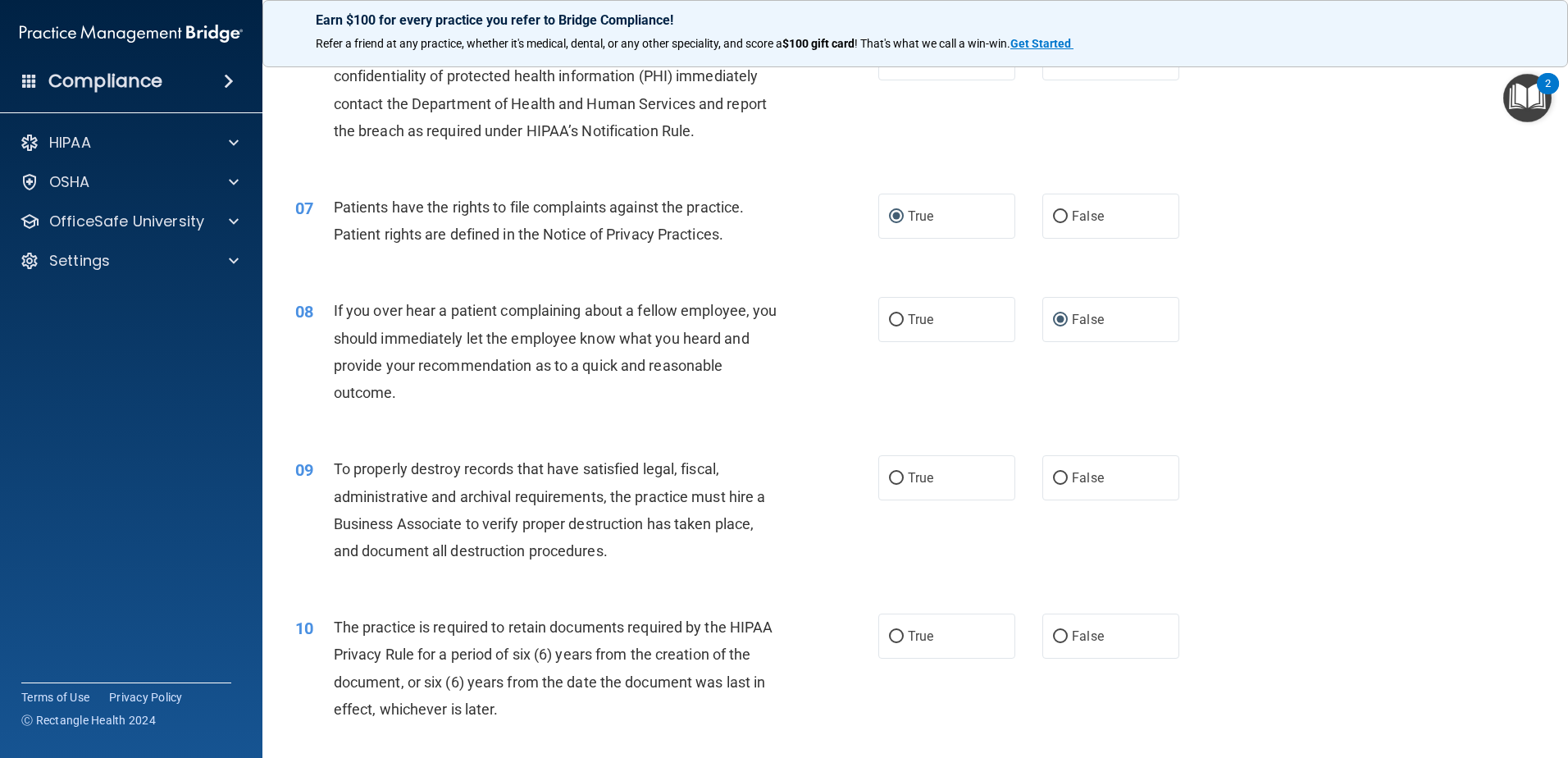
scroll to position [820, 0]
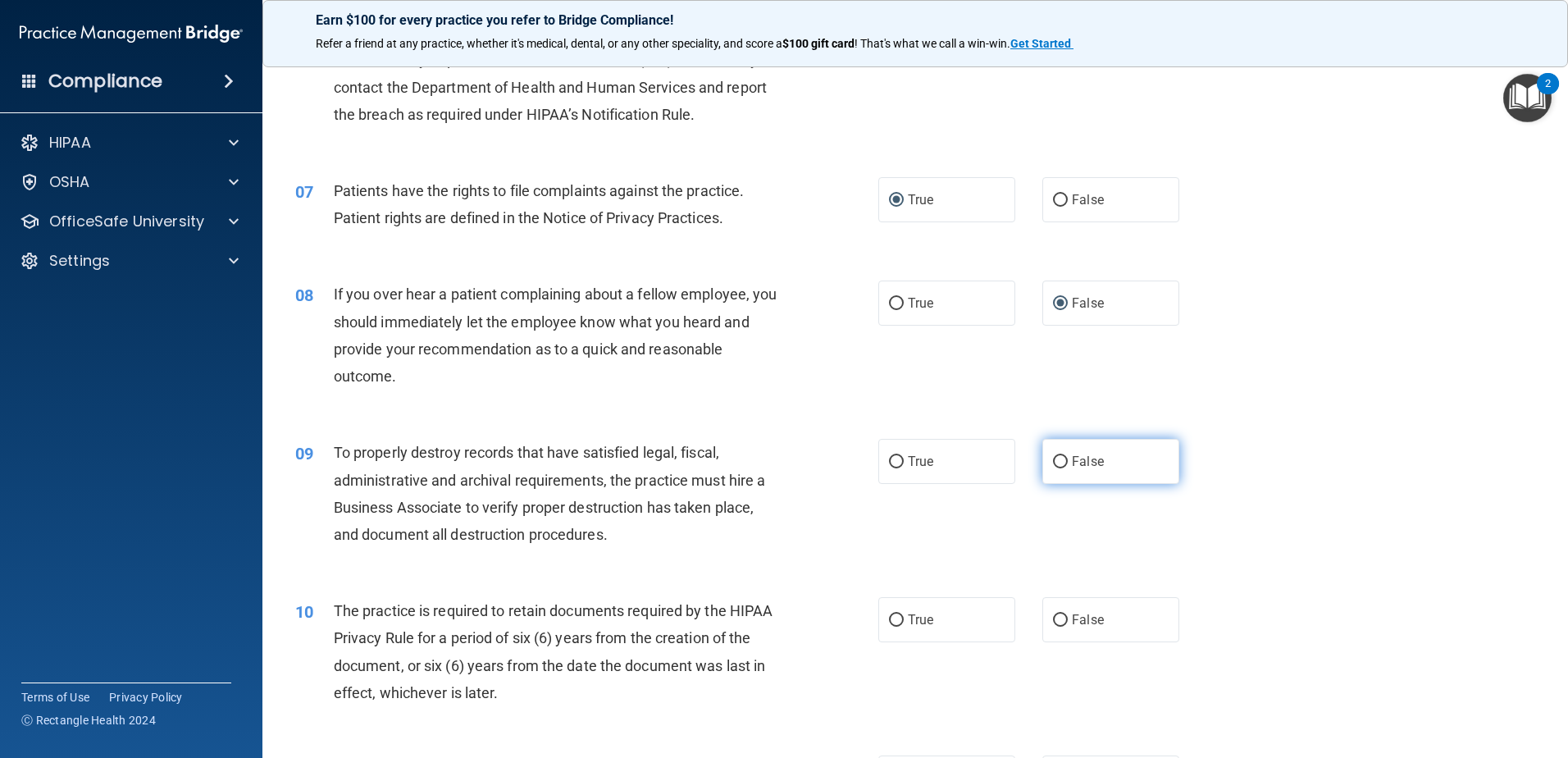
click at [1054, 462] on input "False" at bounding box center [1060, 462] width 15 height 13
radio input "true"
click at [889, 625] on input "True" at bounding box center [897, 620] width 15 height 13
radio input "true"
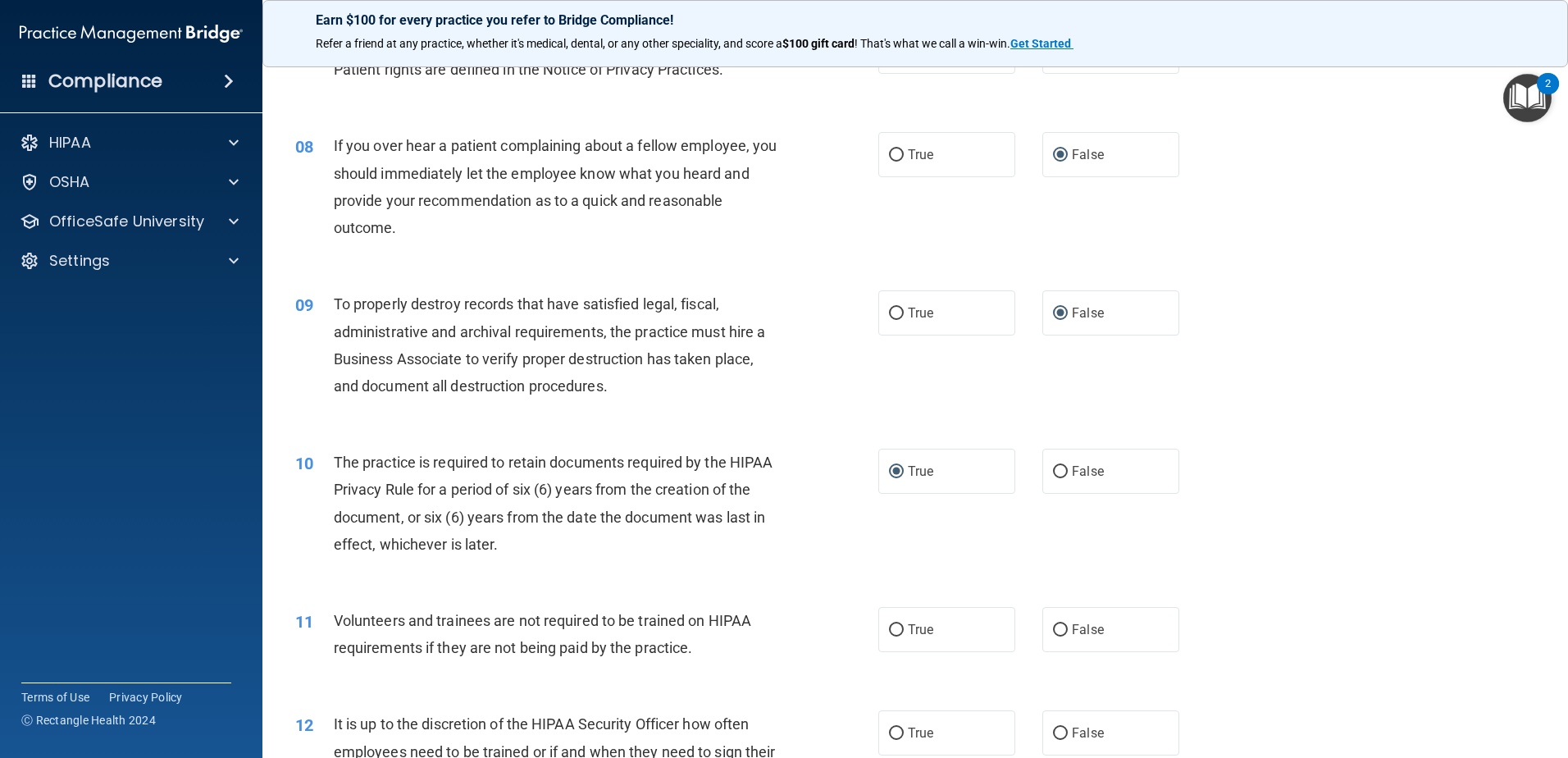
scroll to position [984, 0]
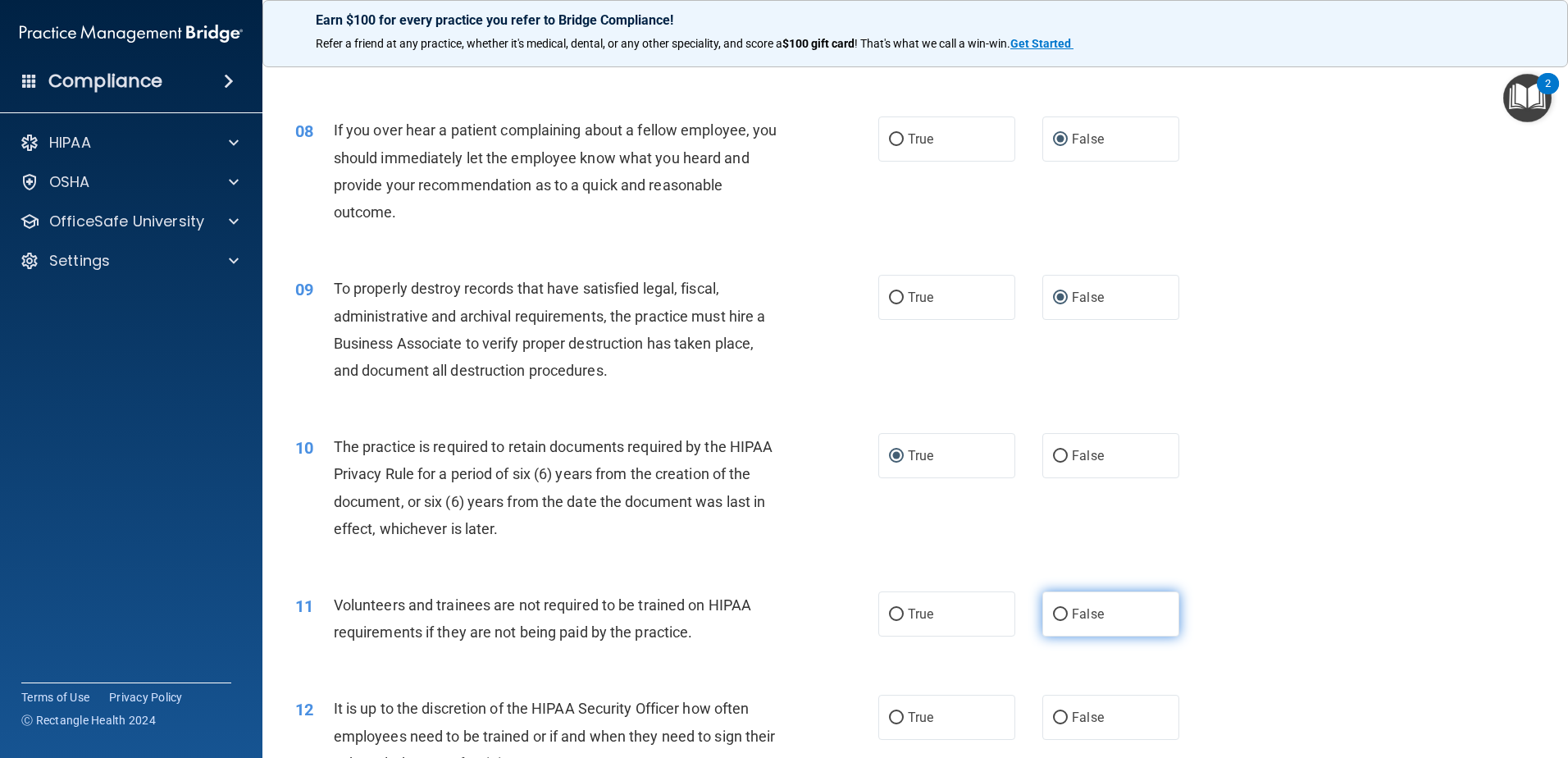
click at [1053, 614] on input "False" at bounding box center [1060, 615] width 15 height 13
radio input "true"
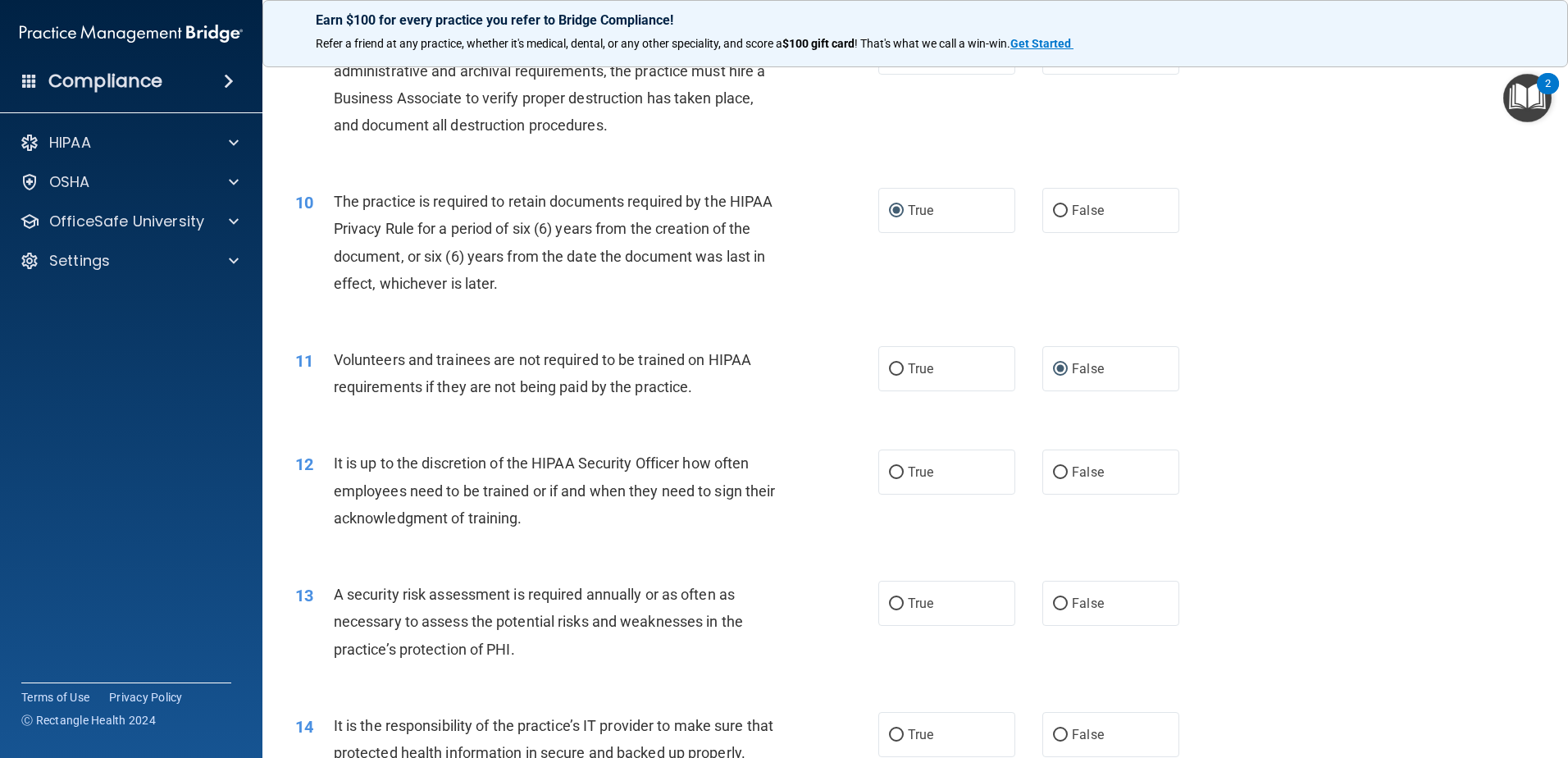
scroll to position [1231, 0]
click at [1053, 475] on input "False" at bounding box center [1060, 472] width 15 height 13
radio input "true"
click at [890, 605] on input "True" at bounding box center [897, 603] width 15 height 13
radio input "true"
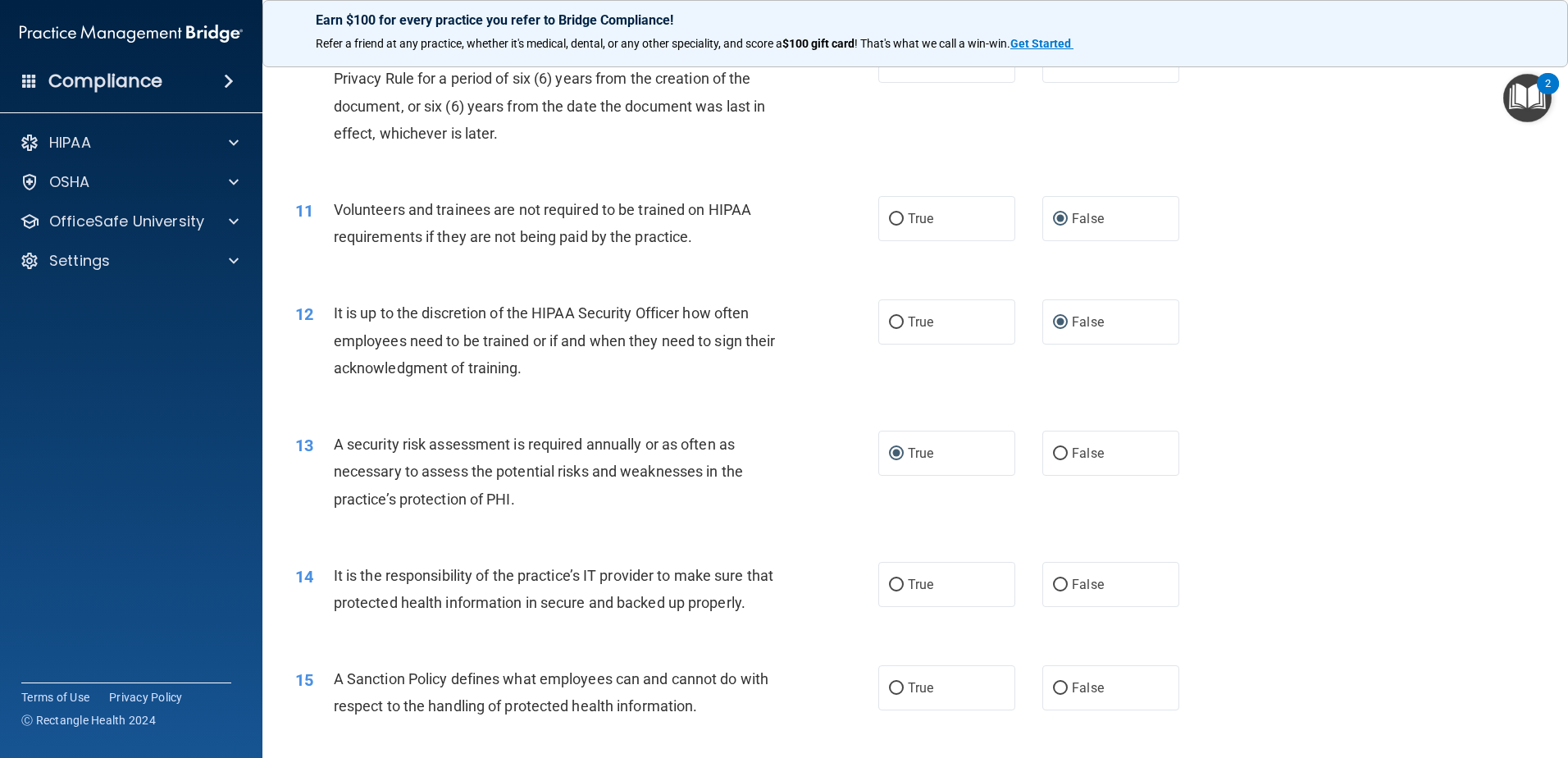
scroll to position [1477, 0]
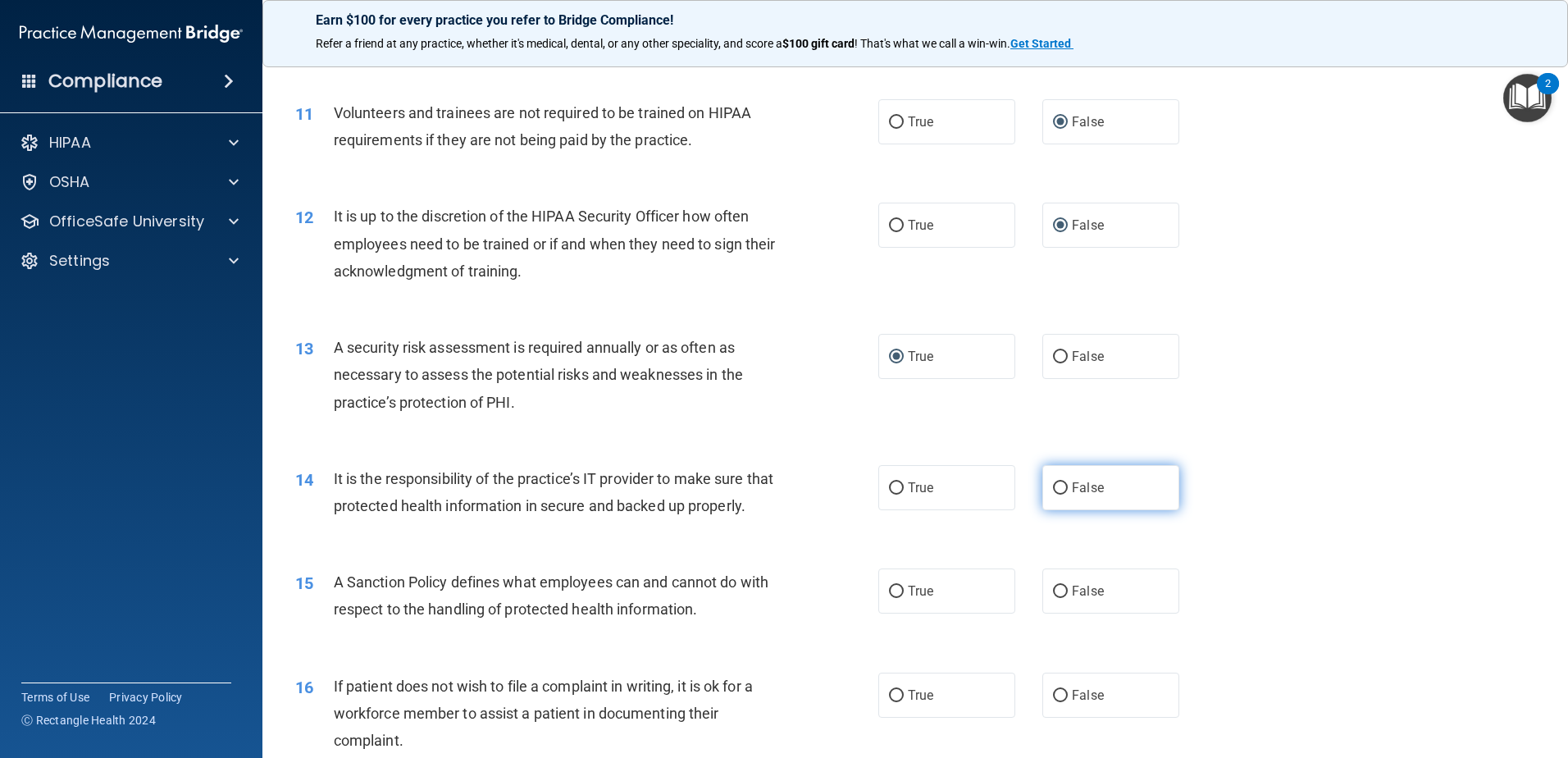
click at [1053, 489] on input "False" at bounding box center [1060, 488] width 15 height 13
radio input "true"
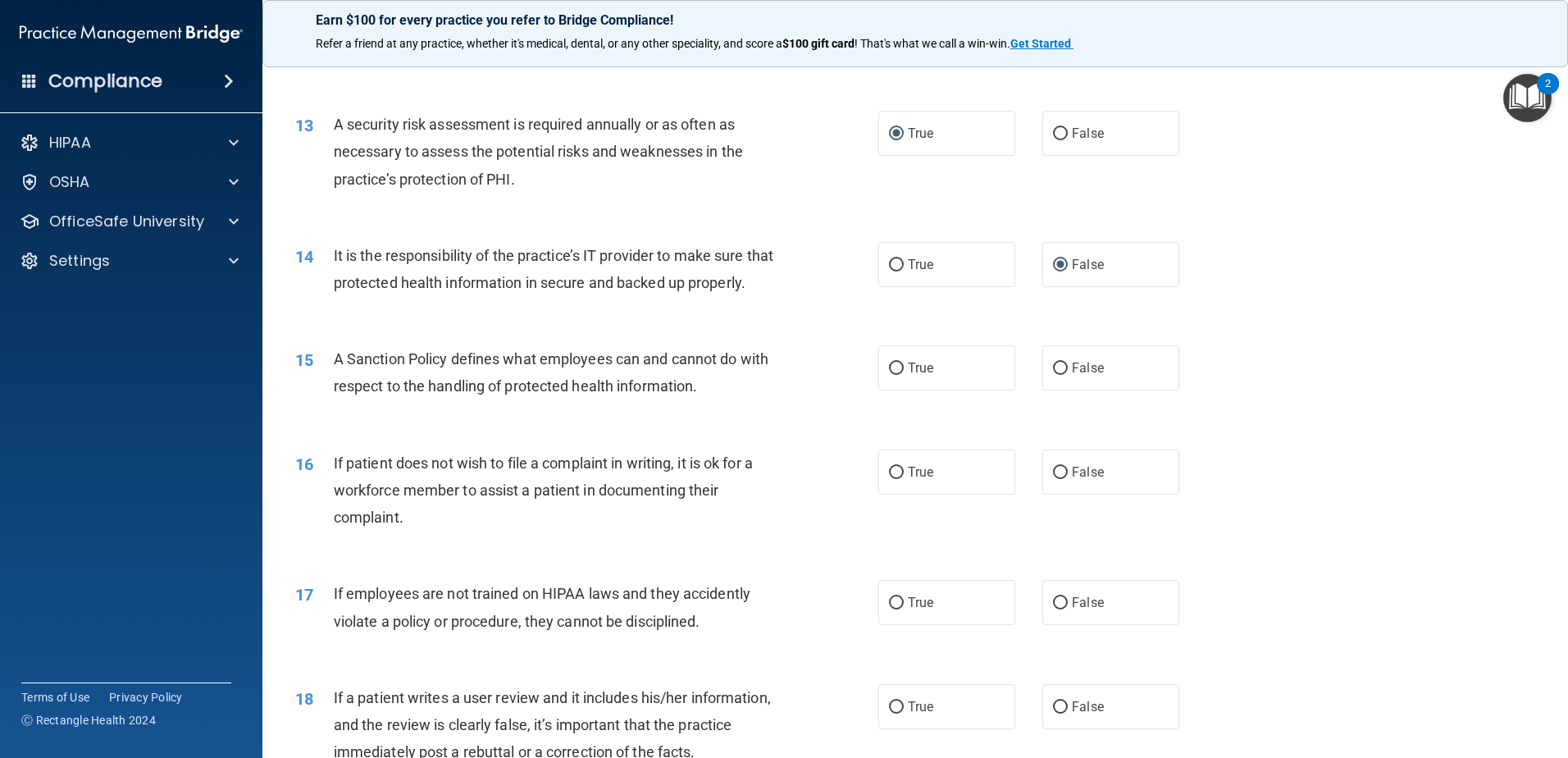
scroll to position [1723, 0]
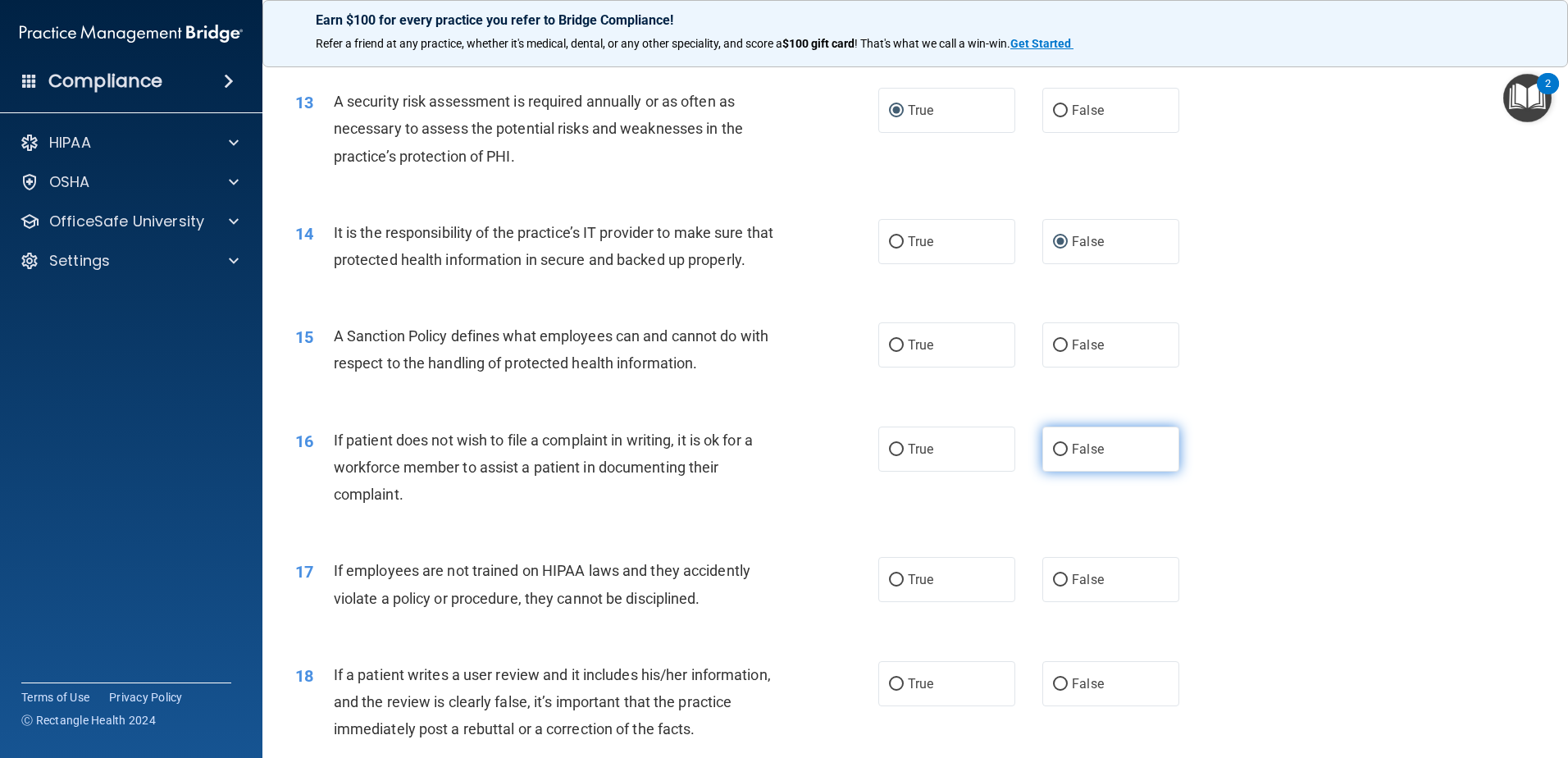
click at [1053, 456] on input "False" at bounding box center [1060, 449] width 15 height 13
radio input "true"
click at [890, 587] on input "True" at bounding box center [897, 580] width 15 height 13
radio input "true"
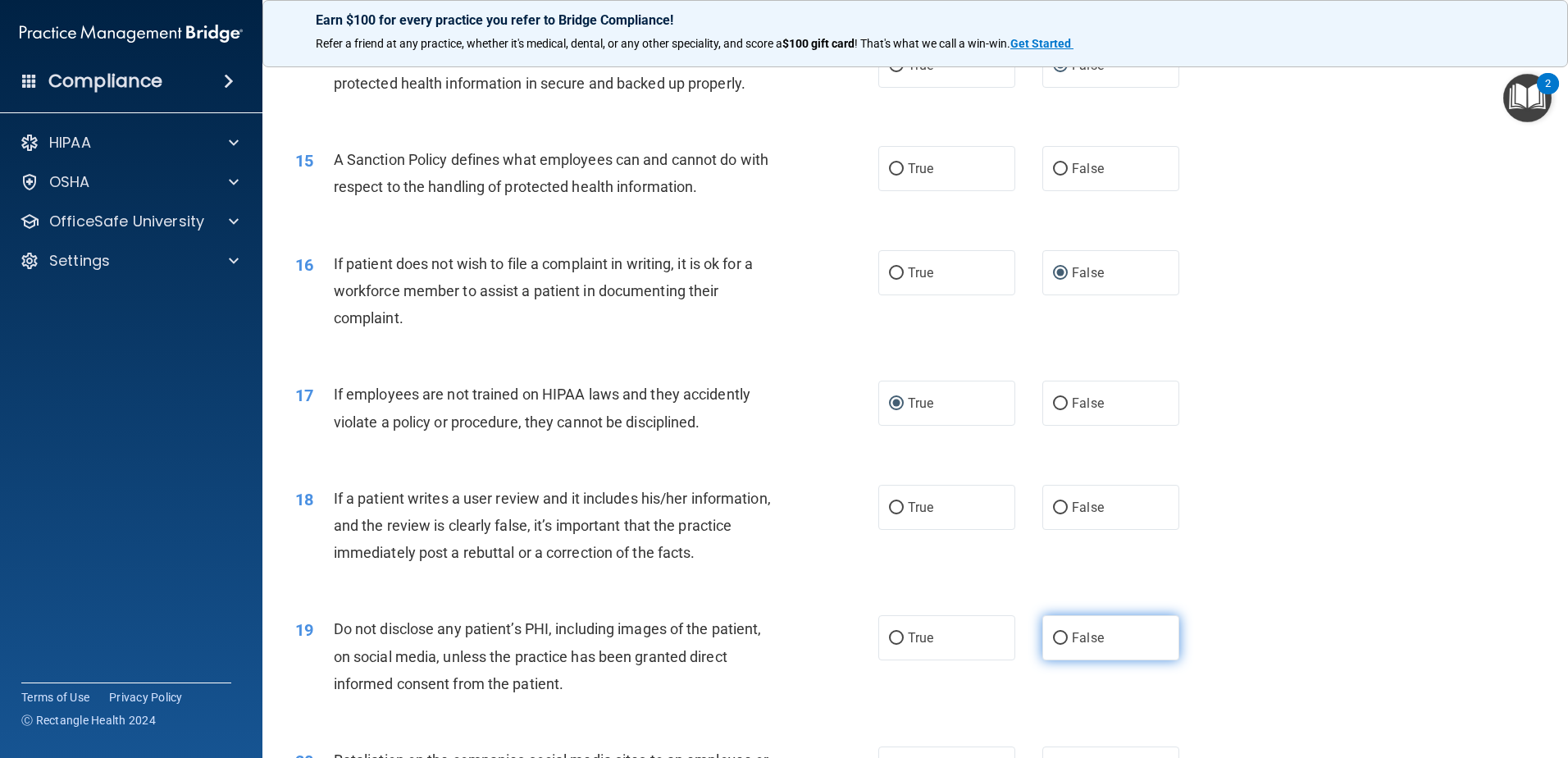
scroll to position [1969, 0]
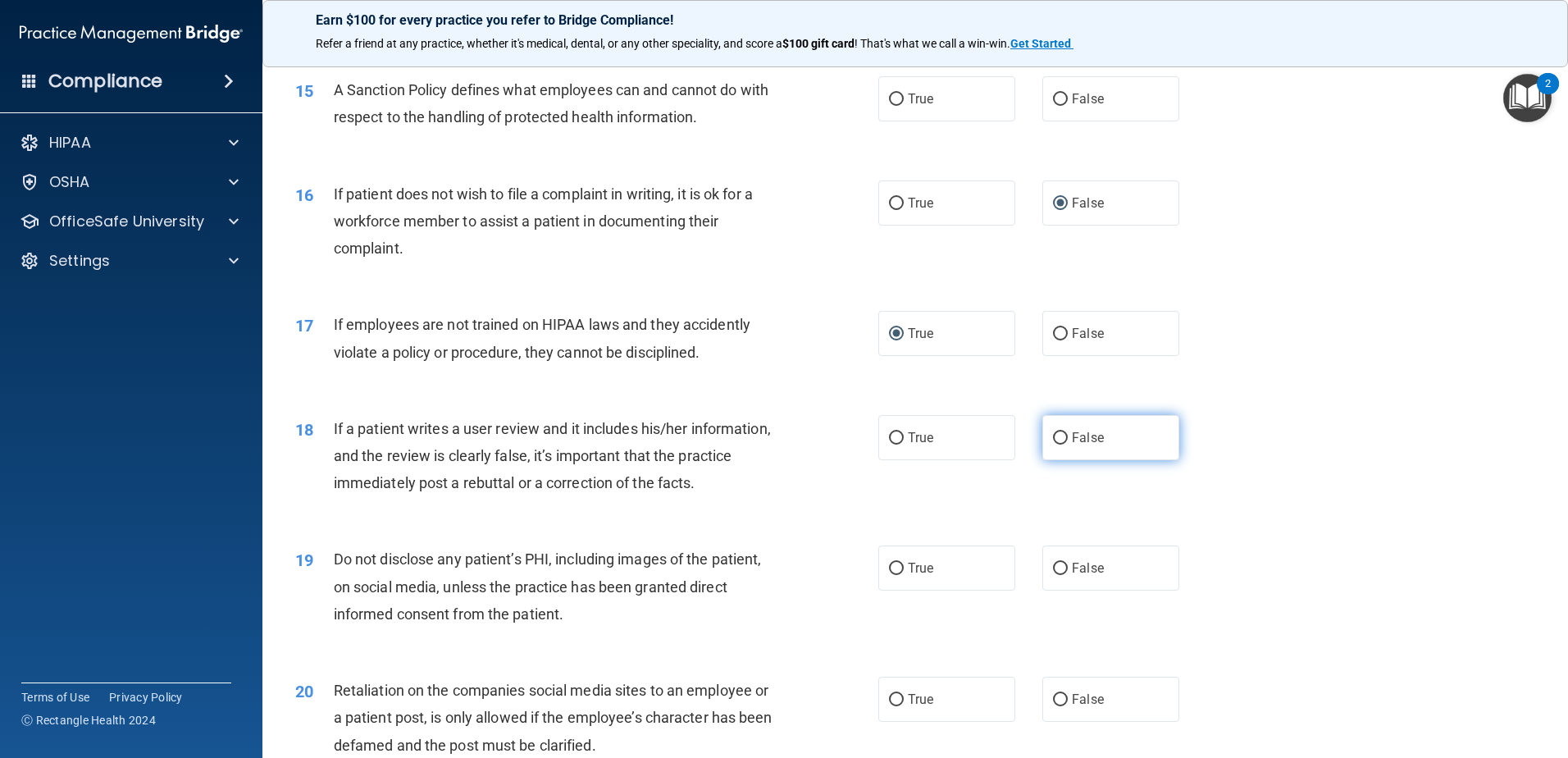
click at [1053, 444] on input "False" at bounding box center [1060, 439] width 15 height 13
radio input "true"
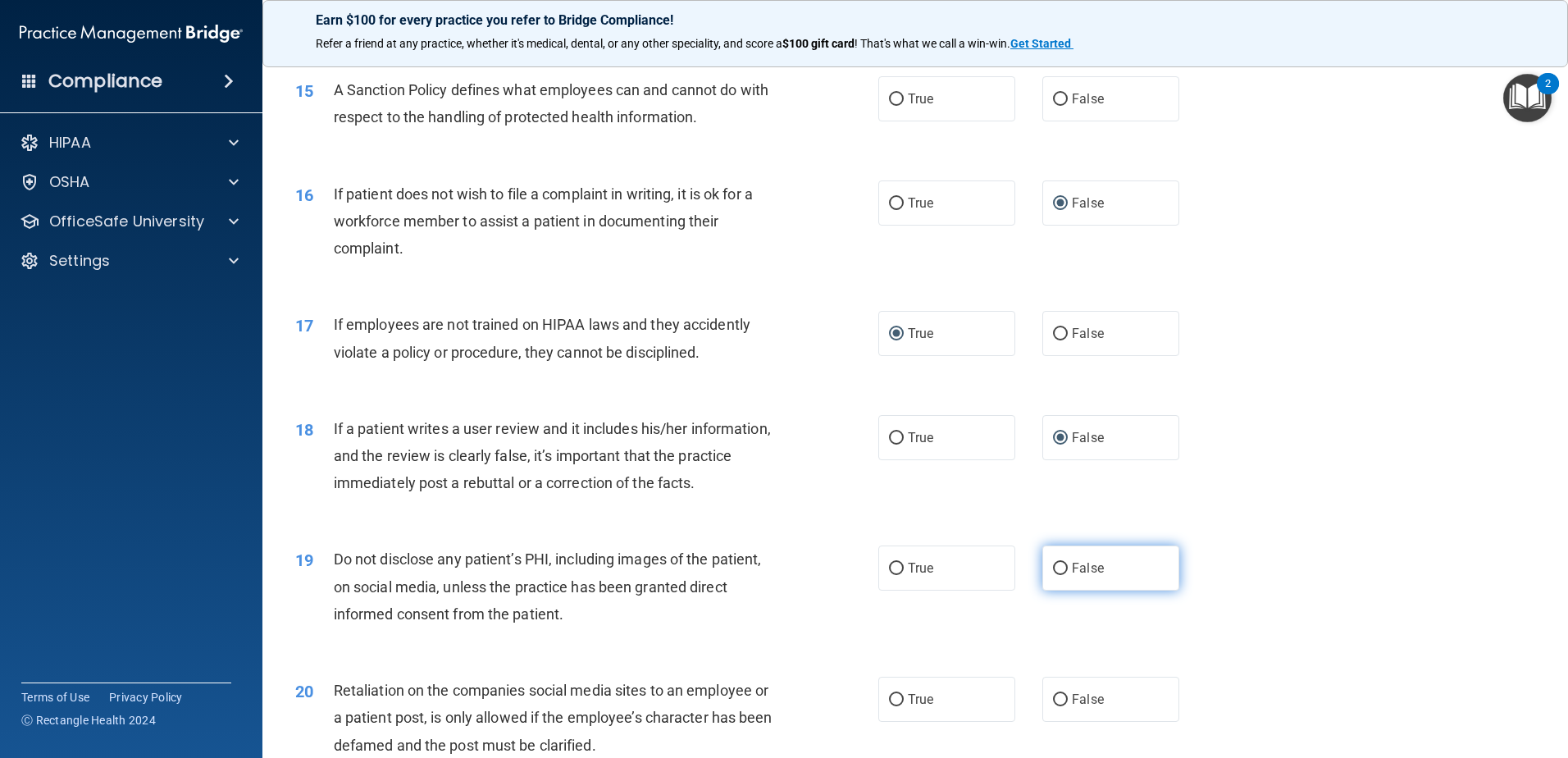
click at [1058, 575] on input "False" at bounding box center [1060, 568] width 15 height 13
radio input "true"
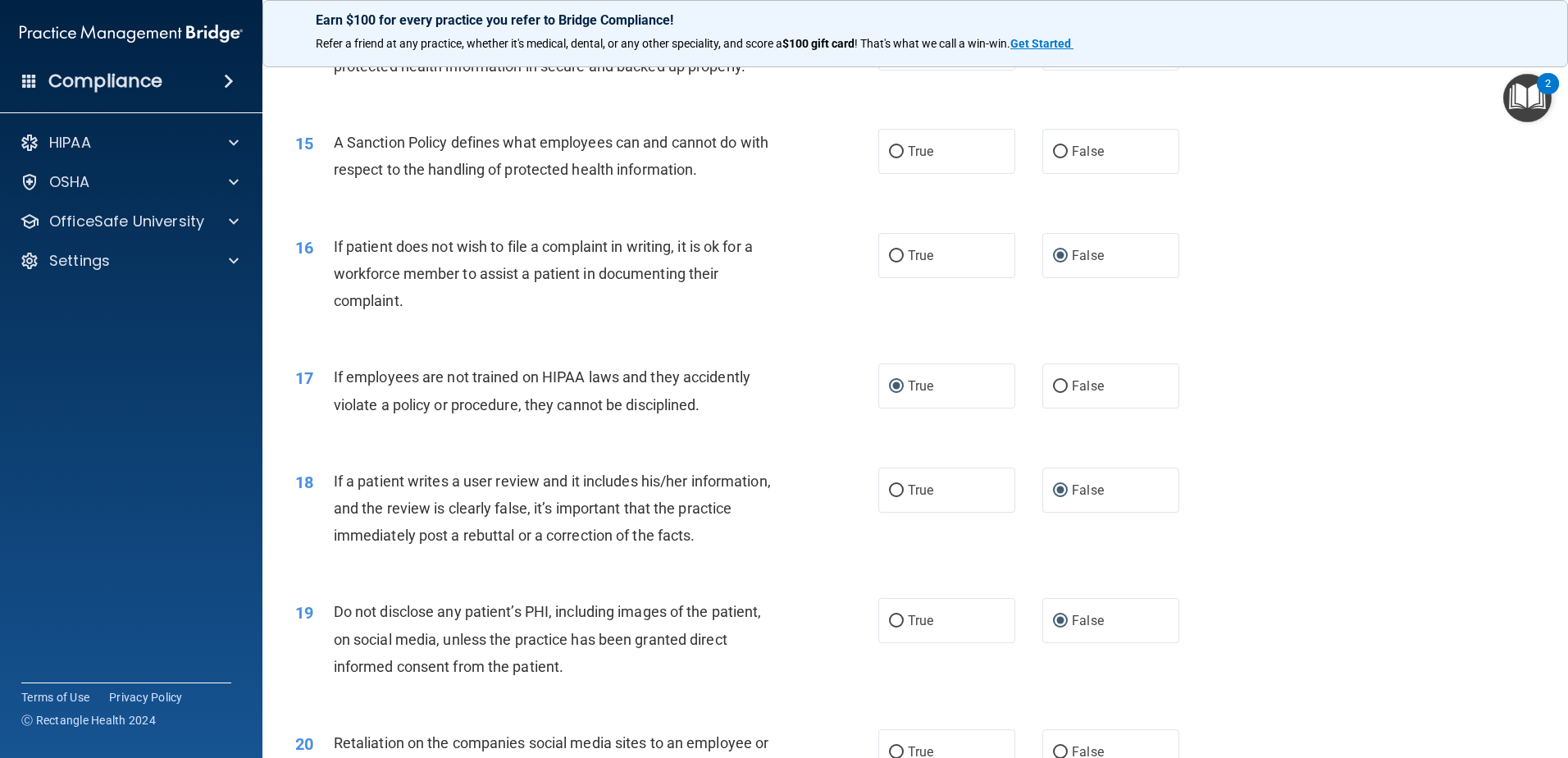
scroll to position [1887, 0]
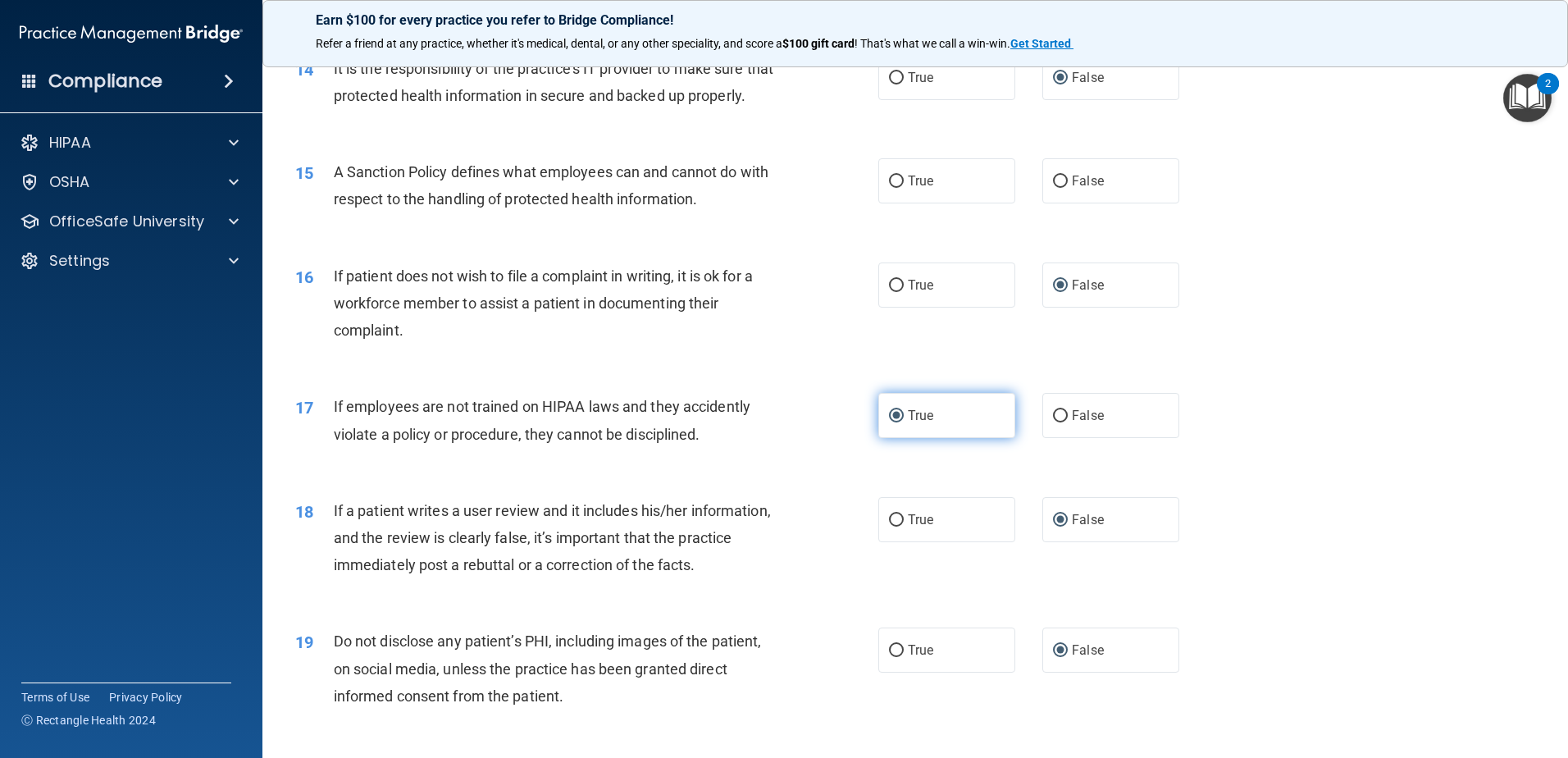
click at [893, 423] on input "True" at bounding box center [897, 416] width 15 height 13
click at [1055, 292] on input "False" at bounding box center [1060, 286] width 15 height 13
click at [1054, 188] on input "False" at bounding box center [1060, 181] width 15 height 13
radio input "true"
click at [880, 308] on label "True" at bounding box center [946, 285] width 137 height 45
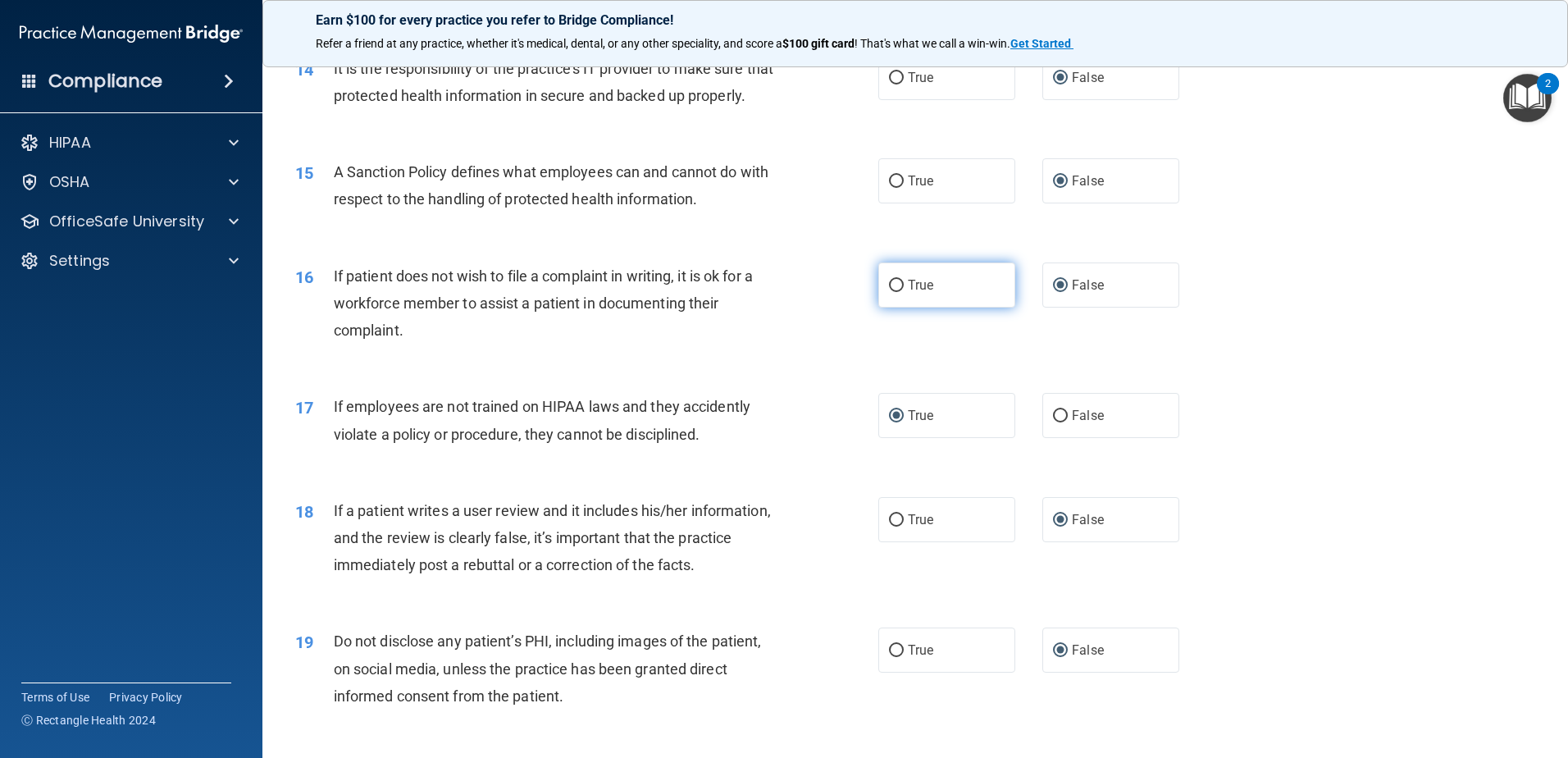
click at [889, 292] on input "True" at bounding box center [897, 286] width 15 height 13
radio input "true"
radio input "false"
click at [1053, 423] on input "False" at bounding box center [1060, 416] width 15 height 13
radio input "true"
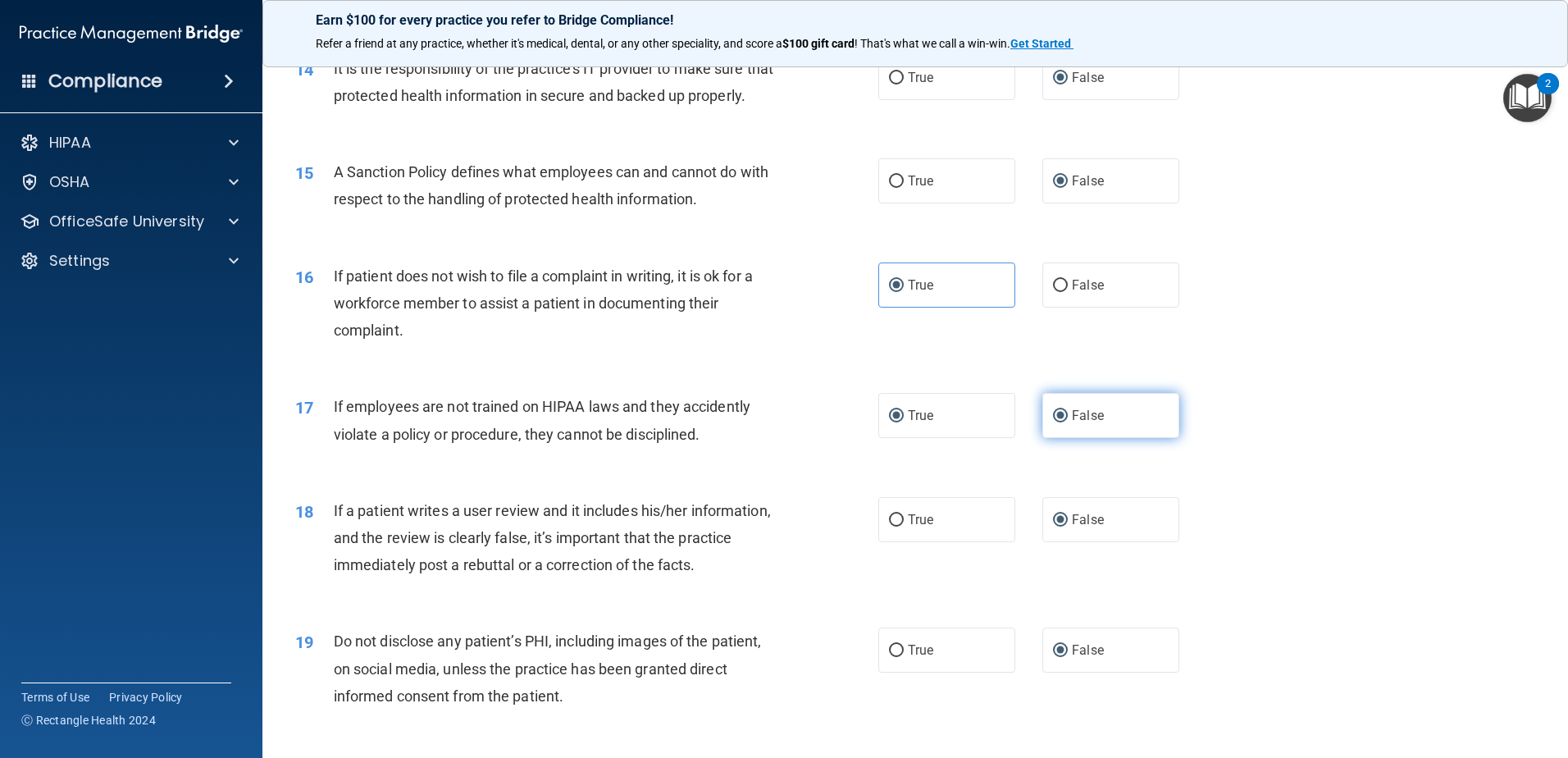
radio input "false"
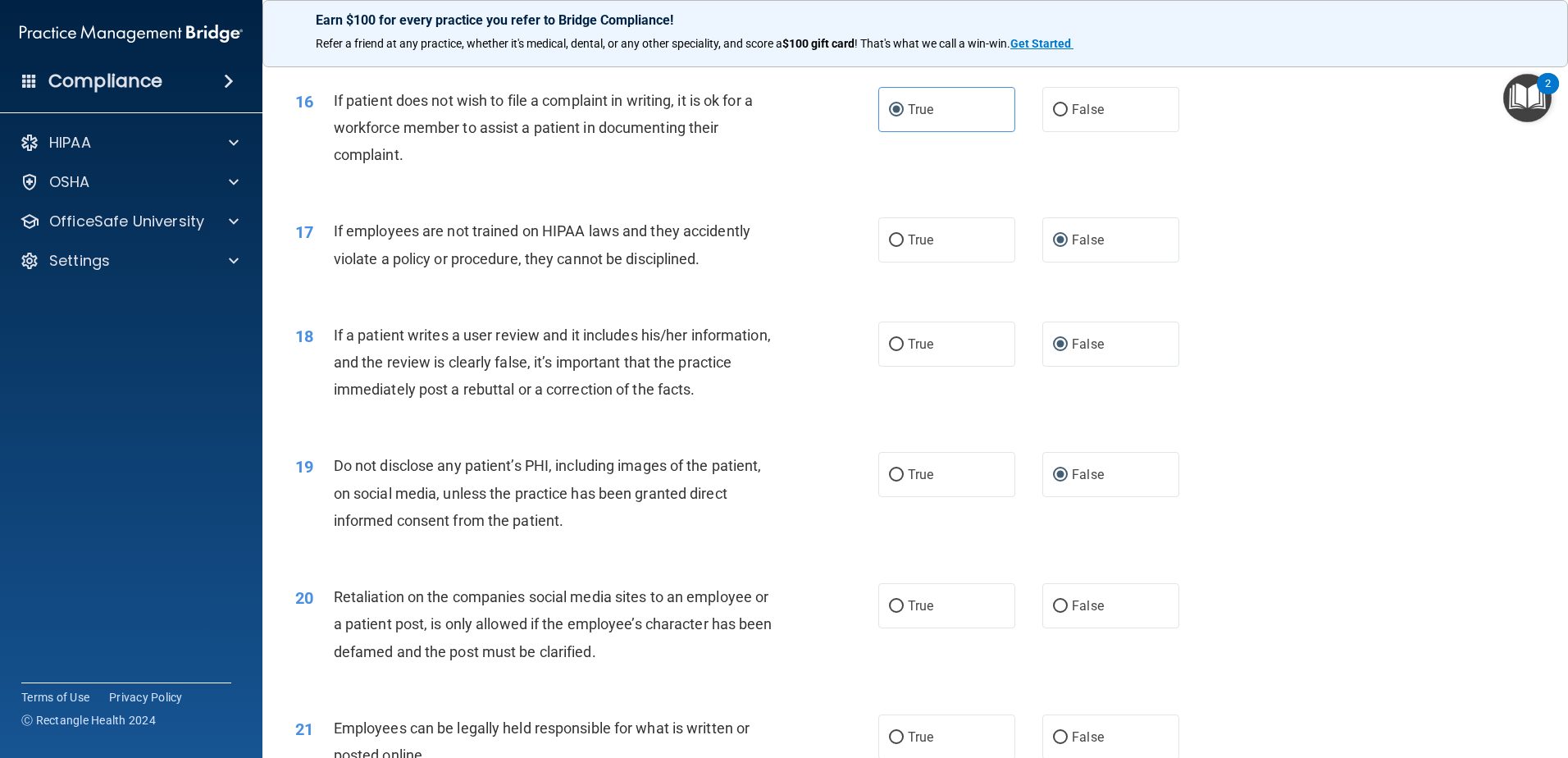
scroll to position [2133, 0]
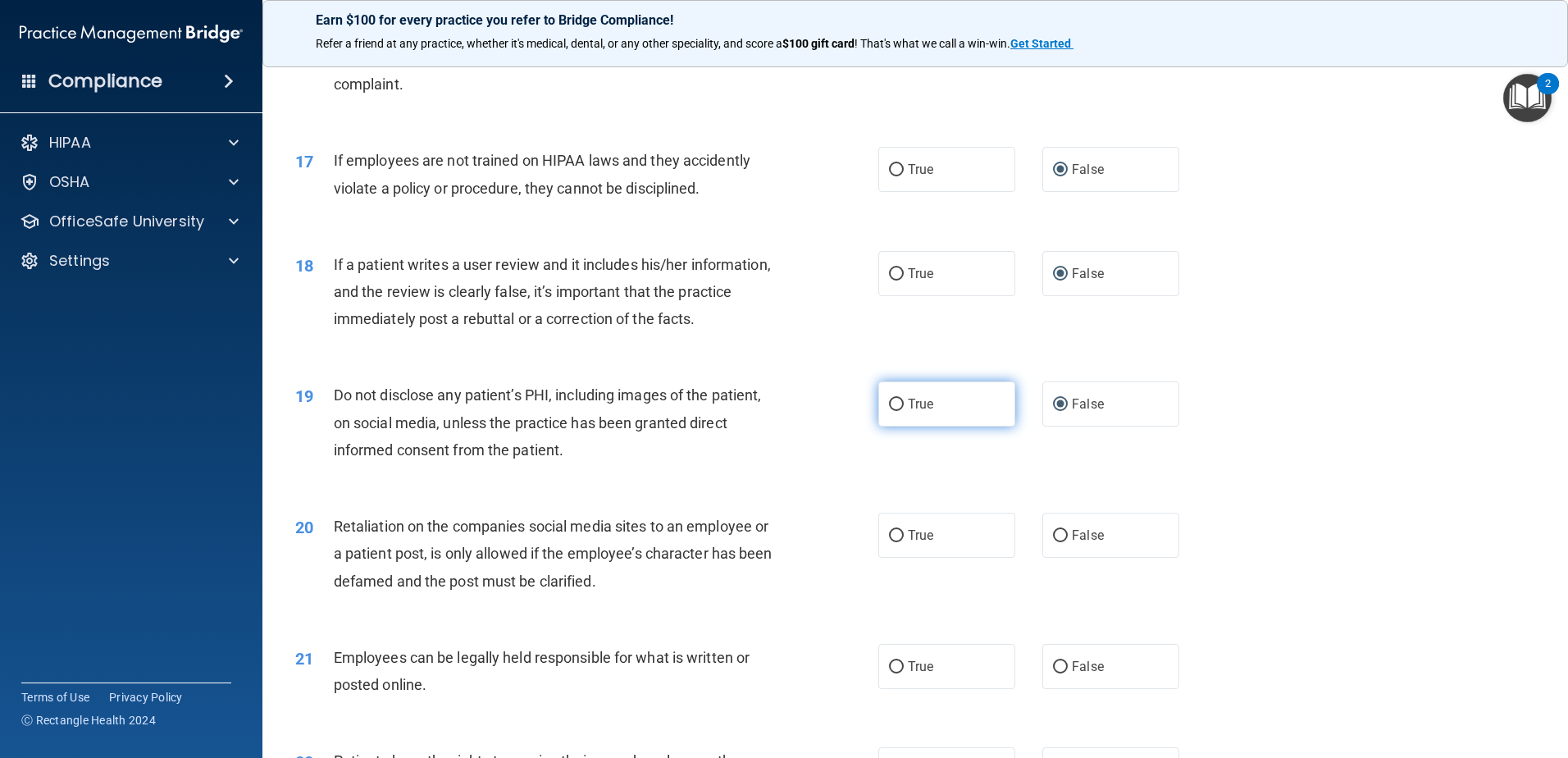
click at [889, 411] on input "True" at bounding box center [897, 405] width 15 height 13
radio input "true"
radio input "false"
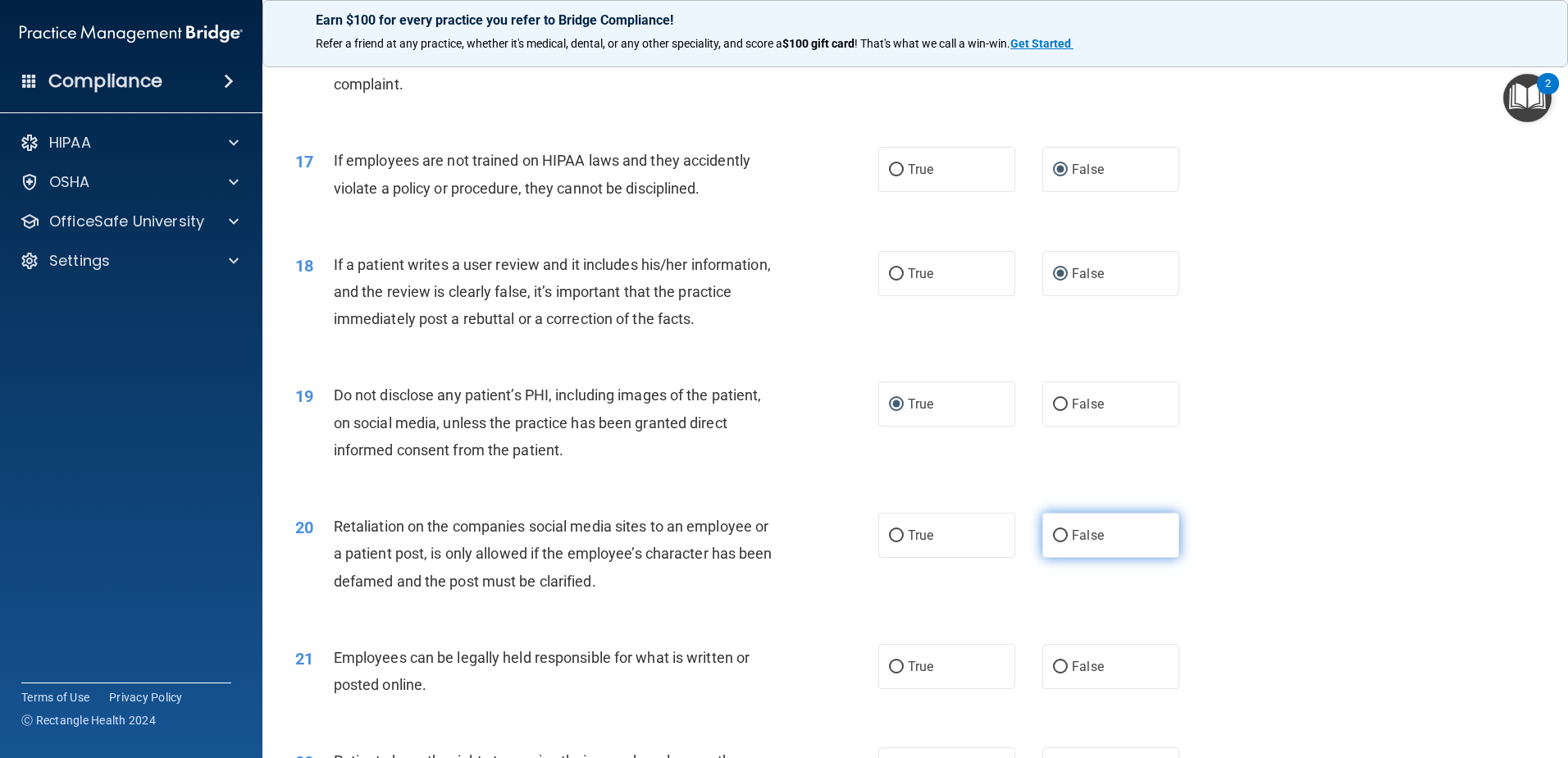
click at [1053, 543] on input "False" at bounding box center [1060, 536] width 15 height 13
radio input "true"
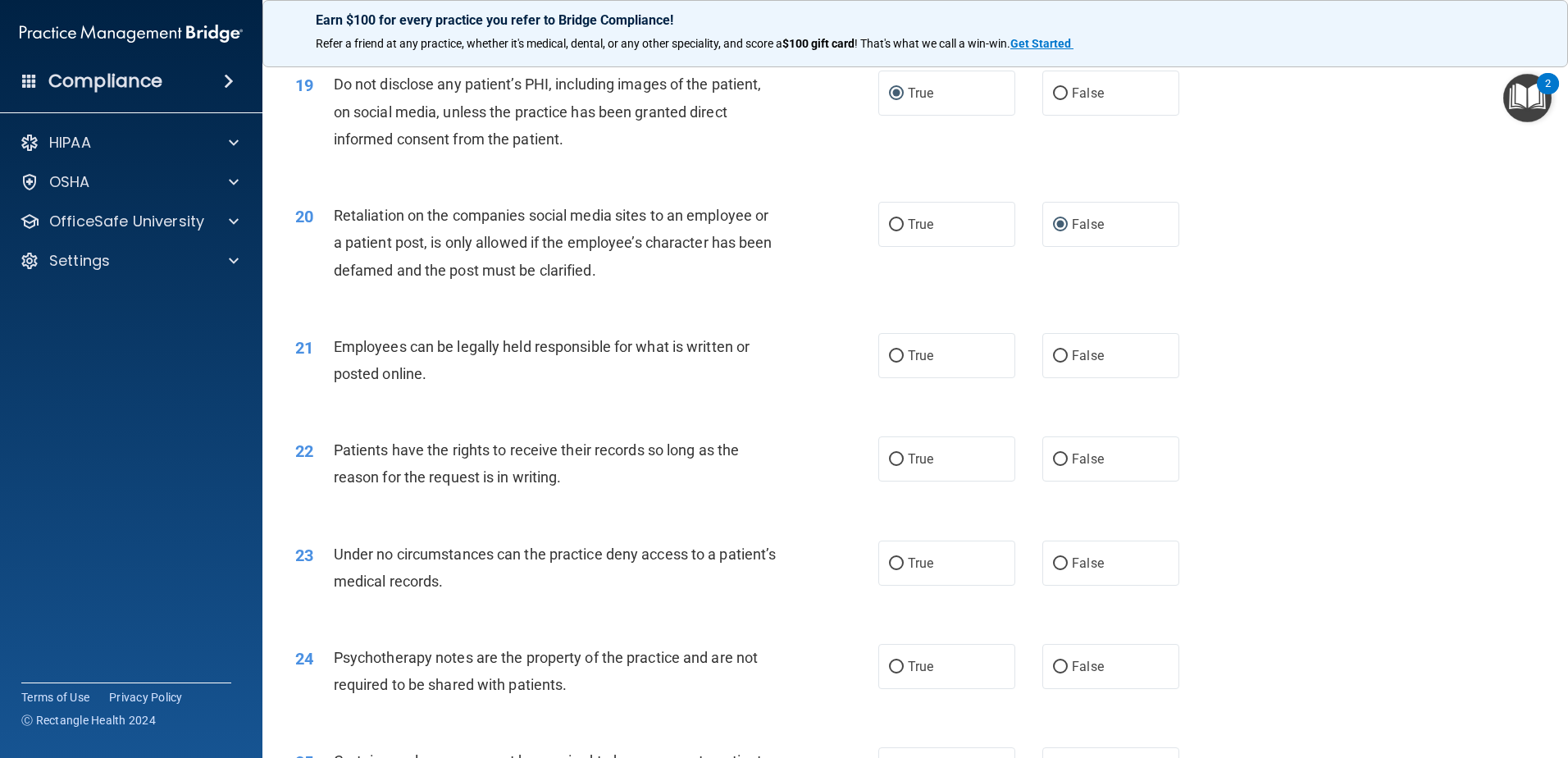
scroll to position [2461, 0]
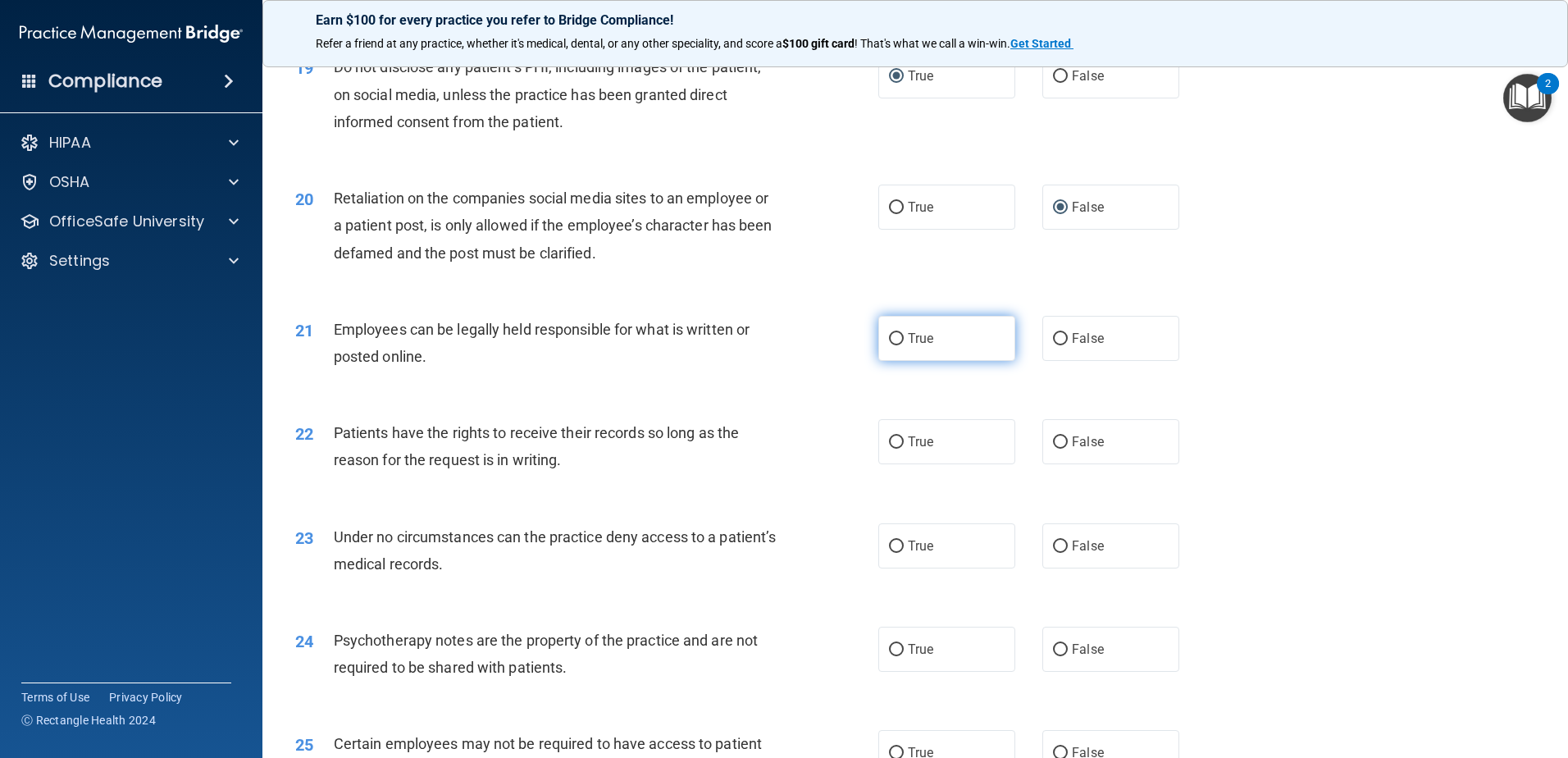
click at [889, 345] on input "True" at bounding box center [897, 339] width 15 height 13
radio input "true"
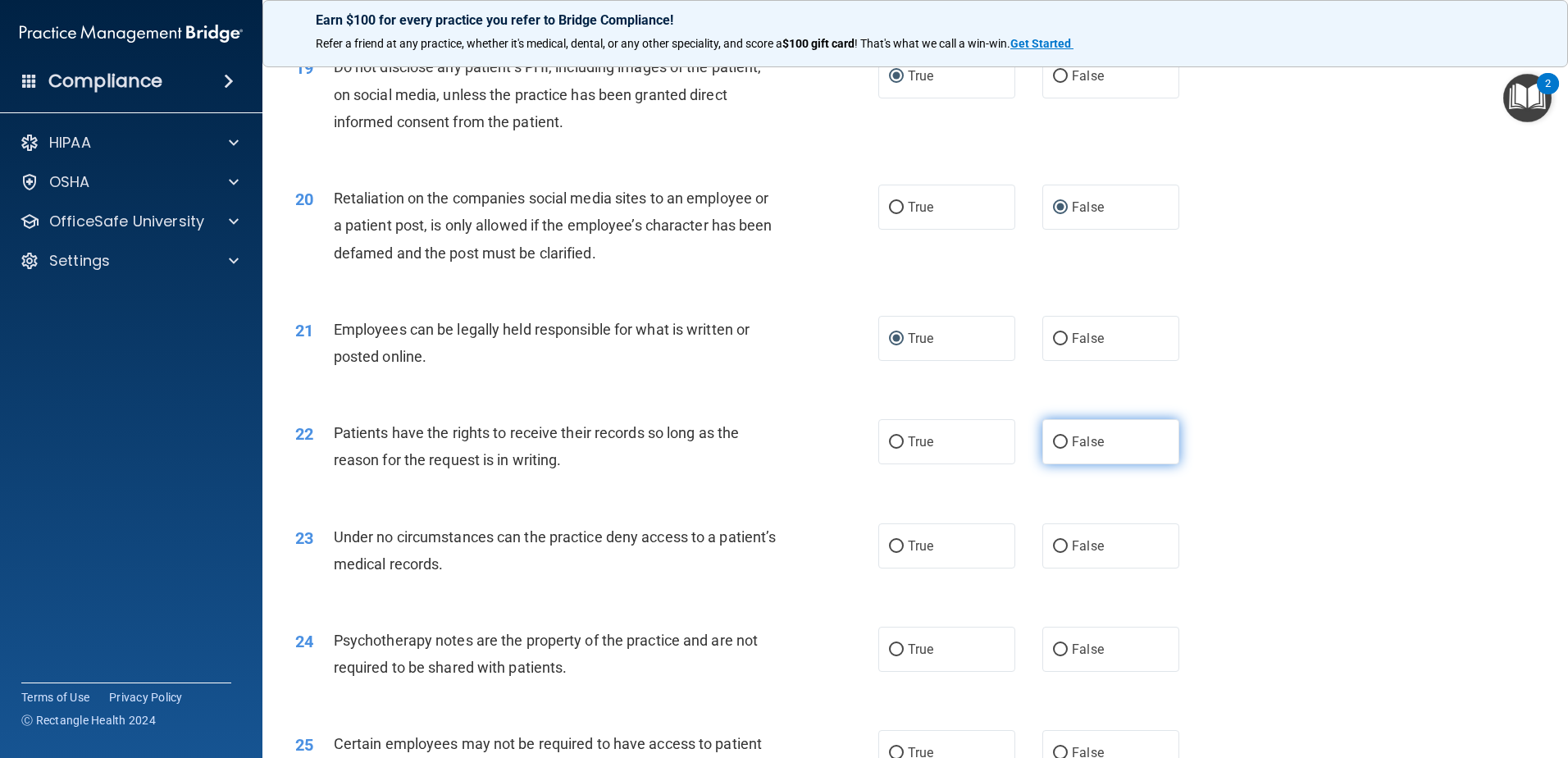
click at [1053, 449] on input "False" at bounding box center [1060, 443] width 15 height 13
radio input "true"
click at [1055, 553] on input "False" at bounding box center [1060, 547] width 15 height 13
radio input "true"
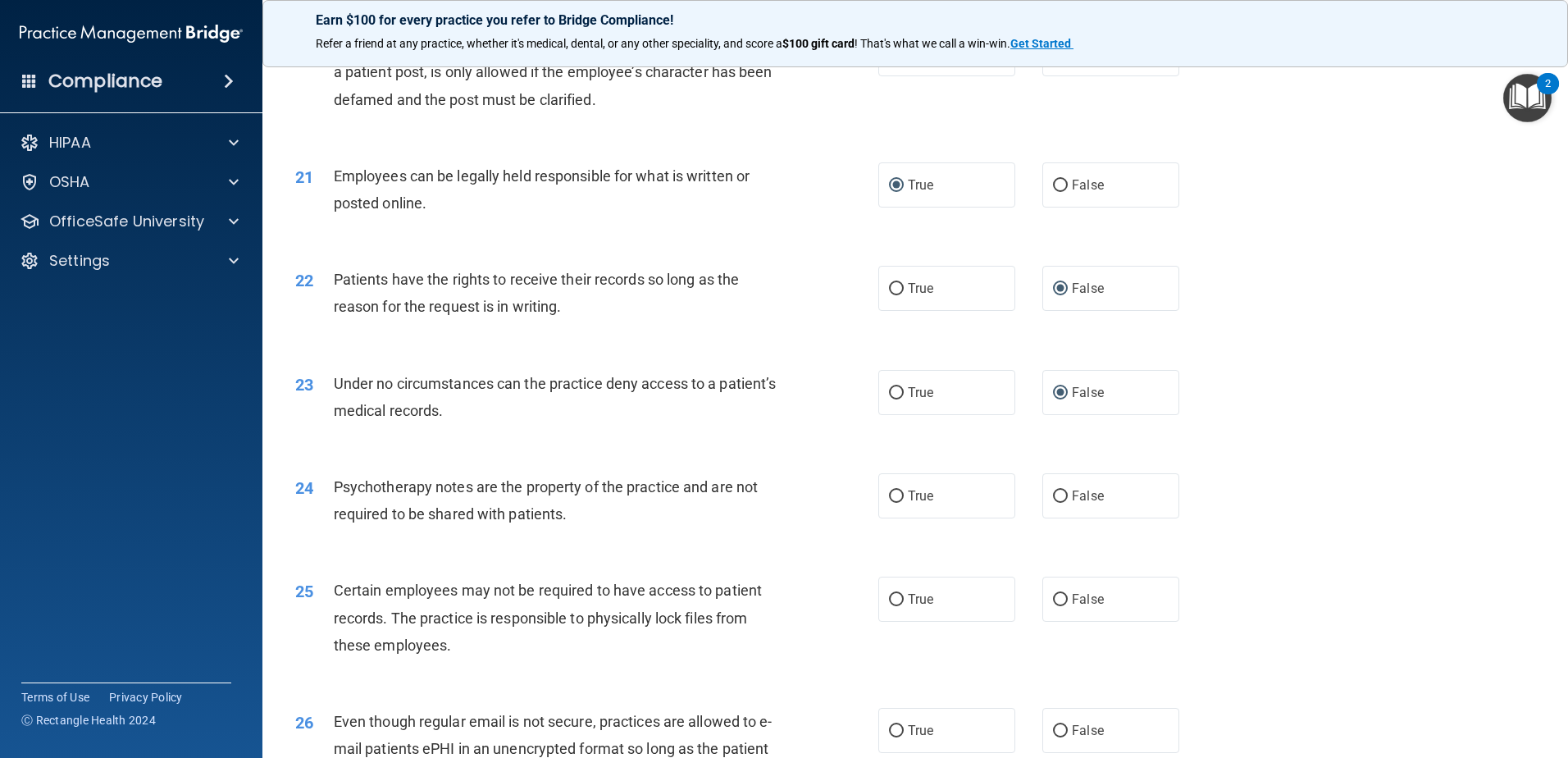
scroll to position [2625, 0]
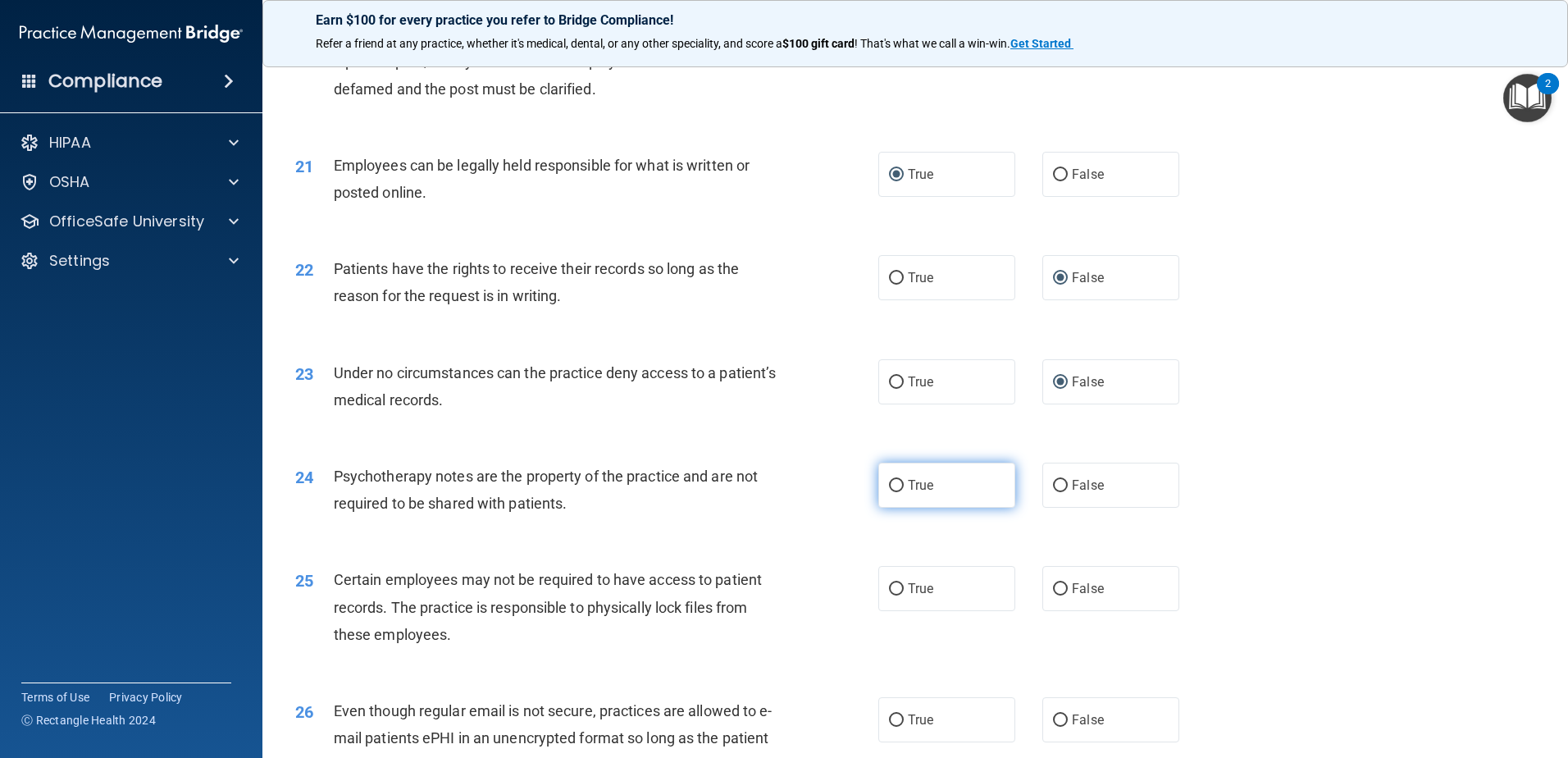
click at [894, 492] on input "True" at bounding box center [897, 485] width 15 height 13
radio input "true"
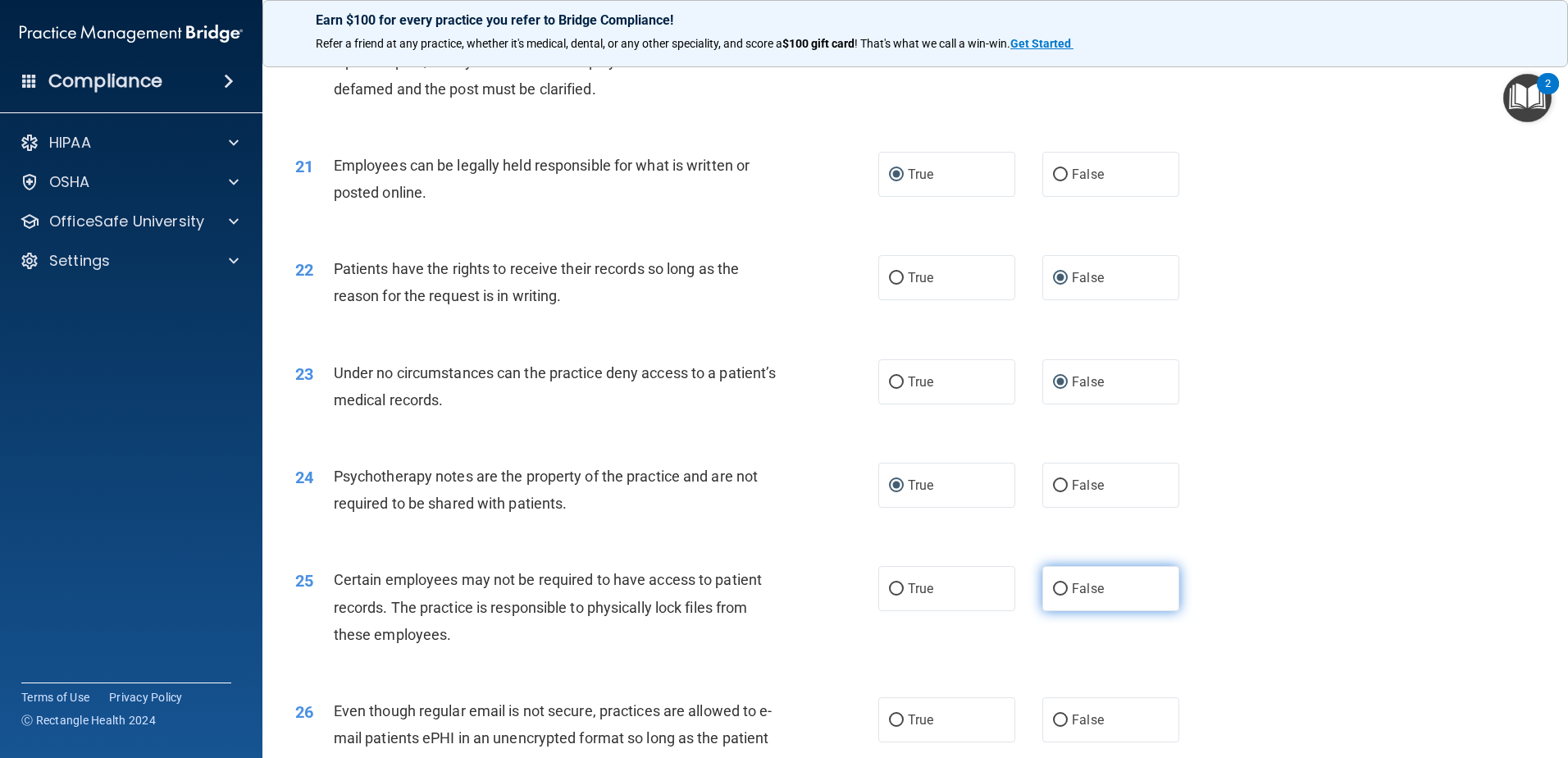
click at [1053, 595] on input "False" at bounding box center [1060, 589] width 15 height 13
radio input "true"
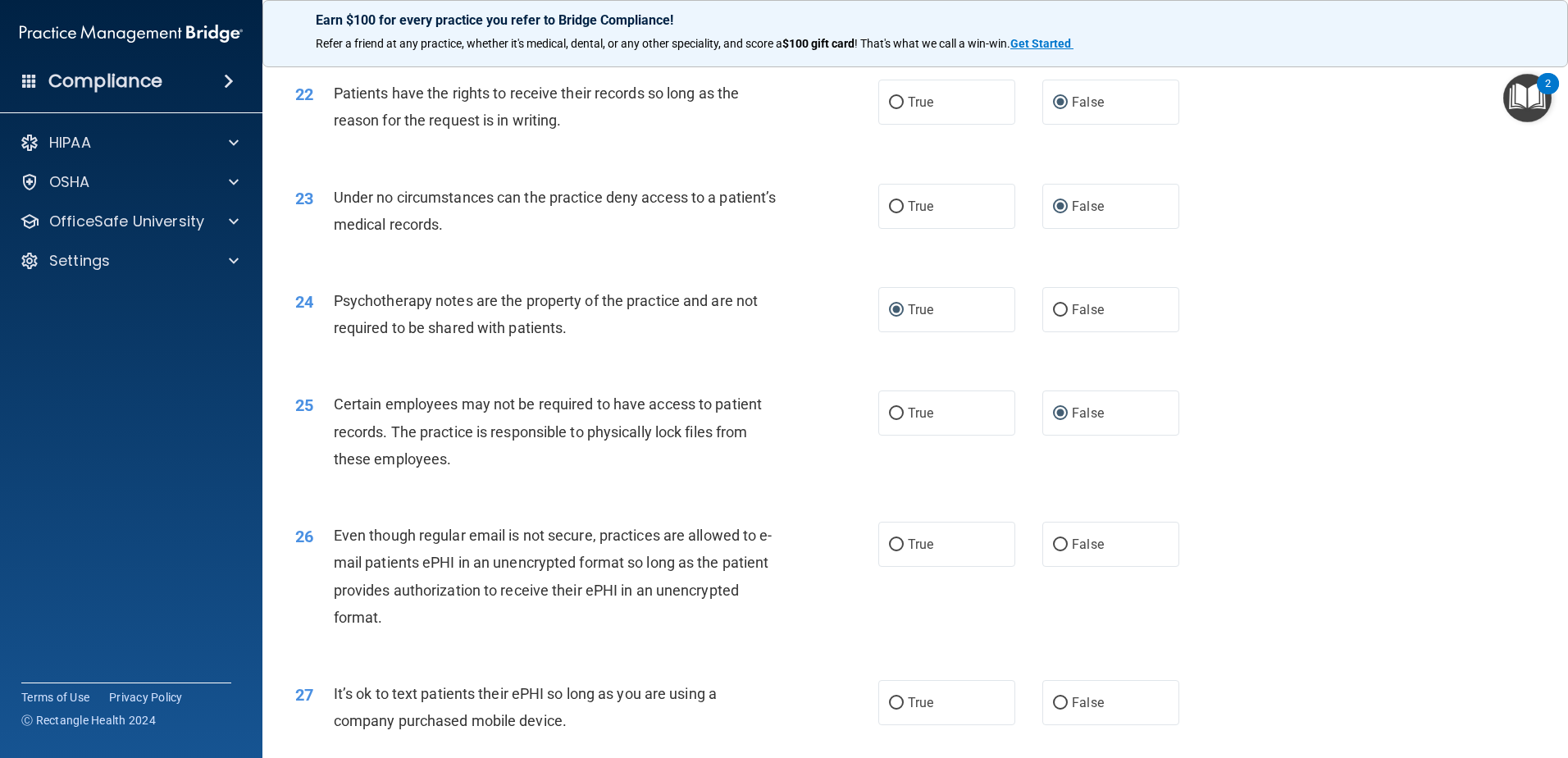
scroll to position [2954, 0]
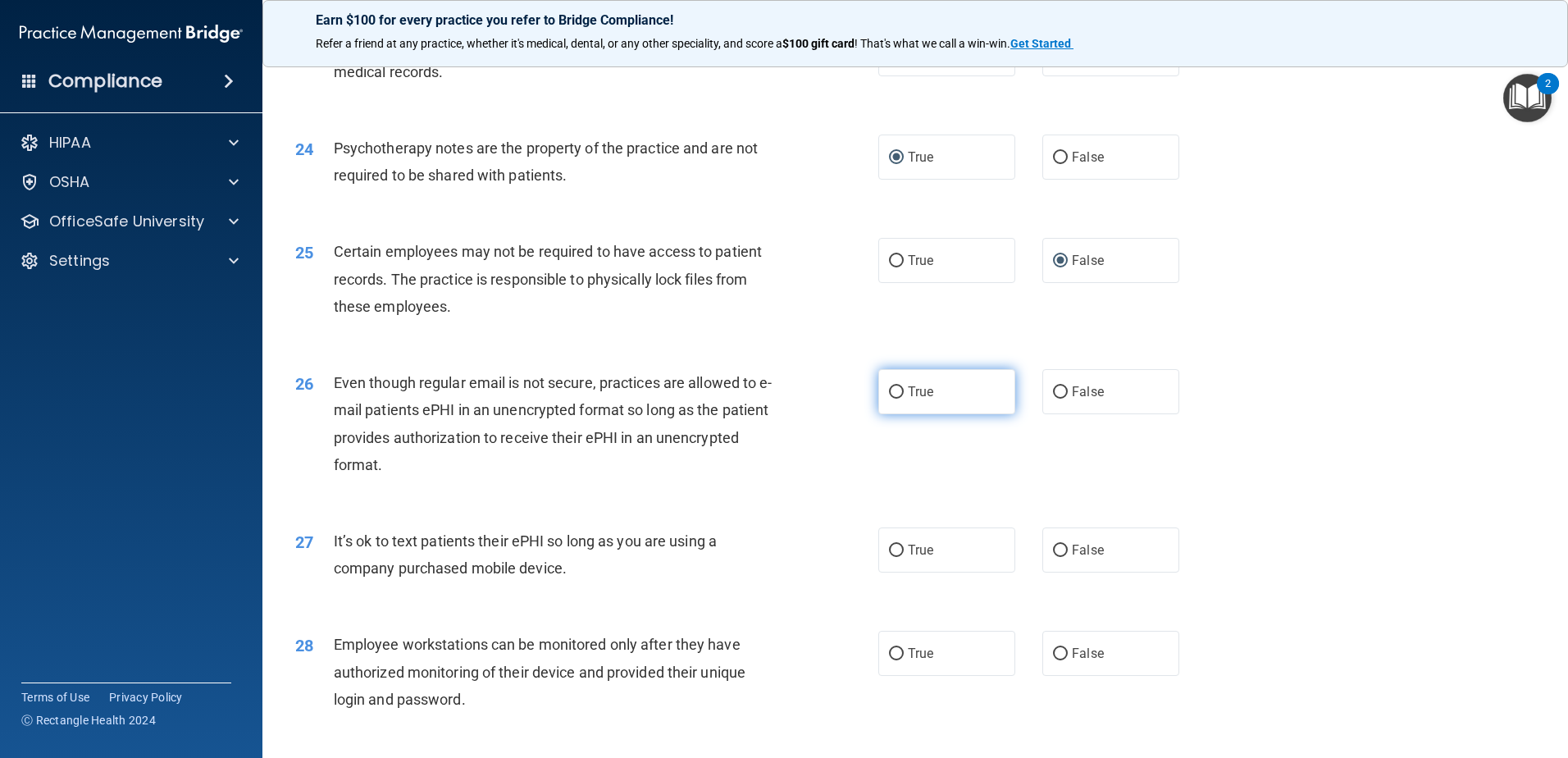
click at [882, 414] on label "True" at bounding box center [946, 392] width 137 height 45
click at [889, 399] on input "True" at bounding box center [897, 392] width 15 height 13
radio input "true"
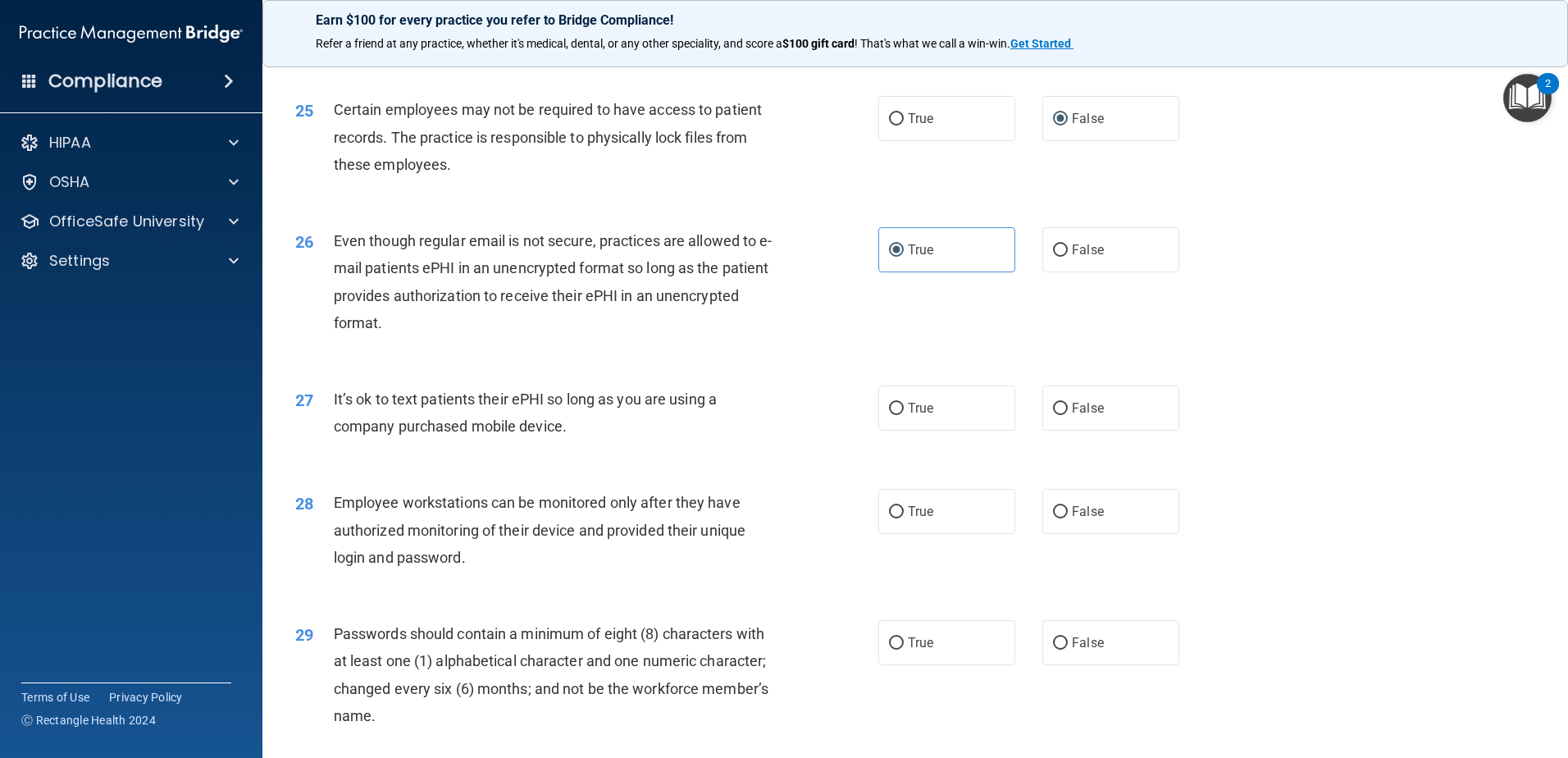
scroll to position [3118, 0]
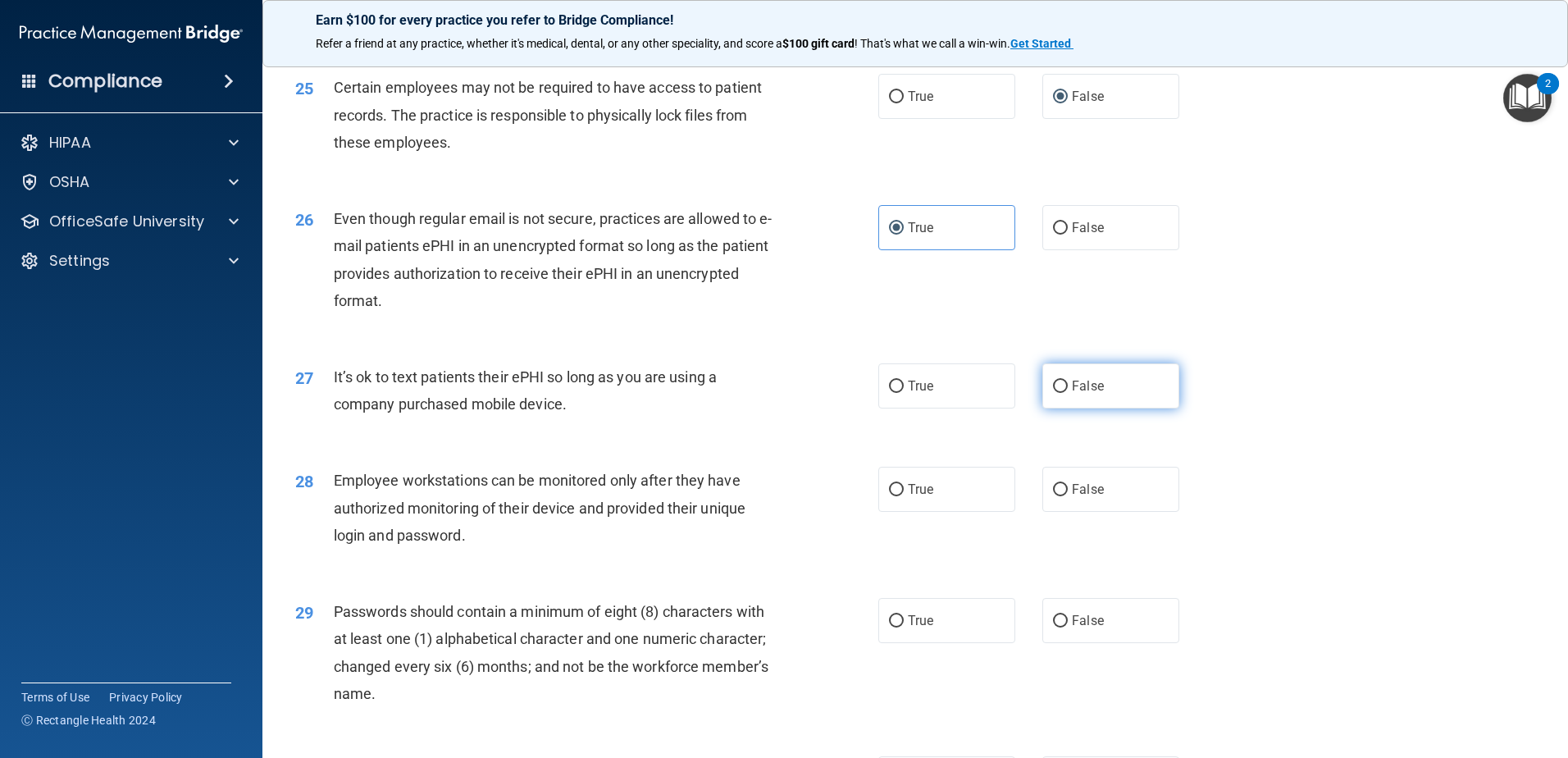
click at [1053, 393] on input "False" at bounding box center [1060, 387] width 15 height 13
radio input "true"
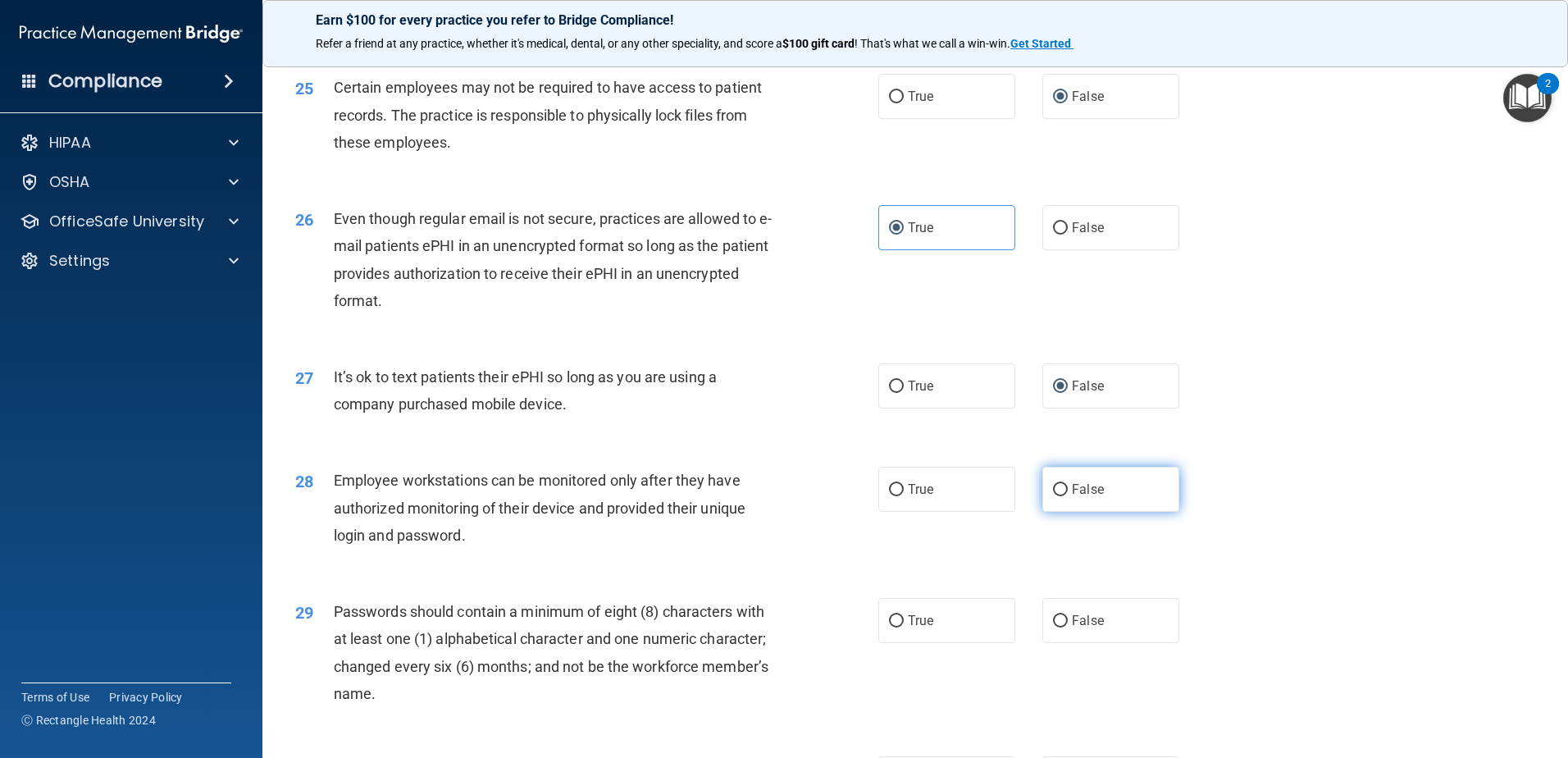
click at [1053, 496] on input "False" at bounding box center [1060, 490] width 15 height 13
radio input "true"
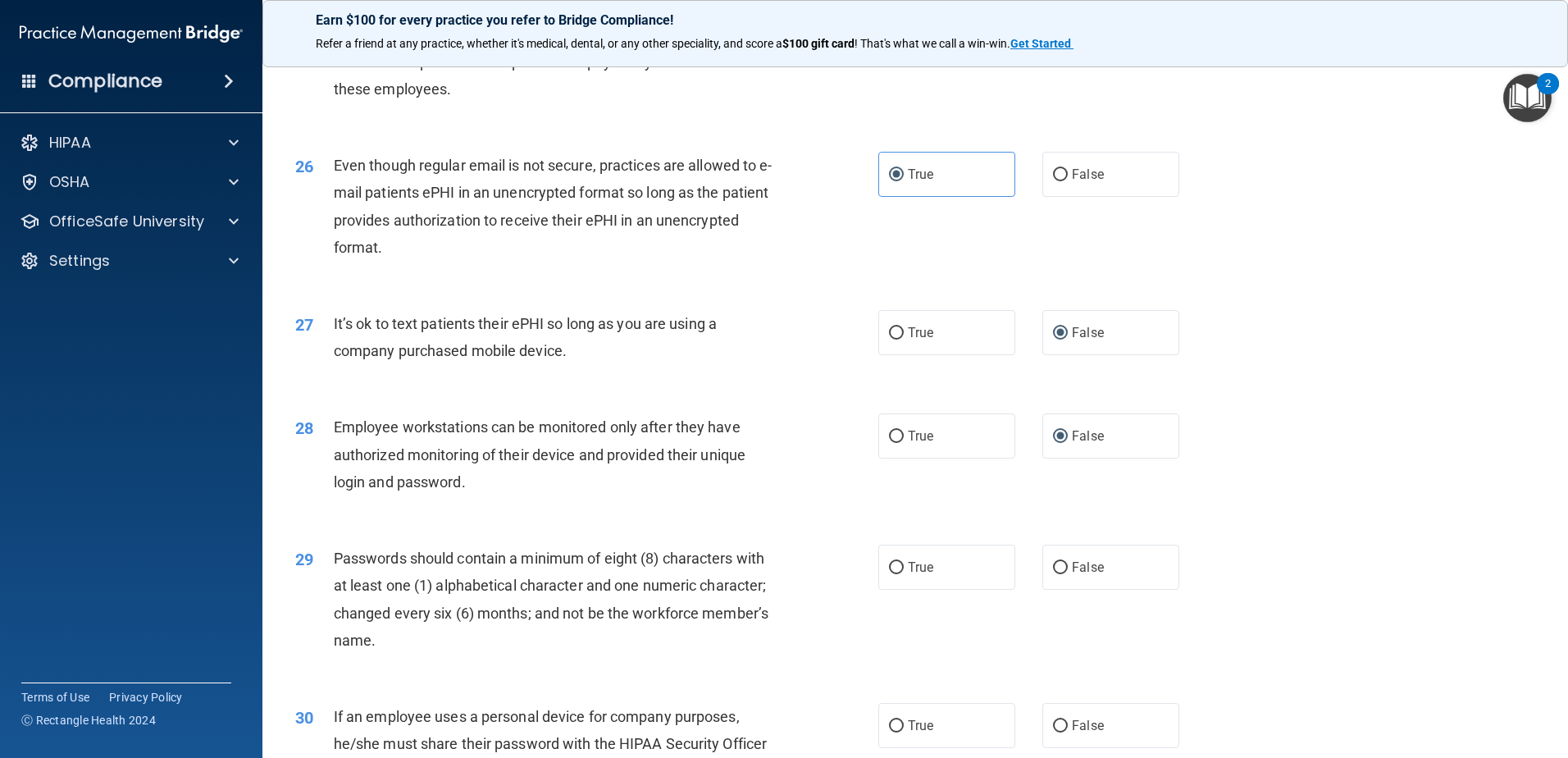
scroll to position [3282, 0]
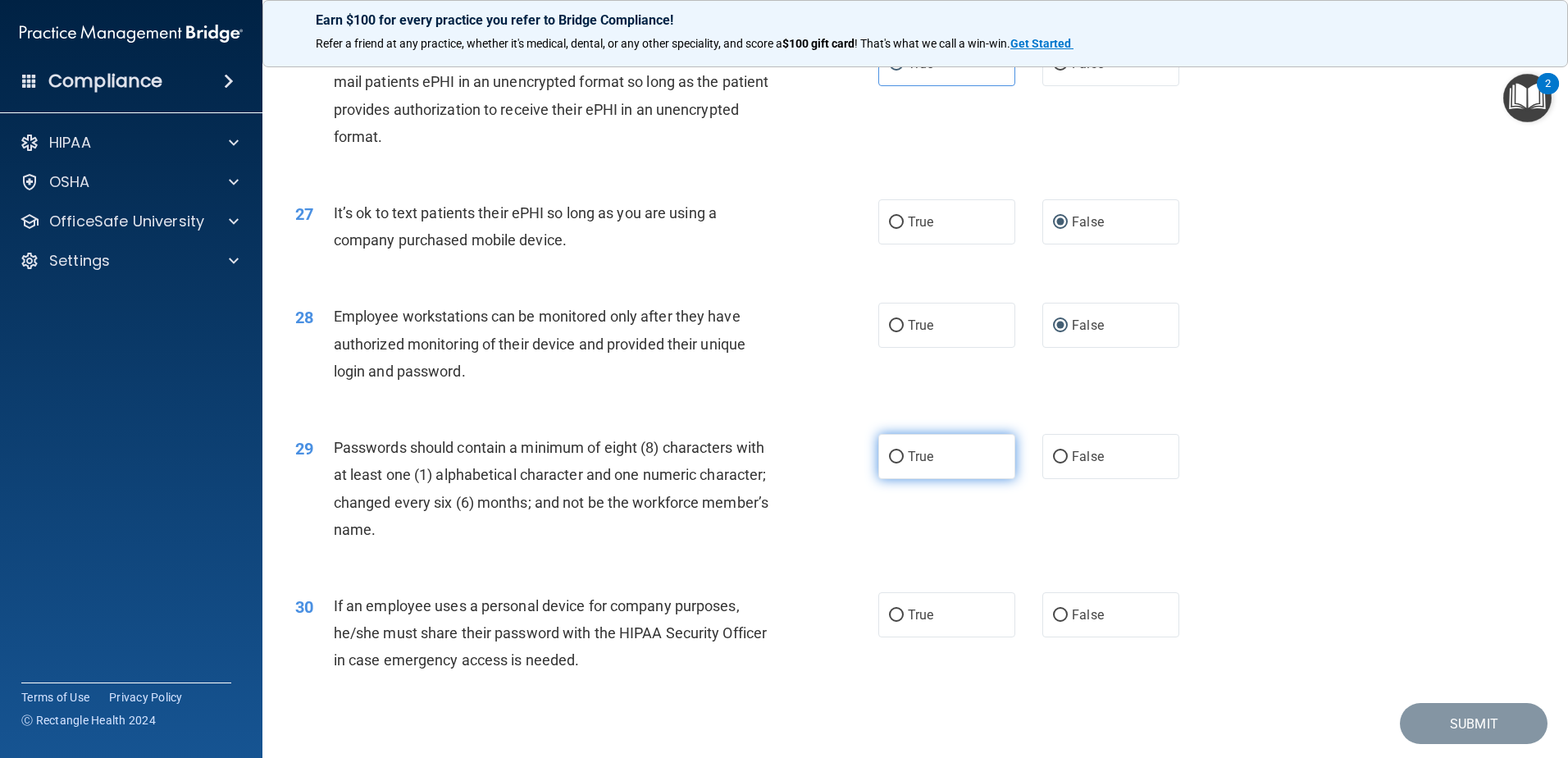
click at [892, 464] on input "True" at bounding box center [897, 457] width 15 height 13
radio input "true"
drag, startPoint x: 1051, startPoint y: 640, endPoint x: 1149, endPoint y: 642, distance: 98.0
click at [1053, 622] on input "False" at bounding box center [1060, 615] width 15 height 13
radio input "true"
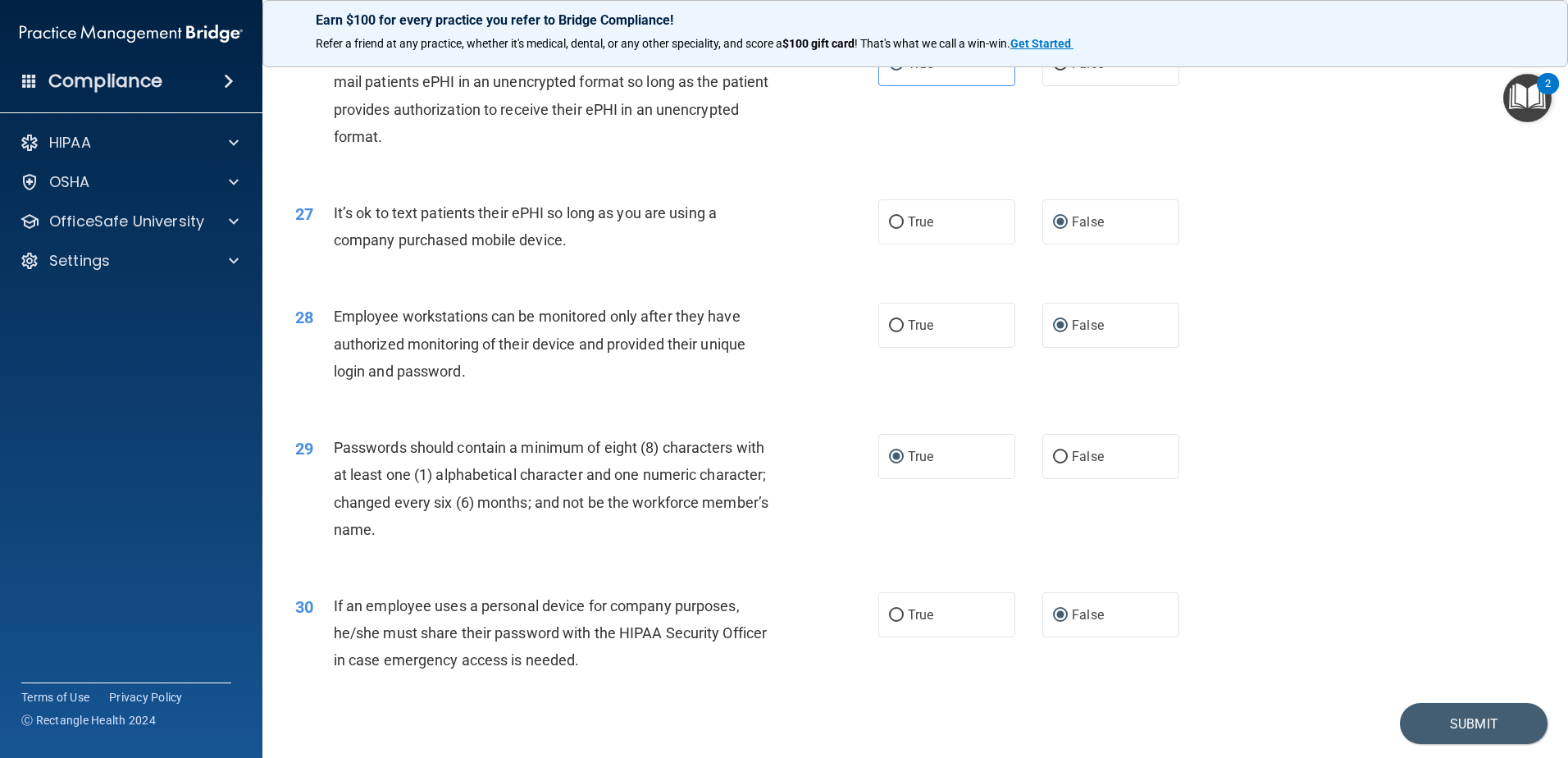
scroll to position [3361, 0]
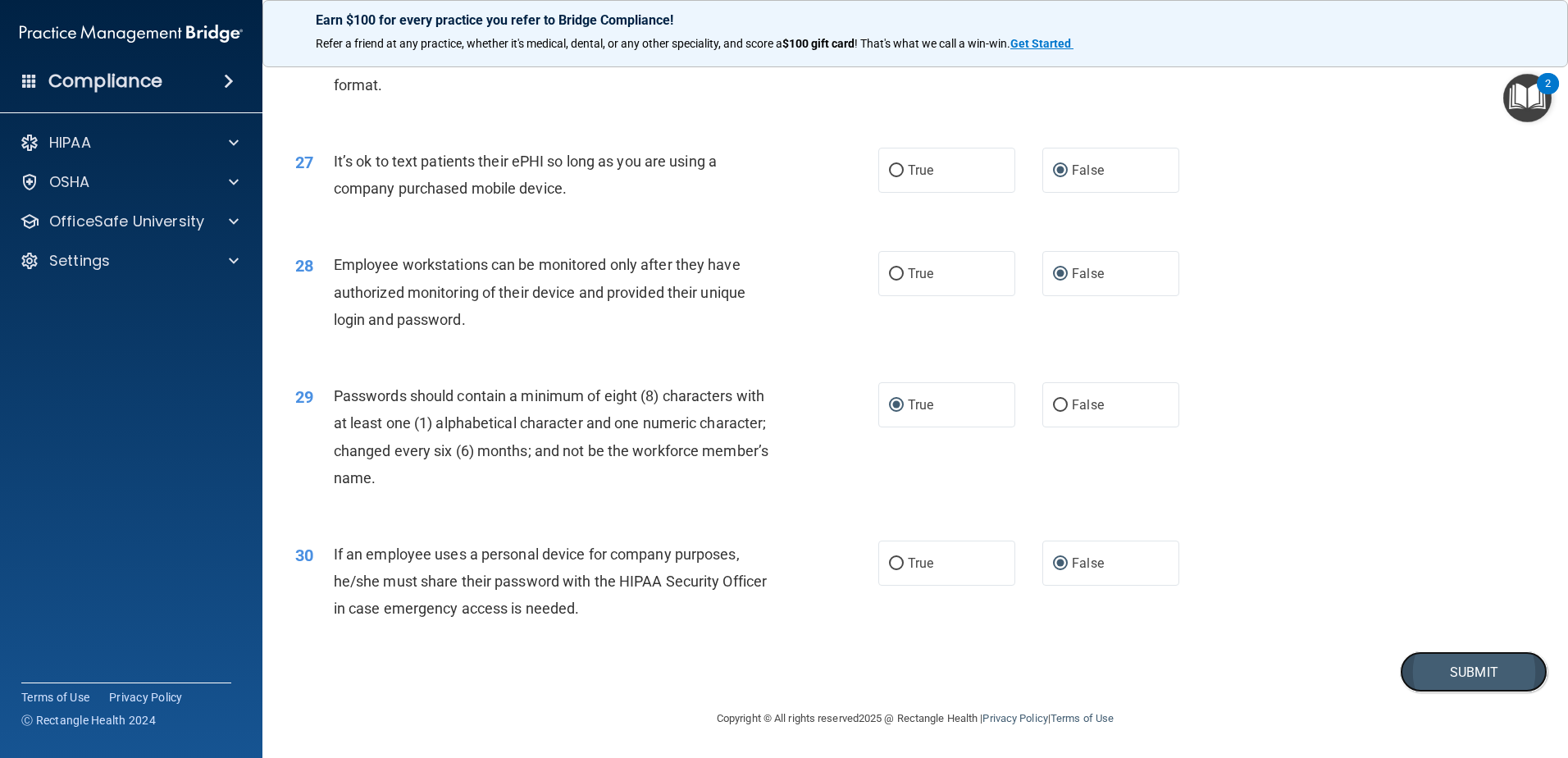
click at [1452, 667] on button "Submit" at bounding box center [1473, 672] width 147 height 42
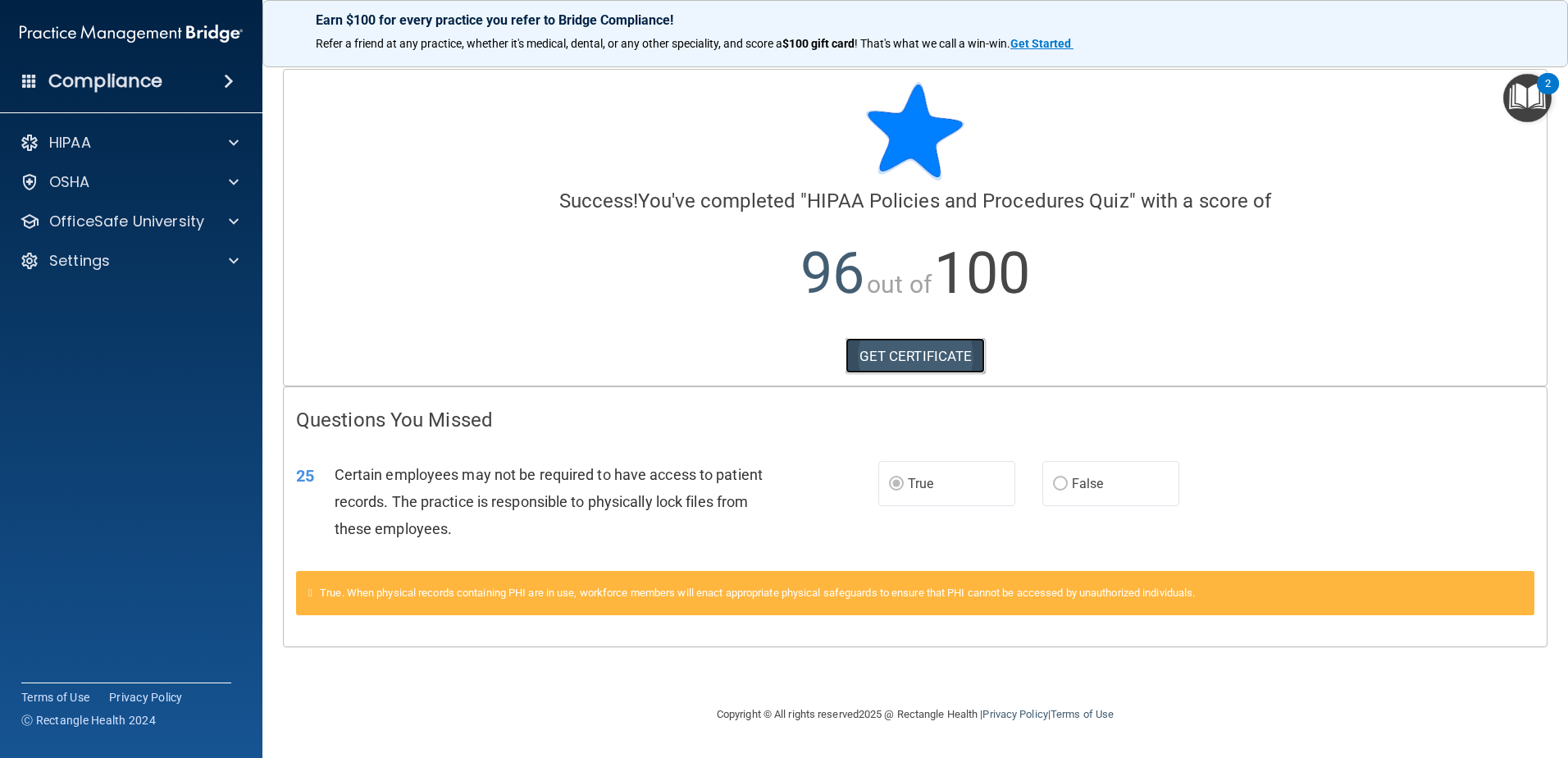
click at [920, 357] on link "GET CERTIFICATE" at bounding box center [915, 356] width 140 height 36
click at [230, 217] on span at bounding box center [234, 221] width 10 height 19
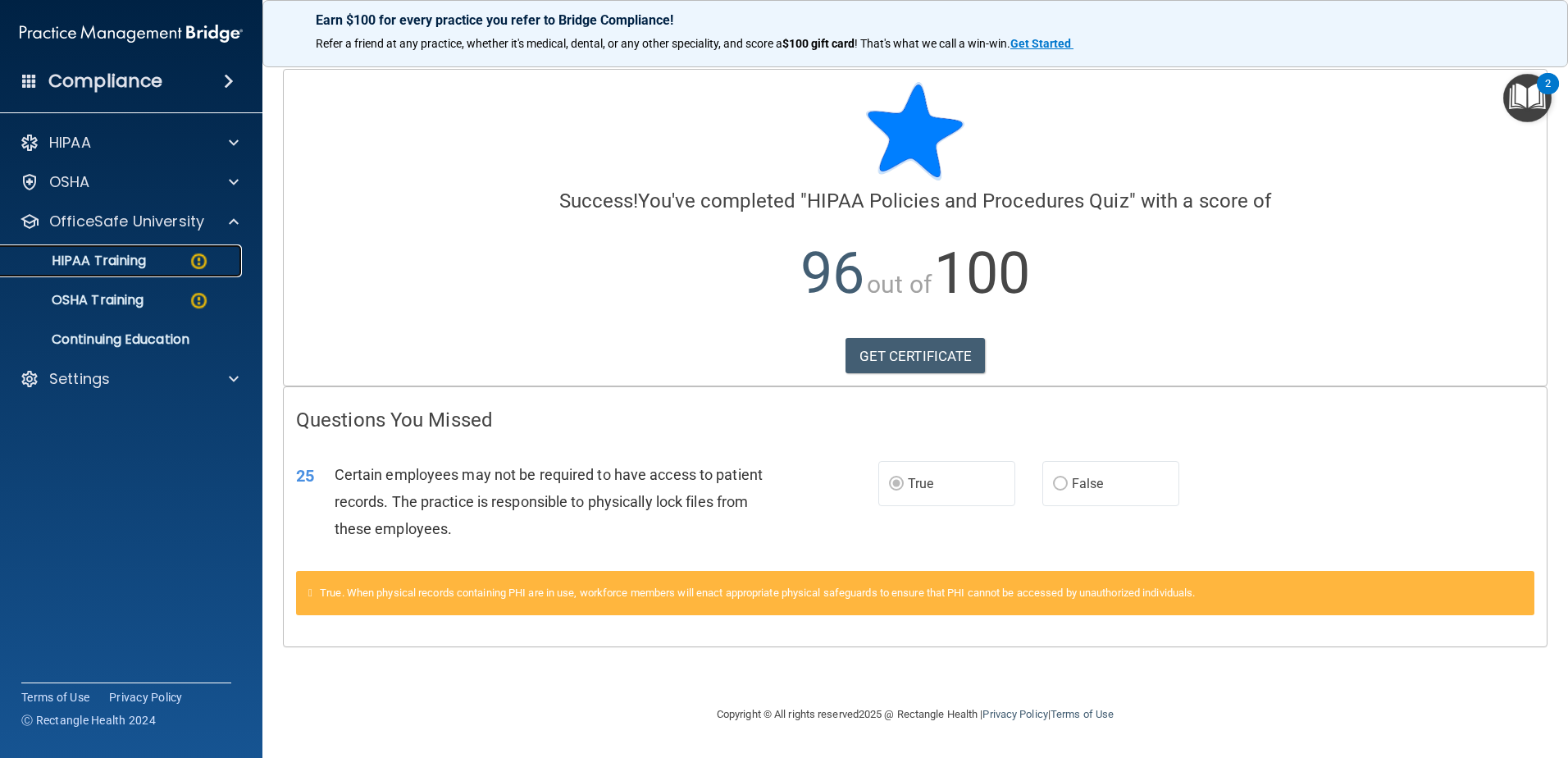
click at [199, 262] on img at bounding box center [199, 261] width 20 height 20
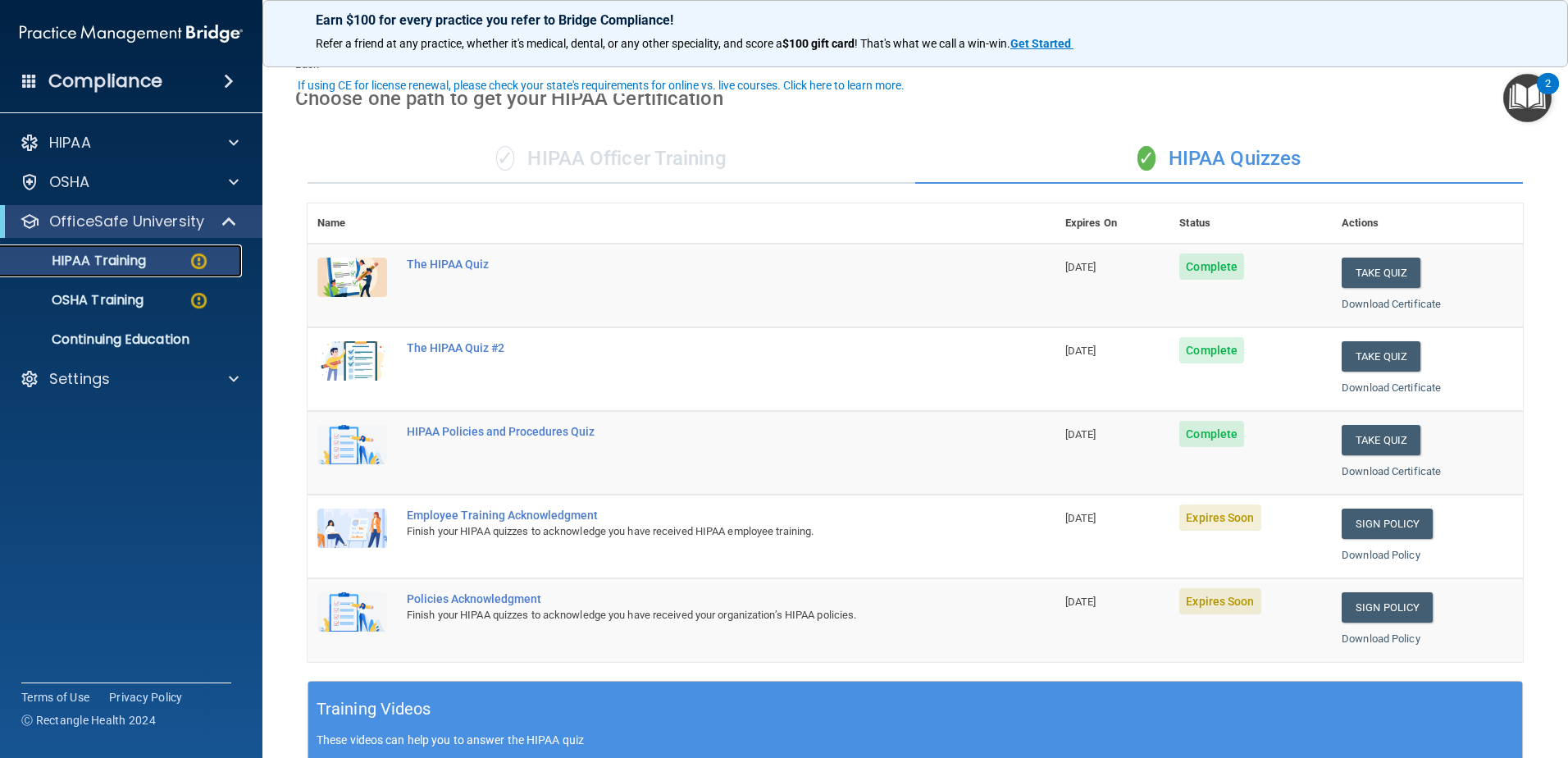
scroll to position [82, 0]
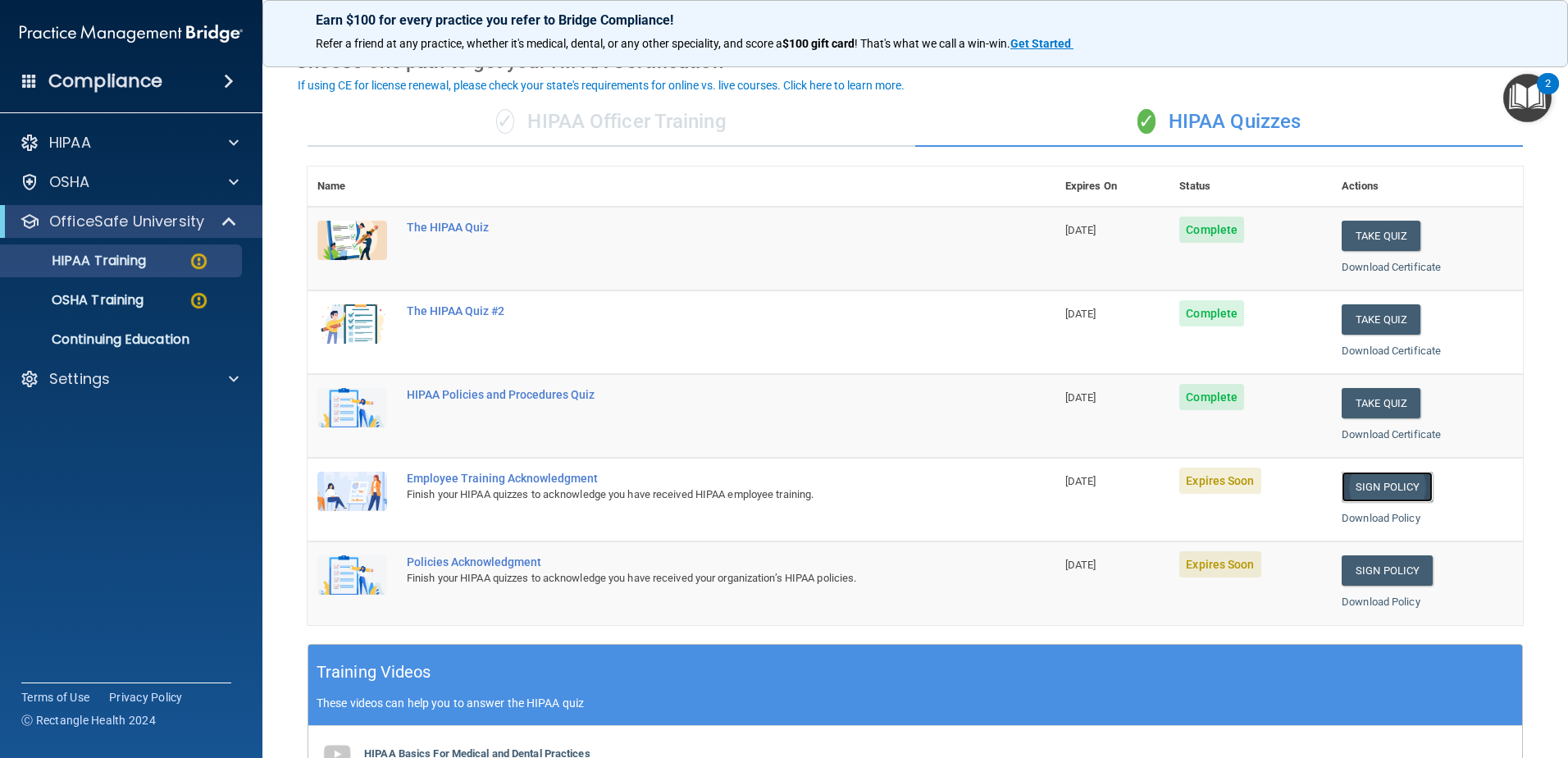
click at [1379, 483] on link "Sign Policy" at bounding box center [1387, 487] width 91 height 30
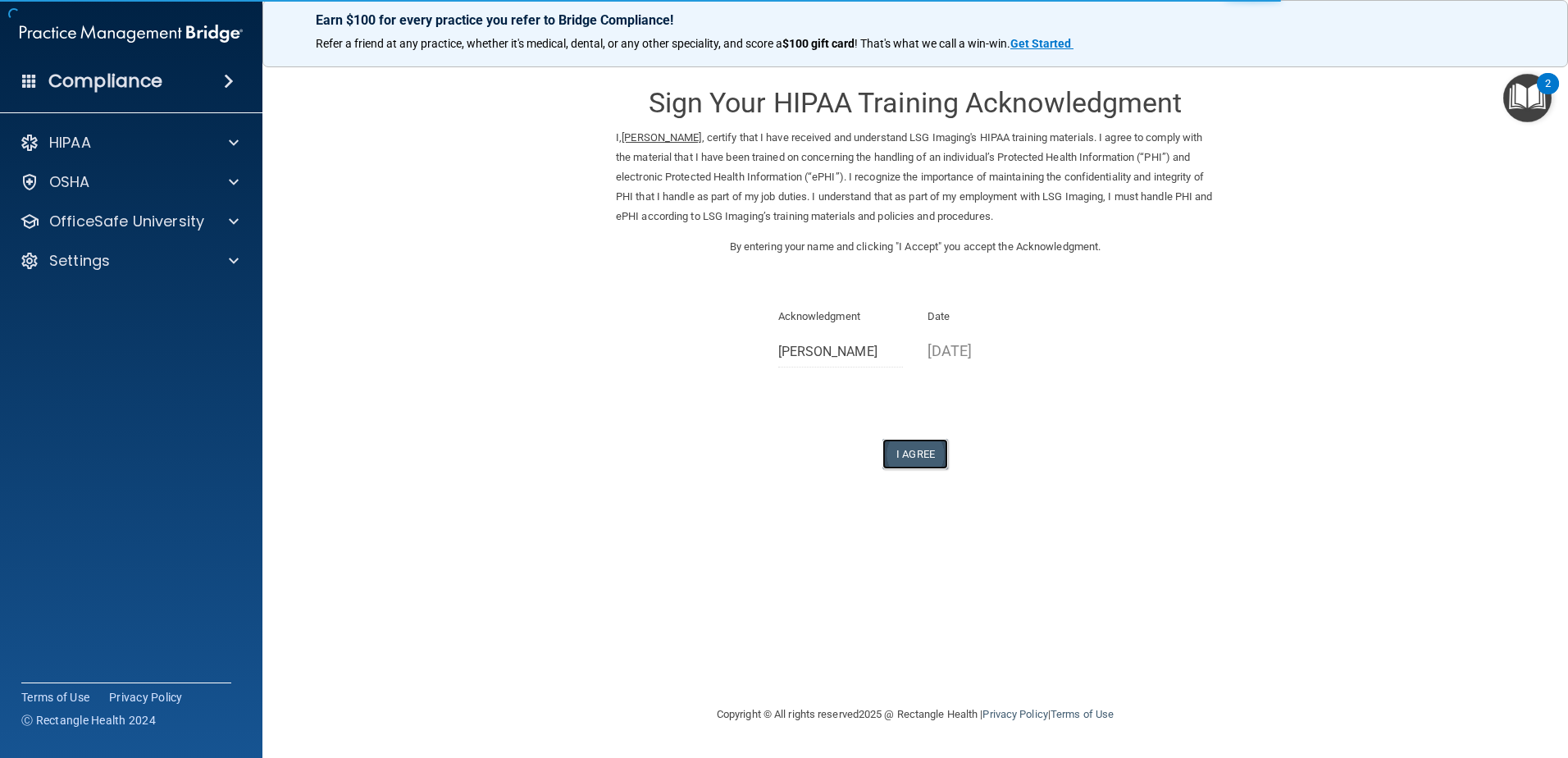
click at [909, 452] on button "I Agree" at bounding box center [915, 454] width 65 height 30
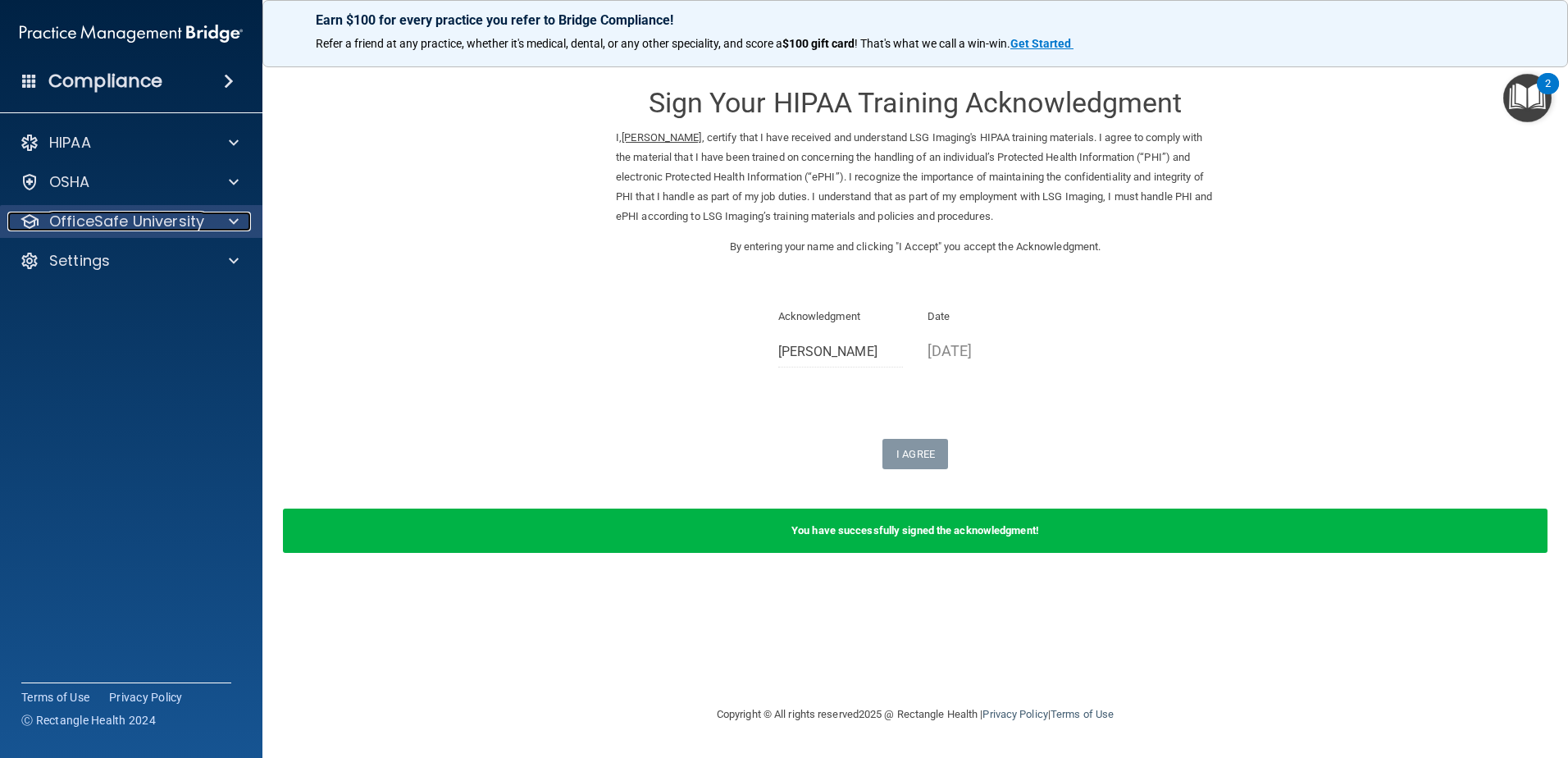
click at [103, 220] on p "OfficeSafe University" at bounding box center [127, 221] width 155 height 19
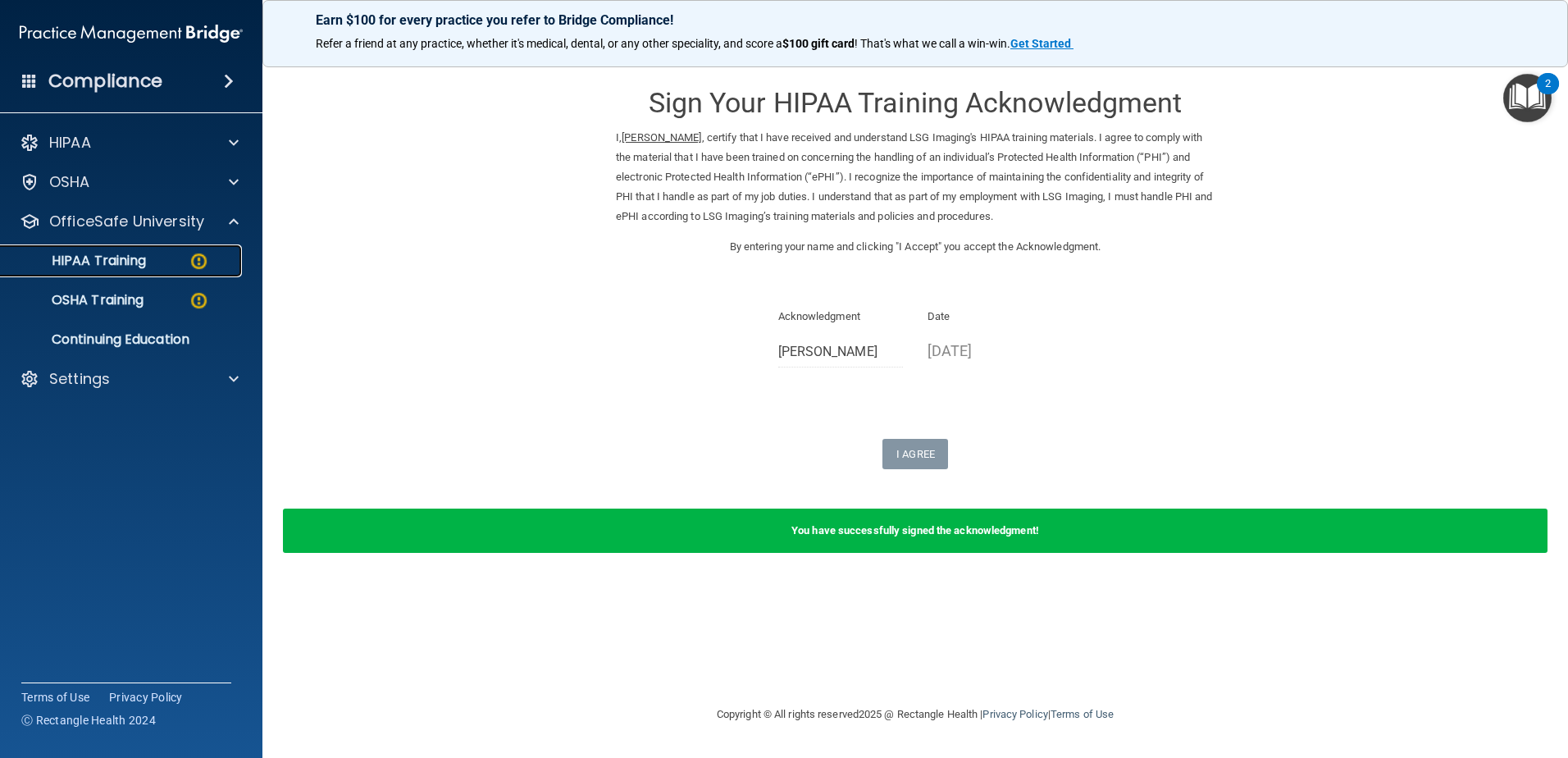
click at [192, 260] on img at bounding box center [199, 261] width 20 height 20
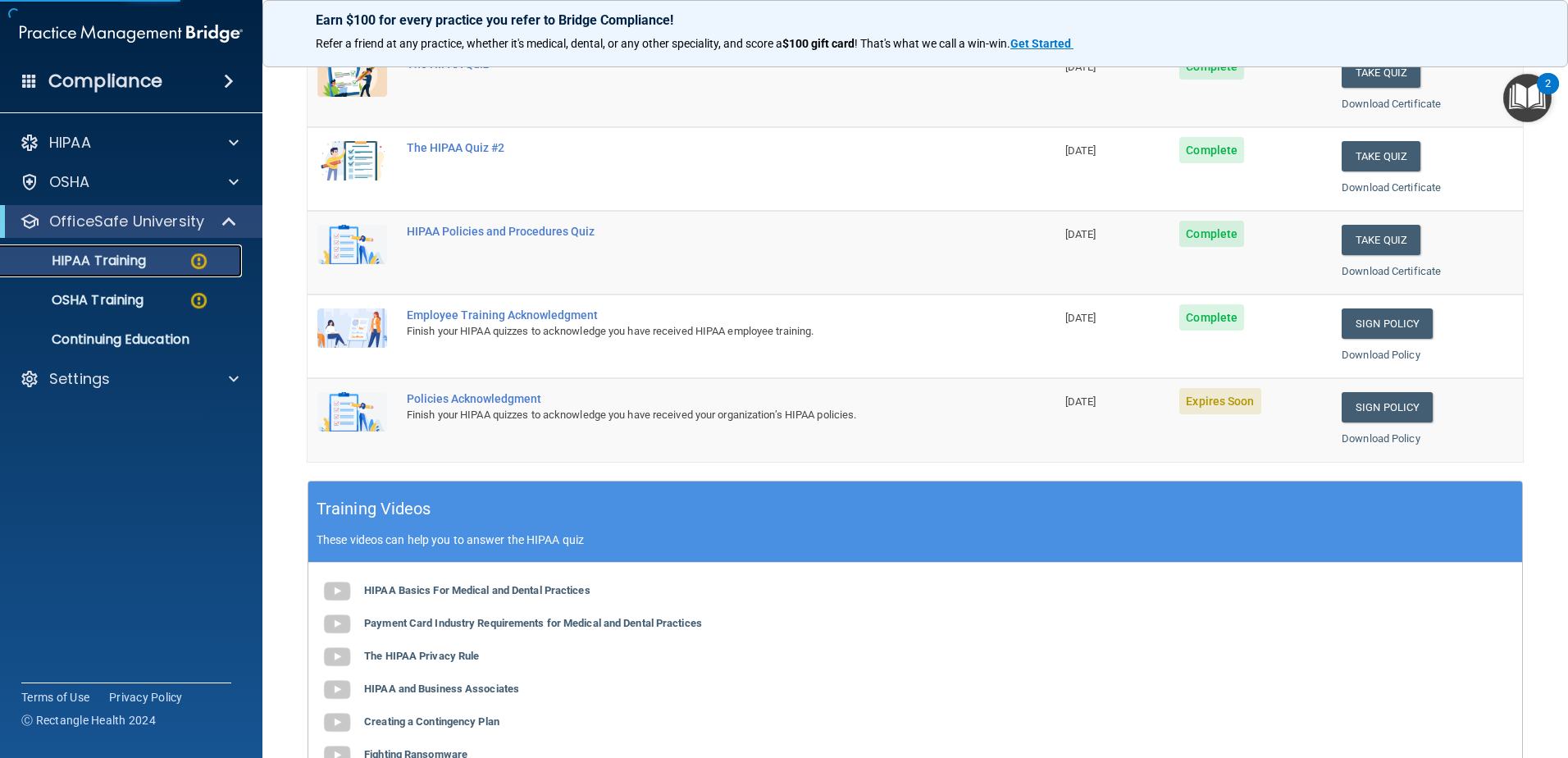
scroll to position [247, 0]
click at [1366, 405] on link "Sign Policy" at bounding box center [1387, 407] width 91 height 30
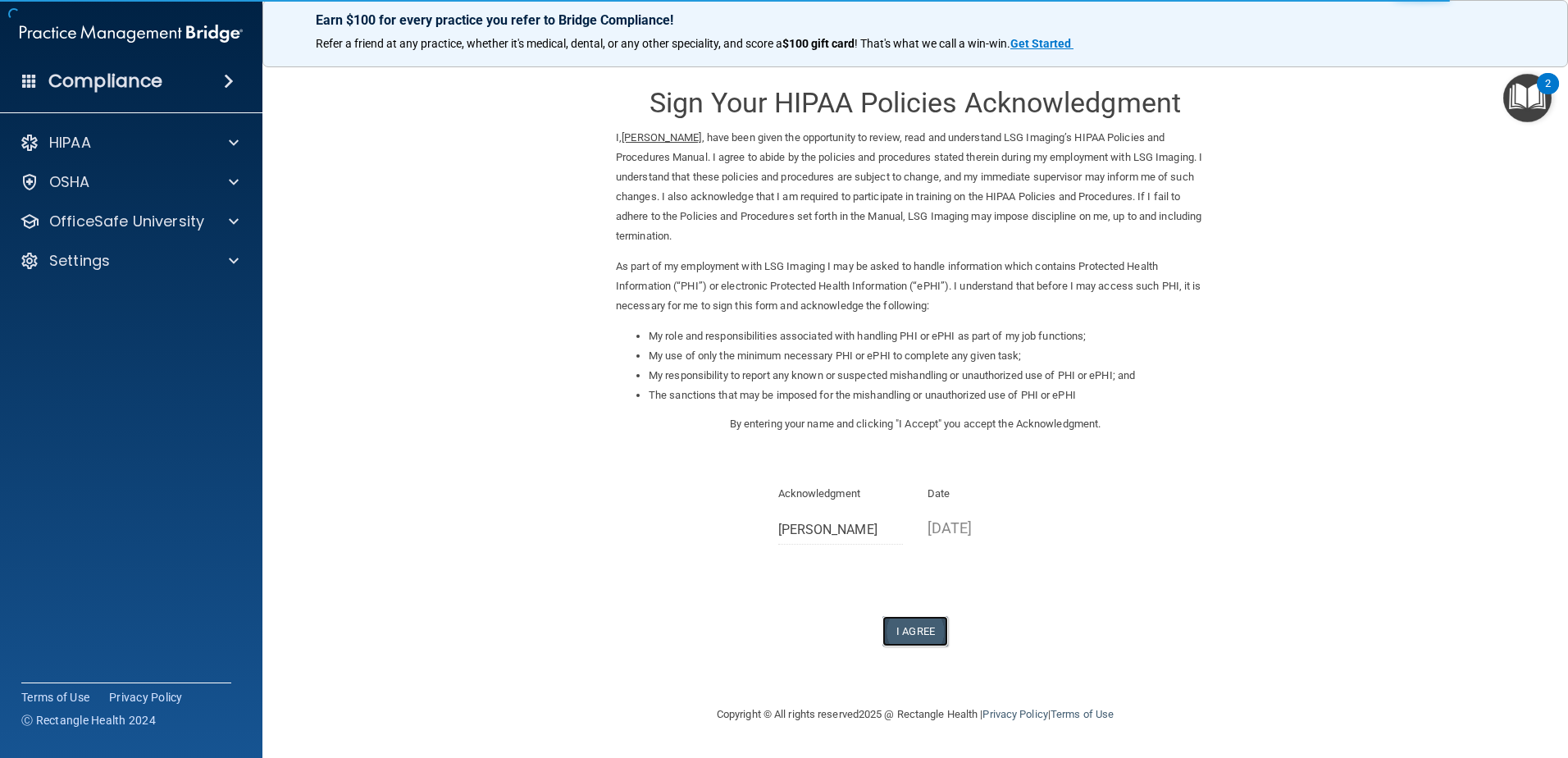
click at [924, 631] on button "I Agree" at bounding box center [915, 631] width 65 height 30
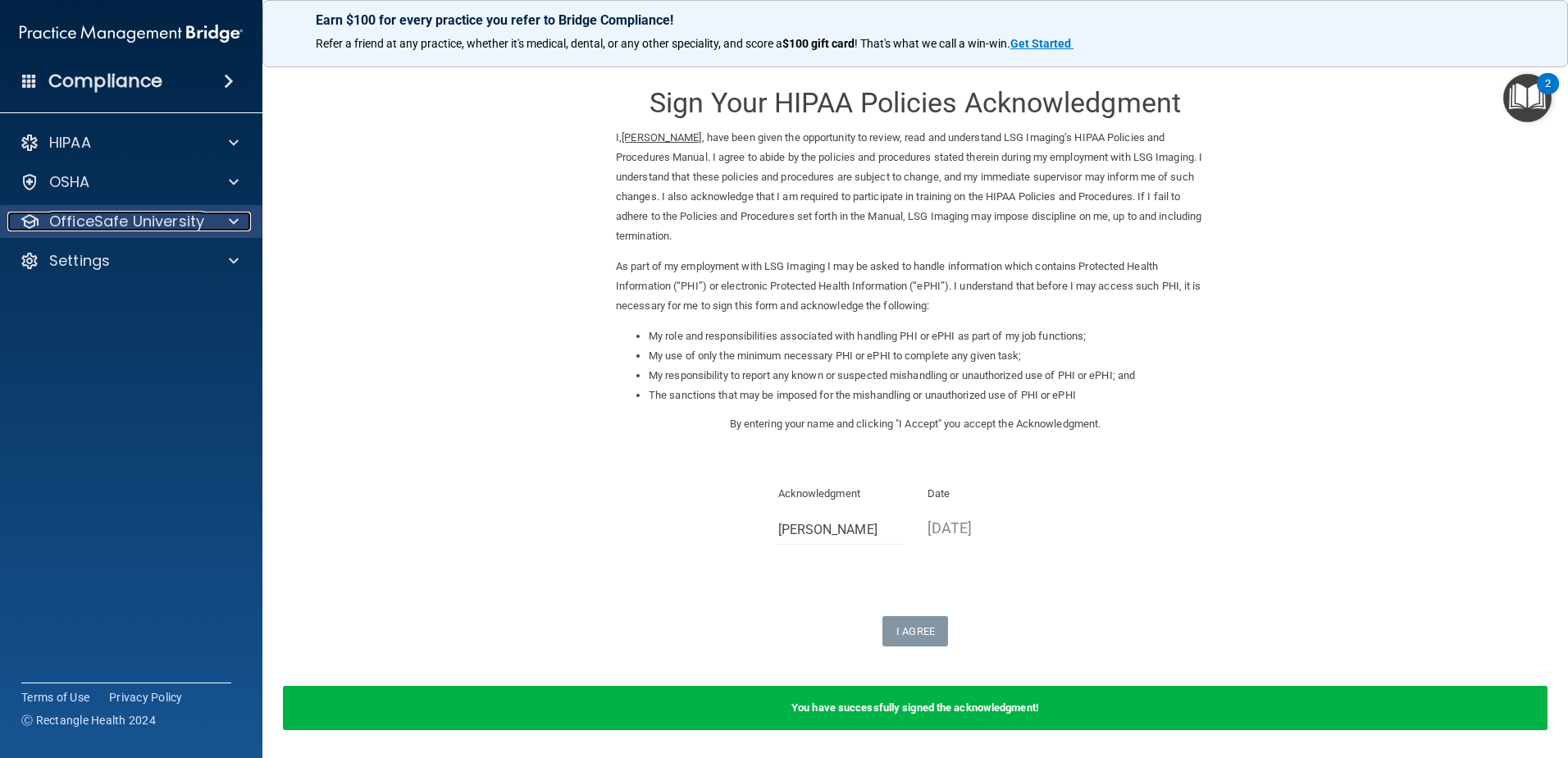
click at [99, 220] on p "OfficeSafe University" at bounding box center [127, 221] width 155 height 19
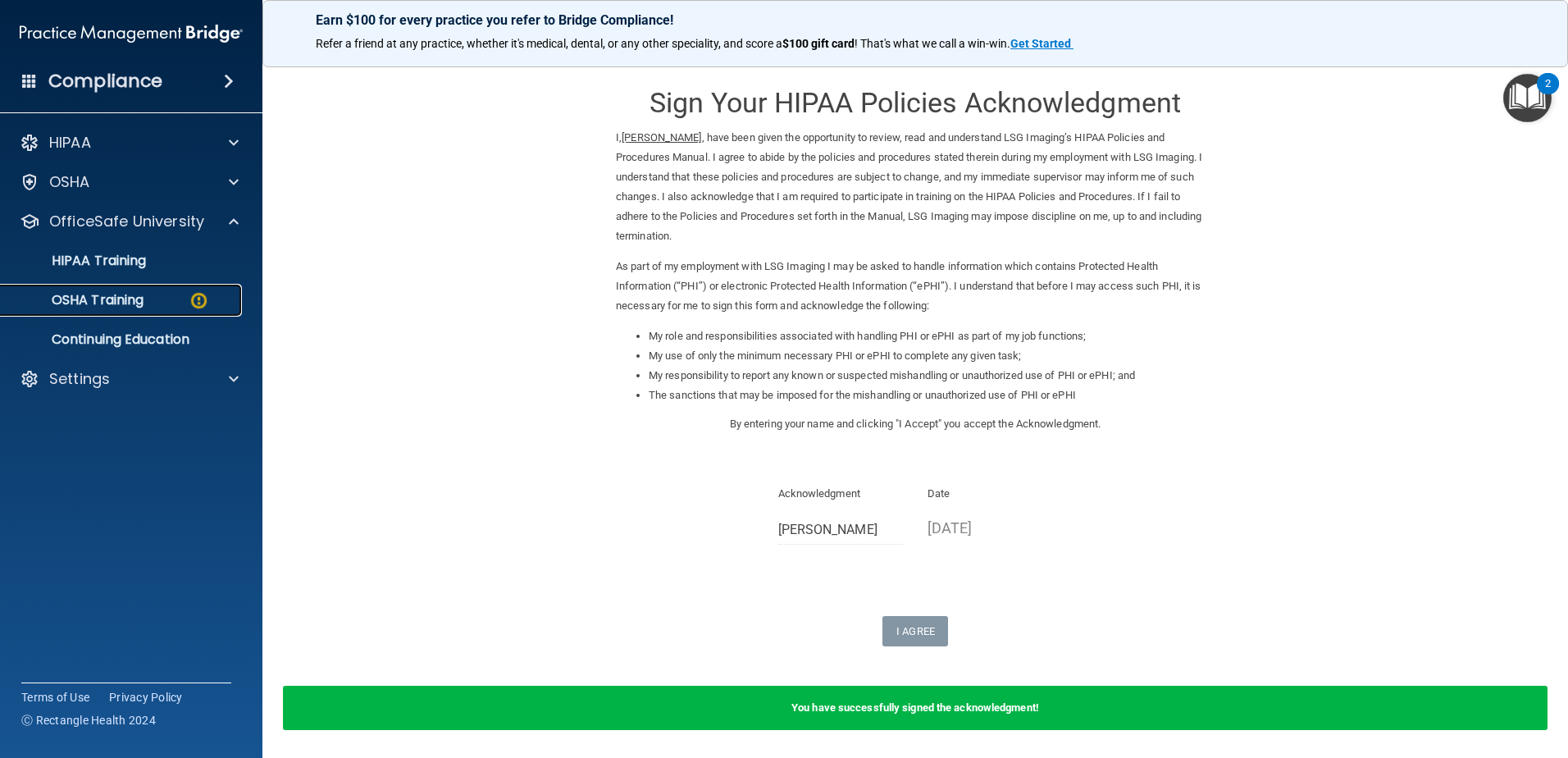
click at [201, 298] on img at bounding box center [199, 300] width 20 height 20
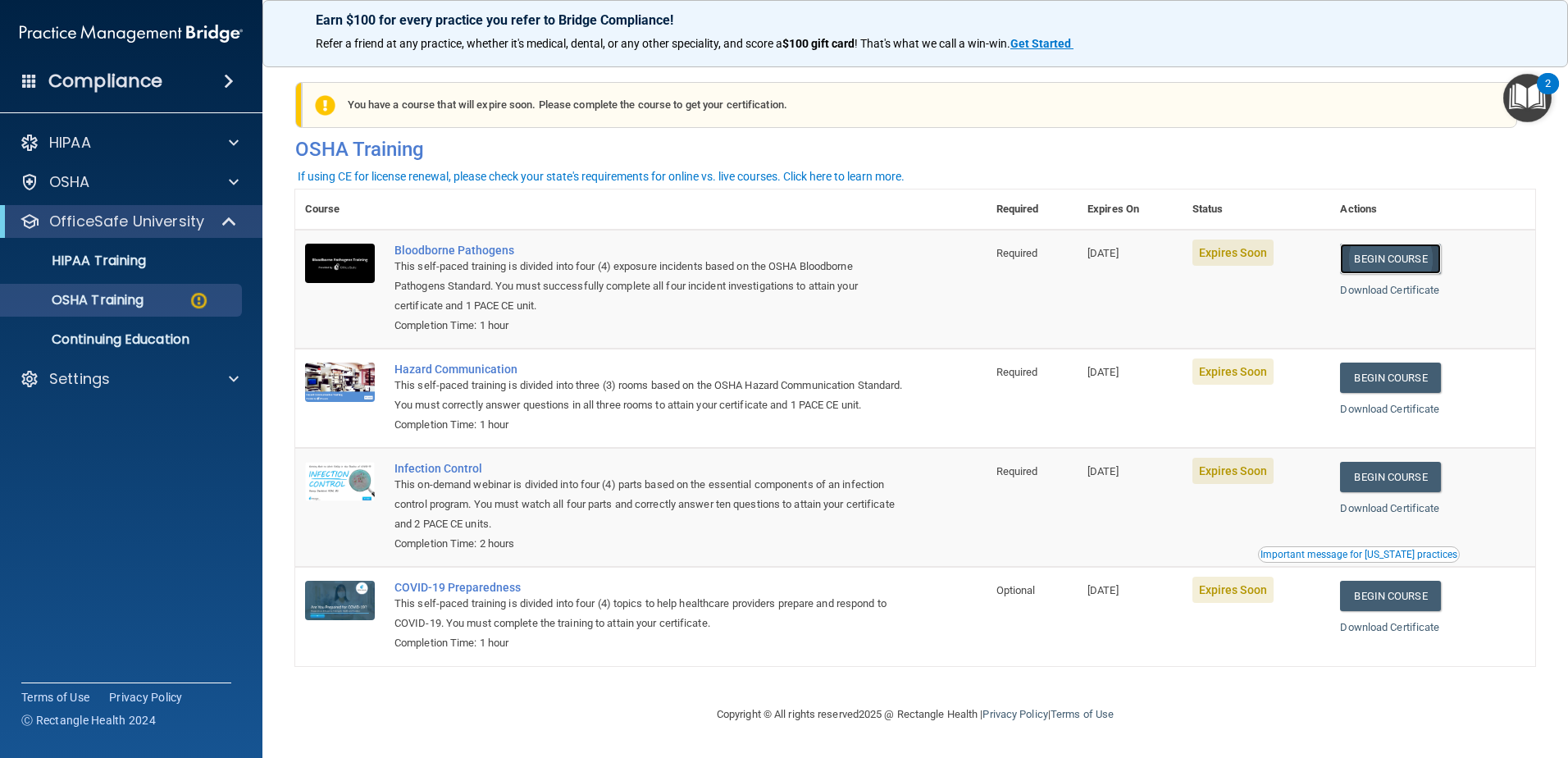
click at [1370, 258] on link "Begin Course" at bounding box center [1389, 259] width 100 height 30
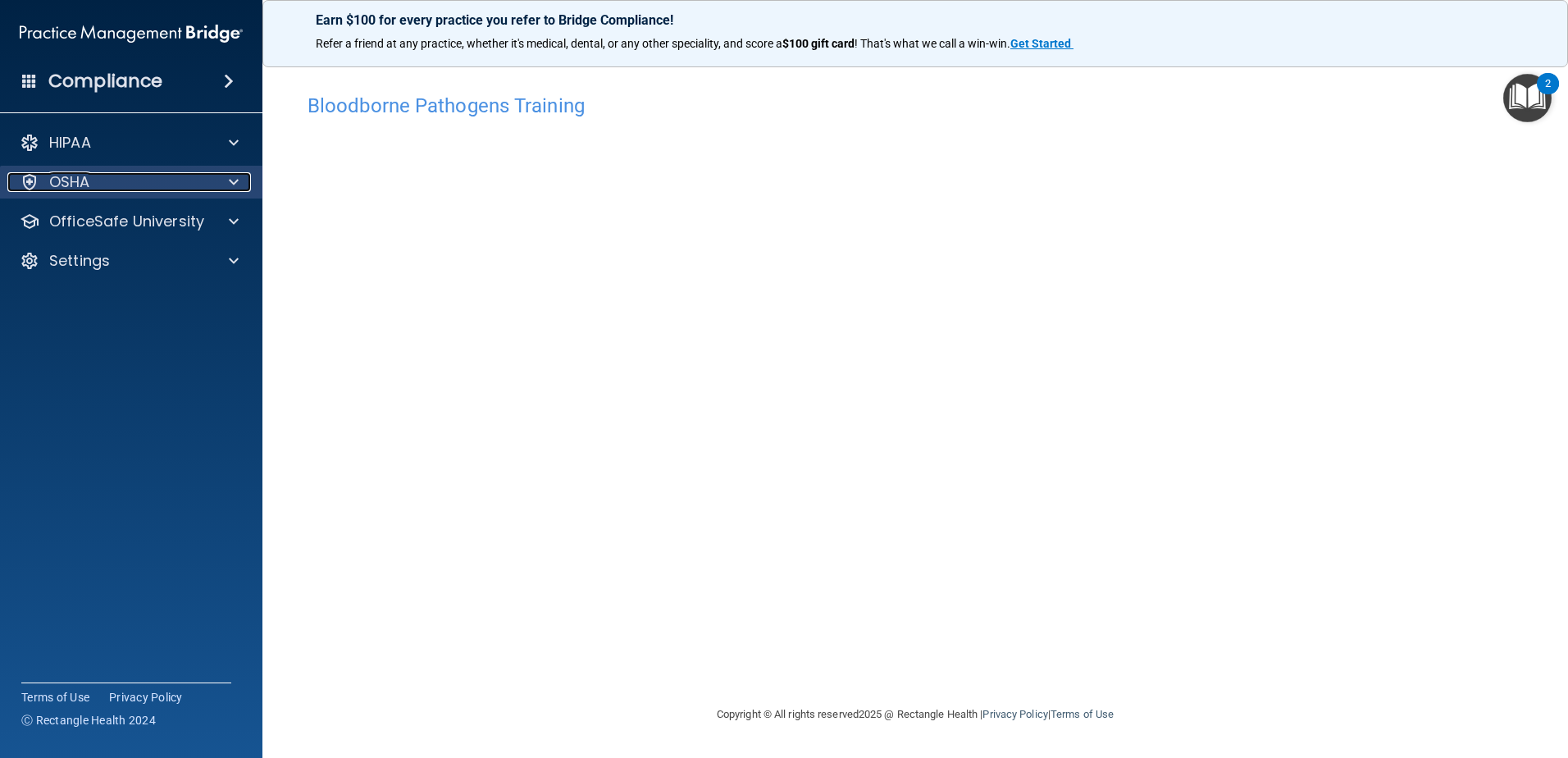
click at [95, 188] on div "OSHA" at bounding box center [109, 181] width 204 height 19
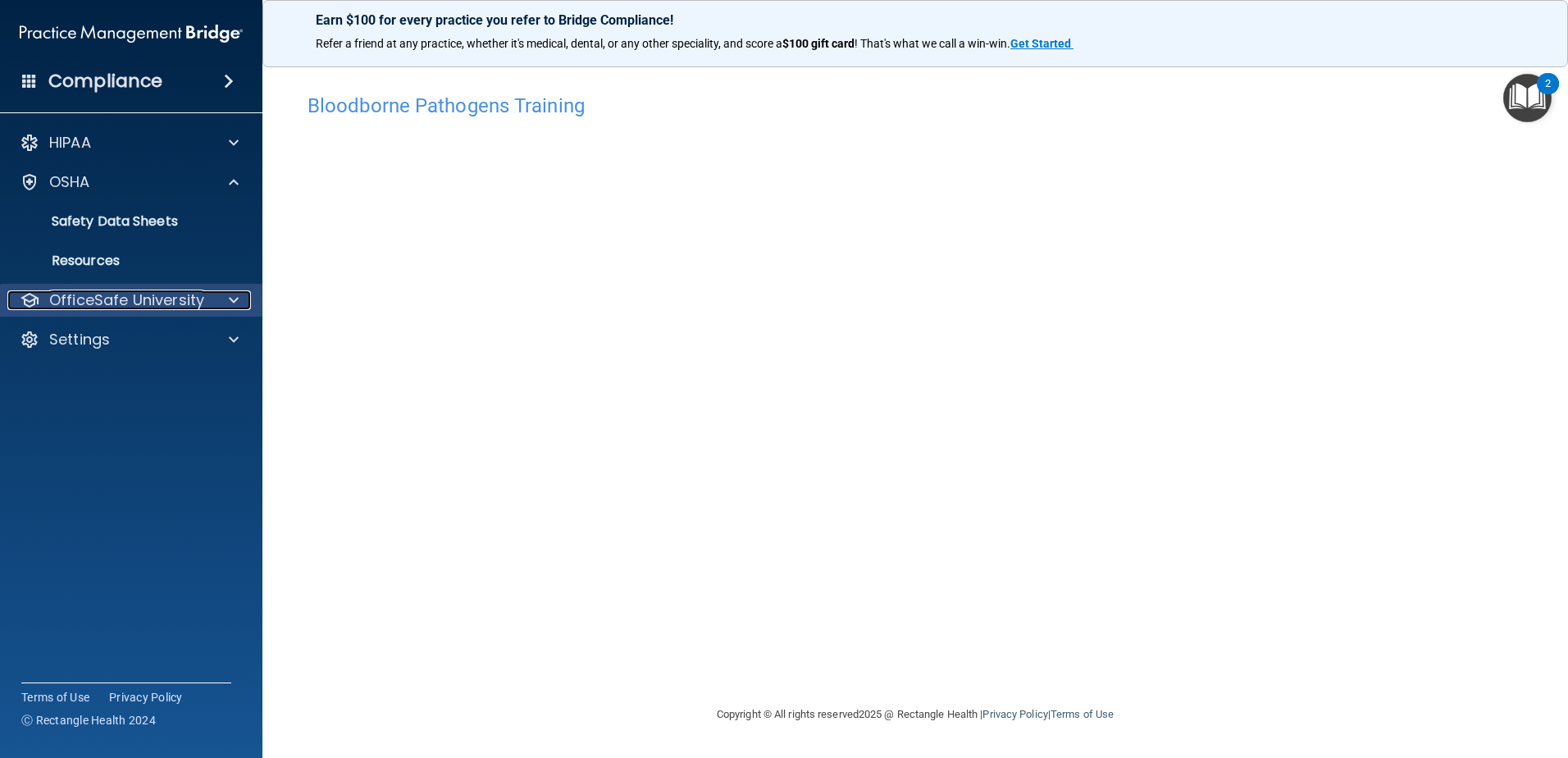
click at [158, 304] on p "OfficeSafe University" at bounding box center [127, 299] width 155 height 19
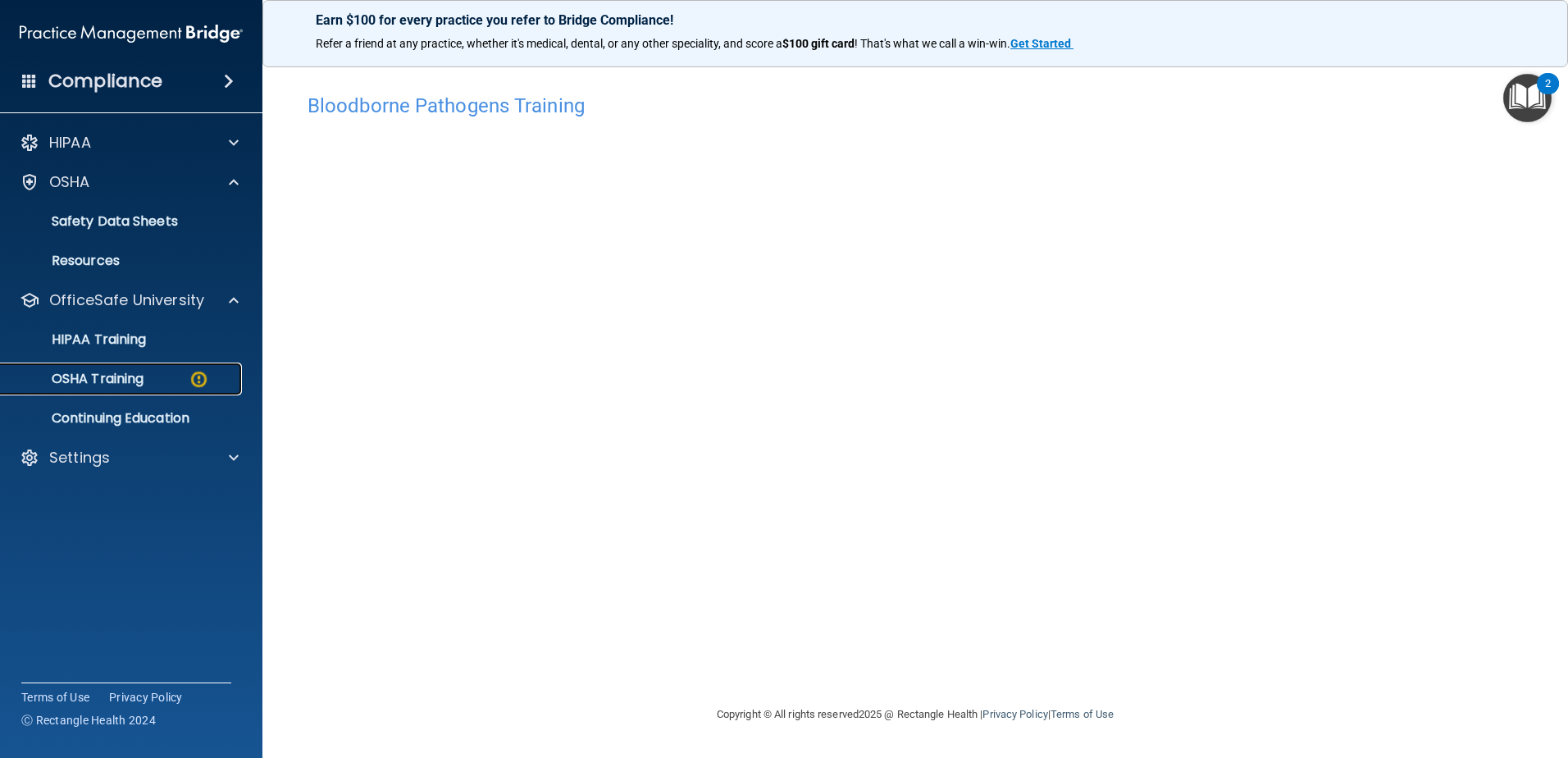
click at [134, 382] on p "OSHA Training" at bounding box center [77, 379] width 133 height 17
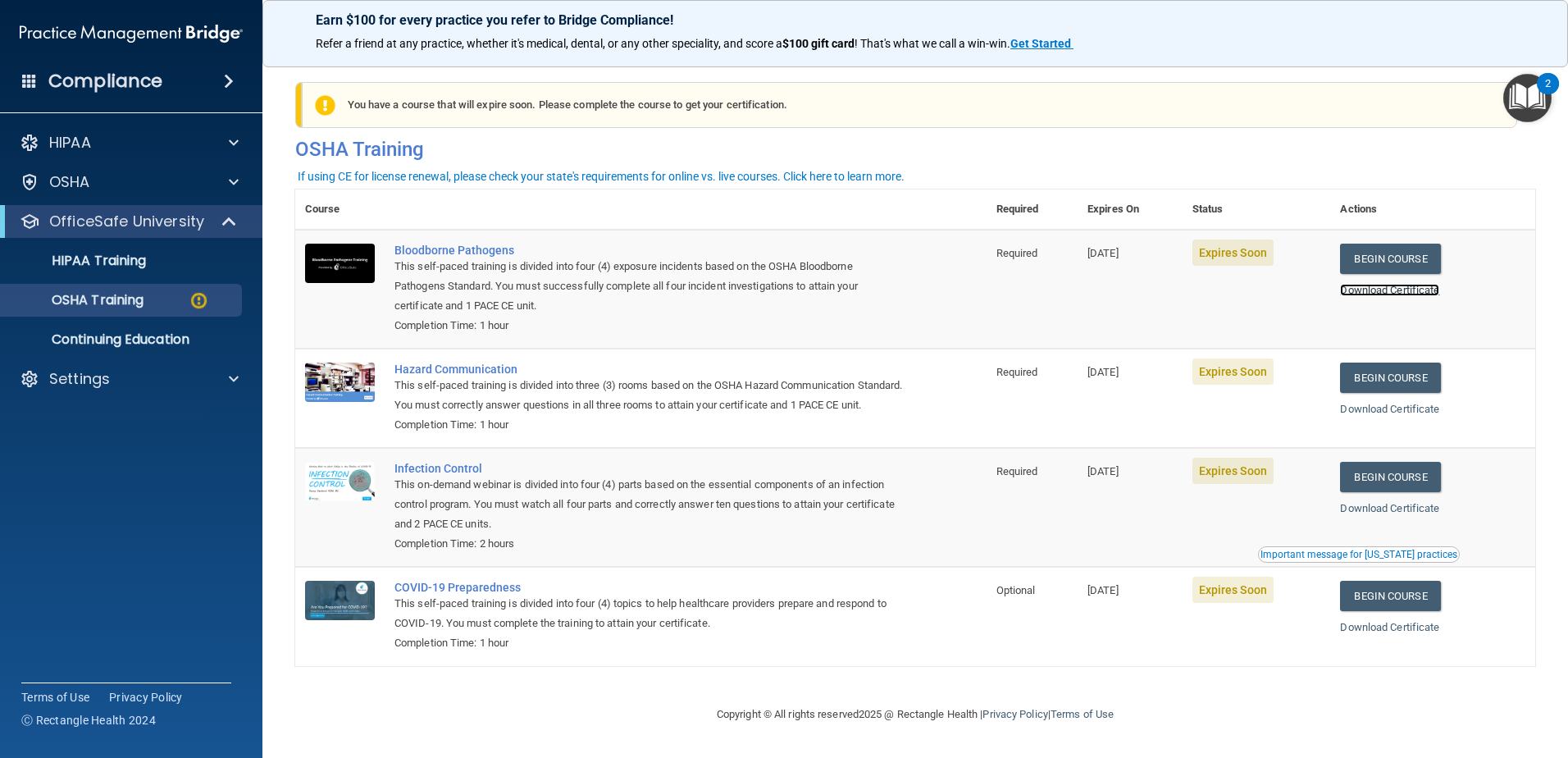
click at [1401, 289] on link "Download Certificate" at bounding box center [1389, 290] width 99 height 13
click at [1395, 383] on link "Begin Course" at bounding box center [1389, 377] width 100 height 30
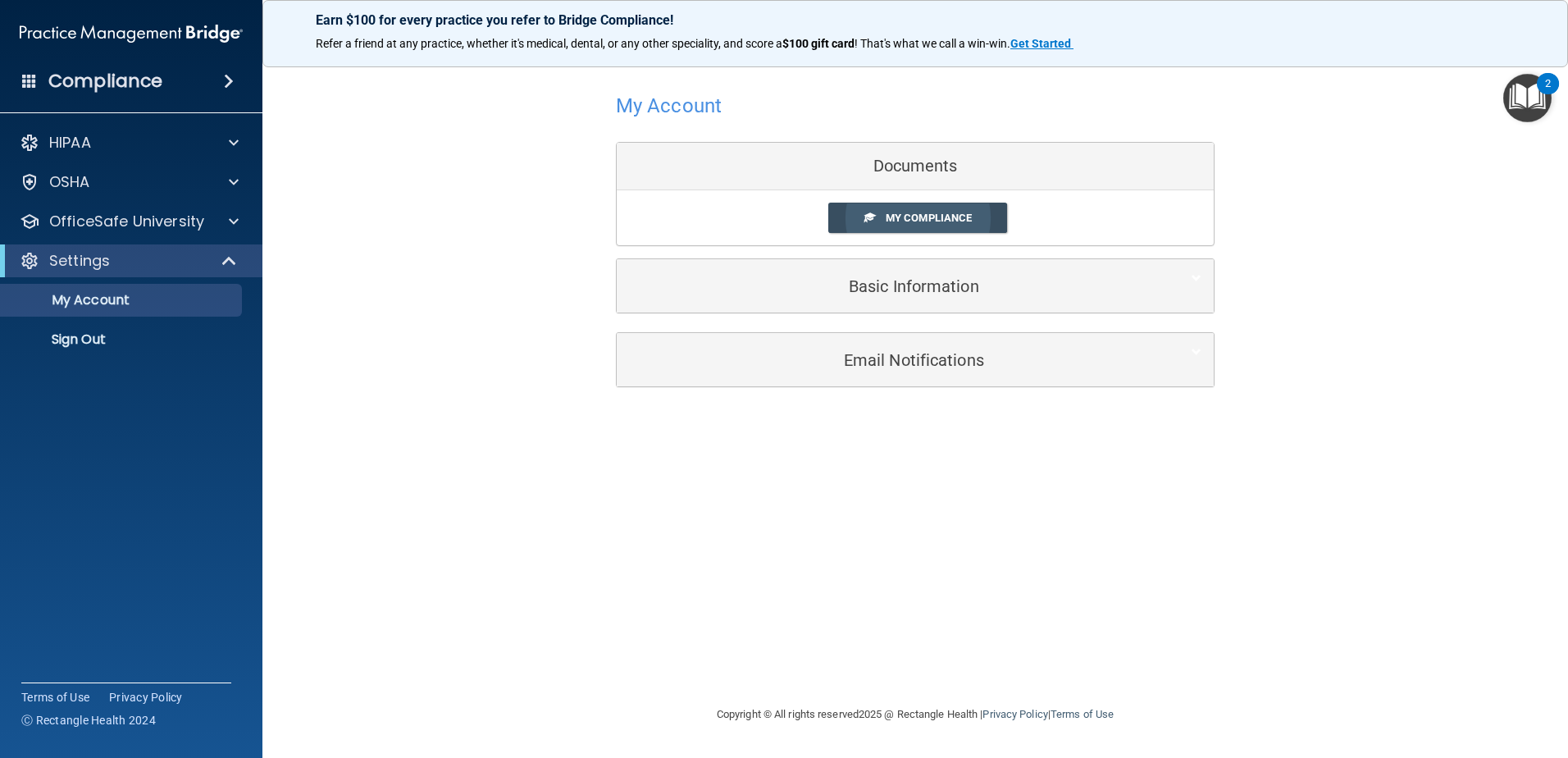
click at [914, 212] on span "My Compliance" at bounding box center [929, 217] width 86 height 13
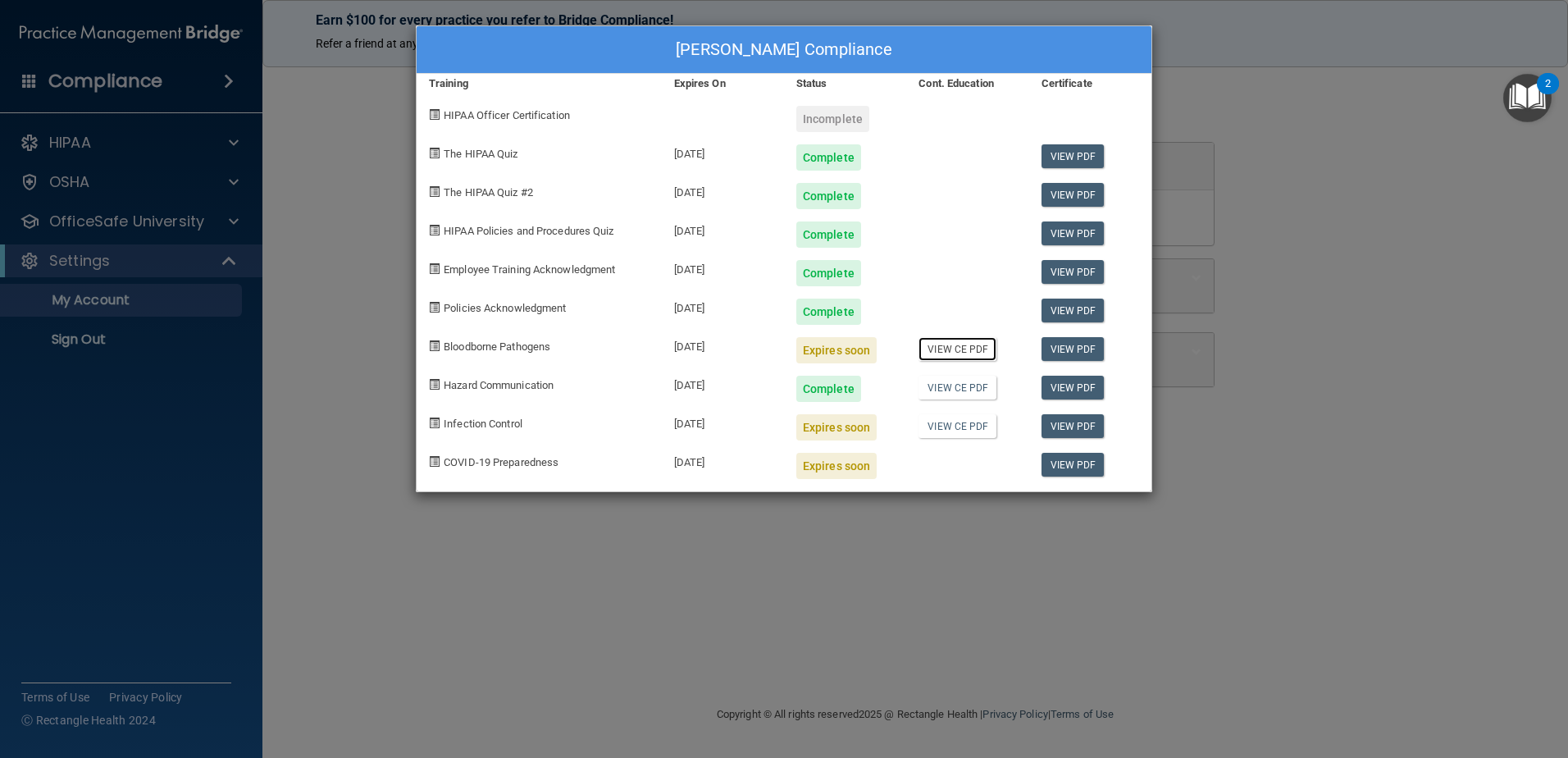
click at [961, 350] on link "View CE PDF" at bounding box center [957, 349] width 78 height 23
click at [814, 354] on div "Expires soon" at bounding box center [836, 350] width 80 height 26
click at [1071, 349] on link "View PDF" at bounding box center [1073, 349] width 63 height 23
click at [1074, 427] on link "View PDF" at bounding box center [1073, 426] width 63 height 23
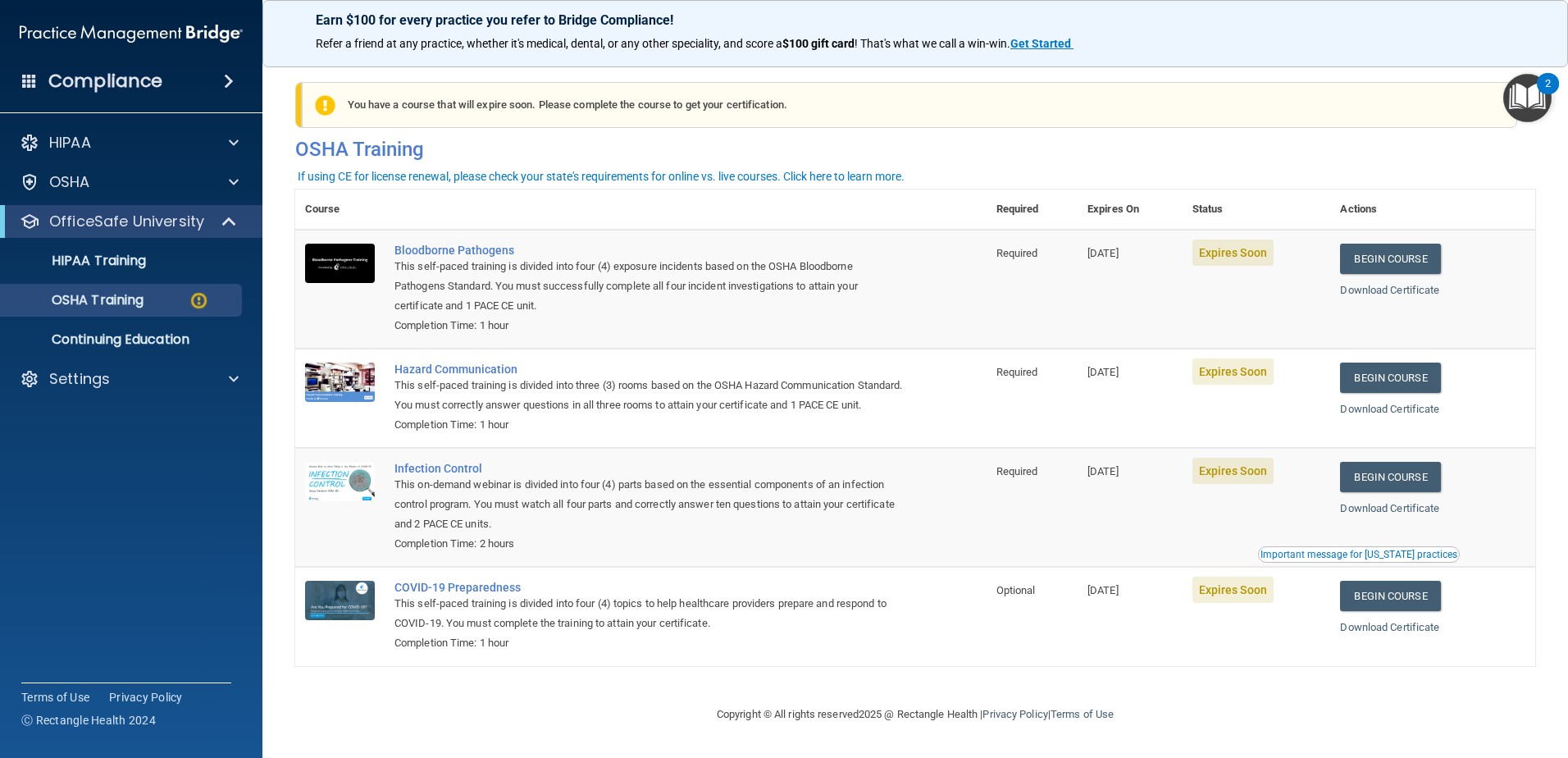
click at [489, 112] on div "You have a course that will expire soon. Please complete the course to get your…" at bounding box center [909, 105] width 1215 height 46
click at [200, 300] on img at bounding box center [199, 300] width 20 height 20
click at [1386, 492] on link "Begin Course" at bounding box center [1389, 477] width 100 height 30
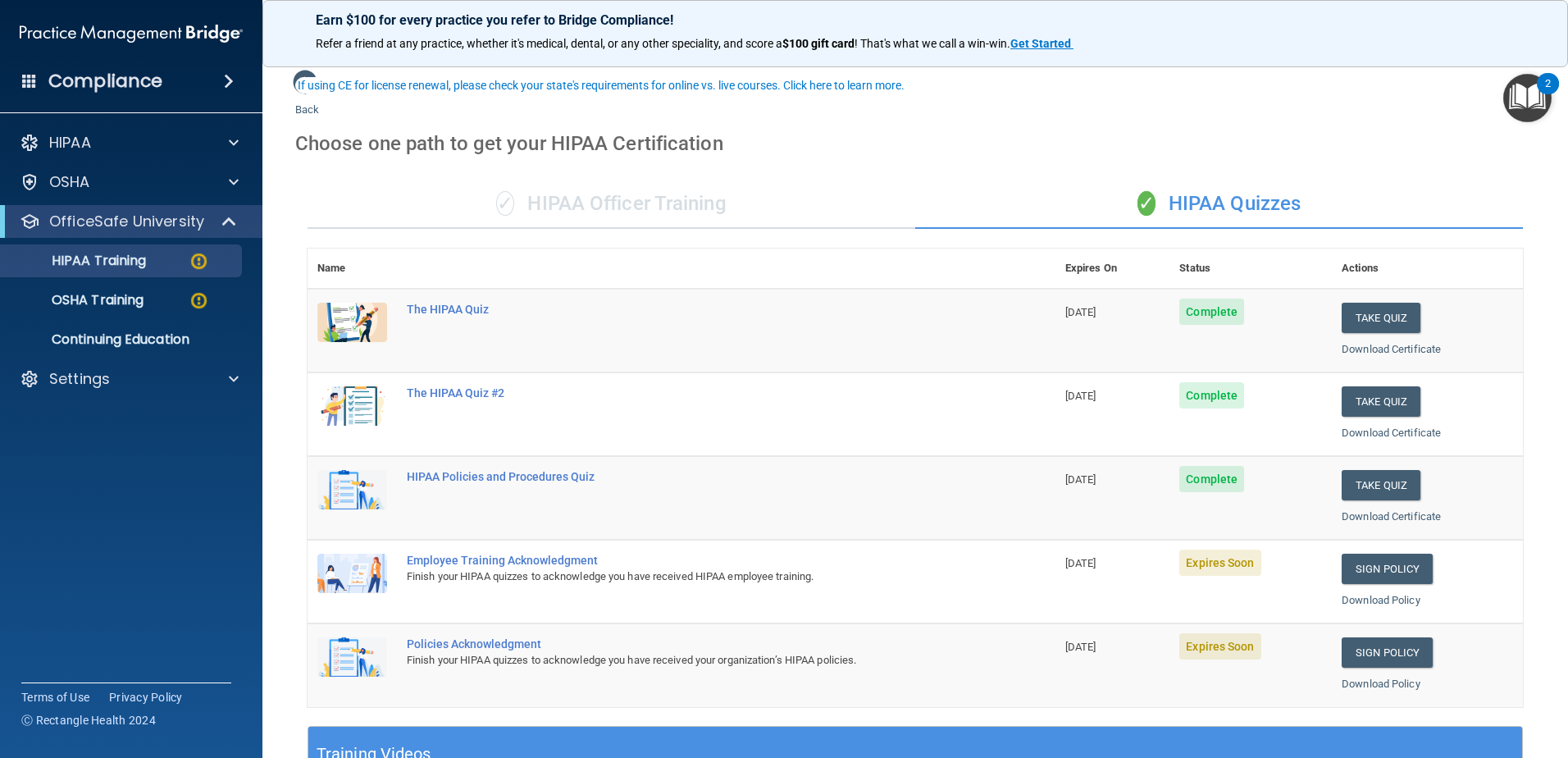
scroll to position [82, 0]
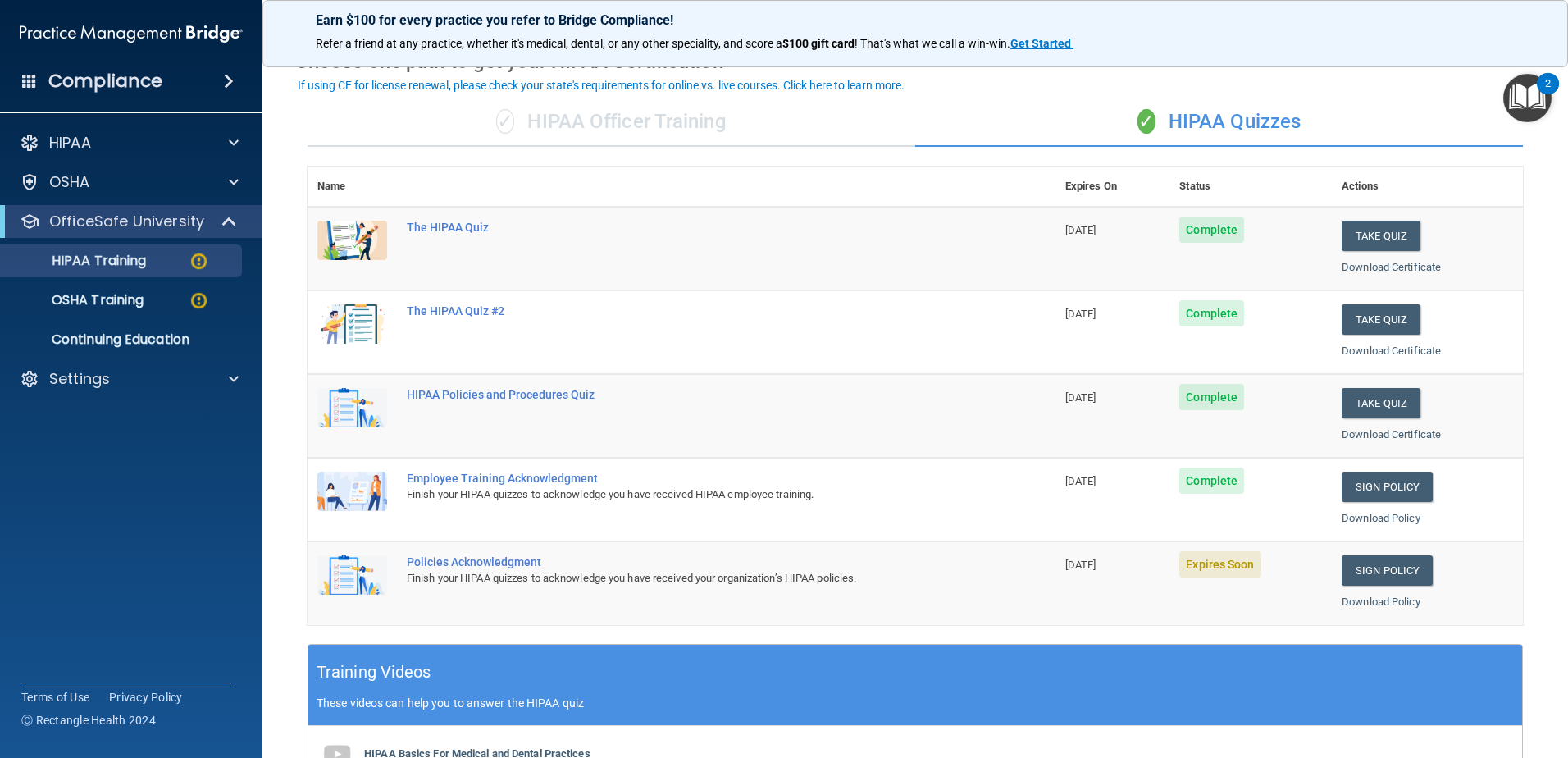
scroll to position [164, 0]
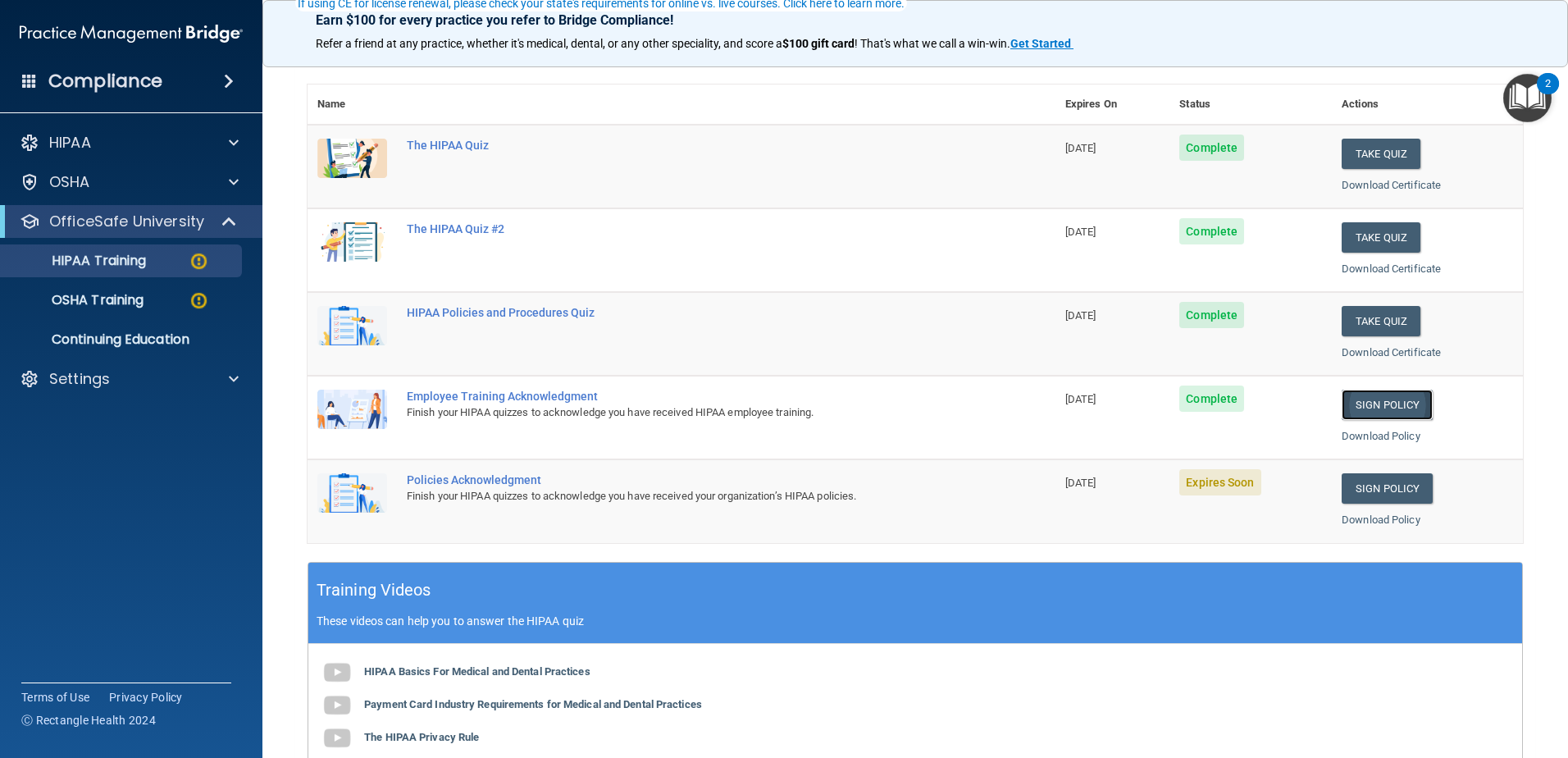
click at [1369, 402] on link "Sign Policy" at bounding box center [1387, 405] width 91 height 30
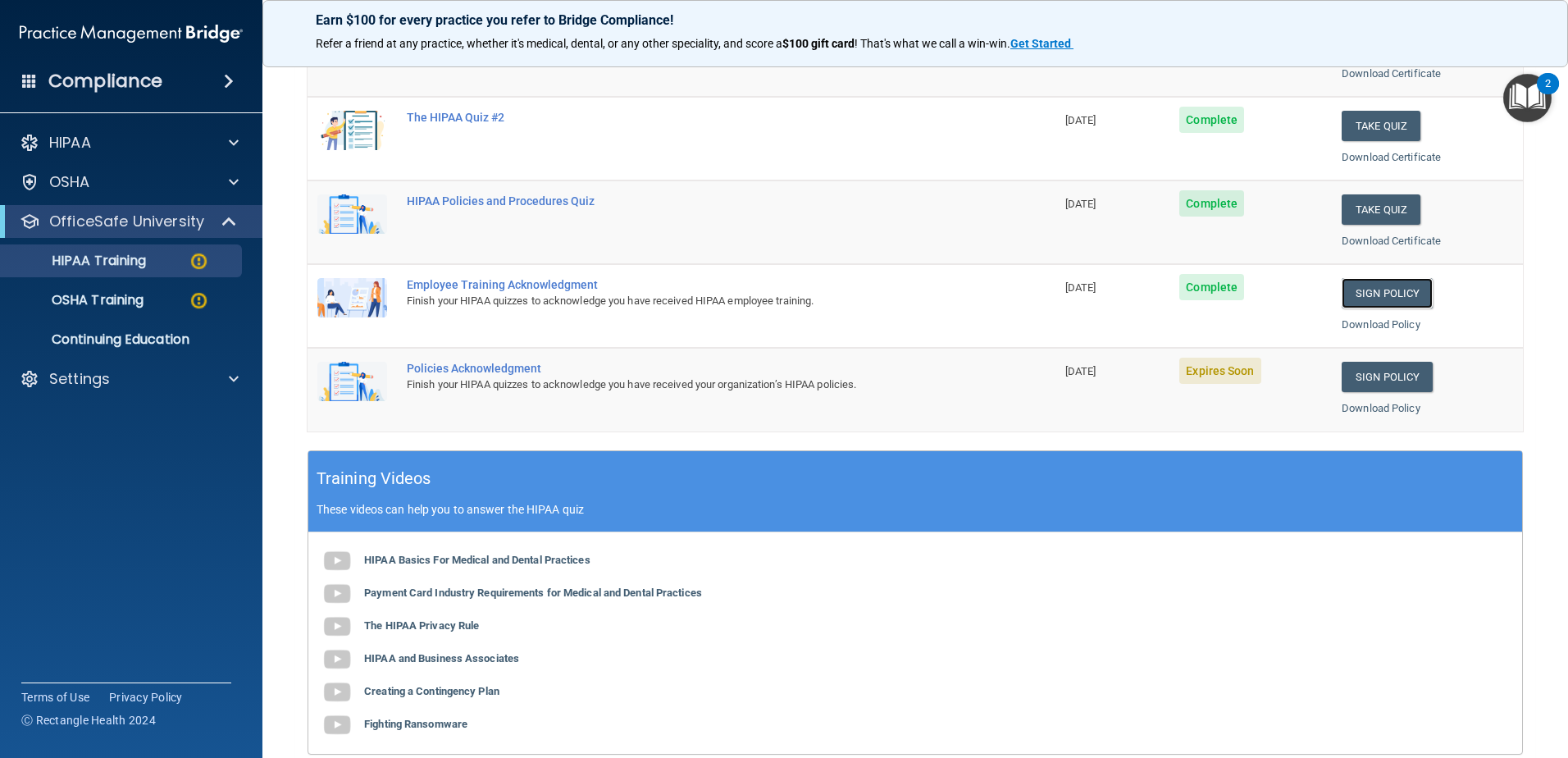
scroll to position [247, 0]
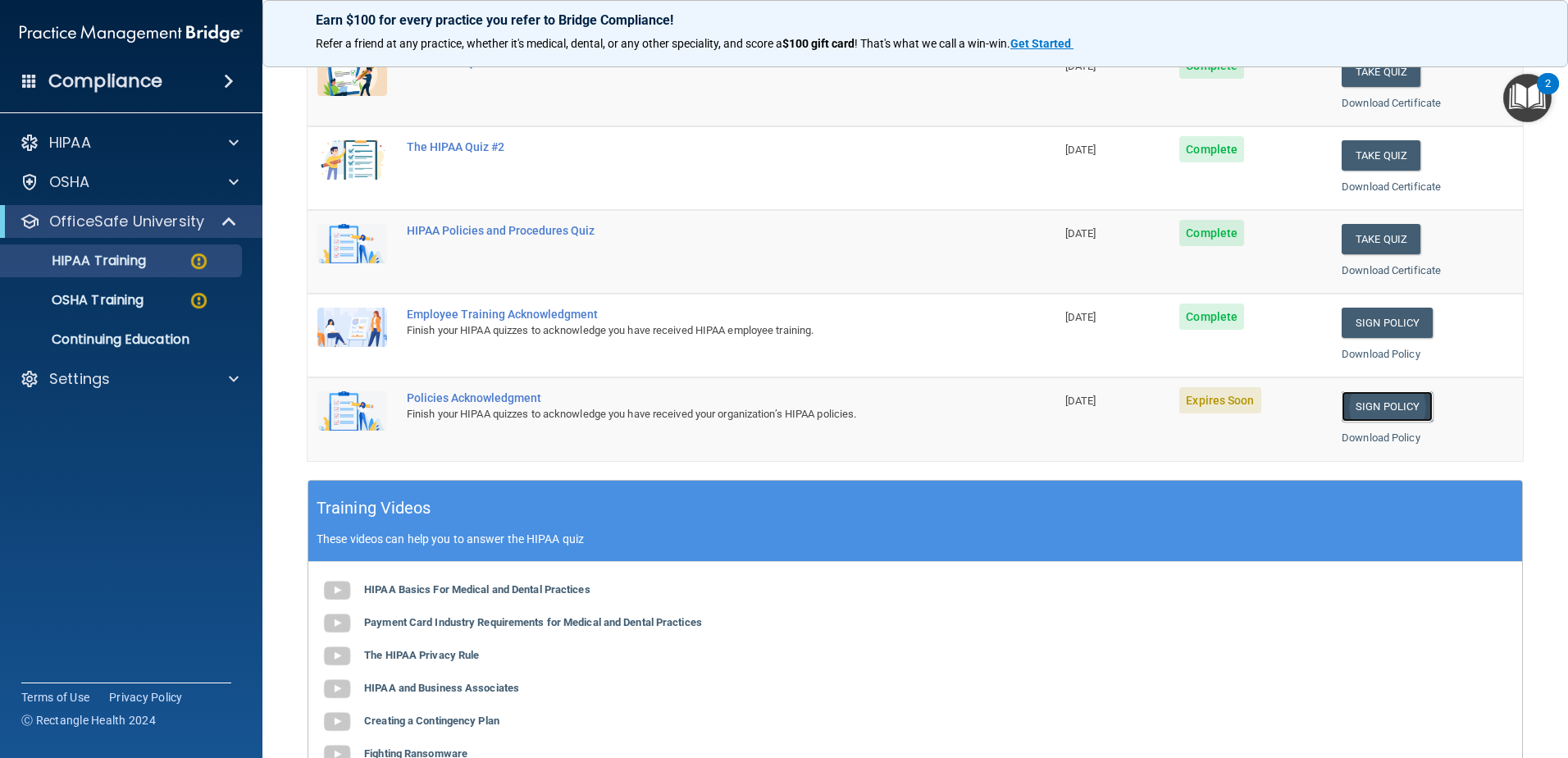
click at [1377, 406] on link "Sign Policy" at bounding box center [1387, 407] width 91 height 30
click at [198, 296] on img at bounding box center [199, 300] width 20 height 20
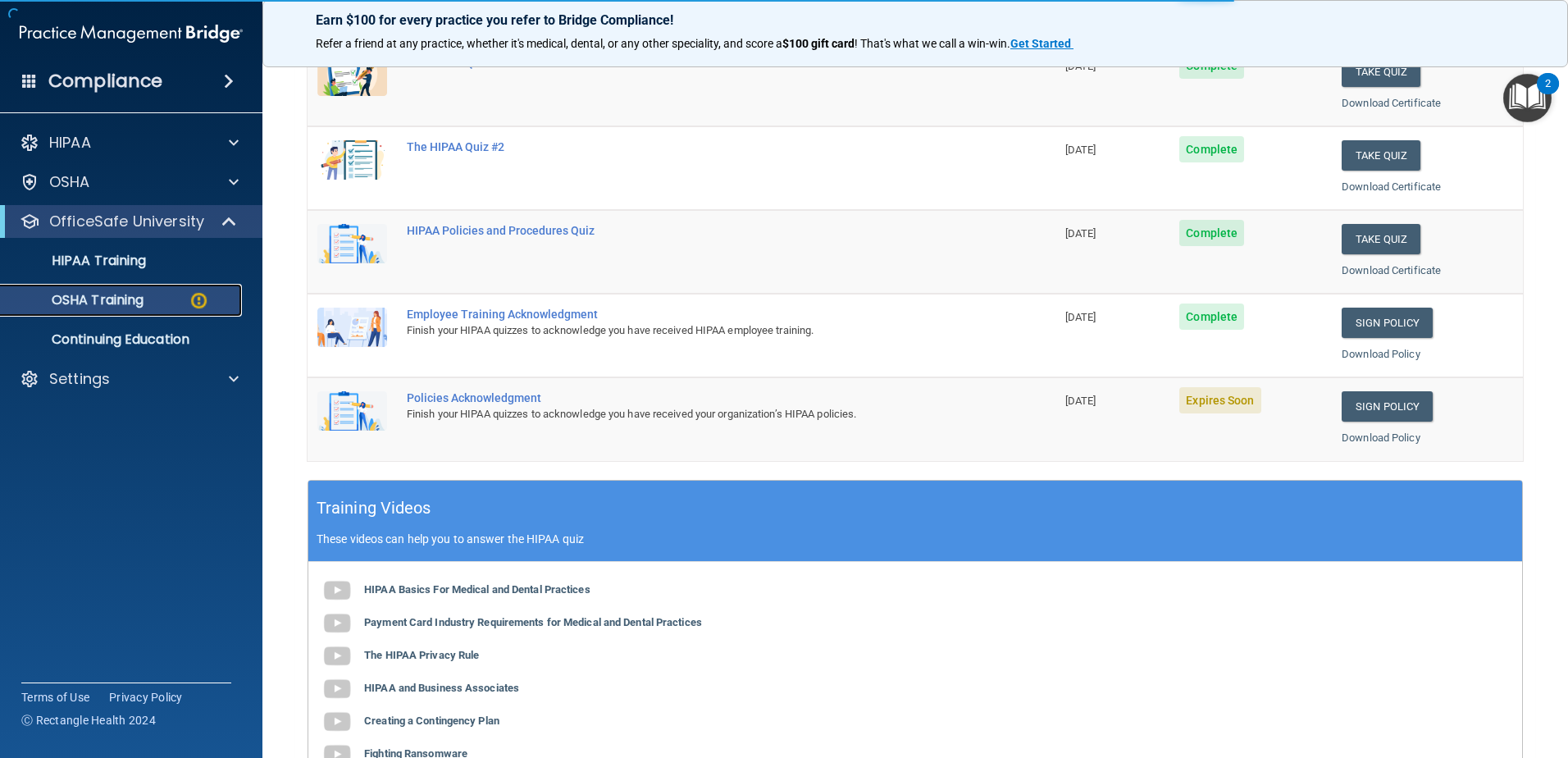
scroll to position [17, 0]
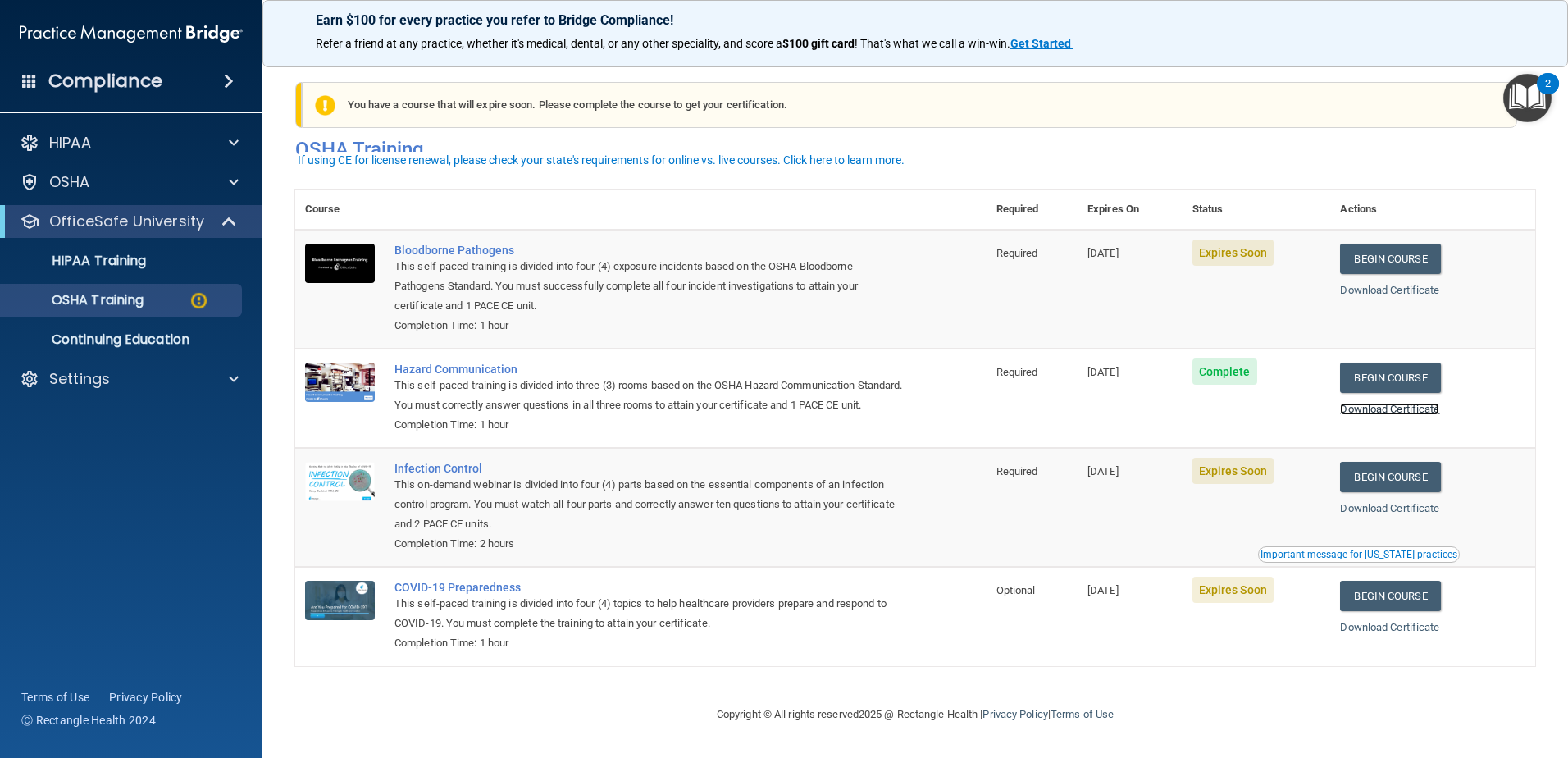
click at [1395, 402] on link "Download Certificate" at bounding box center [1389, 408] width 99 height 13
click at [1392, 284] on link "Download Certificate" at bounding box center [1389, 290] width 99 height 13
click at [1391, 244] on link "Begin Course" at bounding box center [1389, 259] width 100 height 30
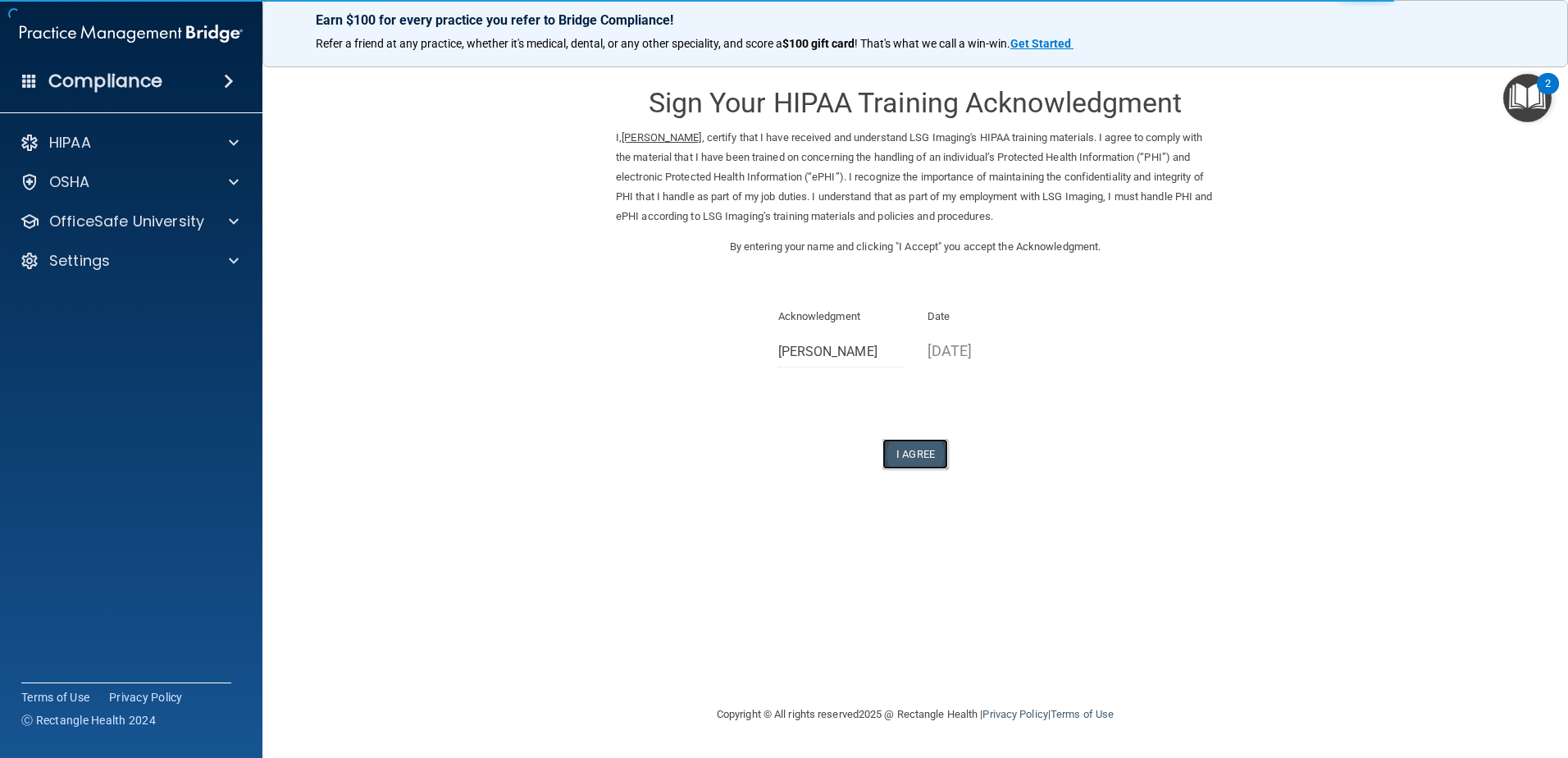
click at [917, 451] on button "I Agree" at bounding box center [915, 454] width 65 height 30
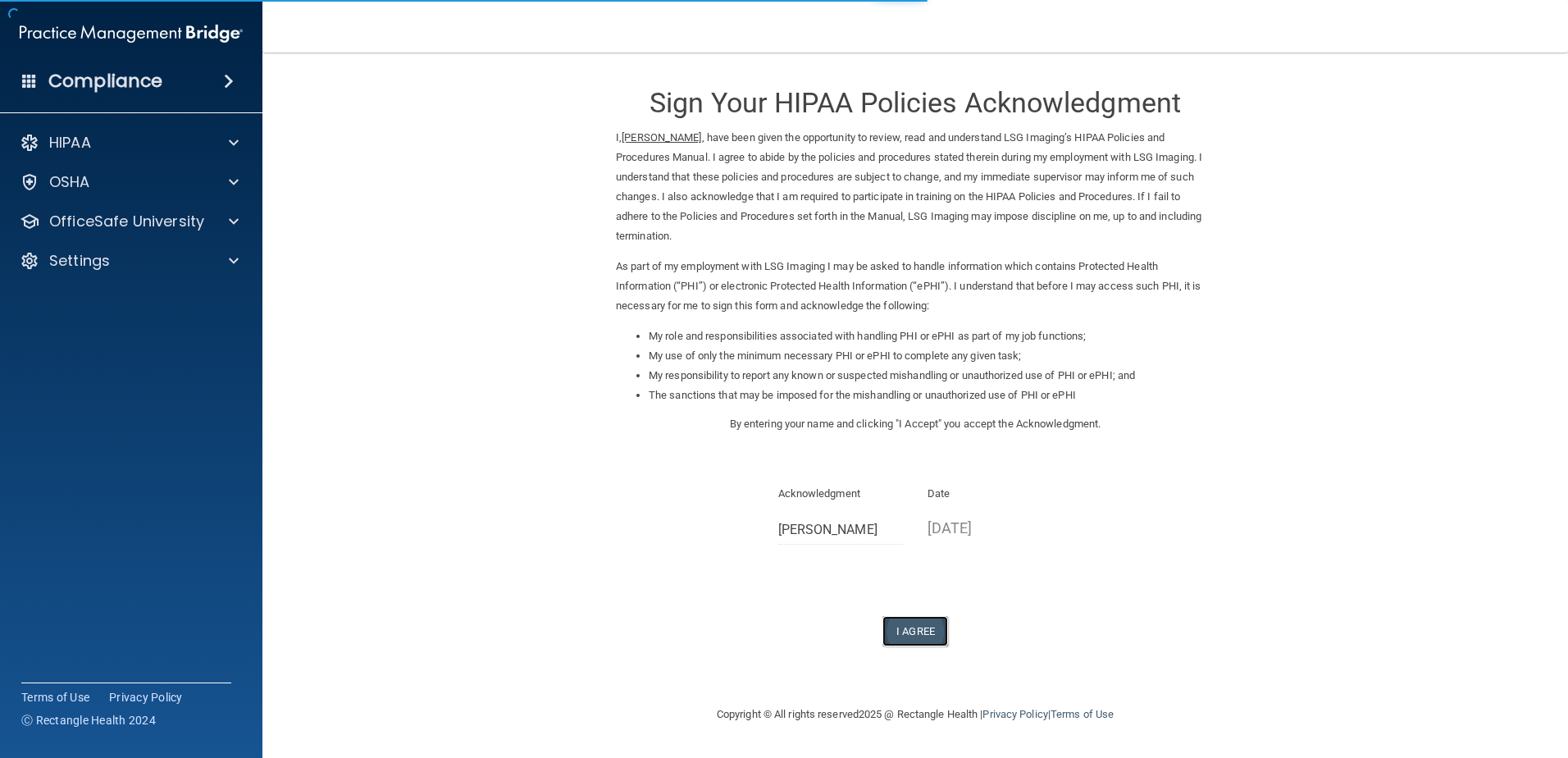
click at [916, 636] on button "I Agree" at bounding box center [915, 631] width 65 height 30
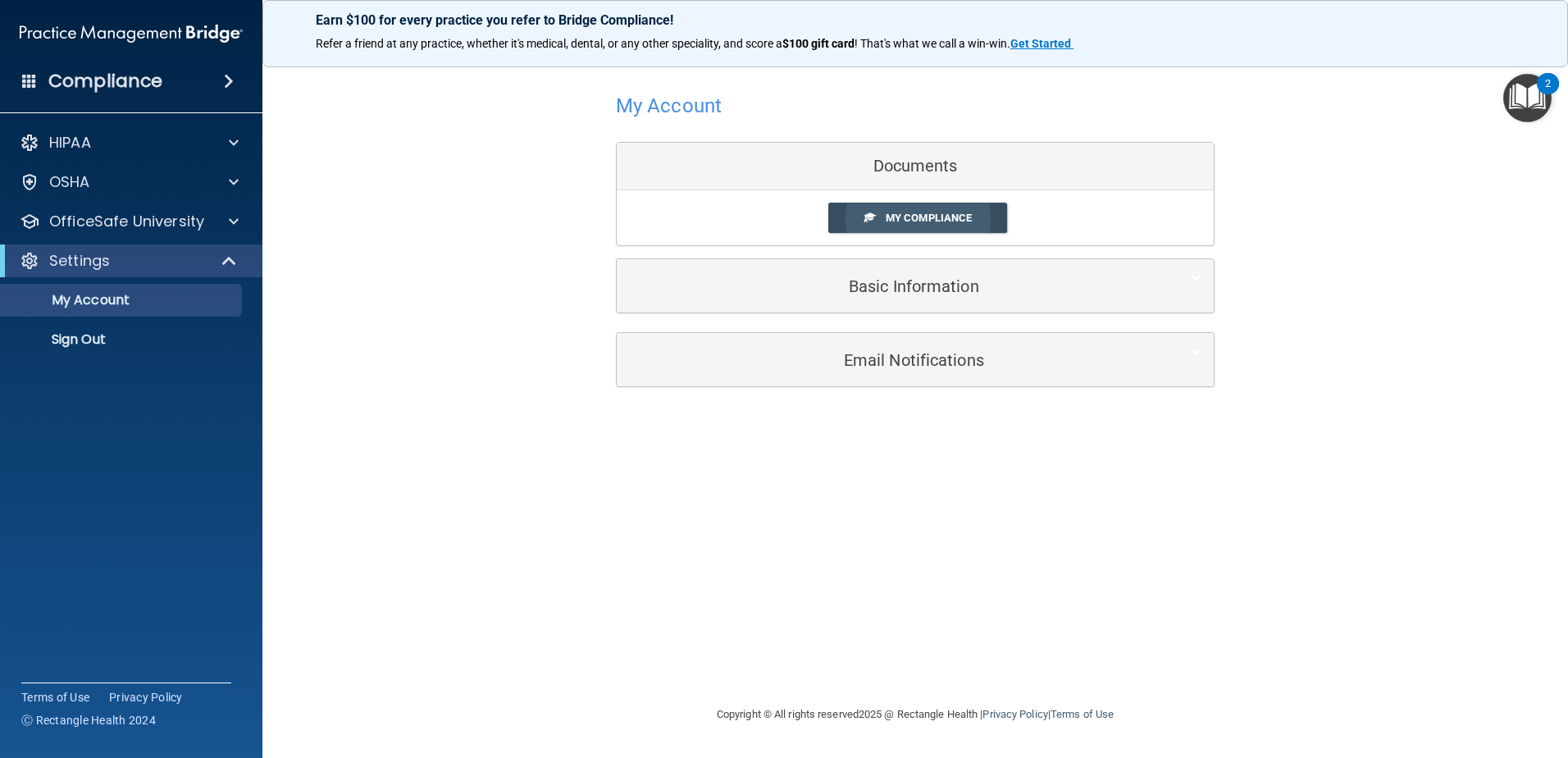
click at [933, 216] on span "My Compliance" at bounding box center [929, 217] width 86 height 13
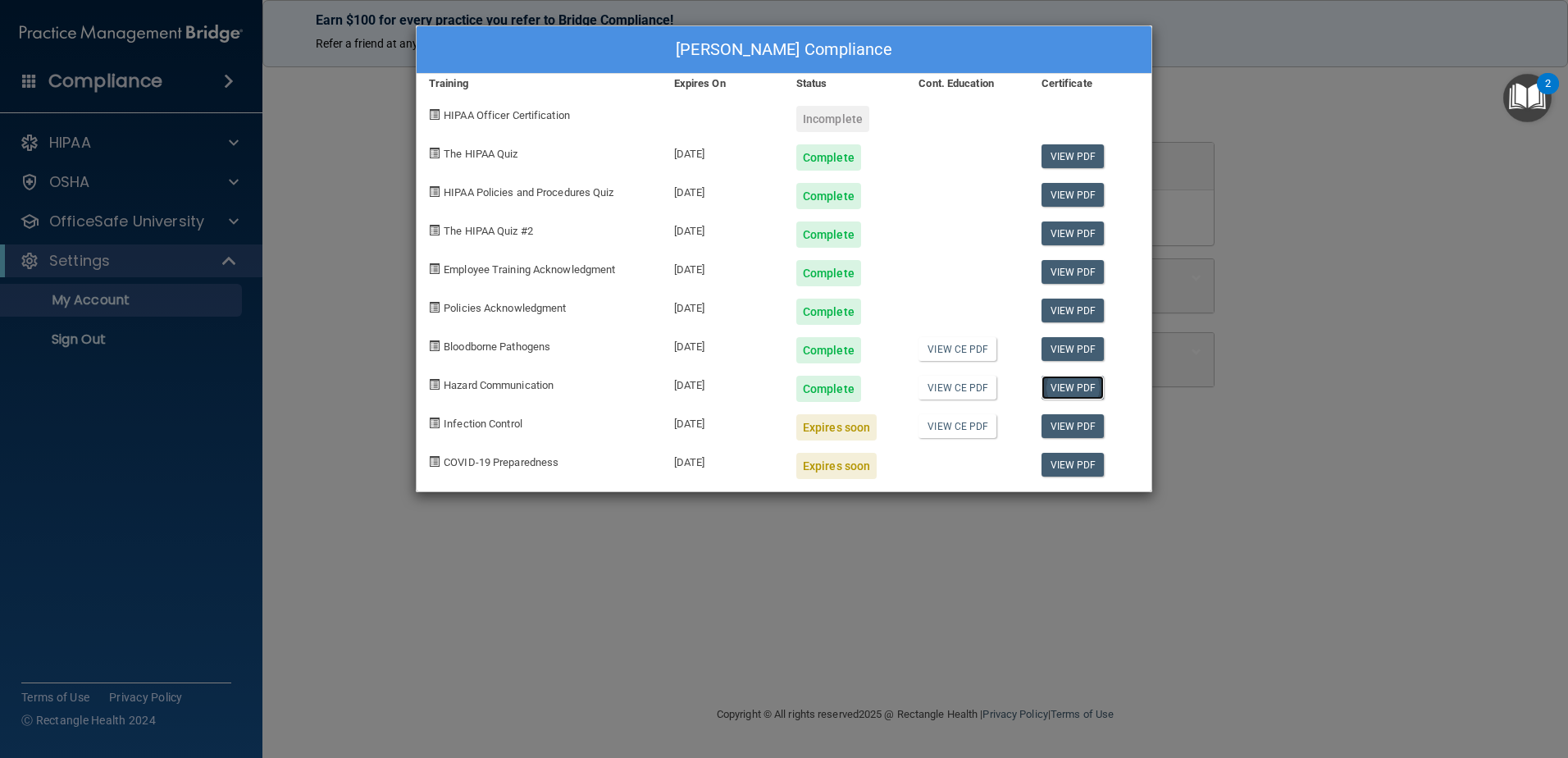
click at [1069, 387] on link "View PDF" at bounding box center [1073, 387] width 63 height 23
click at [1077, 347] on link "View PDF" at bounding box center [1073, 349] width 63 height 23
click at [824, 432] on div "Expires soon" at bounding box center [836, 427] width 80 height 26
click at [434, 420] on span at bounding box center [434, 423] width 11 height 11
click at [309, 226] on div "[PERSON_NAME] Compliance Training Expires On Status Cont. Education Certificate…" at bounding box center [784, 379] width 1568 height 758
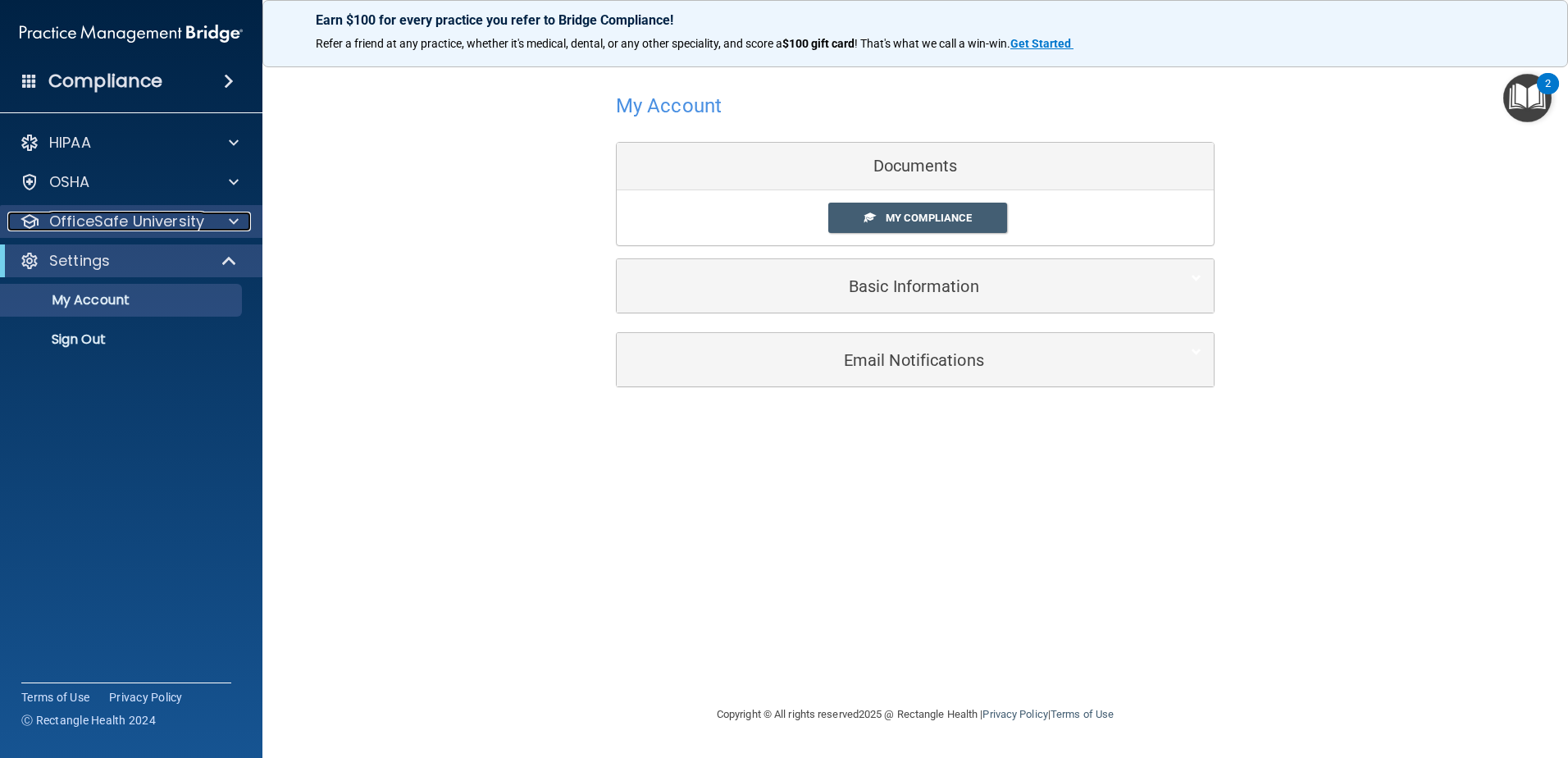
click at [110, 228] on p "OfficeSafe University" at bounding box center [127, 221] width 155 height 19
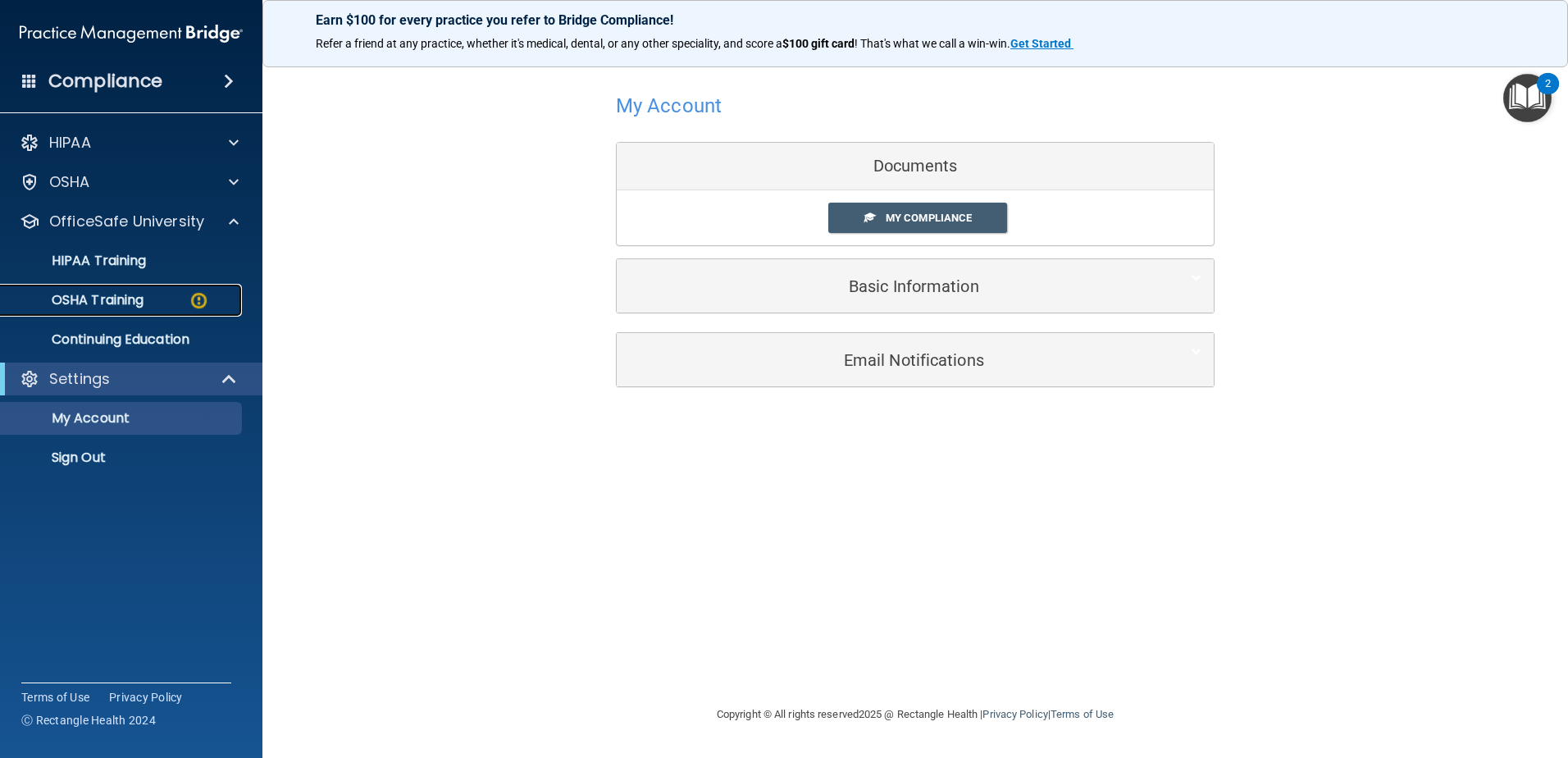
click at [124, 299] on p "OSHA Training" at bounding box center [77, 300] width 133 height 17
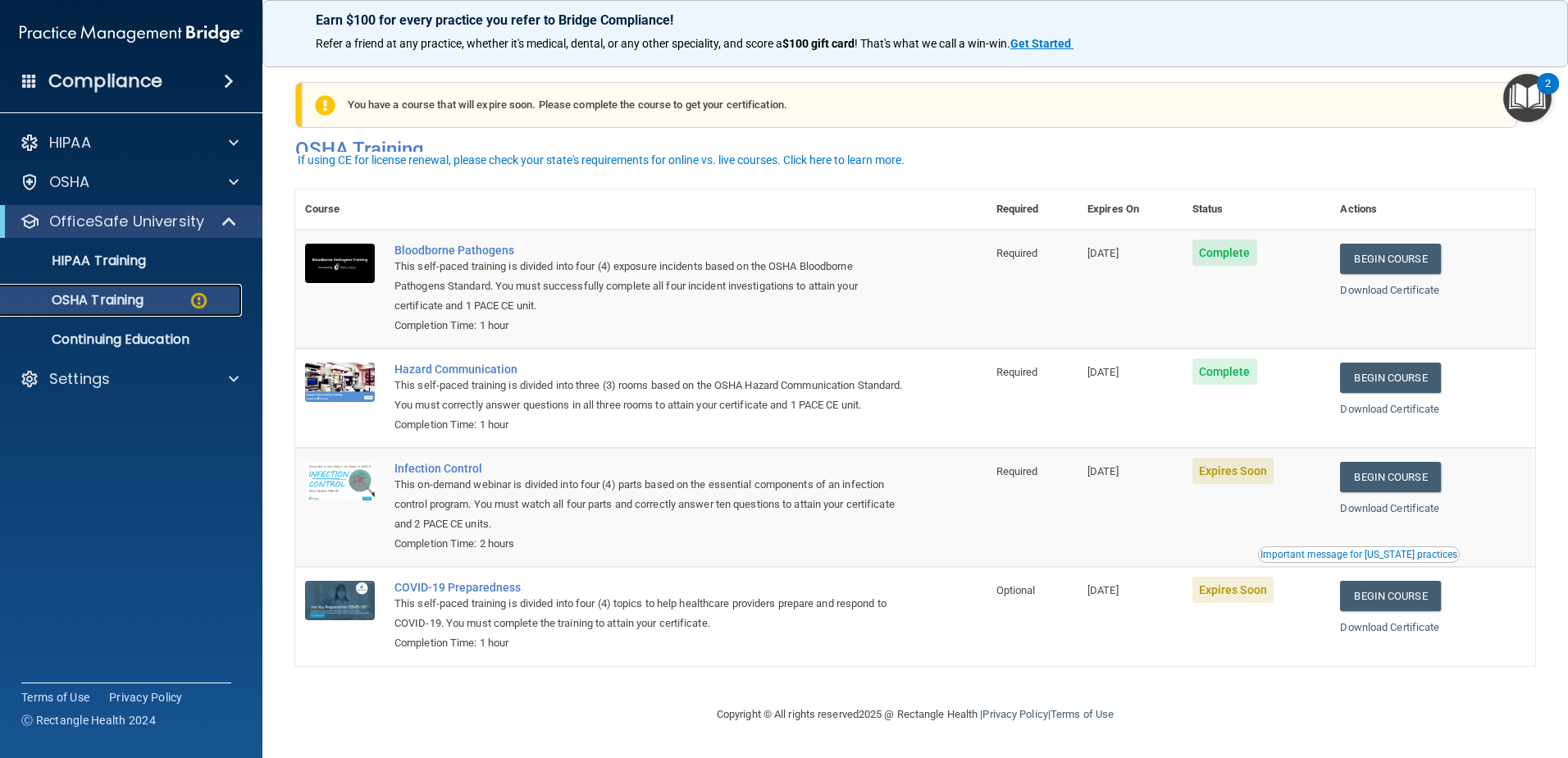
scroll to position [17, 0]
click at [1402, 483] on link "Begin Course" at bounding box center [1389, 477] width 100 height 30
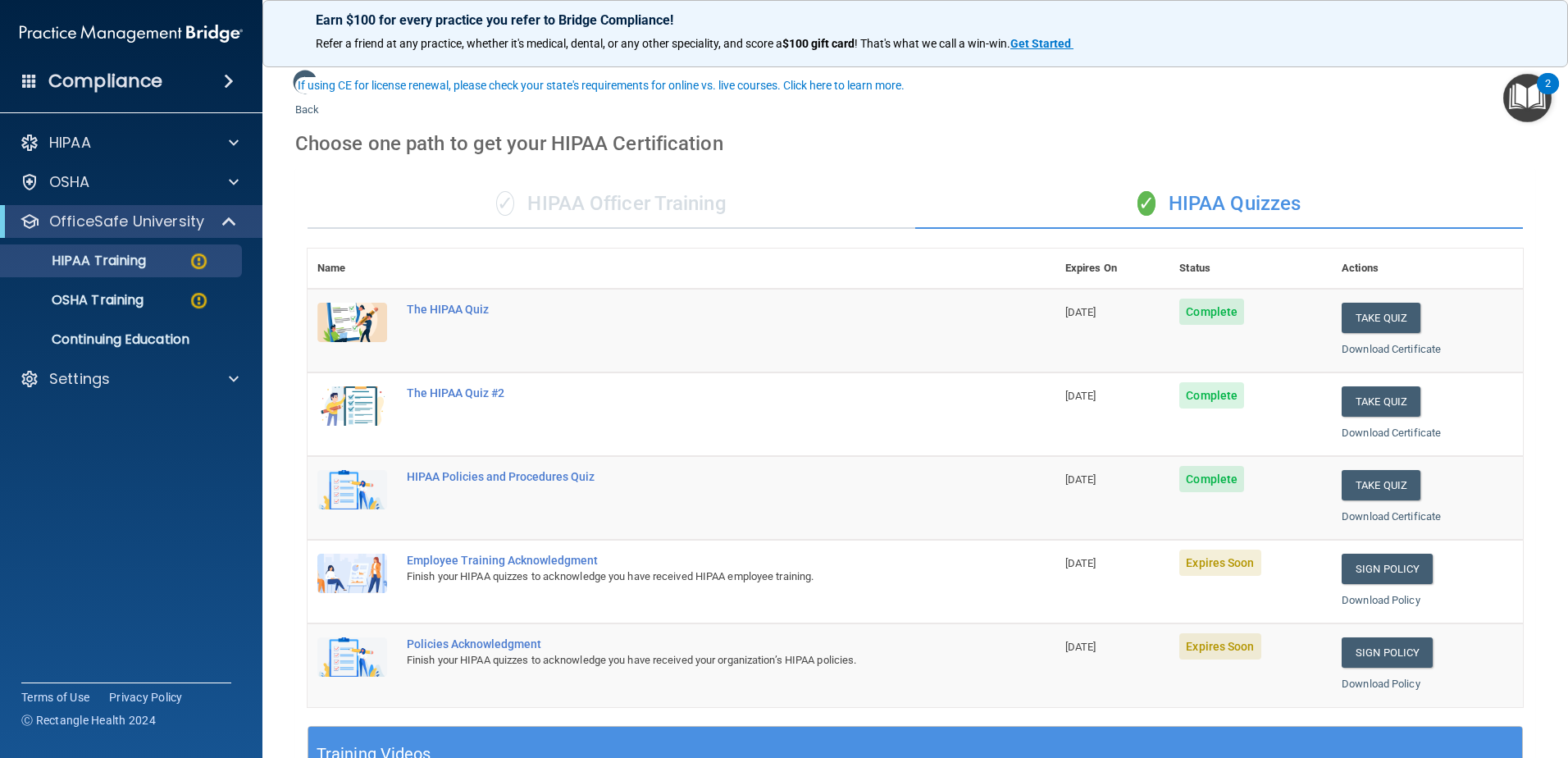
scroll to position [82, 0]
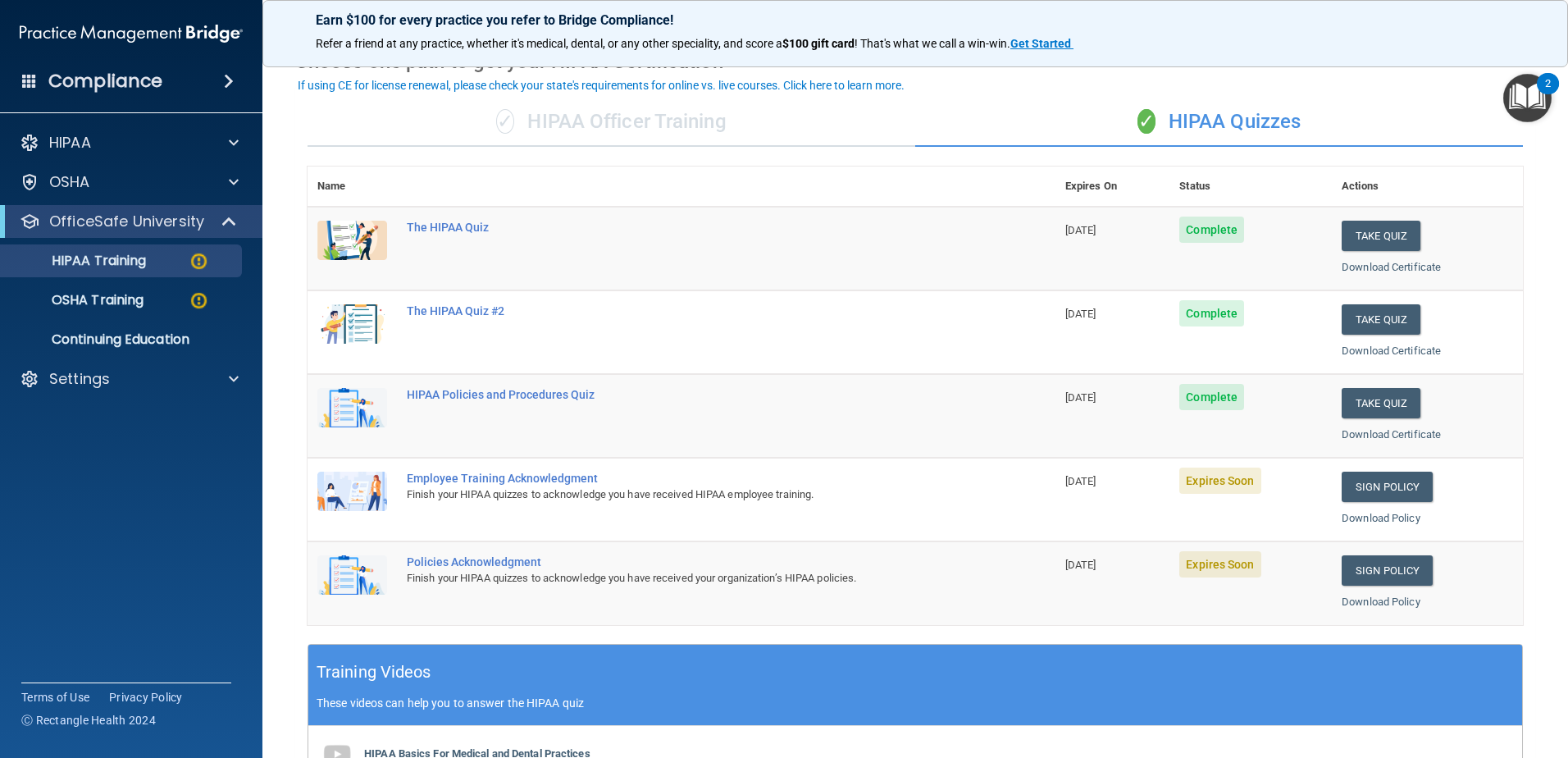
click at [33, 80] on span at bounding box center [29, 80] width 15 height 15
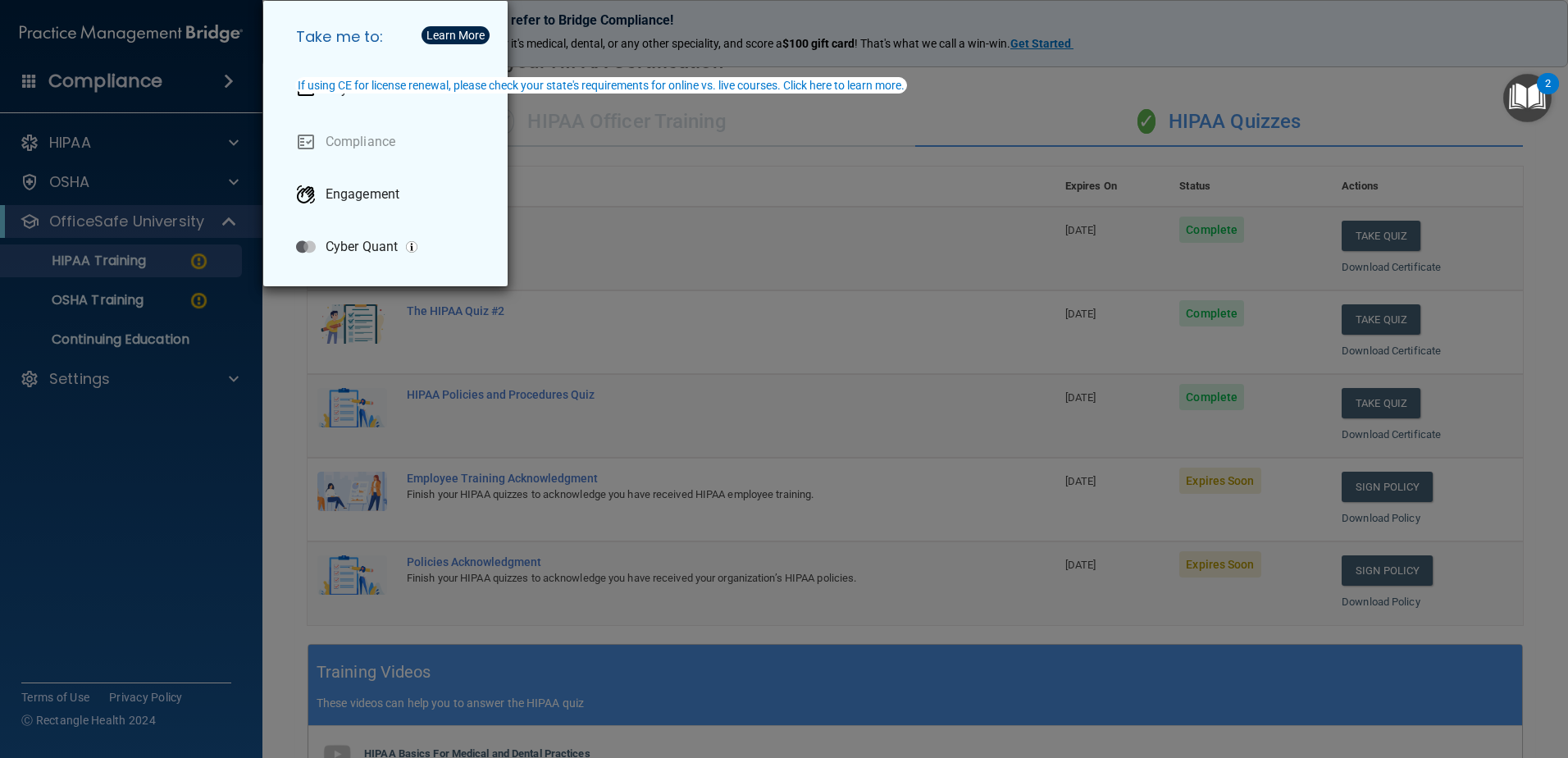
click at [33, 80] on div "Take me to: Payments Compliance Engagement Cyber Quant" at bounding box center [784, 379] width 1568 height 758
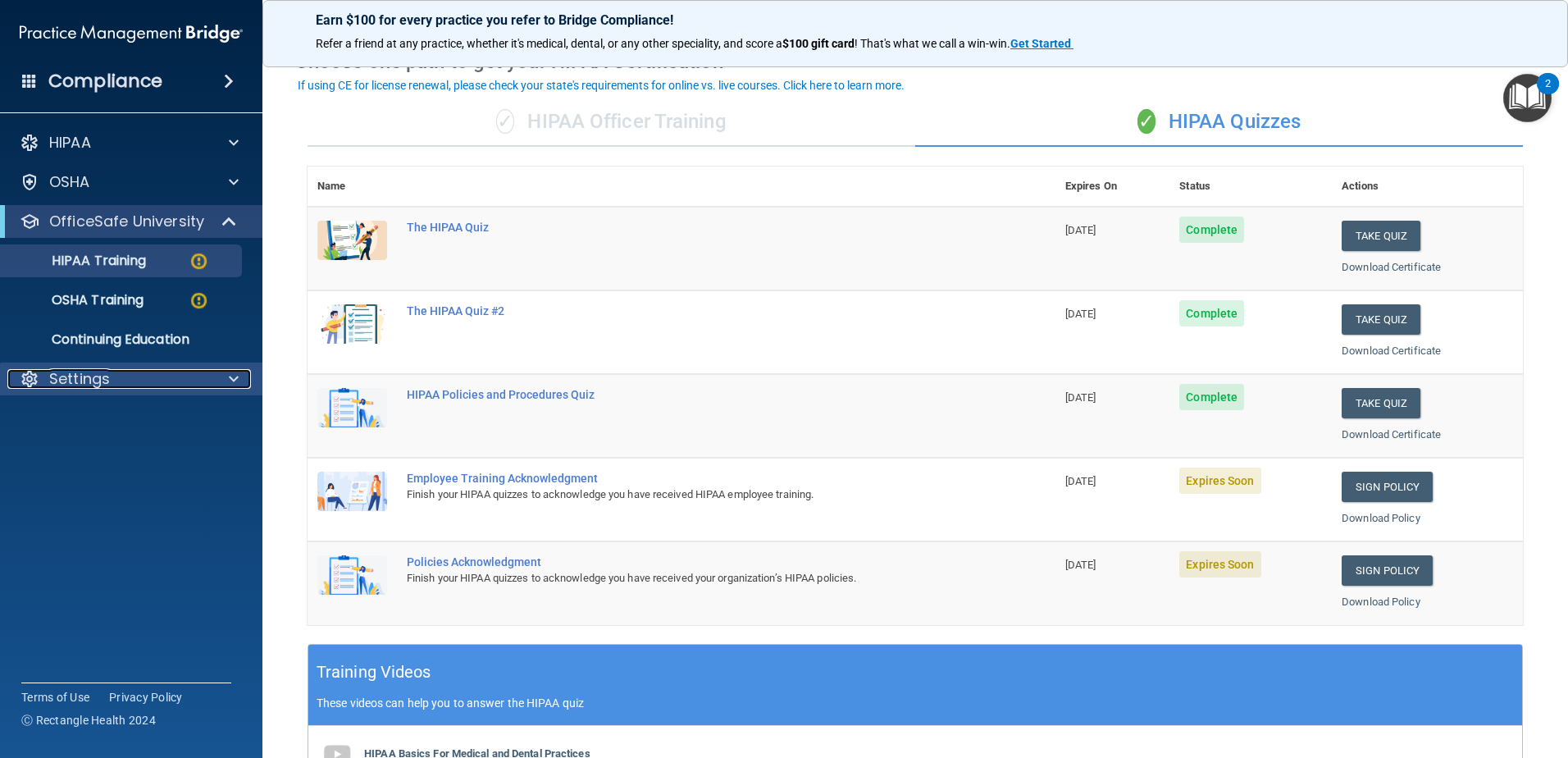
click at [230, 382] on span at bounding box center [234, 378] width 10 height 19
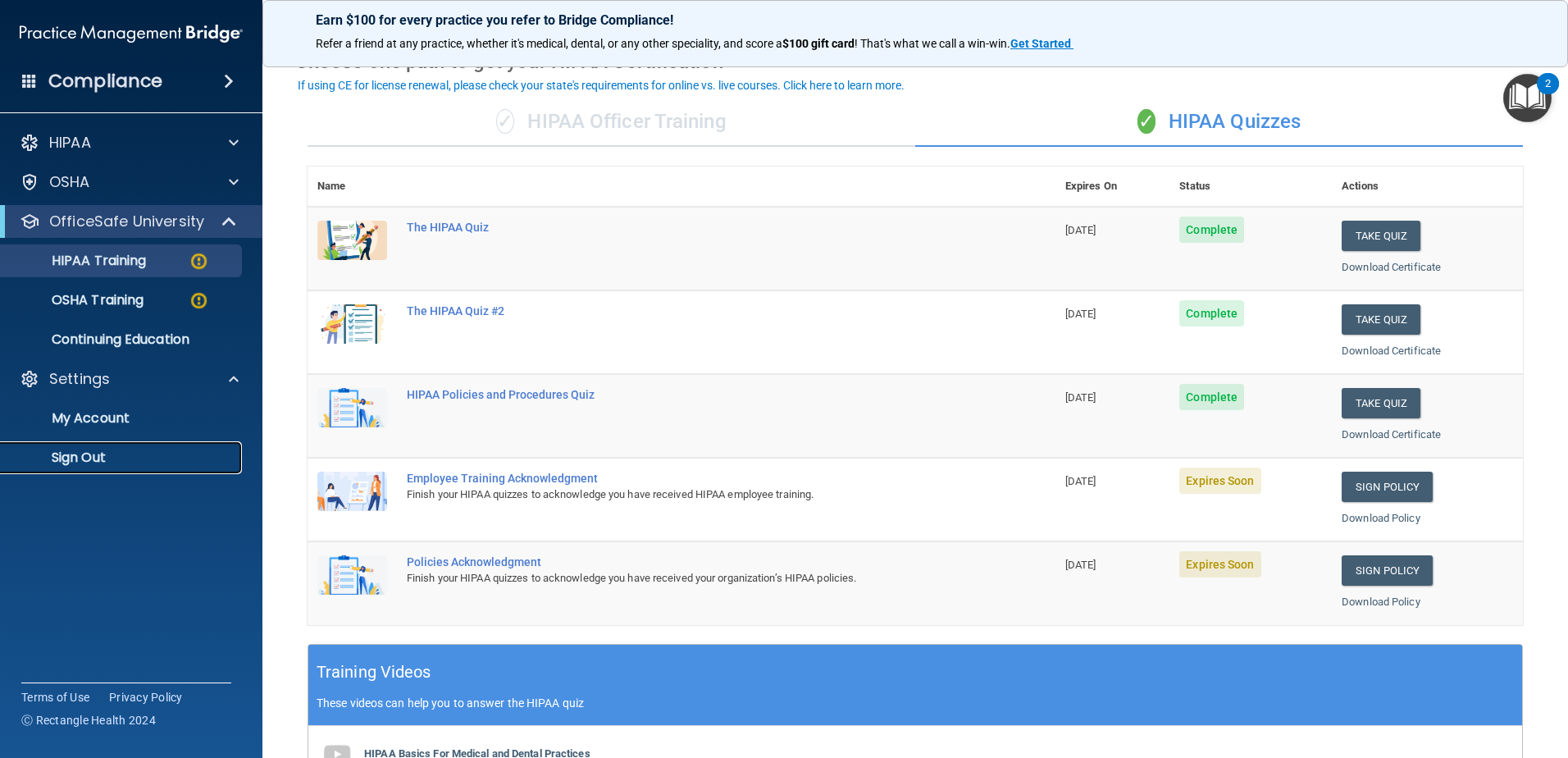
click at [59, 459] on p "Sign Out" at bounding box center [122, 458] width 224 height 17
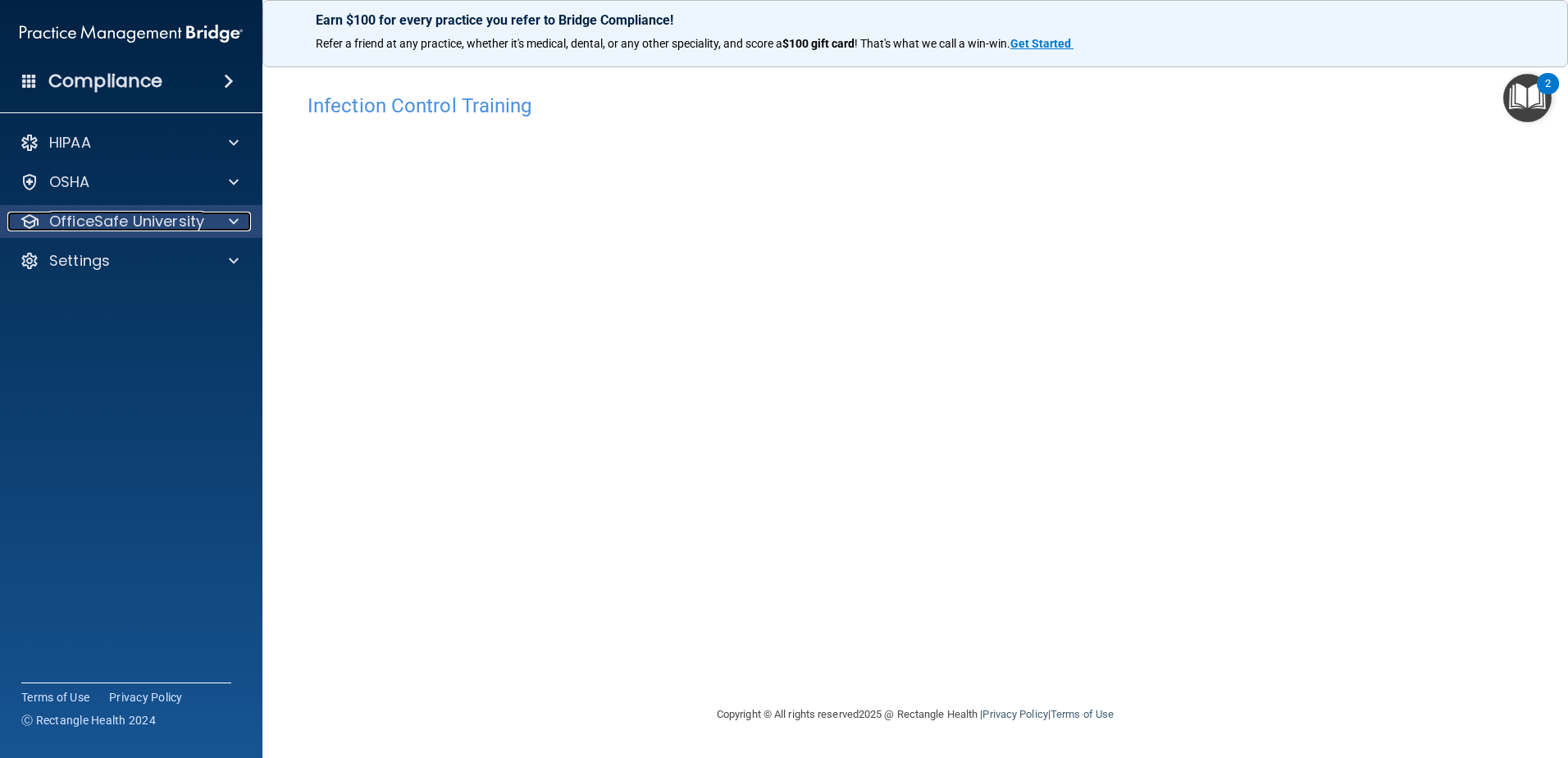
click at [116, 221] on p "OfficeSafe University" at bounding box center [127, 221] width 155 height 19
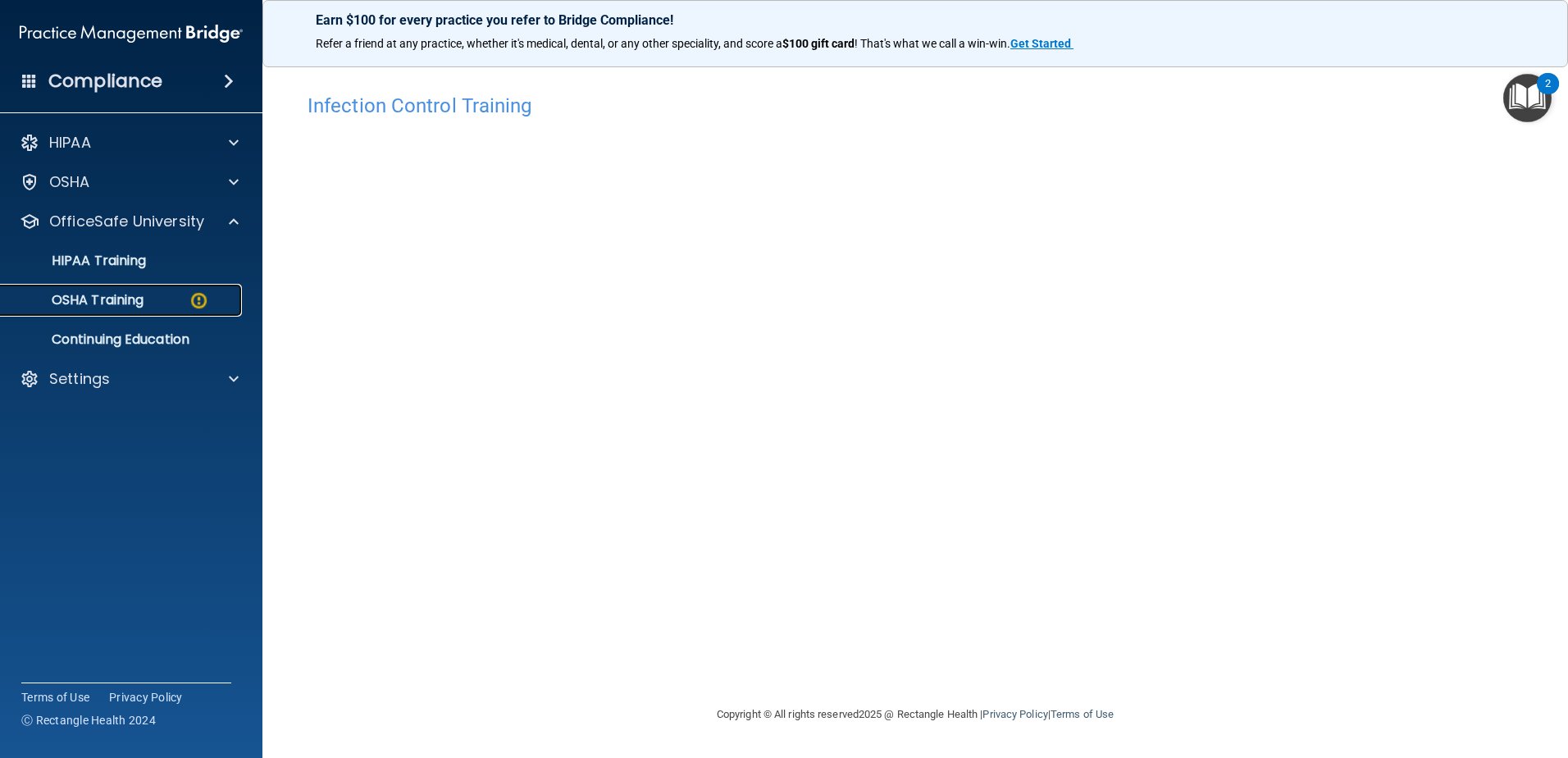
click at [119, 304] on p "OSHA Training" at bounding box center [77, 300] width 133 height 17
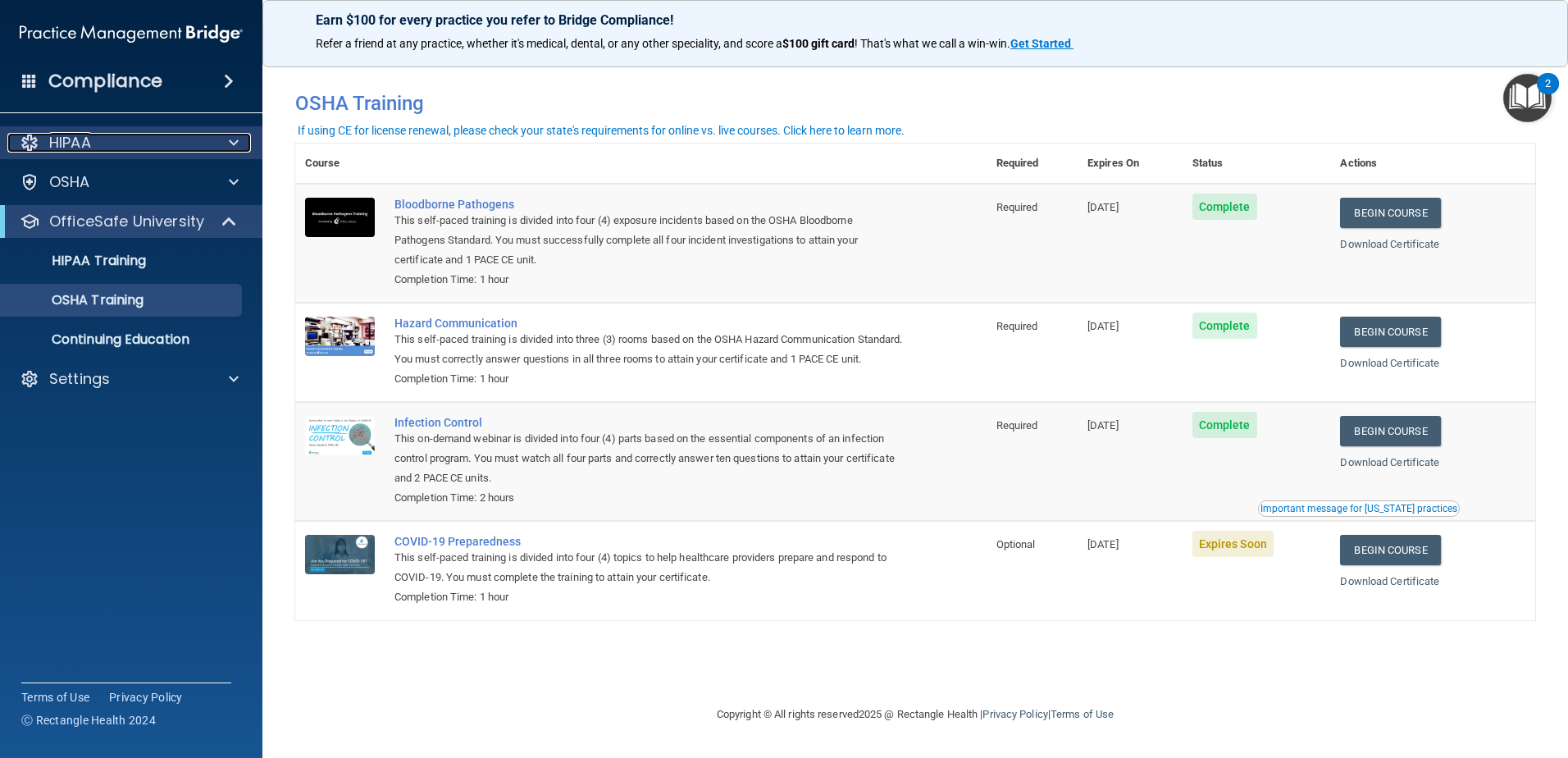
click at [74, 138] on p "HIPAA" at bounding box center [70, 143] width 42 height 19
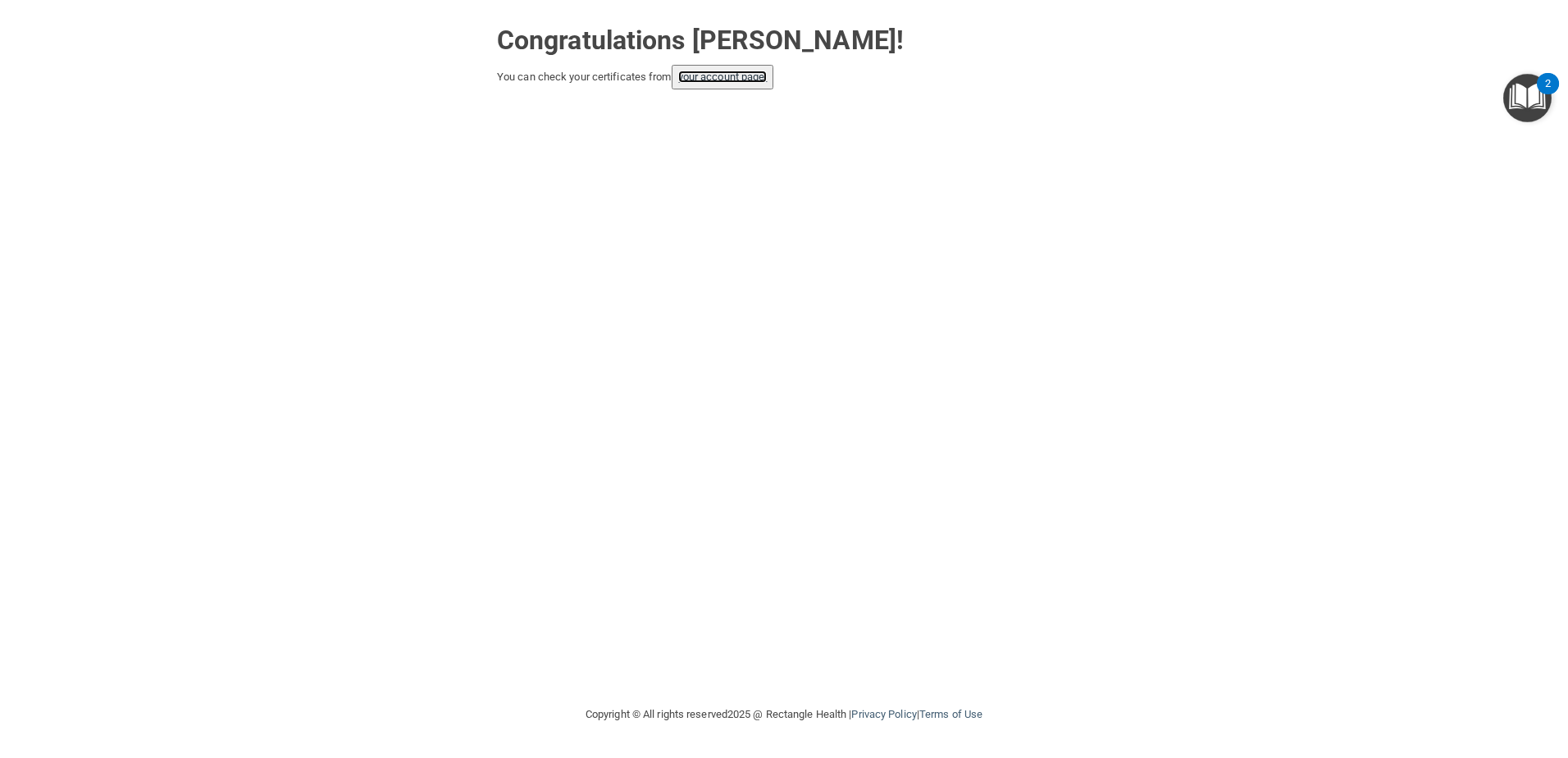
click at [732, 70] on link "your account page!" at bounding box center [722, 76] width 90 height 13
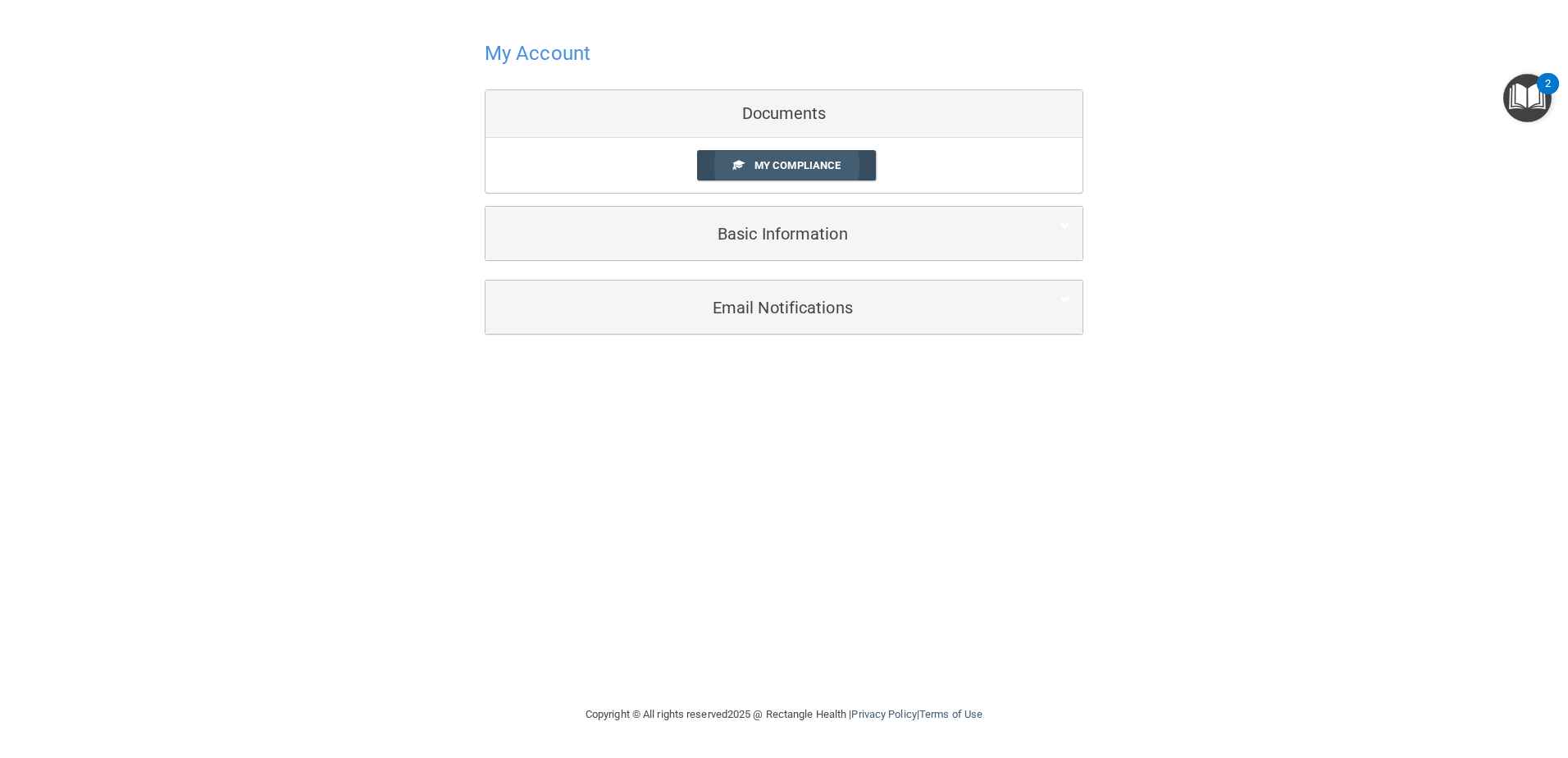
click at [794, 165] on span "My Compliance" at bounding box center [797, 165] width 86 height 13
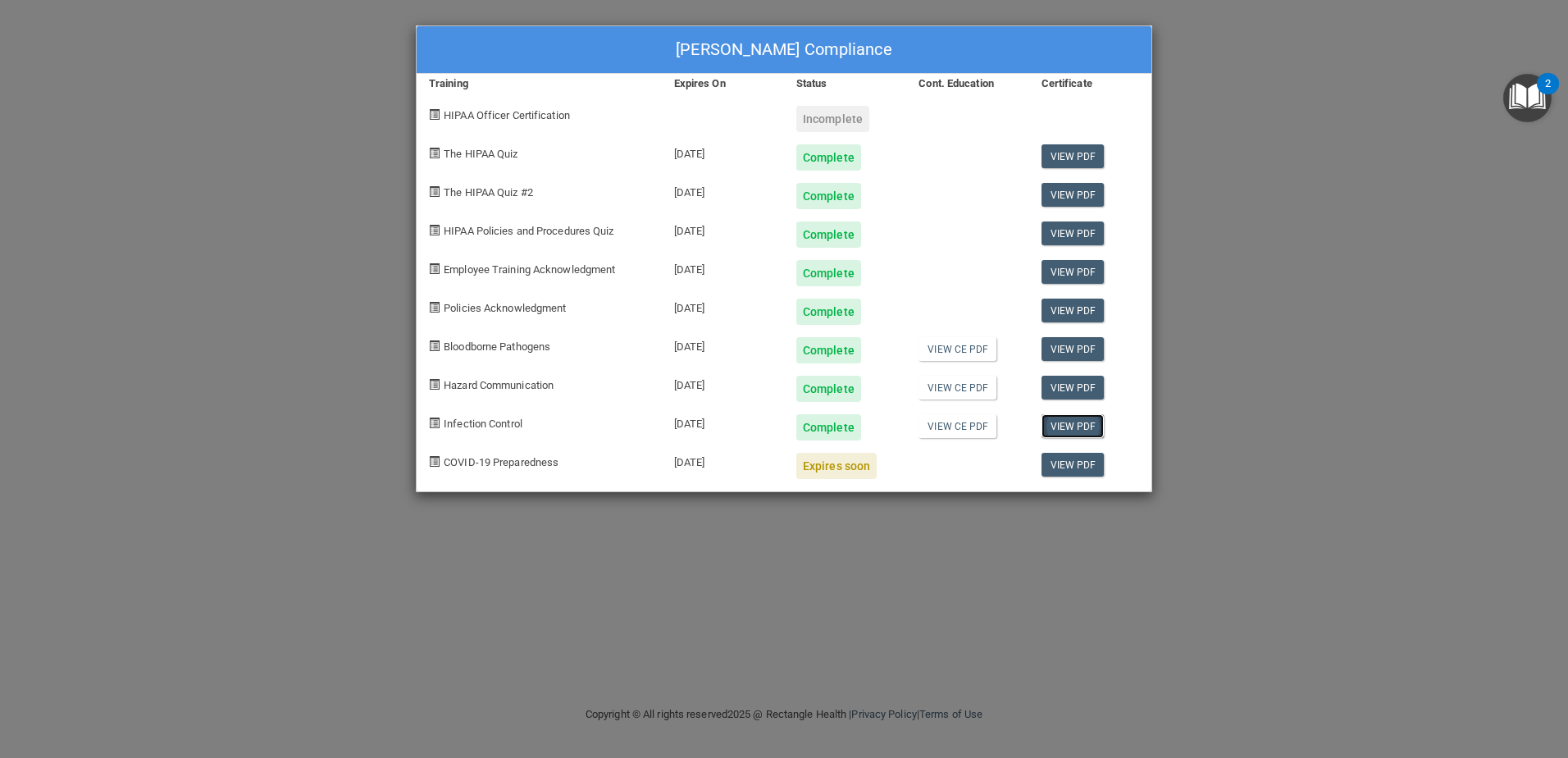
click at [1066, 426] on link "View PDF" at bounding box center [1073, 426] width 63 height 23
